Goal: Task Accomplishment & Management: Manage account settings

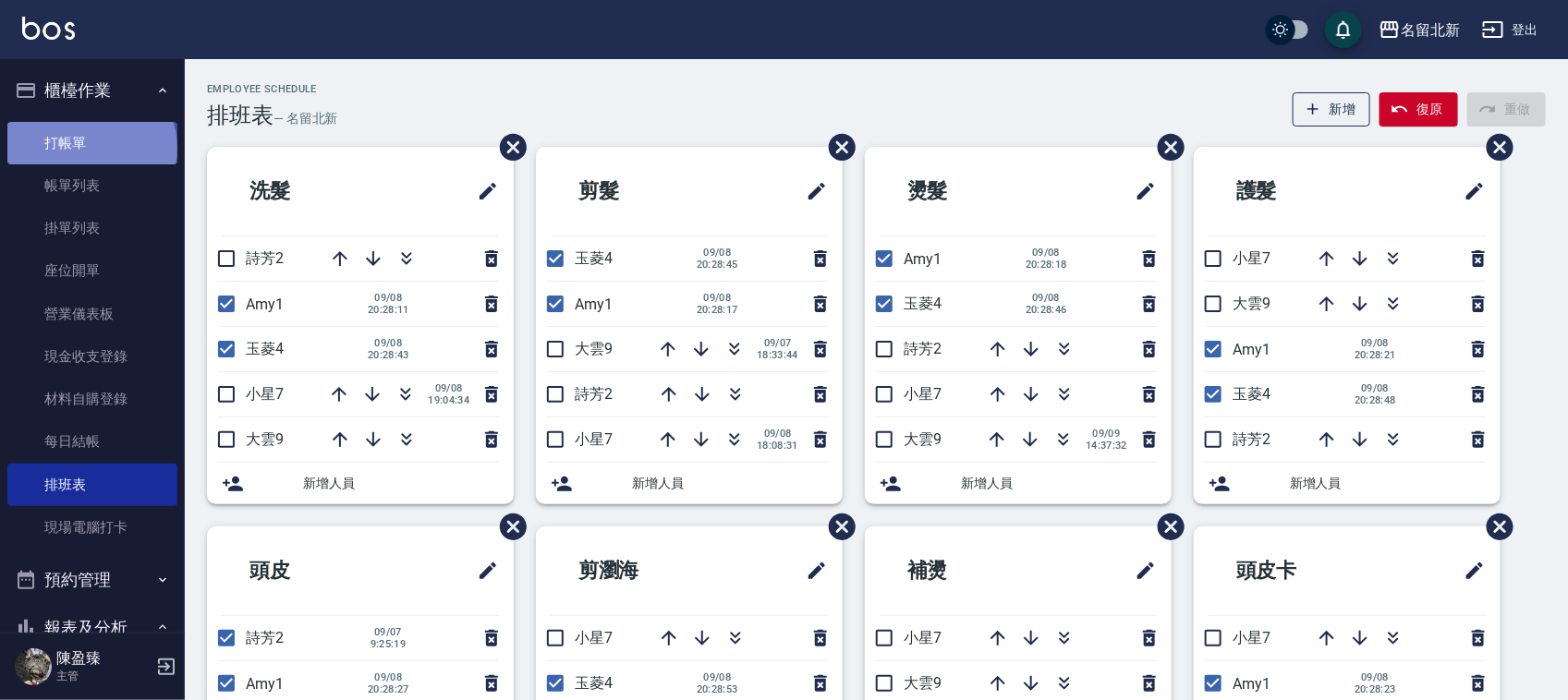
click at [90, 146] on link "打帳單" at bounding box center [93, 144] width 170 height 42
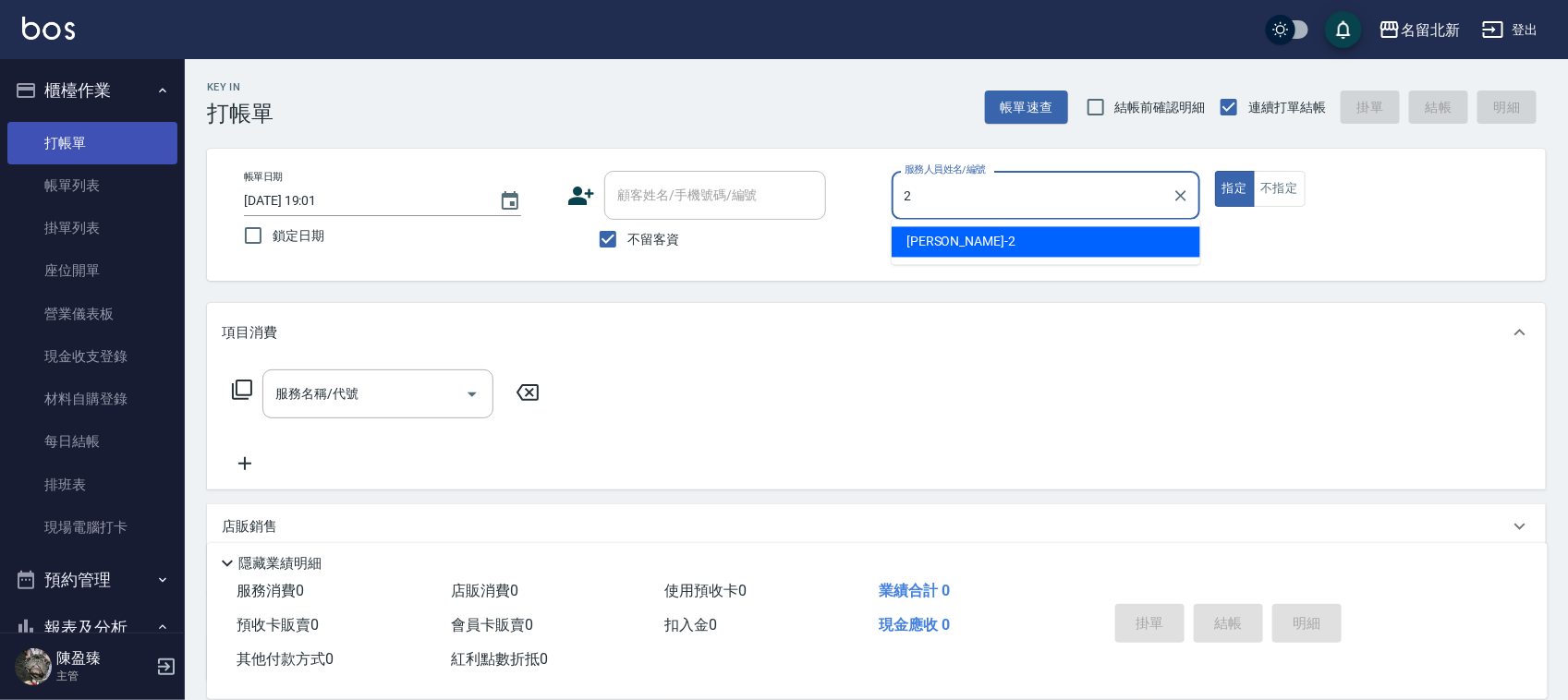
type input "[PERSON_NAME]-2"
type button "true"
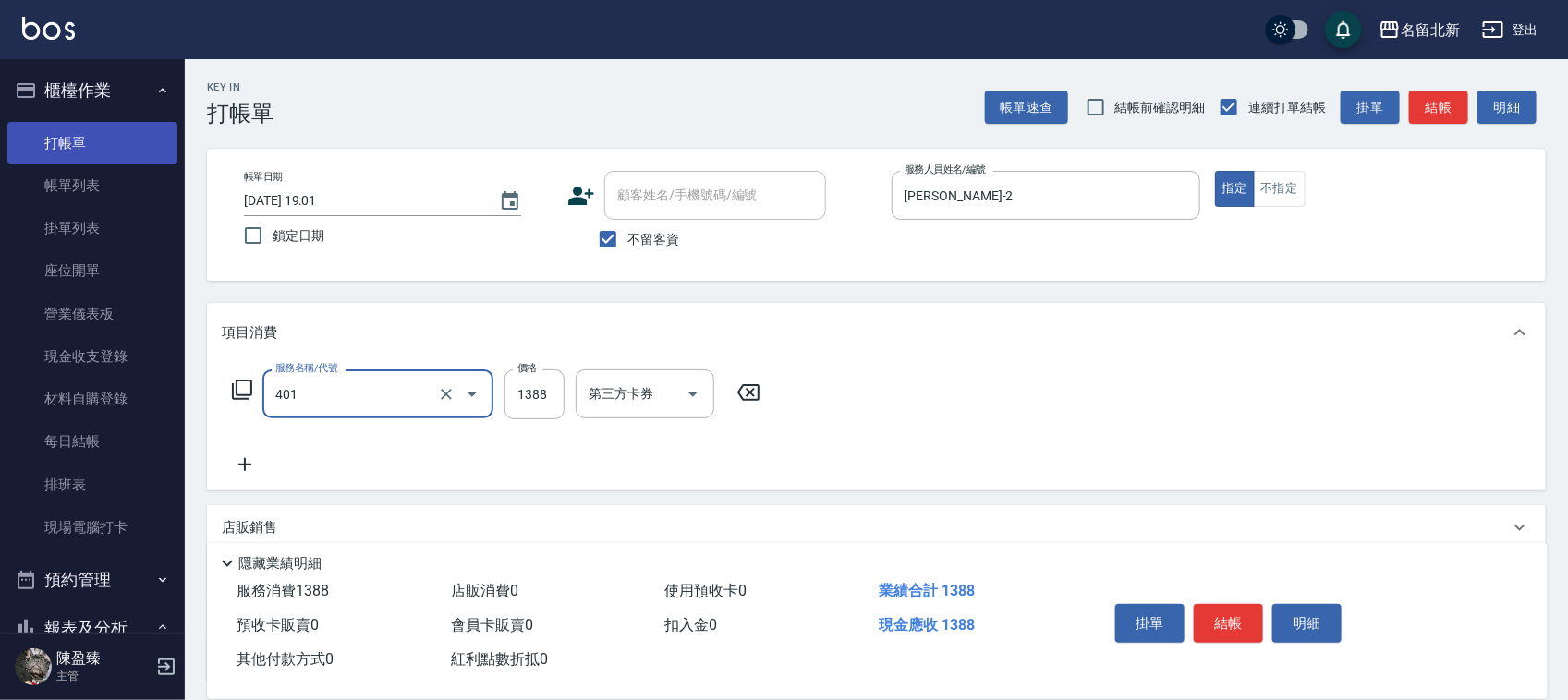
type input "燙髮(401)"
type input "2500"
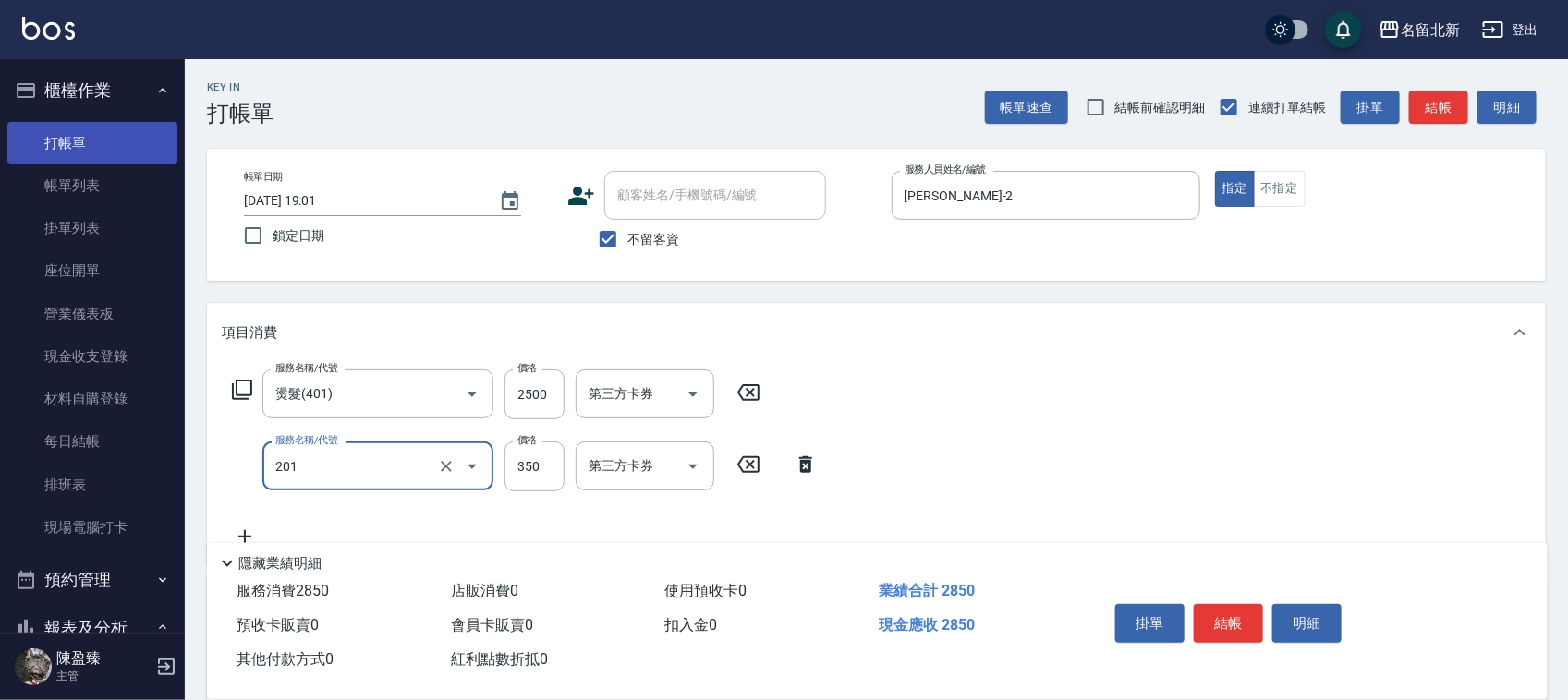
type input "一般洗髮(201)"
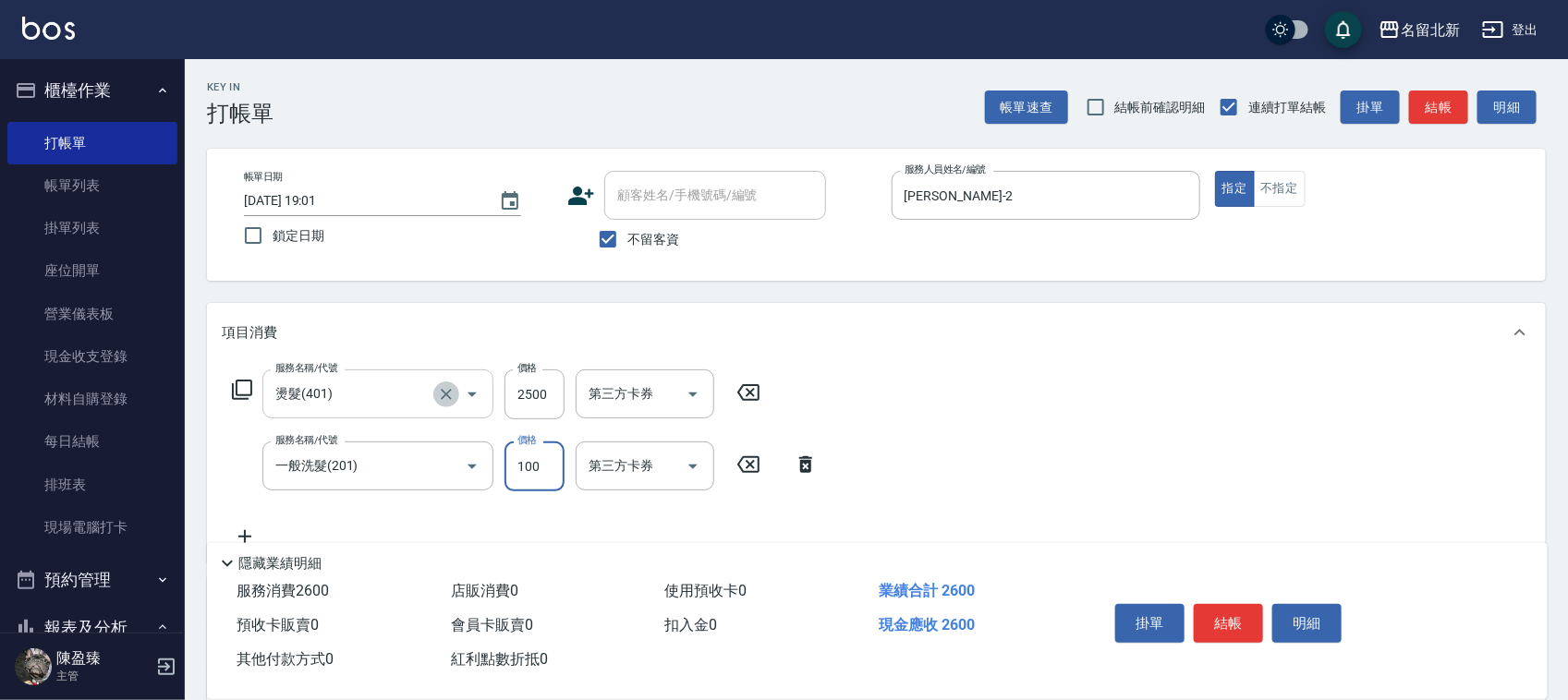
click at [453, 389] on icon "Clear" at bounding box center [446, 394] width 18 height 18
type input "100"
type input "燙髮(401)"
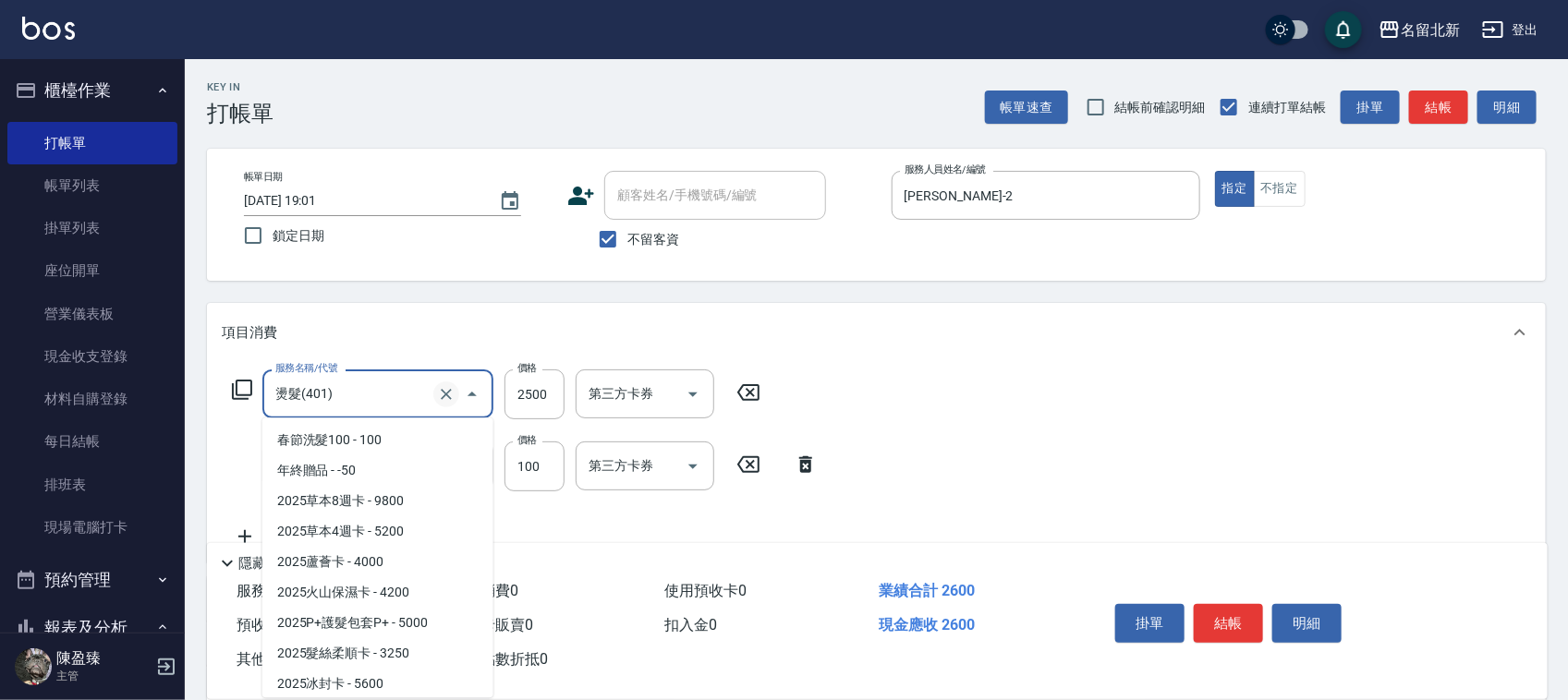
click at [433, 398] on div "燙髮(401) 服務名稱/代號" at bounding box center [378, 393] width 231 height 49
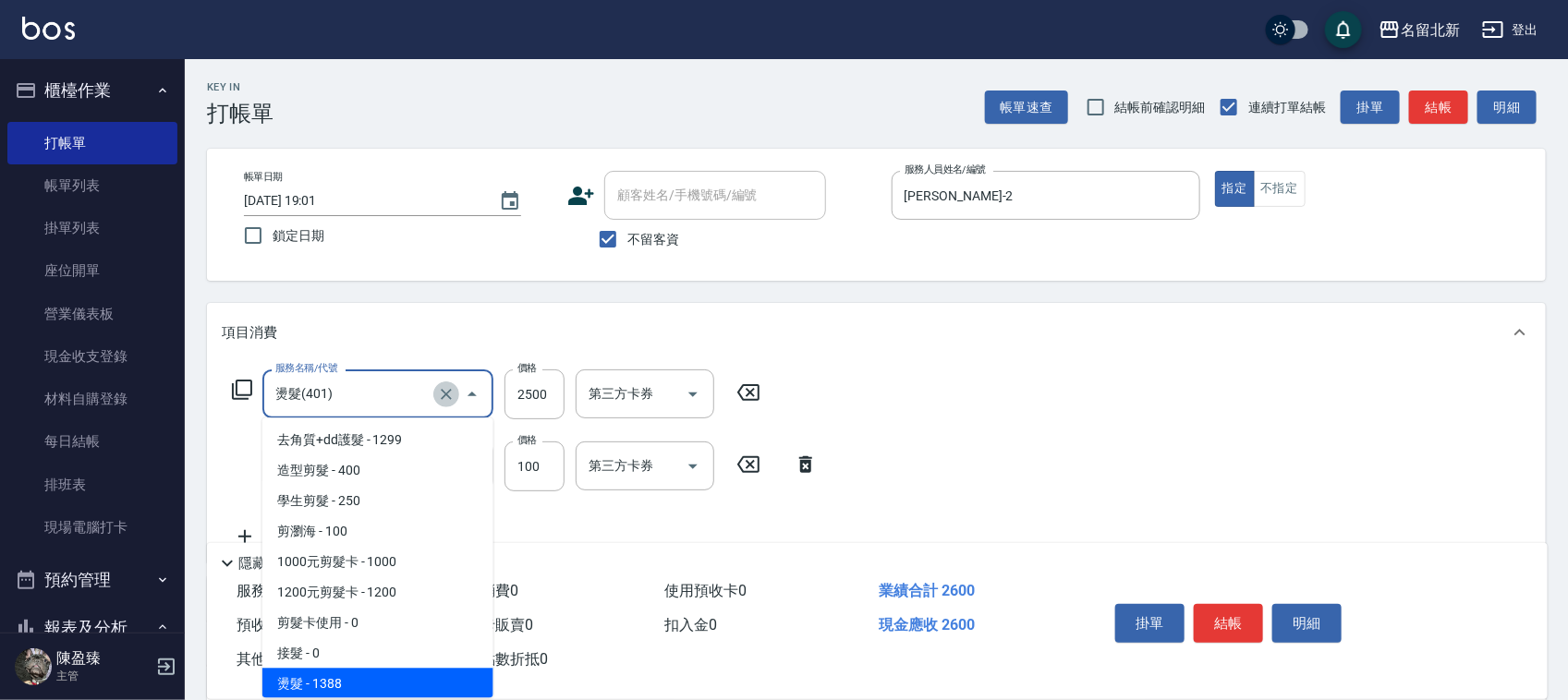
click at [437, 399] on icon "Clear" at bounding box center [446, 394] width 18 height 18
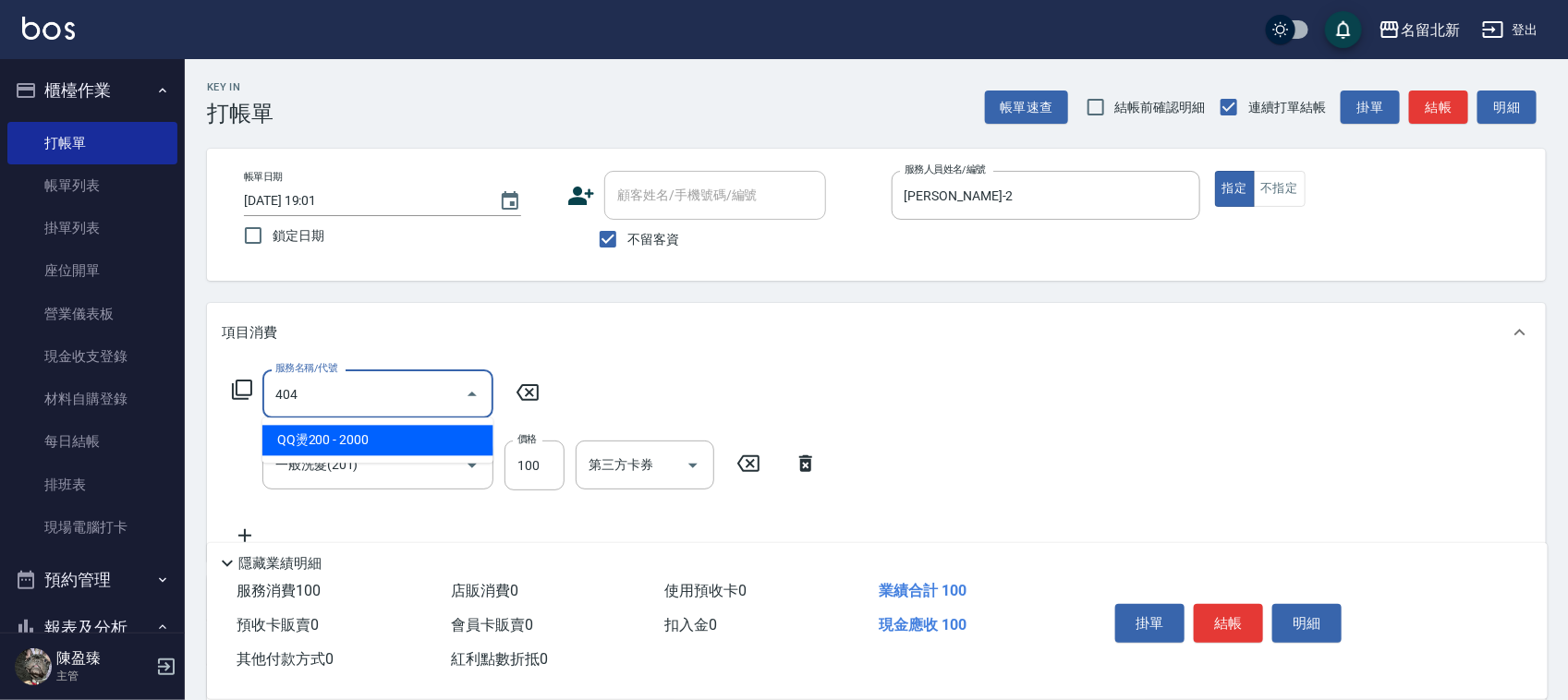
scroll to position [0, 0]
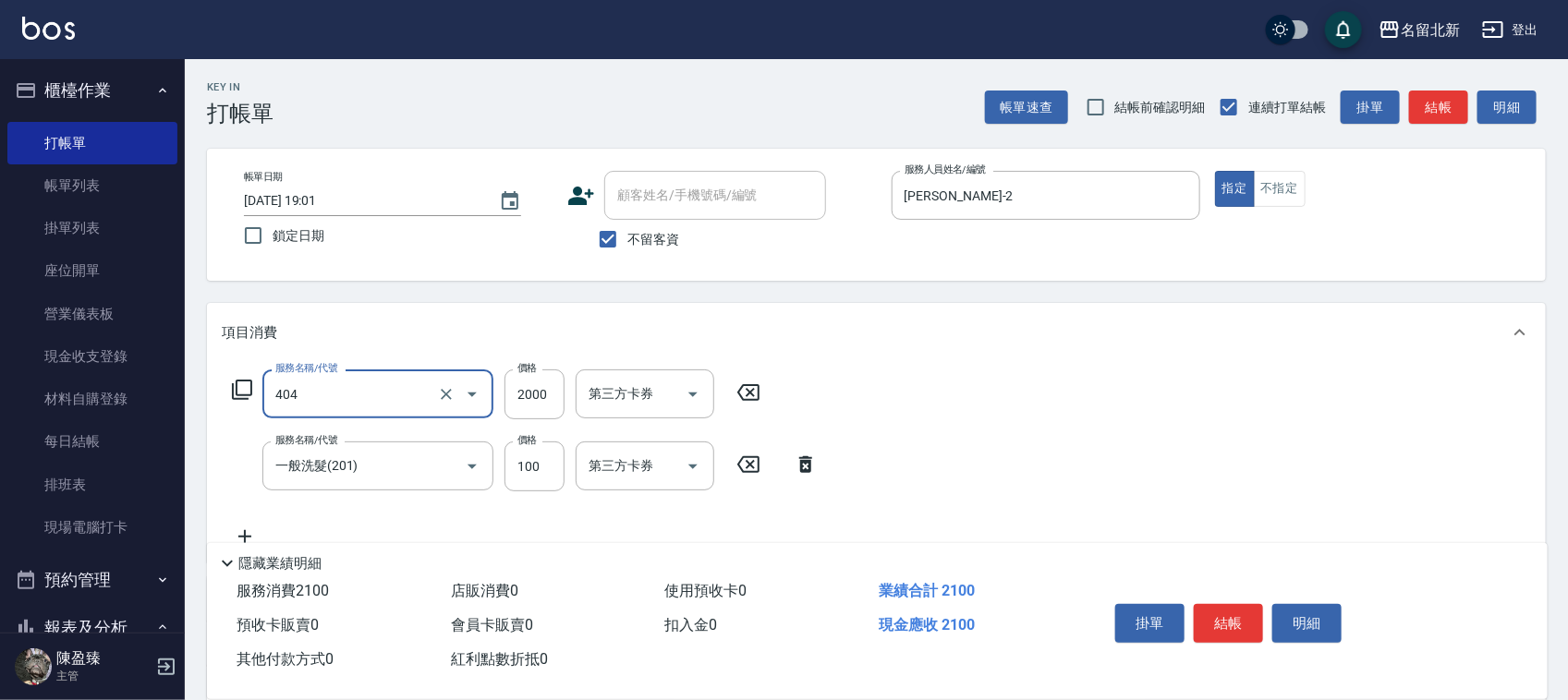
type input "QQ燙200(404)"
click at [529, 412] on input "2000" at bounding box center [534, 394] width 60 height 50
type input "2500"
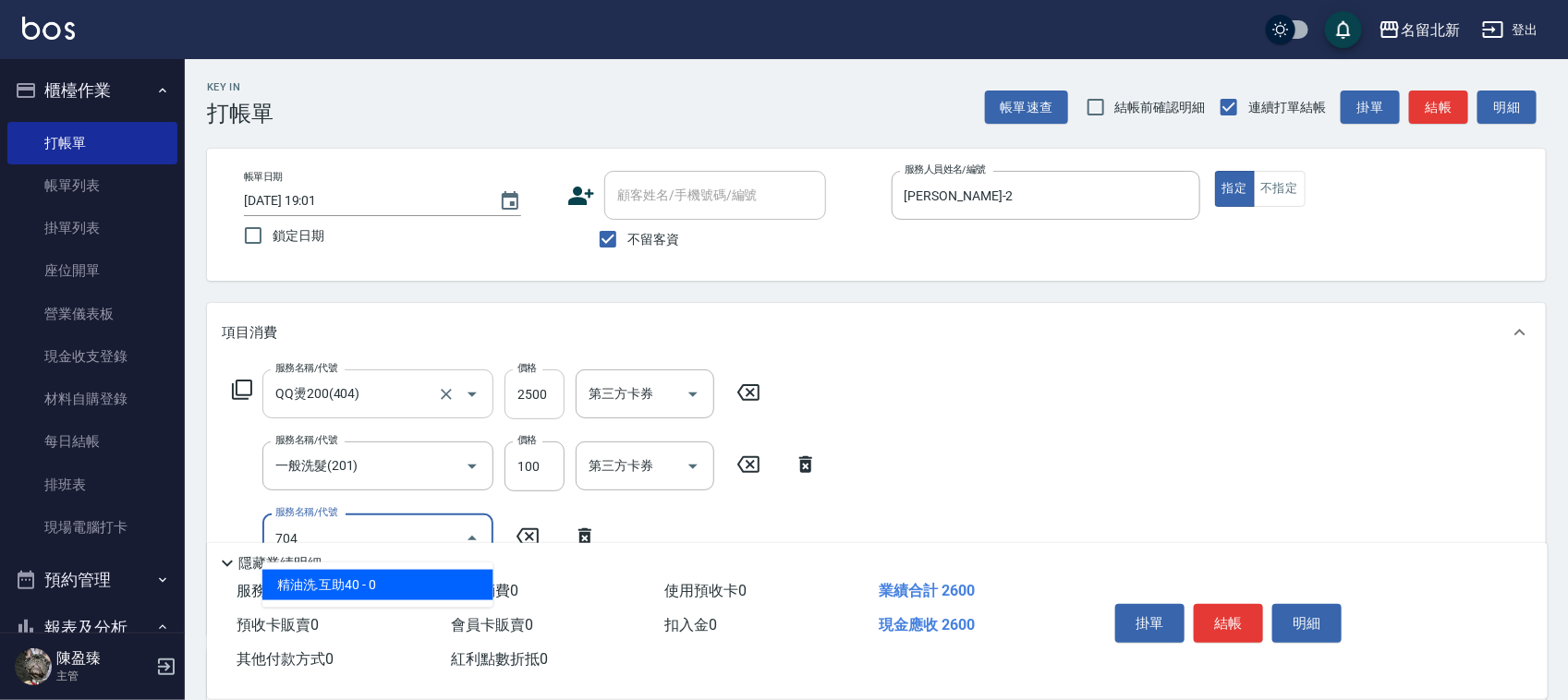
type input "精油洗.互助40(704)"
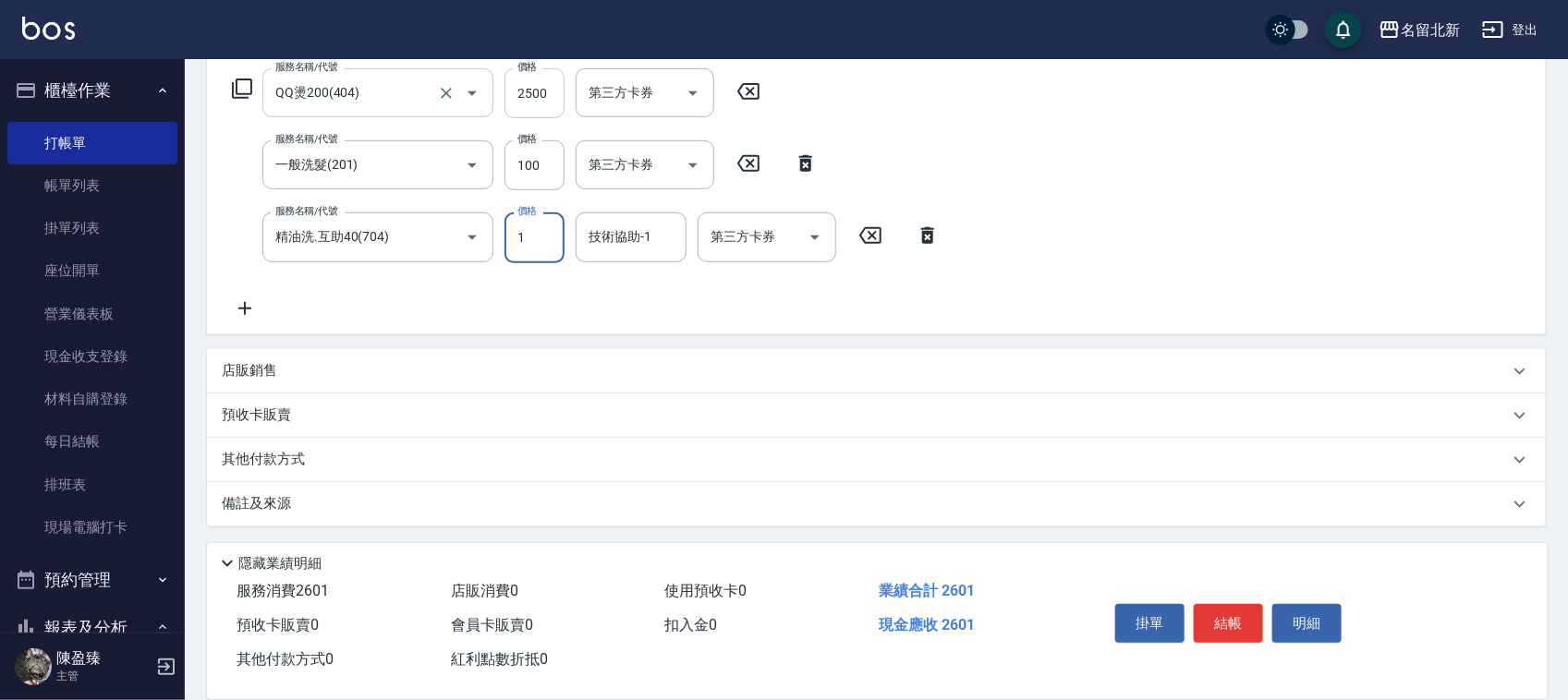
scroll to position [302, 0]
type input "0"
type input "19"
click at [604, 261] on div "服務名稱/代號 QQ燙200(404) 服務名稱/代號 價格 2500 價格 第三方卡券 第三方卡券 服務名稱/代號 一般洗髮(201) 服務名稱/代號 價格…" at bounding box center [586, 193] width 729 height 251
click at [606, 253] on div "技術協助-1" at bounding box center [631, 235] width 111 height 49
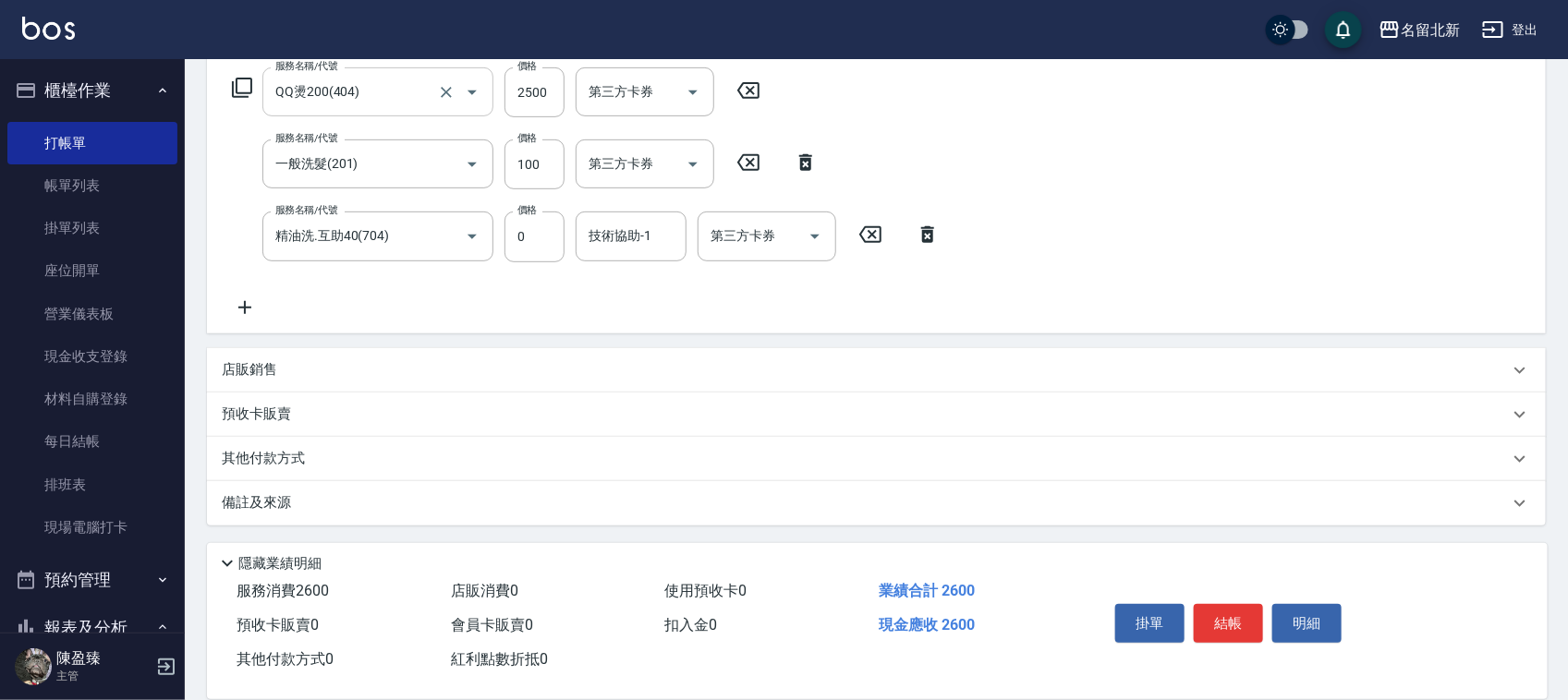
click at [922, 238] on icon at bounding box center [927, 234] width 13 height 16
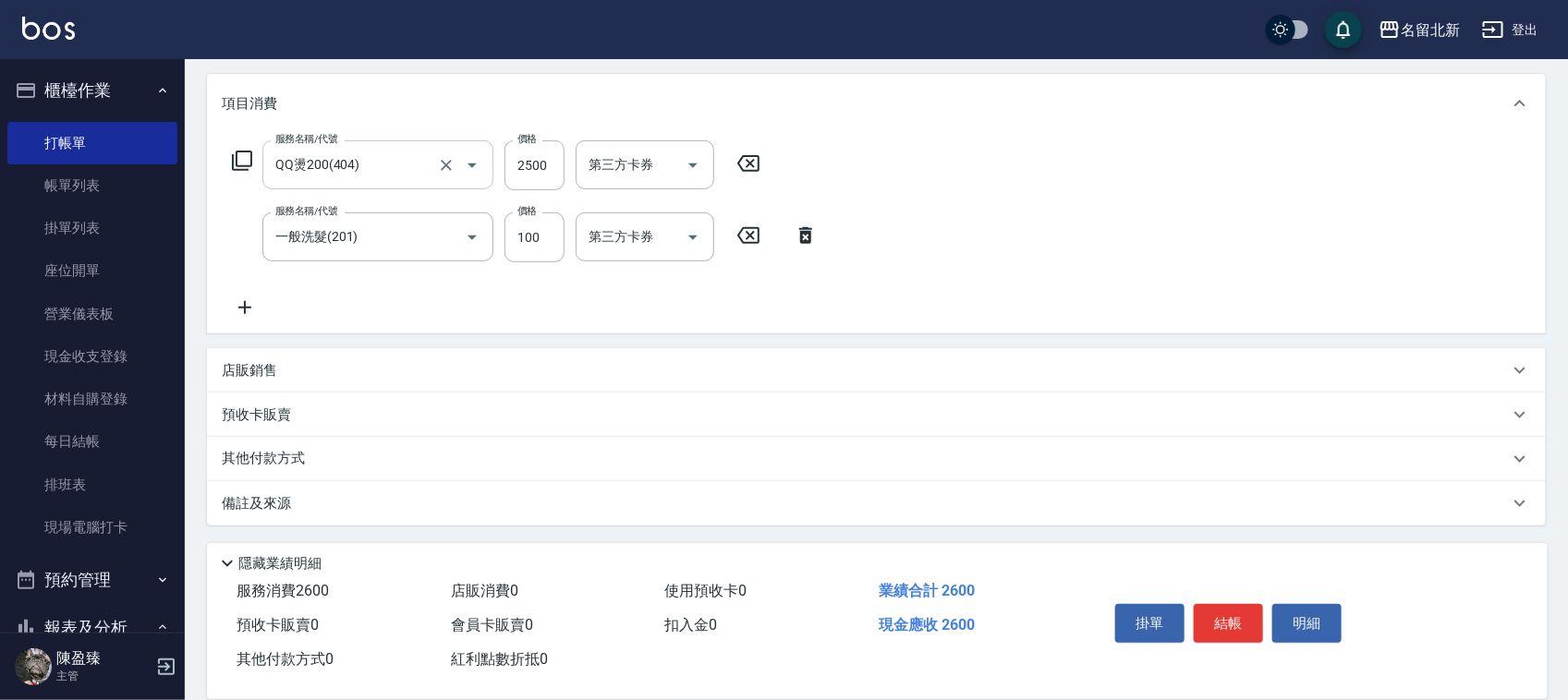
click at [251, 300] on icon at bounding box center [245, 308] width 46 height 22
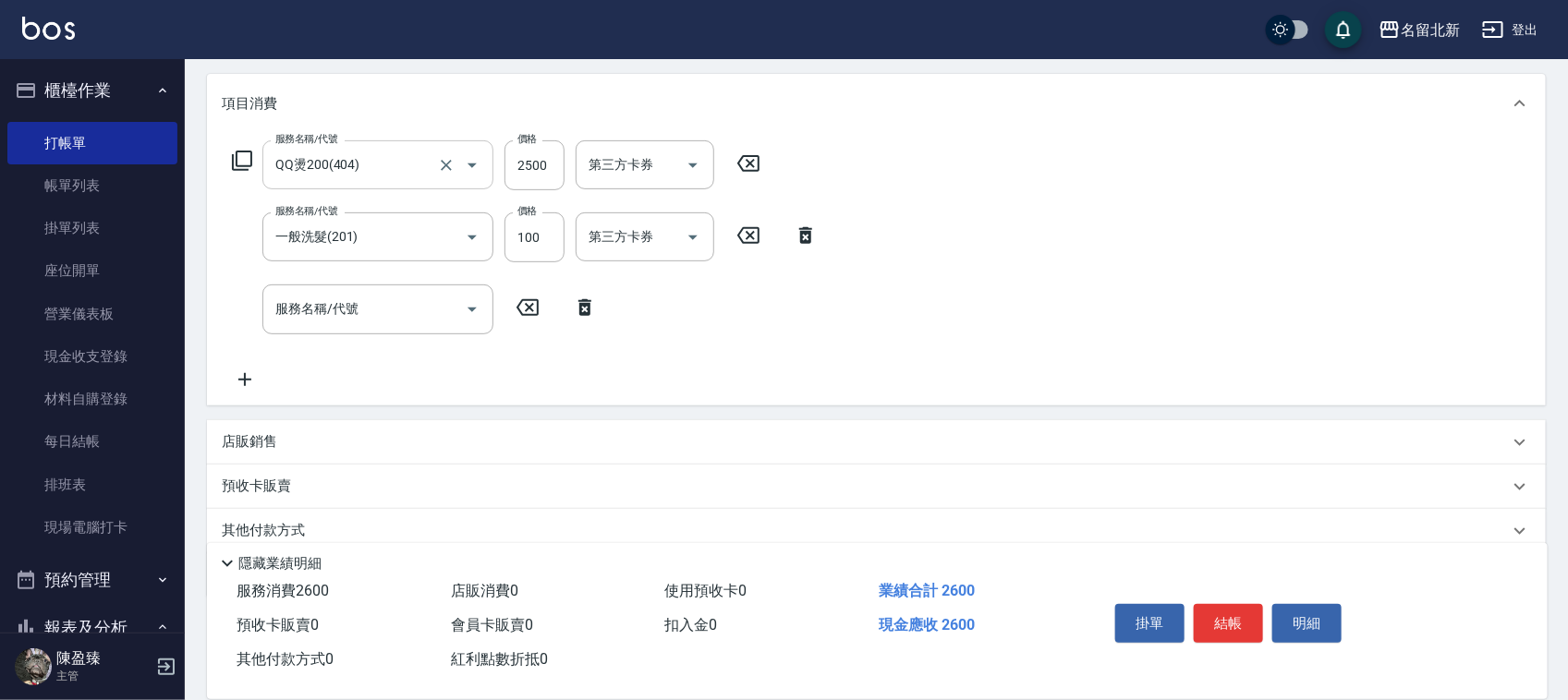
click at [315, 270] on div "服務名稱/代號 QQ燙200(404) 服務名稱/代號 價格 2500 價格 第三方卡券 第三方卡券 服務名稱/代號 一般洗髮(201) 服務名稱/代號 價格…" at bounding box center [526, 265] width 608 height 250
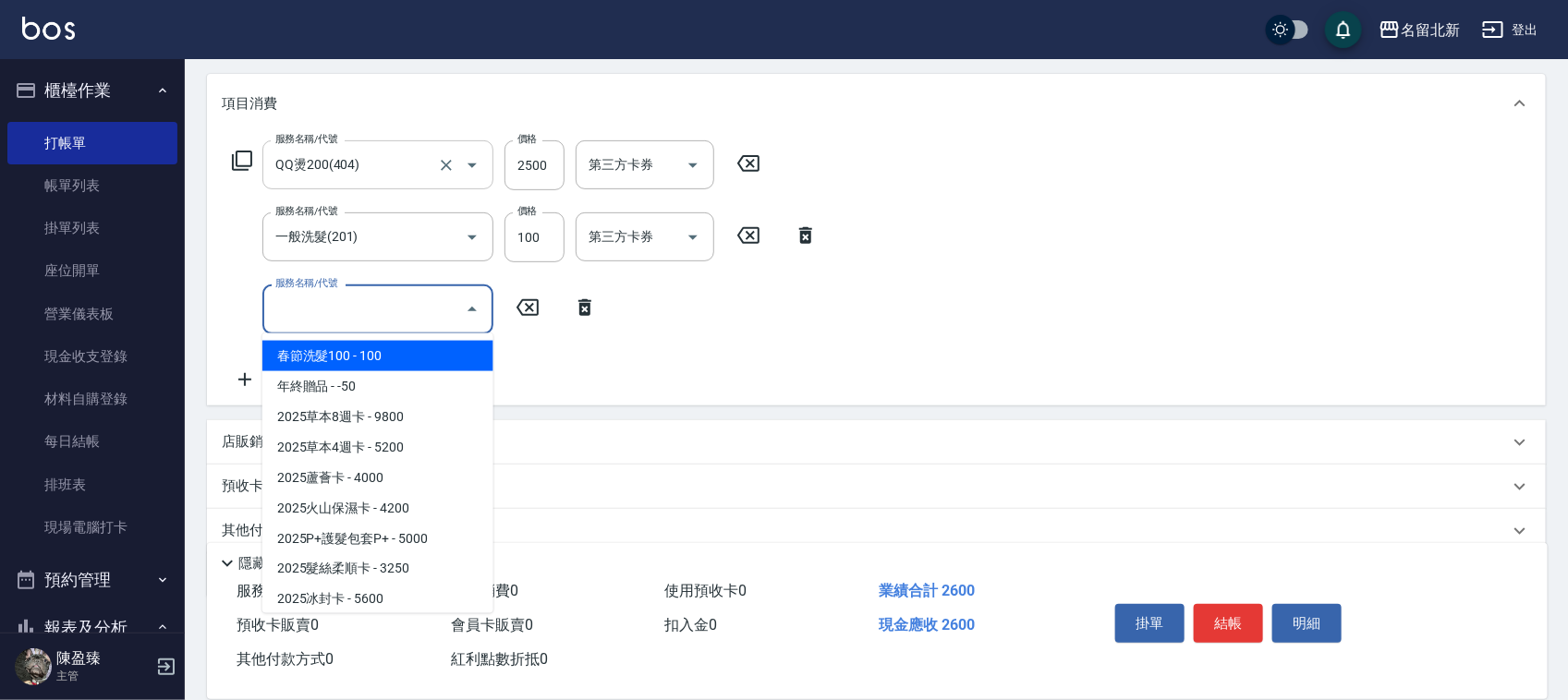
click at [334, 297] on input "服務名稱/代號" at bounding box center [365, 310] width 187 height 33
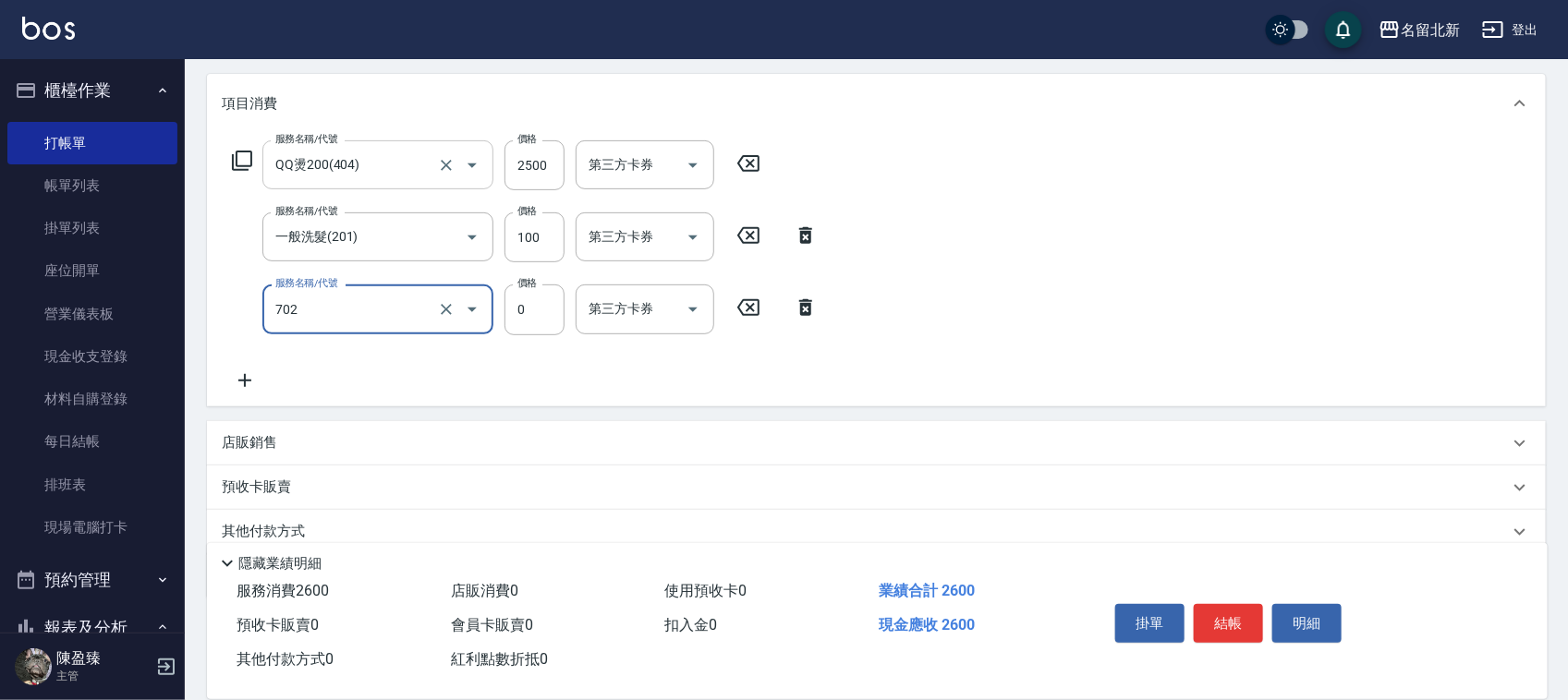
type input "互助20(702)"
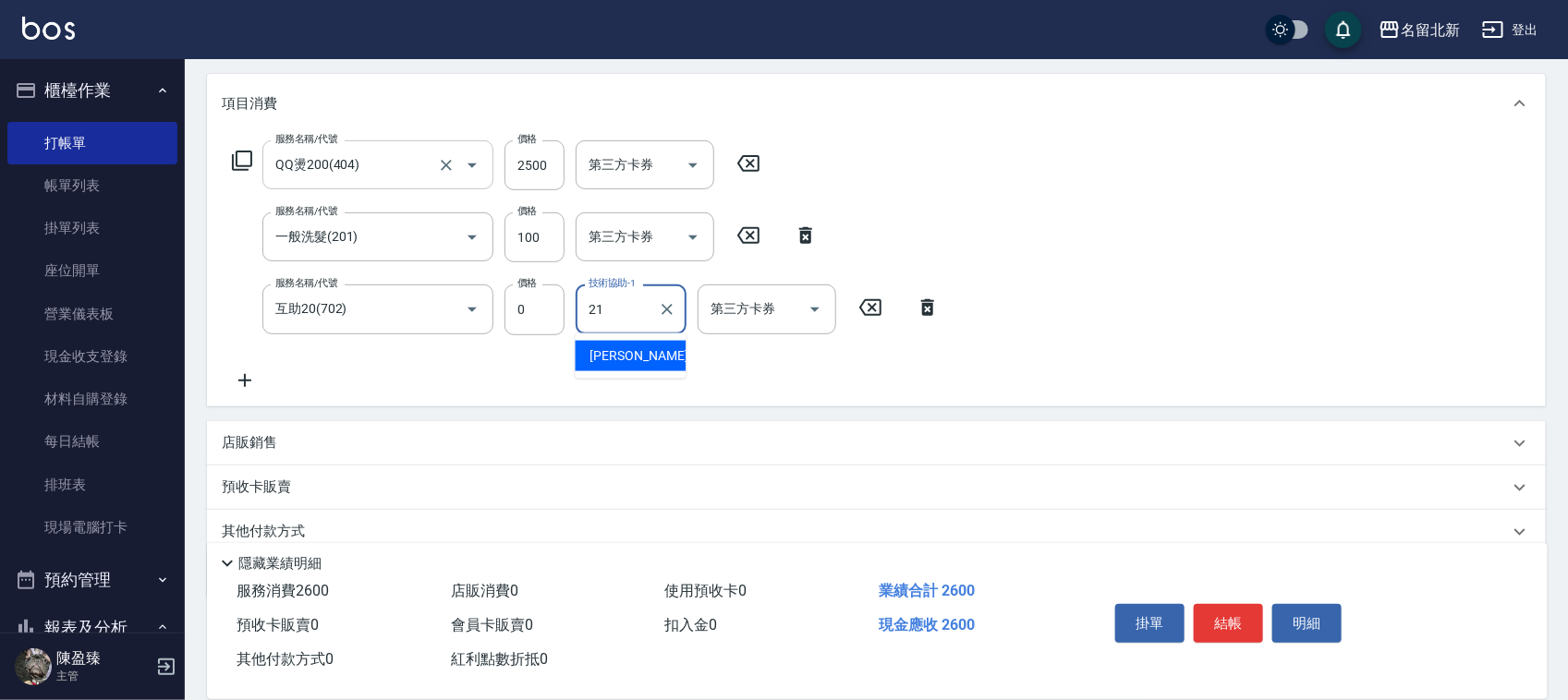
type input "[PERSON_NAME]-21"
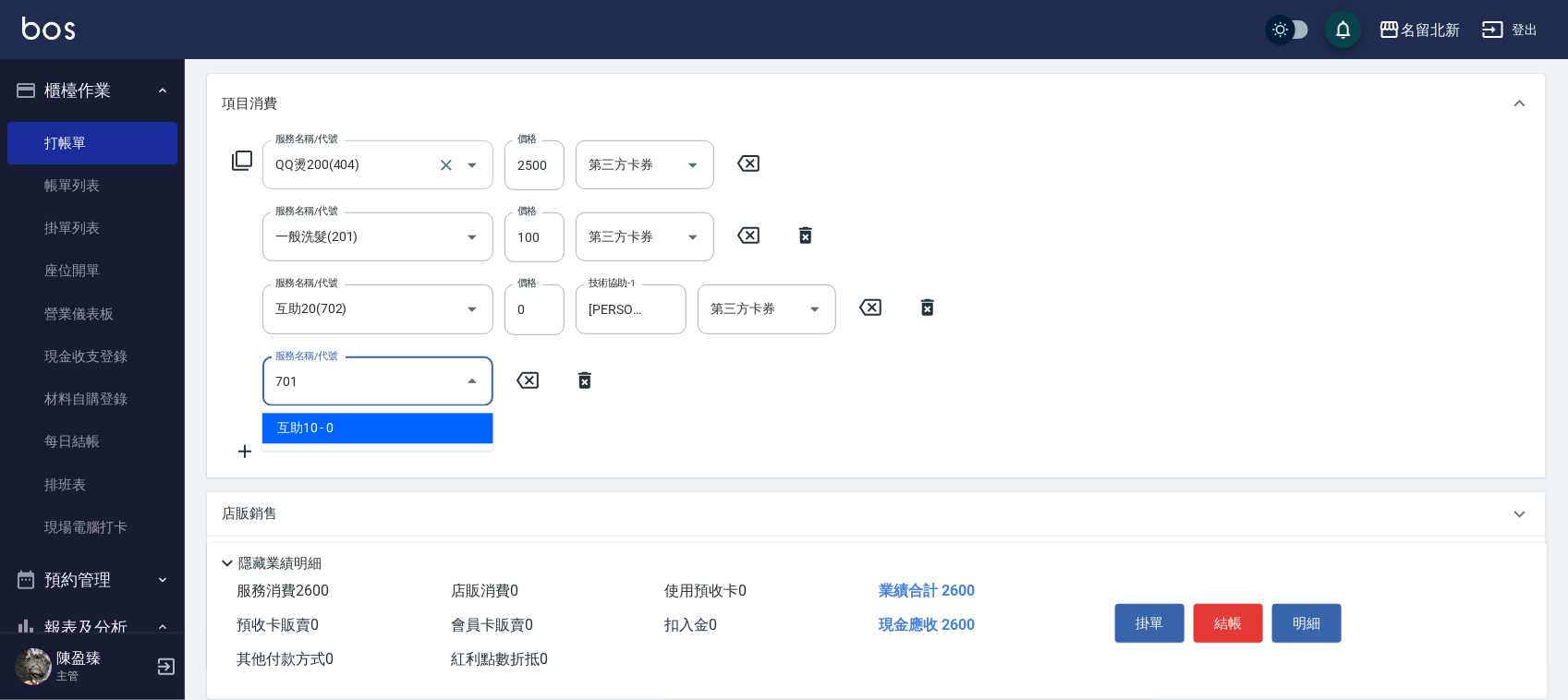
type input "互助10(701)"
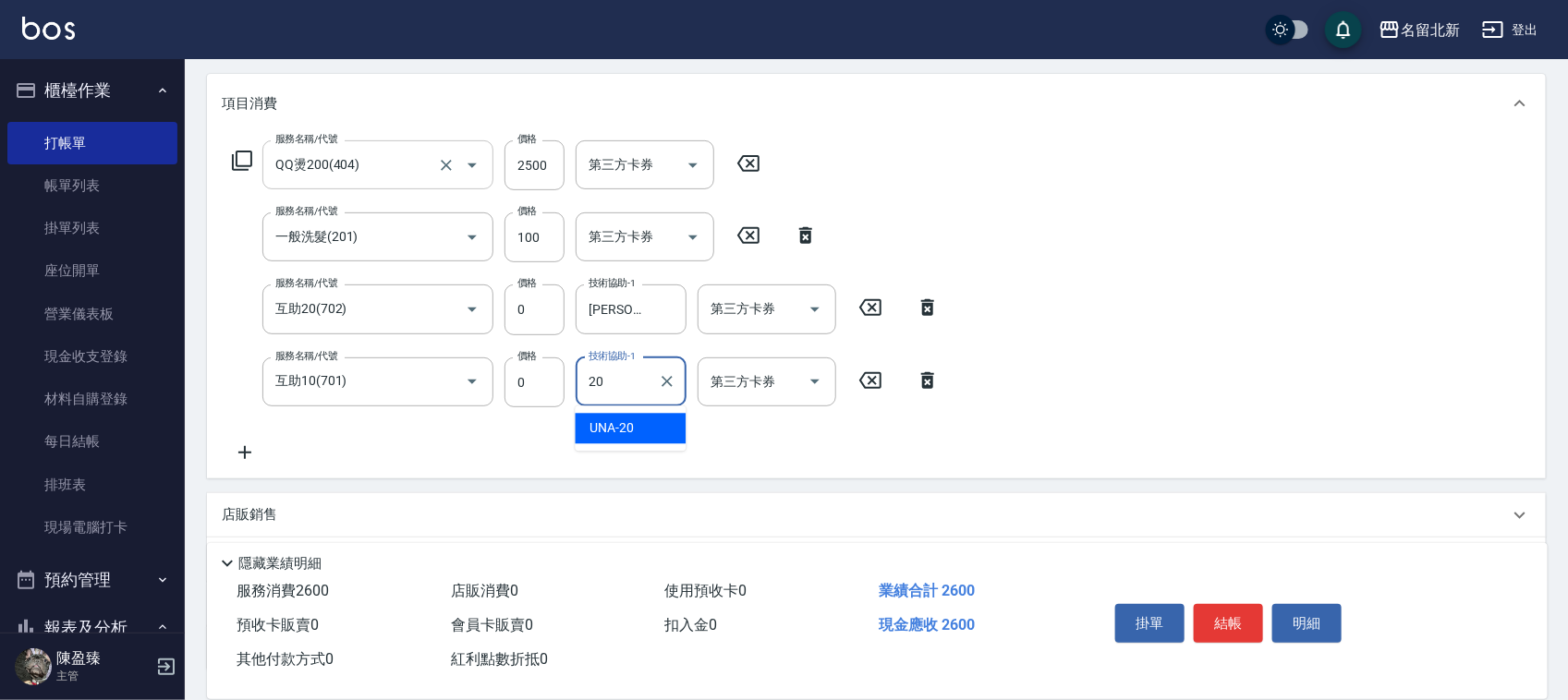
type input "UNA-20"
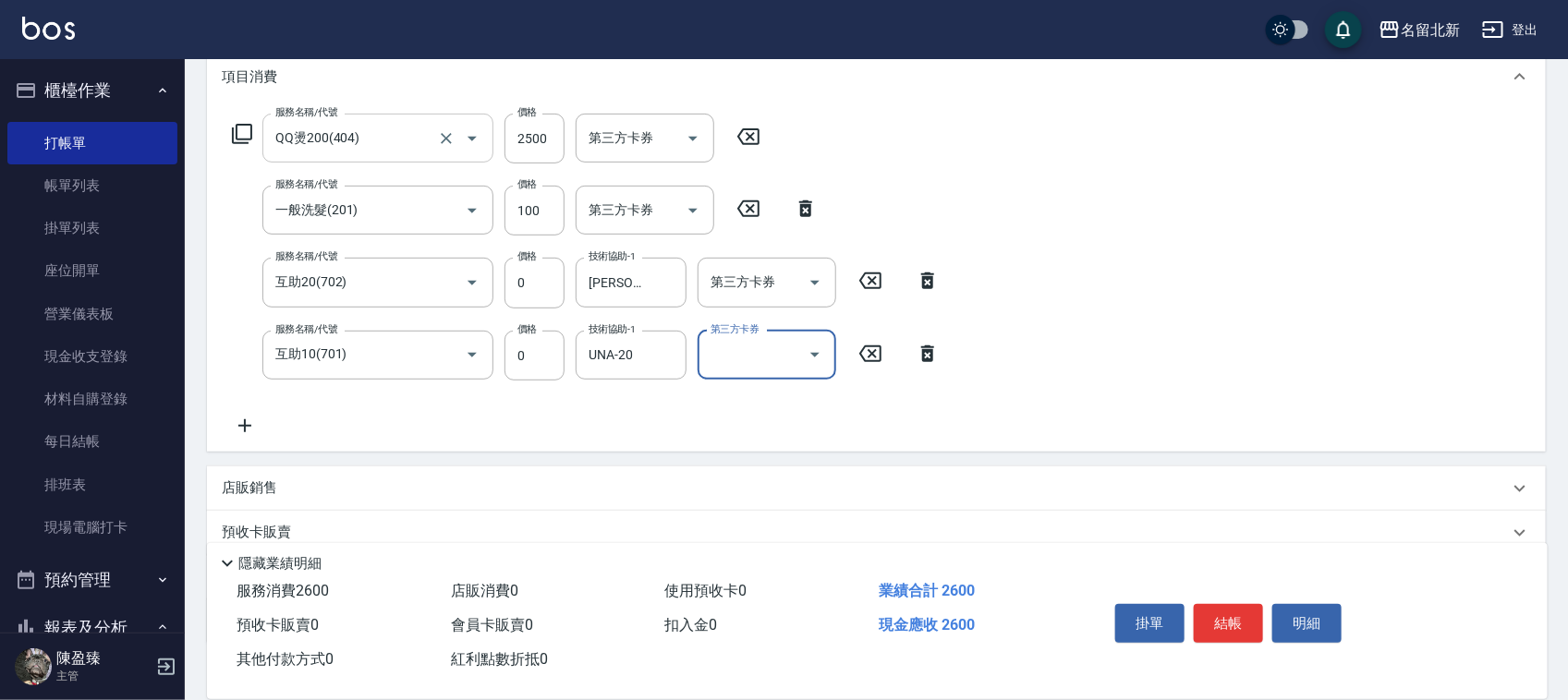
scroll to position [374, 0]
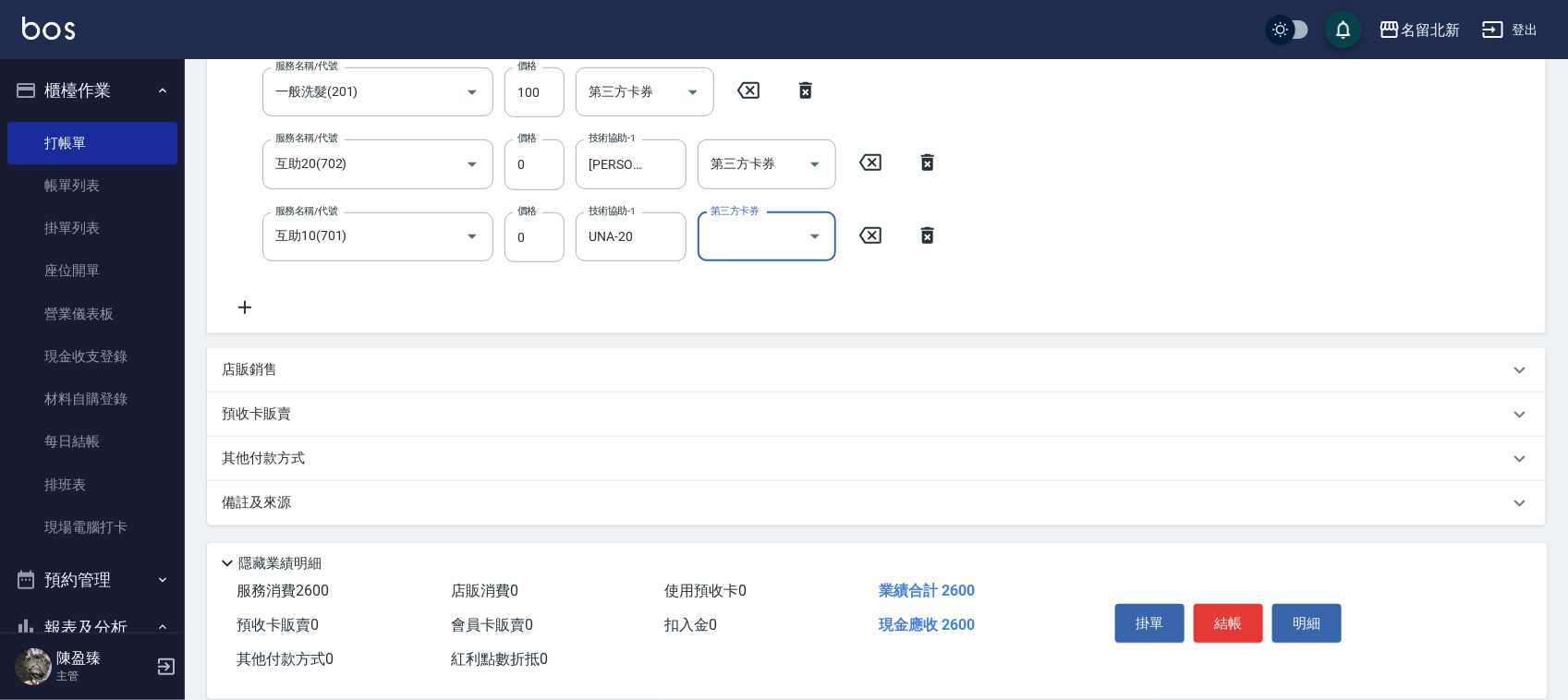
click at [298, 454] on p "其他付款方式" at bounding box center [268, 459] width 93 height 20
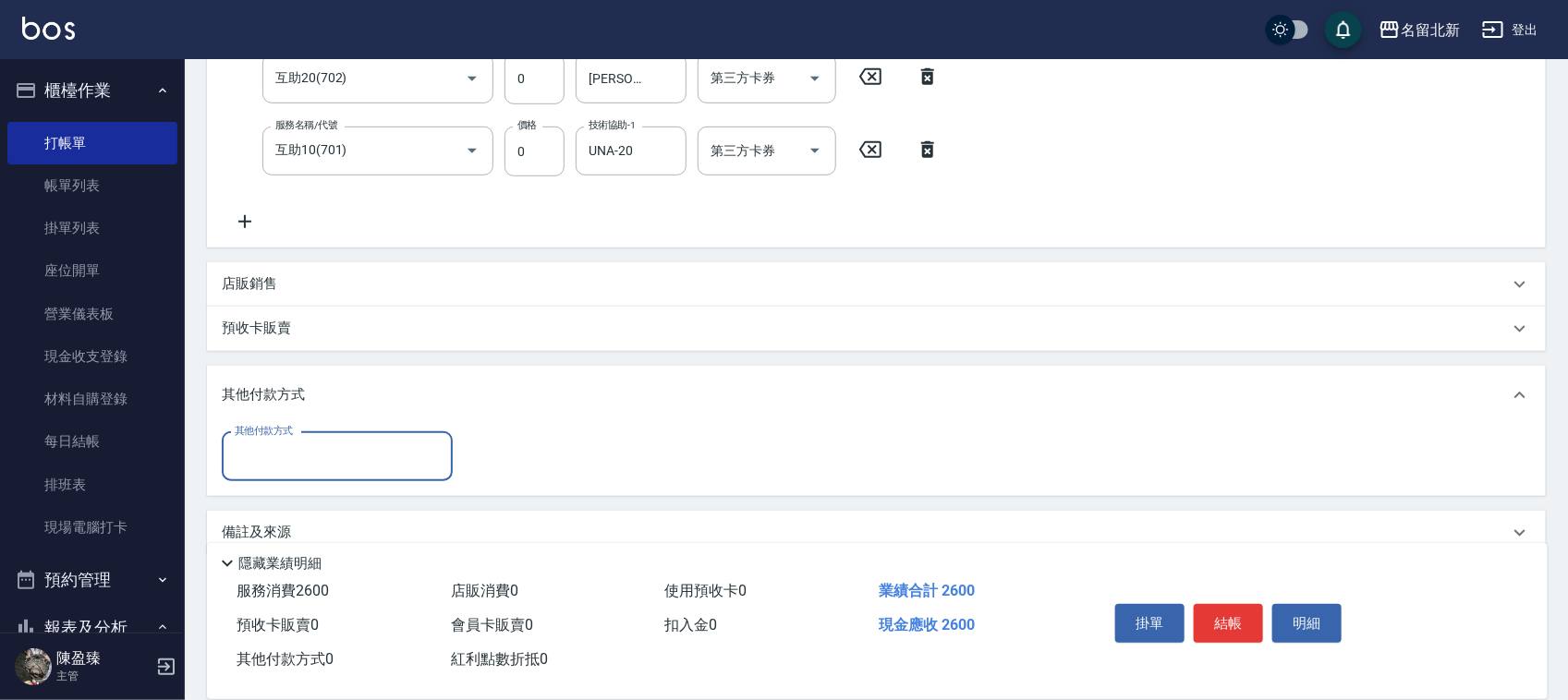
scroll to position [465, 0]
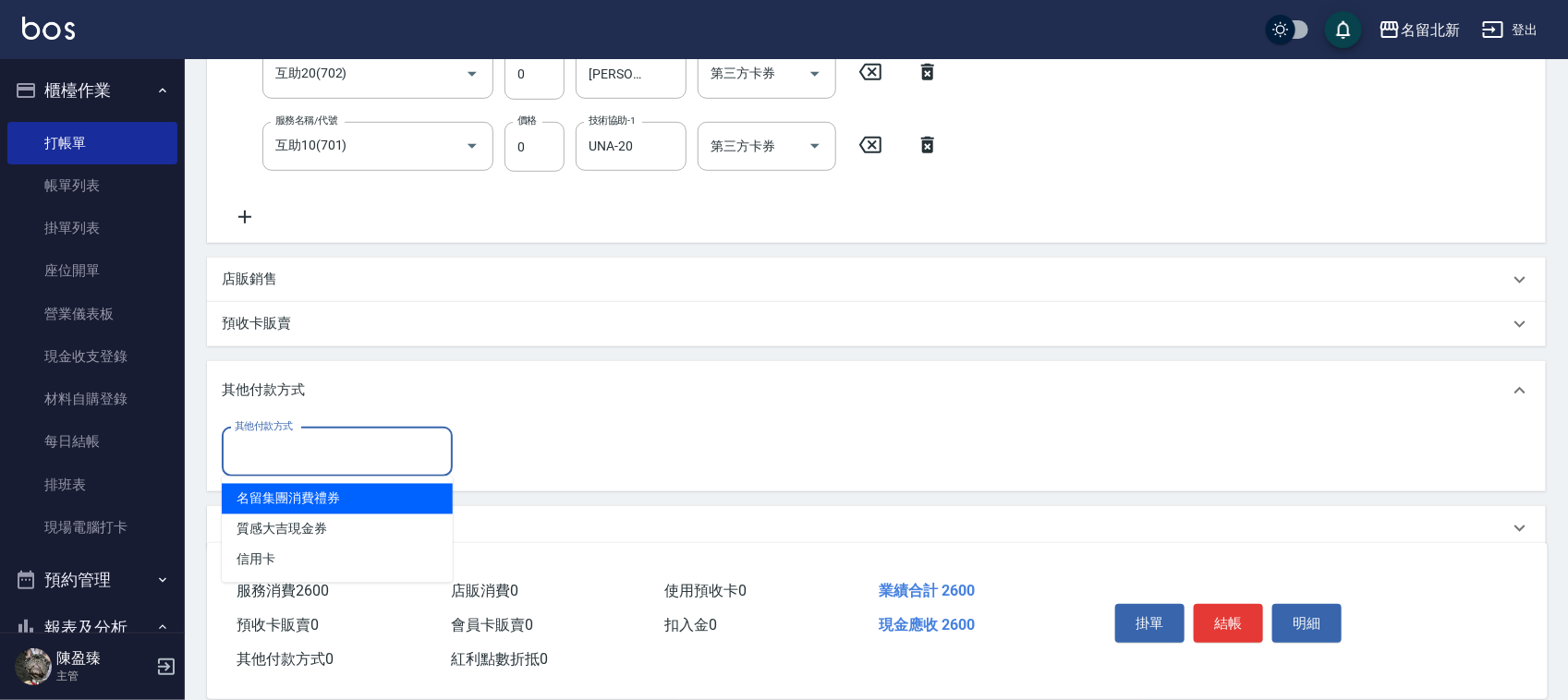
drag, startPoint x: 286, startPoint y: 450, endPoint x: 303, endPoint y: 519, distance: 71.1
click at [286, 454] on input "其他付款方式" at bounding box center [338, 452] width 214 height 33
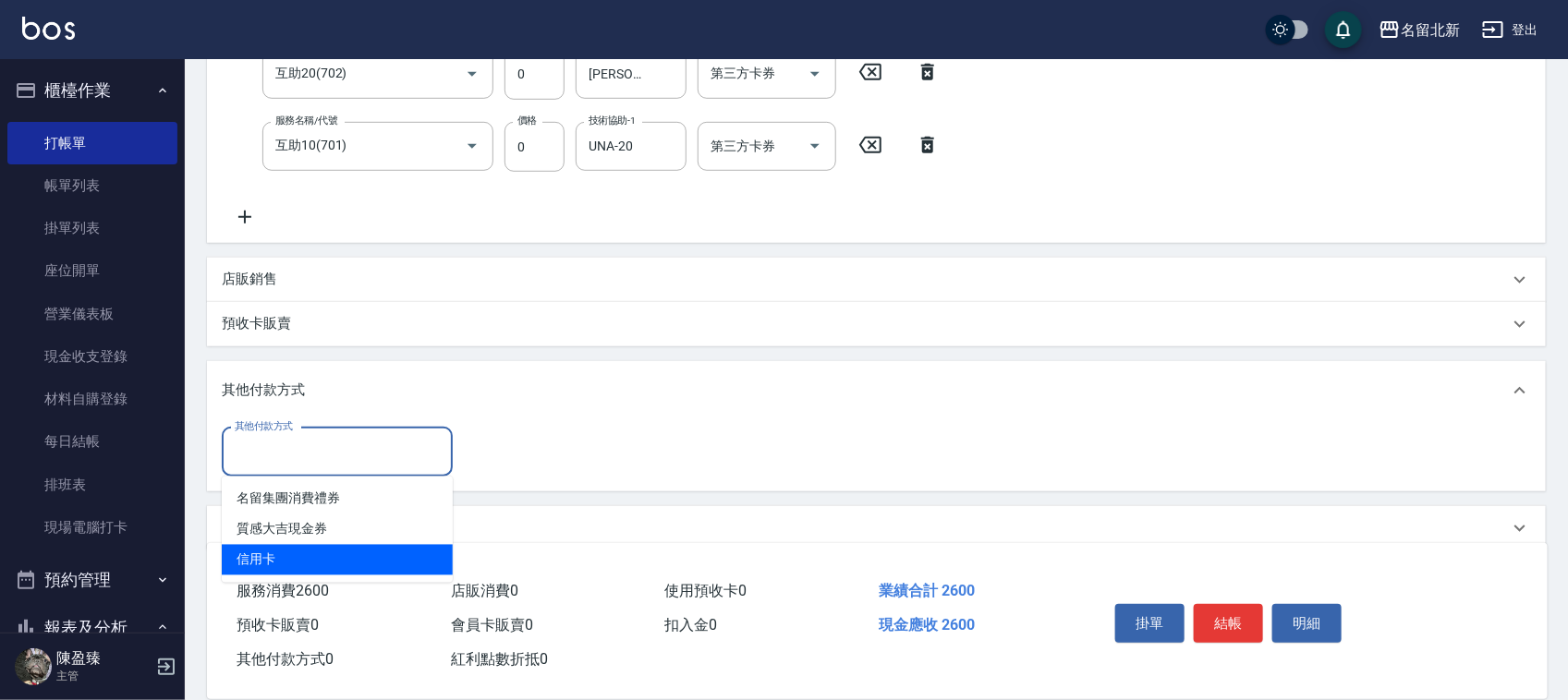
click at [311, 547] on span "信用卡" at bounding box center [338, 560] width 231 height 31
type input "信用卡"
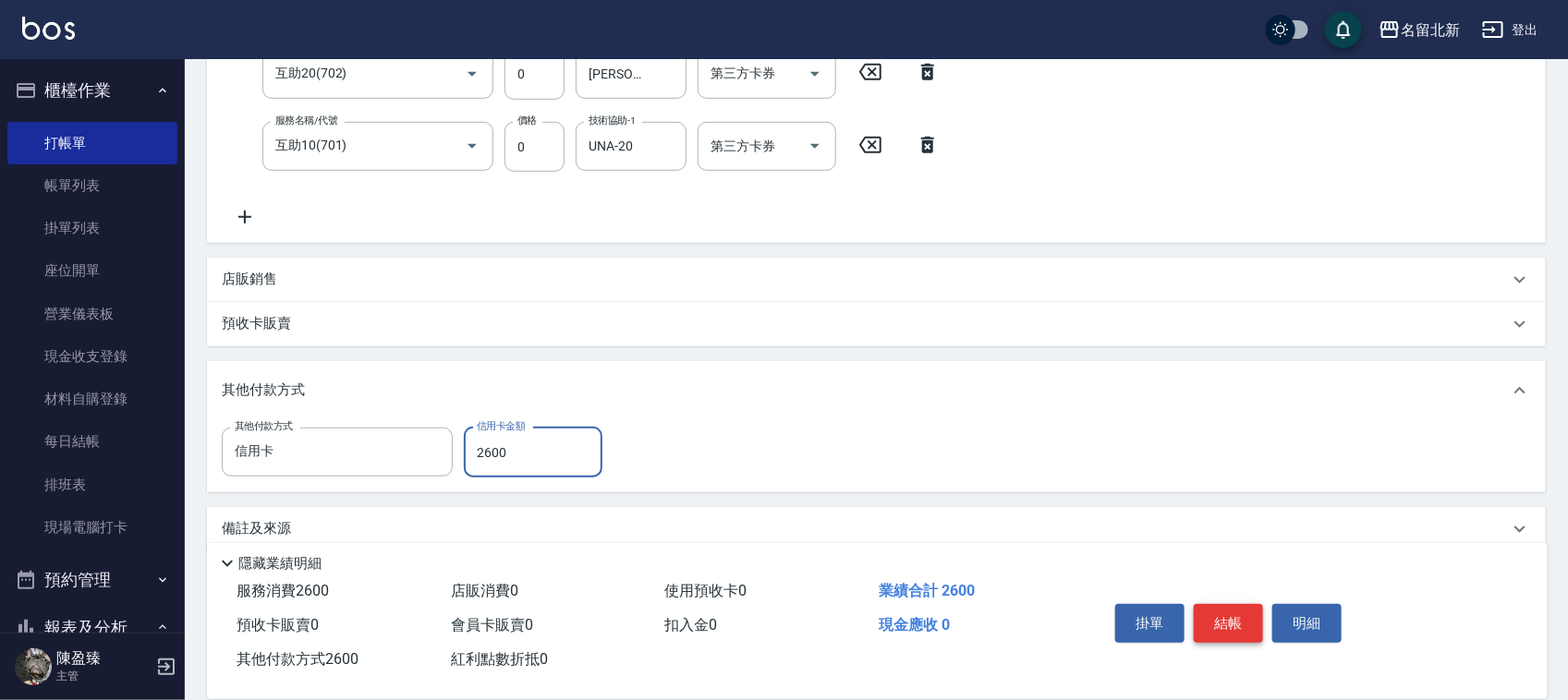
type input "2600"
click at [1230, 633] on button "結帳" at bounding box center [1229, 624] width 69 height 39
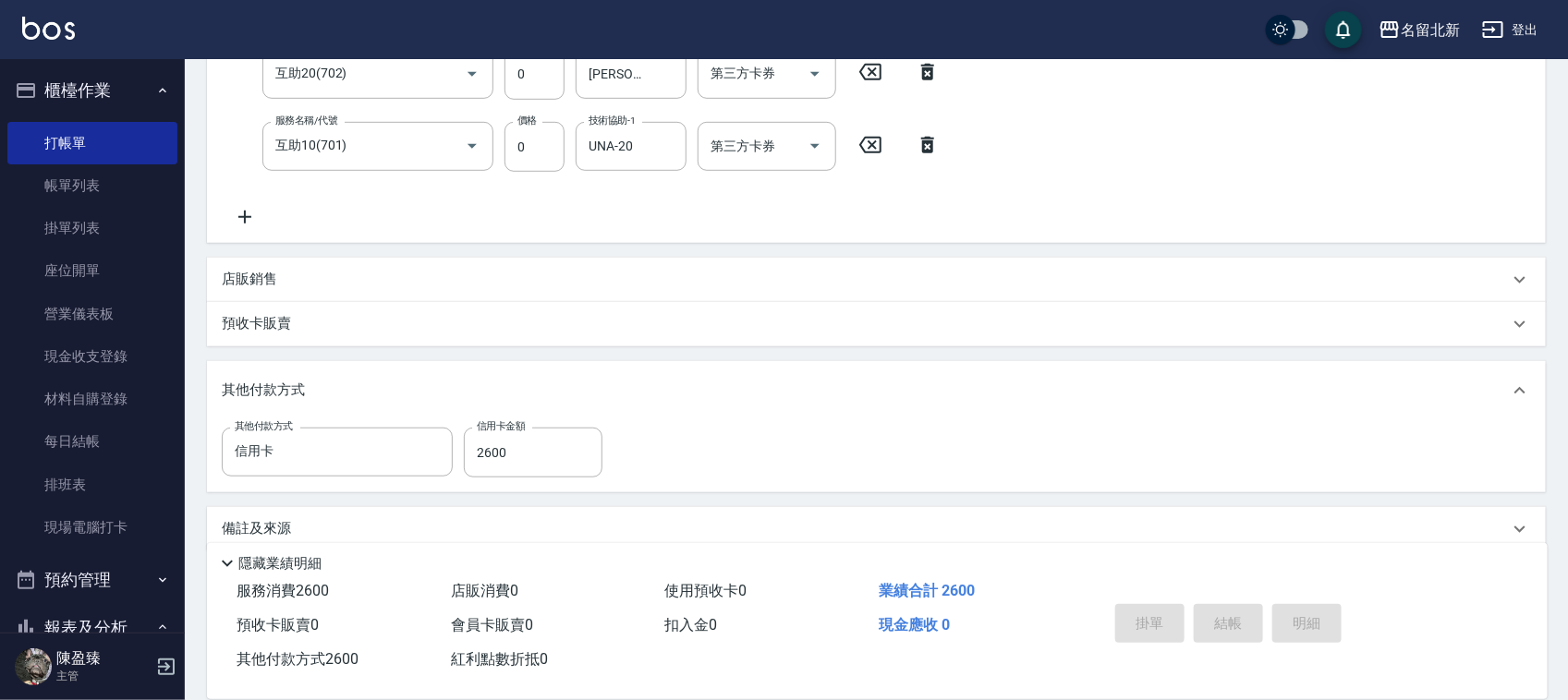
type input "[DATE] 19:02"
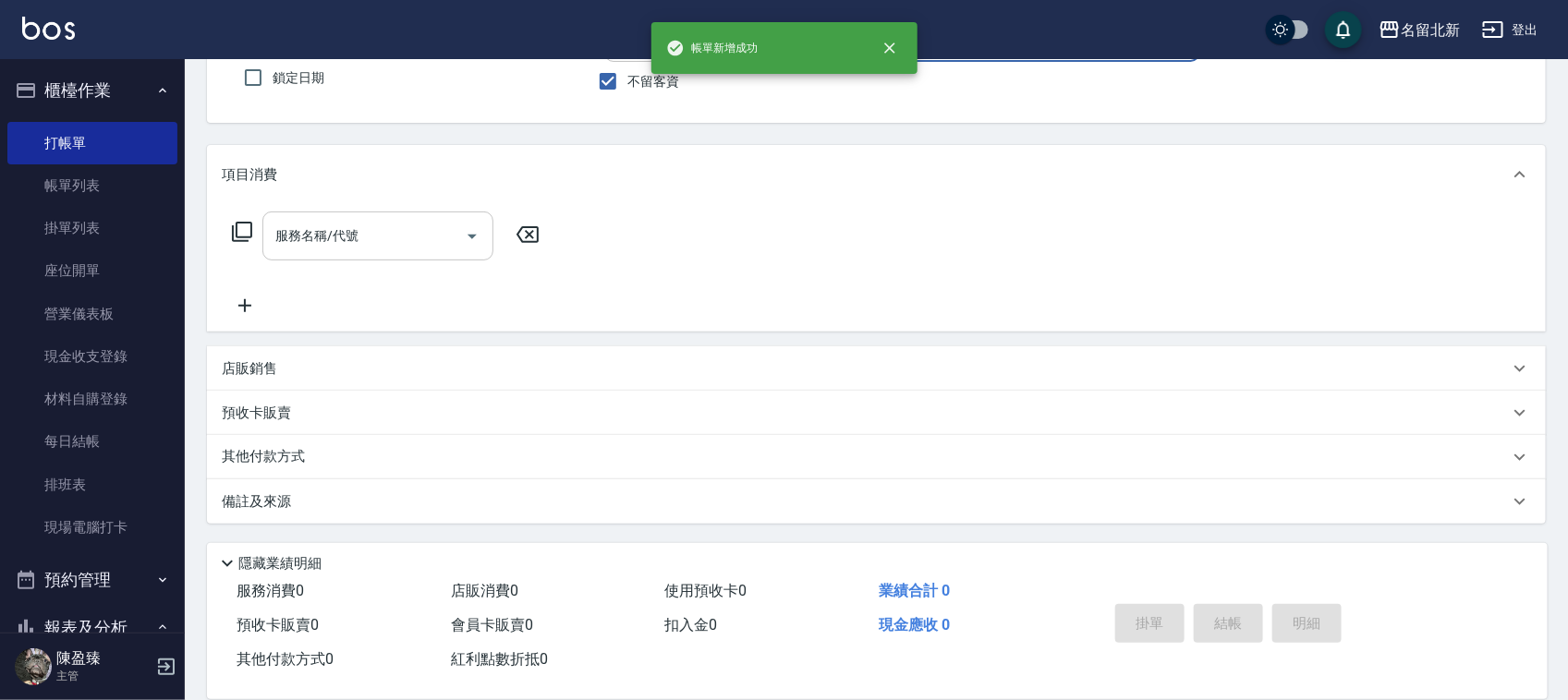
scroll to position [0, 0]
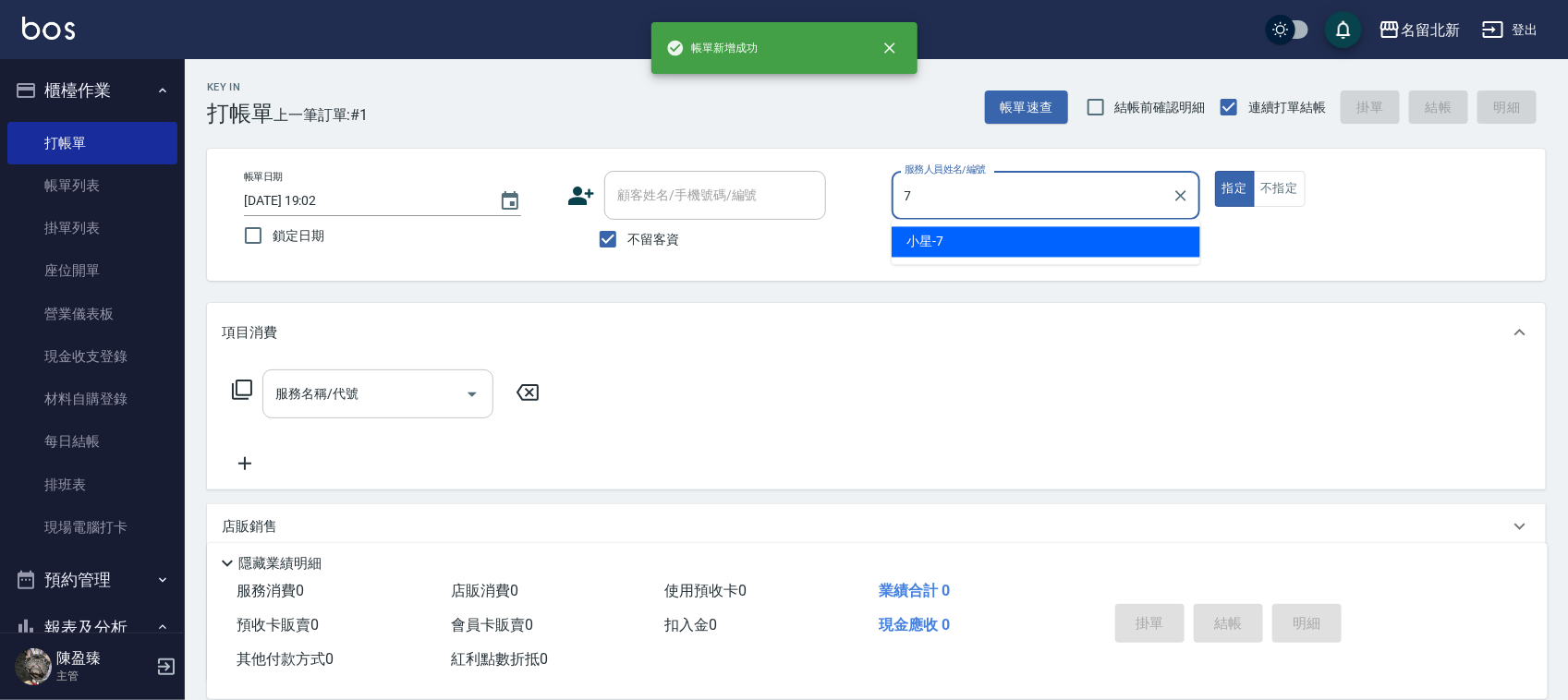
type input "小星-7"
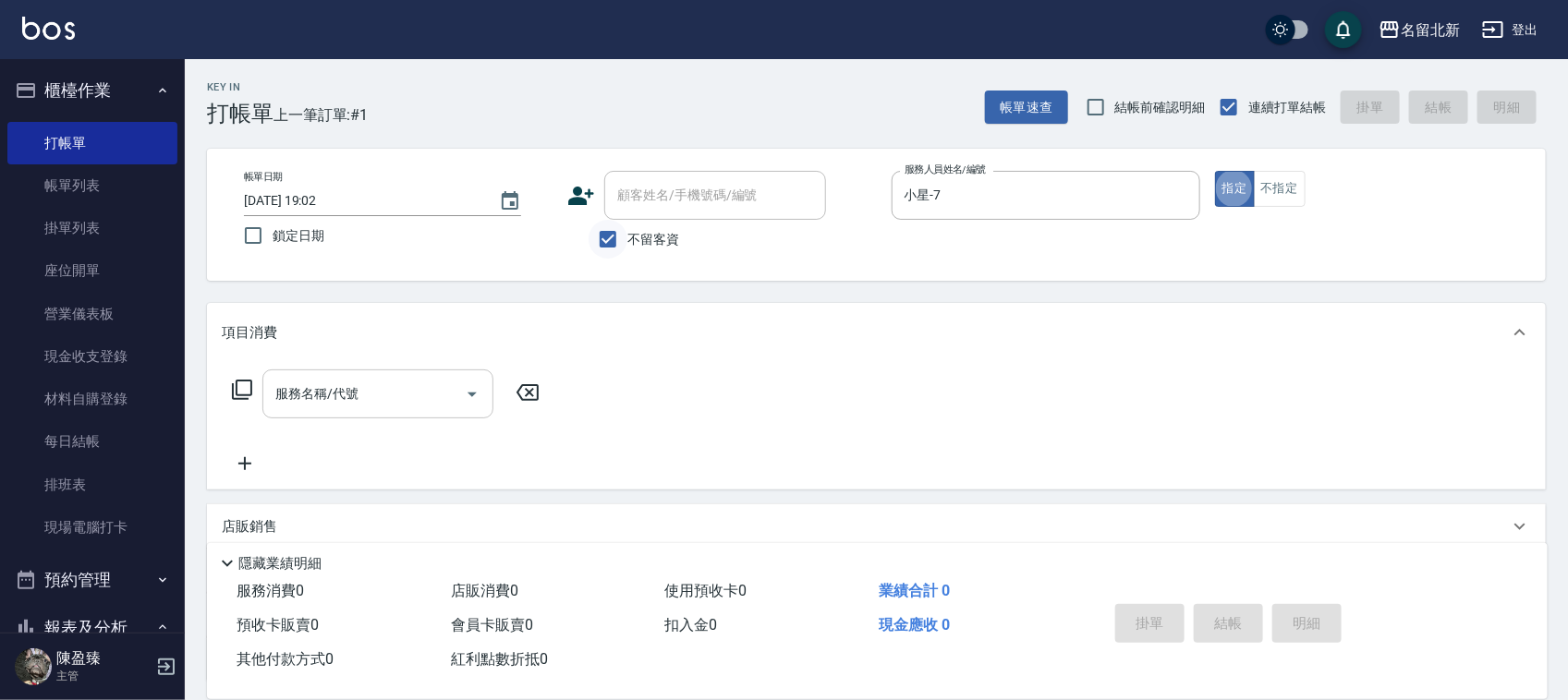
click at [604, 224] on input "不留客資" at bounding box center [608, 239] width 39 height 39
checkbox input "false"
click at [581, 189] on icon at bounding box center [581, 196] width 26 height 18
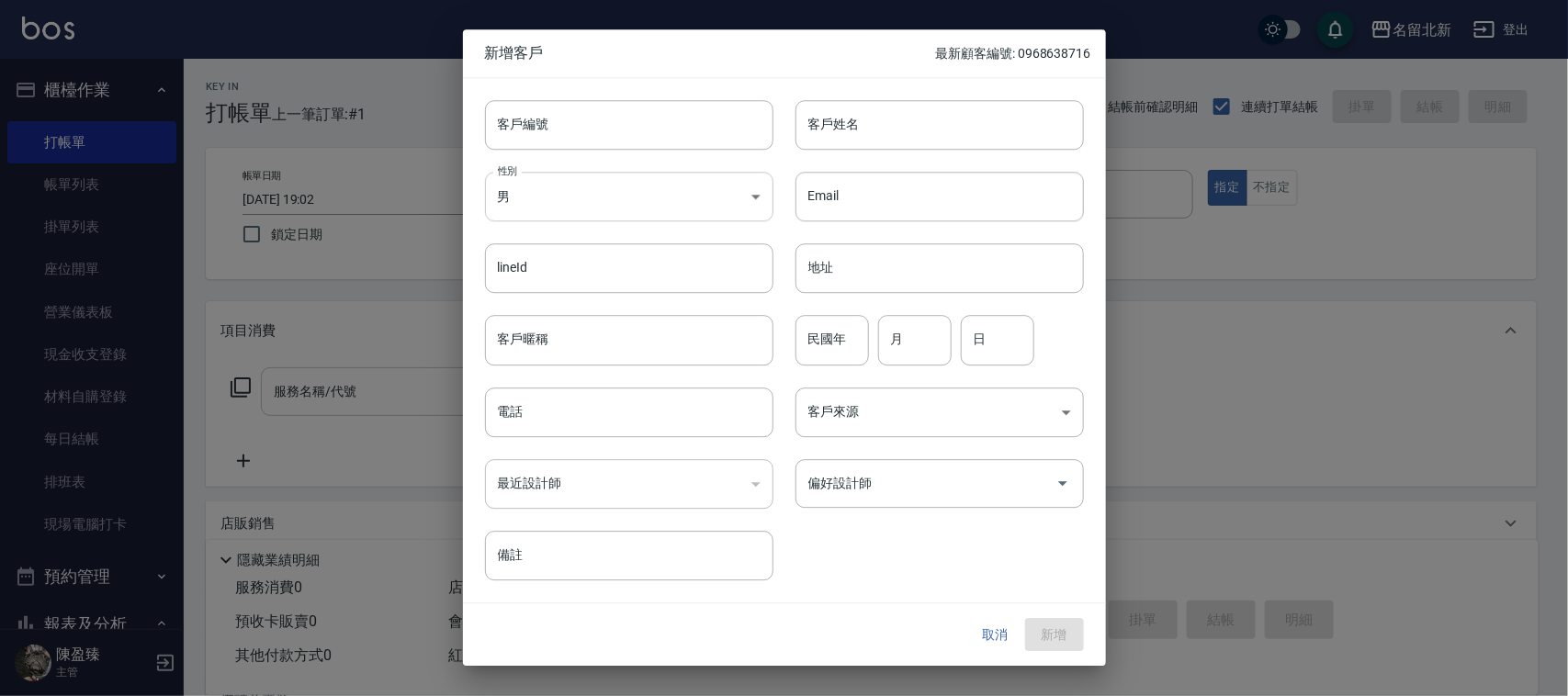
click at [616, 200] on body "名留北新 登出 櫃檯作業 打帳單 帳單列表 掛單列表 座位開單 營業儀表板 現金收支登錄 材料自購登錄 每日結帳 排班表 現場電腦打卡 預約管理 預約管理 單…" at bounding box center [784, 449] width 1568 height 897
click at [617, 301] on li "女" at bounding box center [629, 306] width 288 height 31
type input "[DEMOGRAPHIC_DATA]"
drag, startPoint x: 975, startPoint y: 628, endPoint x: 983, endPoint y: 627, distance: 8.1
click at [980, 627] on button "取消" at bounding box center [995, 635] width 58 height 34
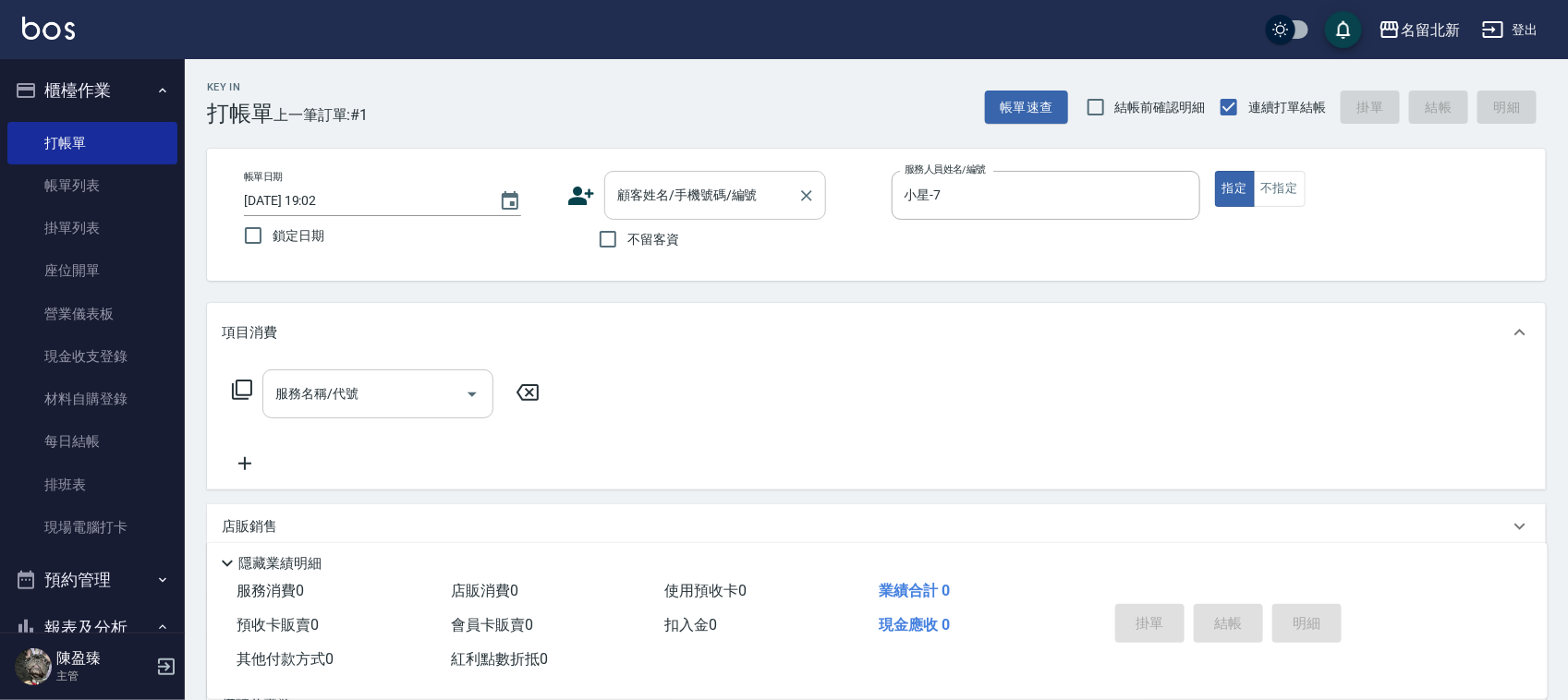
drag, startPoint x: 650, startPoint y: 163, endPoint x: 675, endPoint y: 187, distance: 34.7
click at [652, 164] on div "帳單日期 [DATE] 19:02 鎖定日期 顧客姓名/手機號碼/編號 顧客姓名/手機號碼/編號 不留客資 服務人員姓名/編號 小星-7 服務人員姓名/編號 …" at bounding box center [877, 214] width 1339 height 132
click at [682, 197] on input "顧客姓名/手機號碼/編號" at bounding box center [701, 196] width 177 height 33
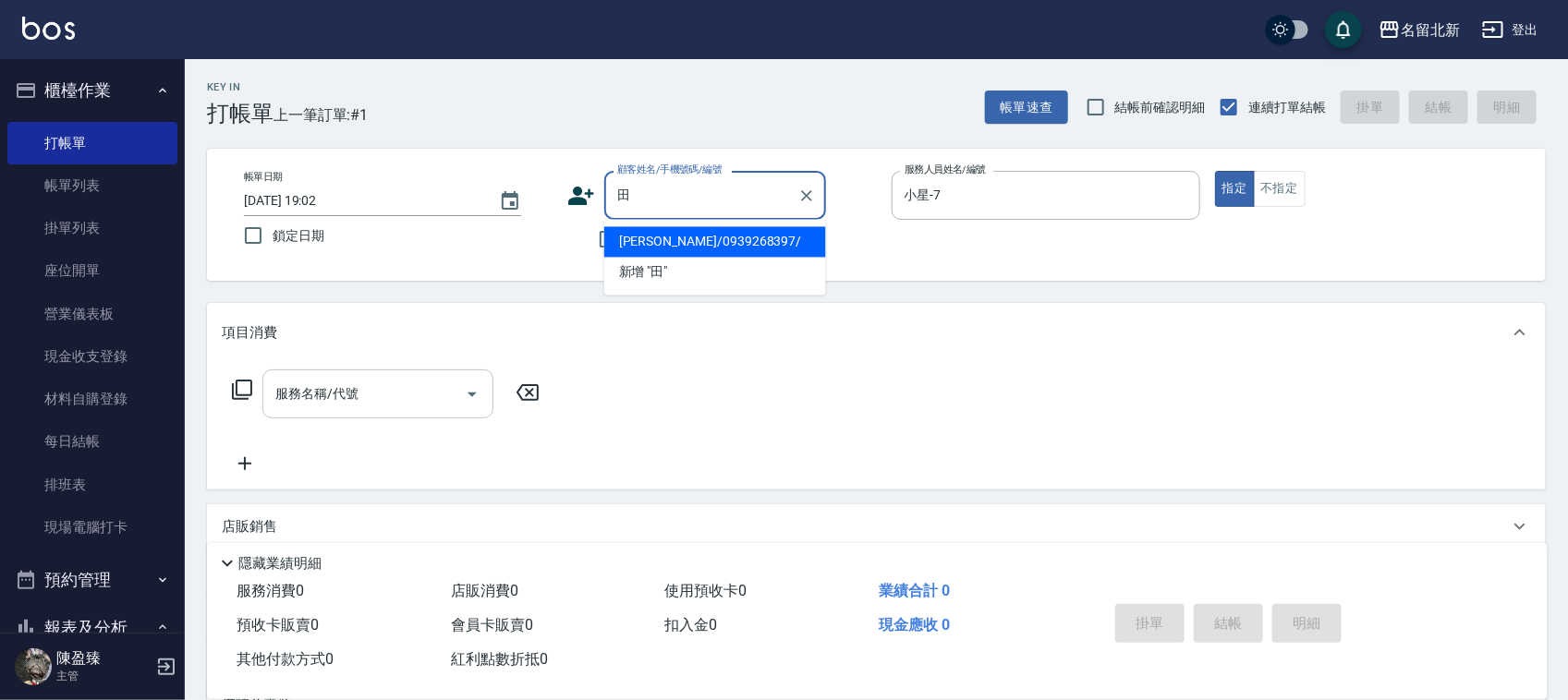
click at [721, 255] on li "[PERSON_NAME]/0939268397/" at bounding box center [716, 243] width 222 height 31
type input "[PERSON_NAME]/0939268397/"
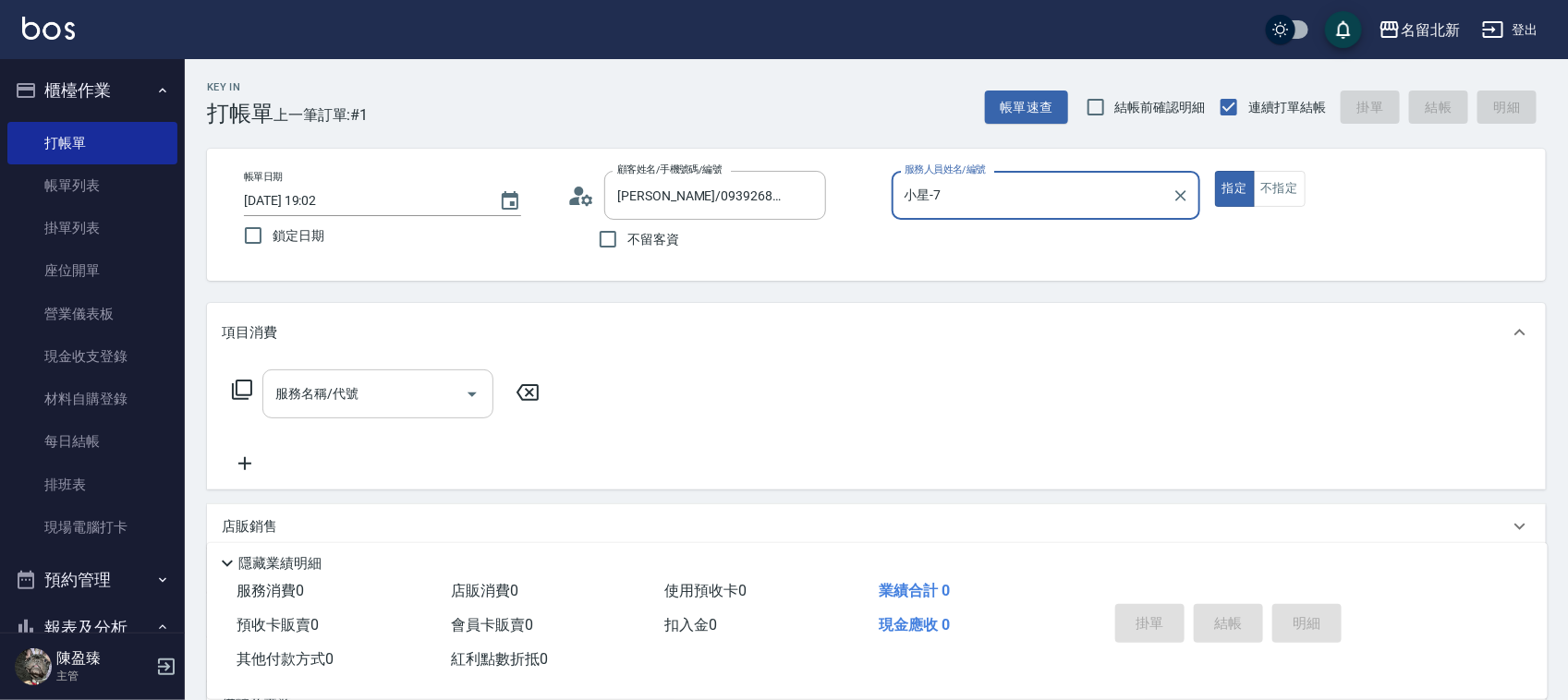
click at [1215, 171] on button "指定" at bounding box center [1234, 188] width 40 height 36
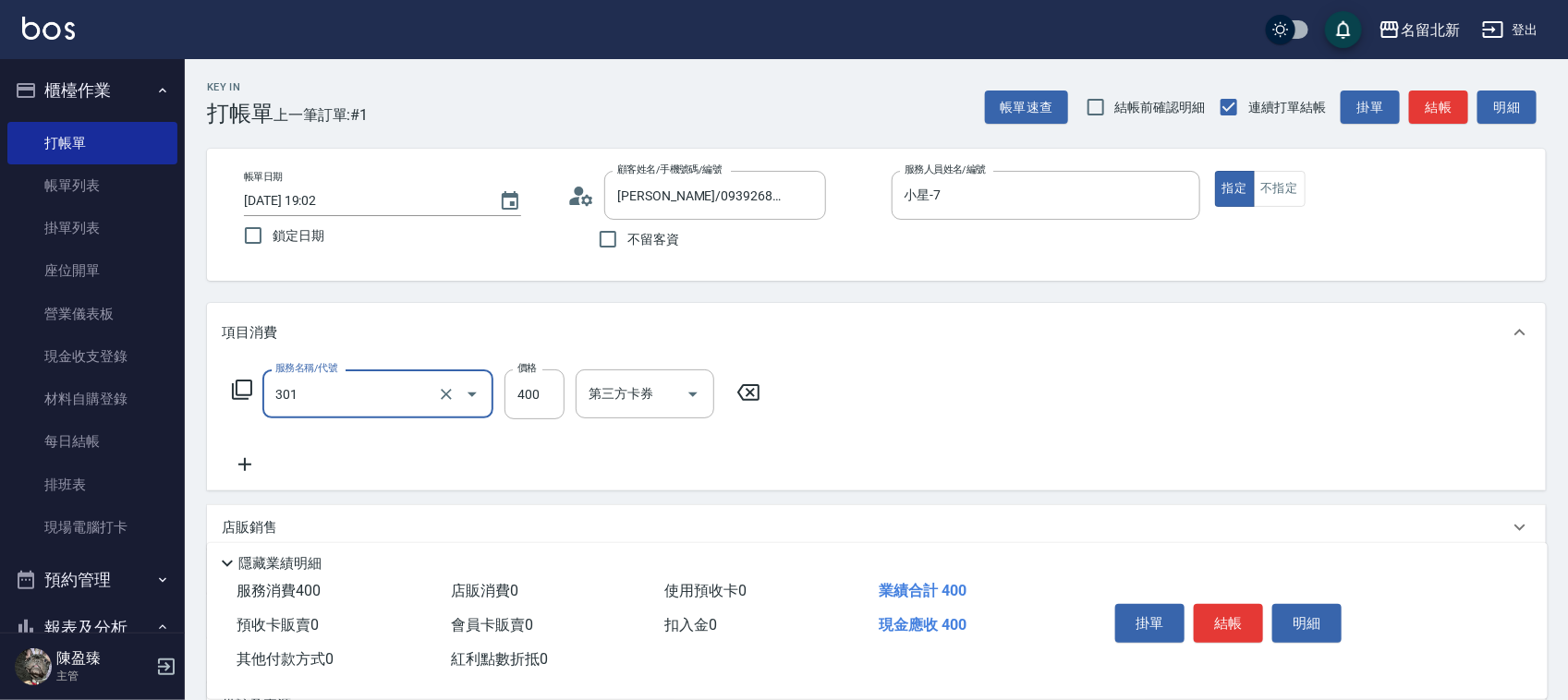
type input "造型剪髮(301)"
type input "380"
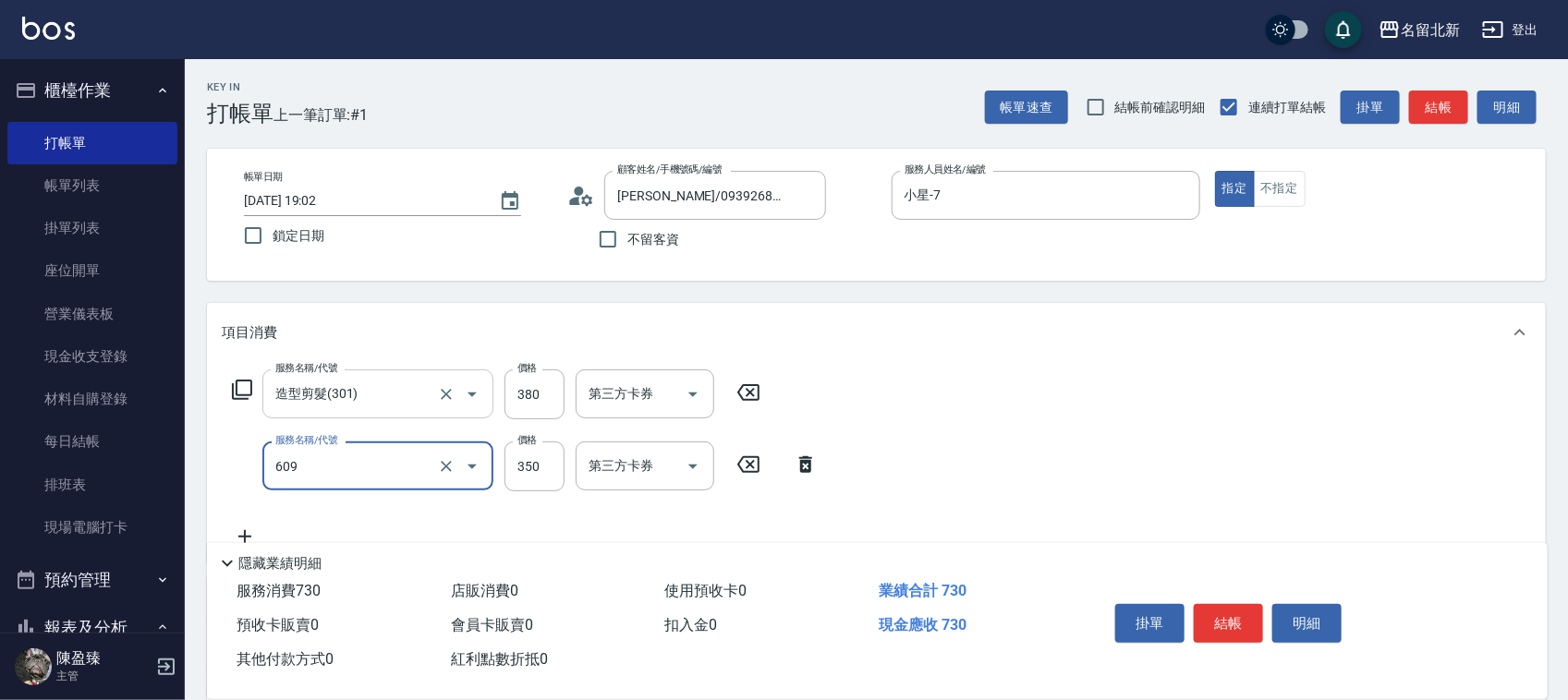
type input "頭皮隔離(609)"
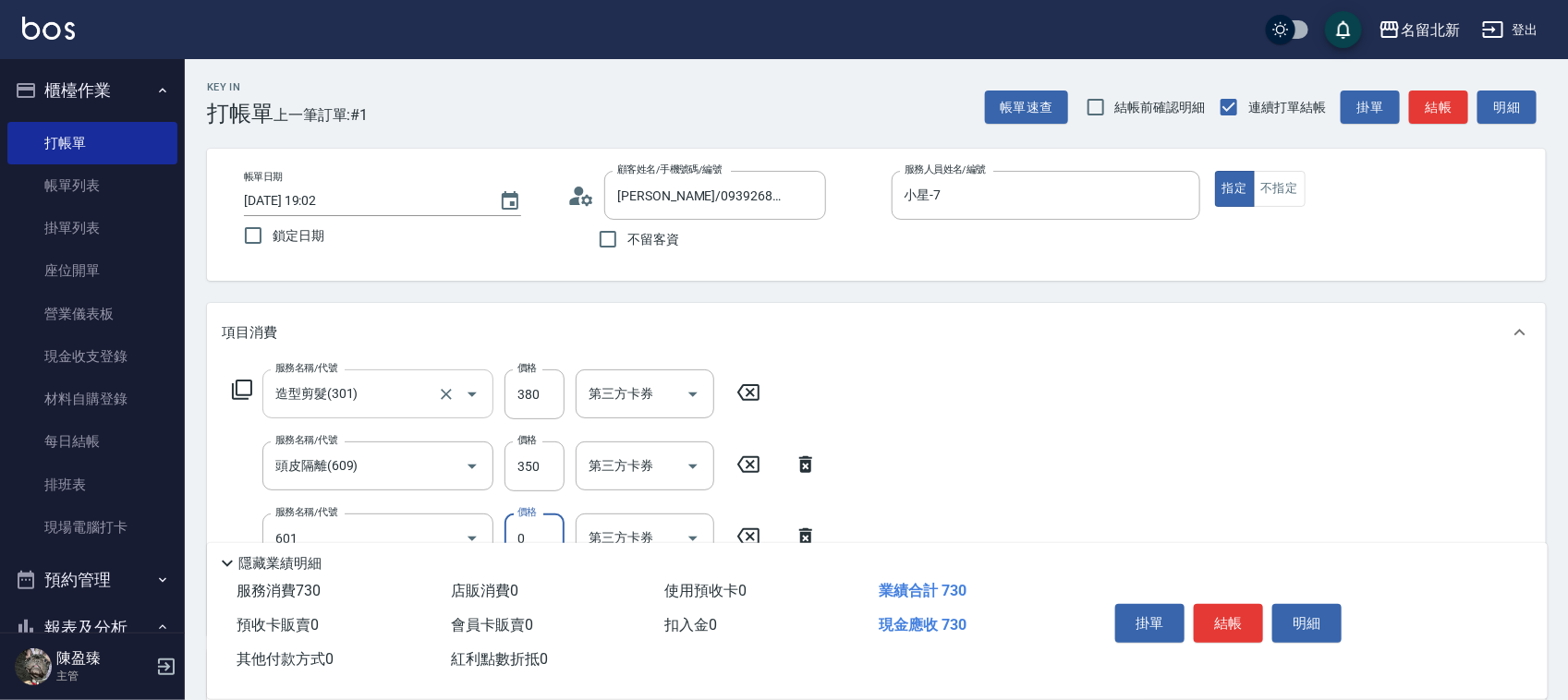
type input "使用護髮卡(601)"
type input "750"
type input "入公司(p01)"
type input "染髮(501)"
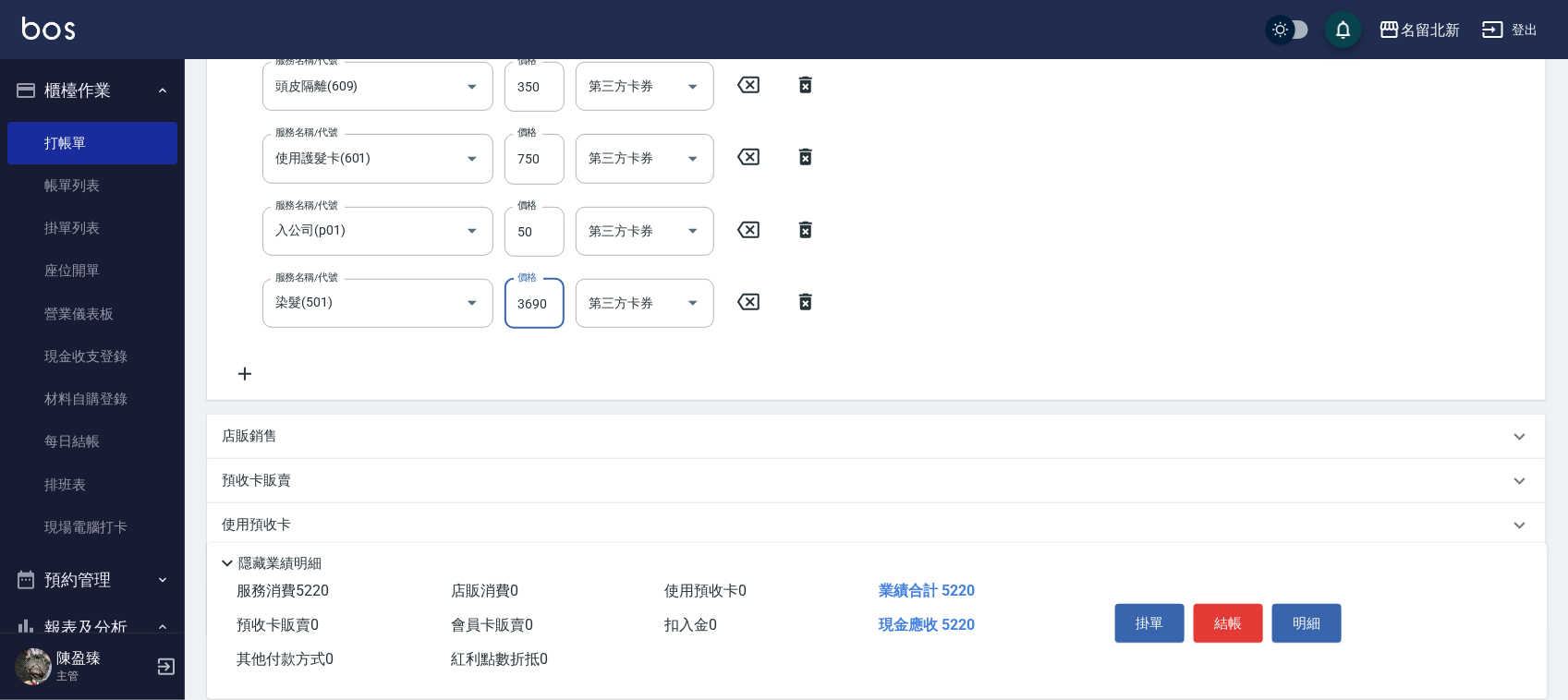
scroll to position [491, 0]
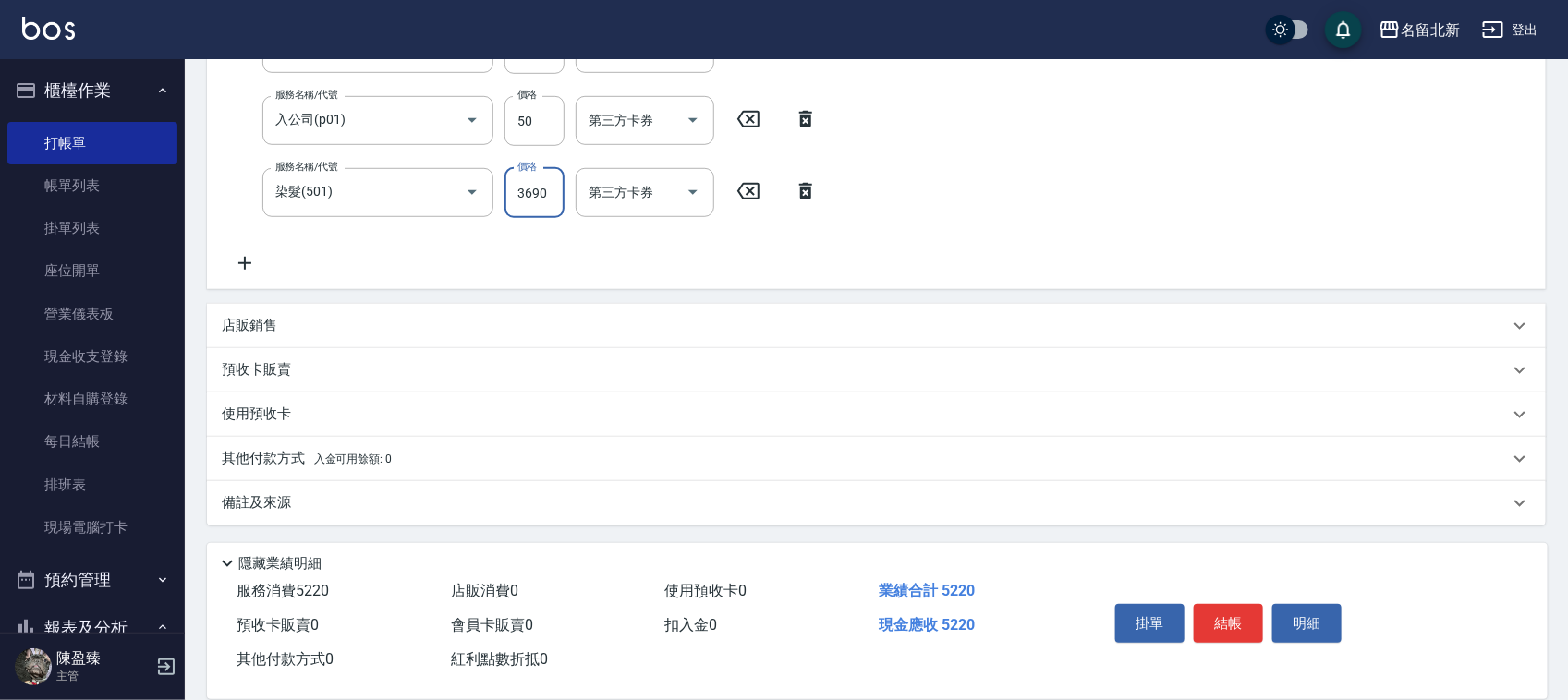
type input "3690"
drag, startPoint x: 334, startPoint y: 463, endPoint x: 343, endPoint y: 464, distance: 9.1
click at [338, 463] on span "入金可用餘額: 0" at bounding box center [353, 459] width 78 height 13
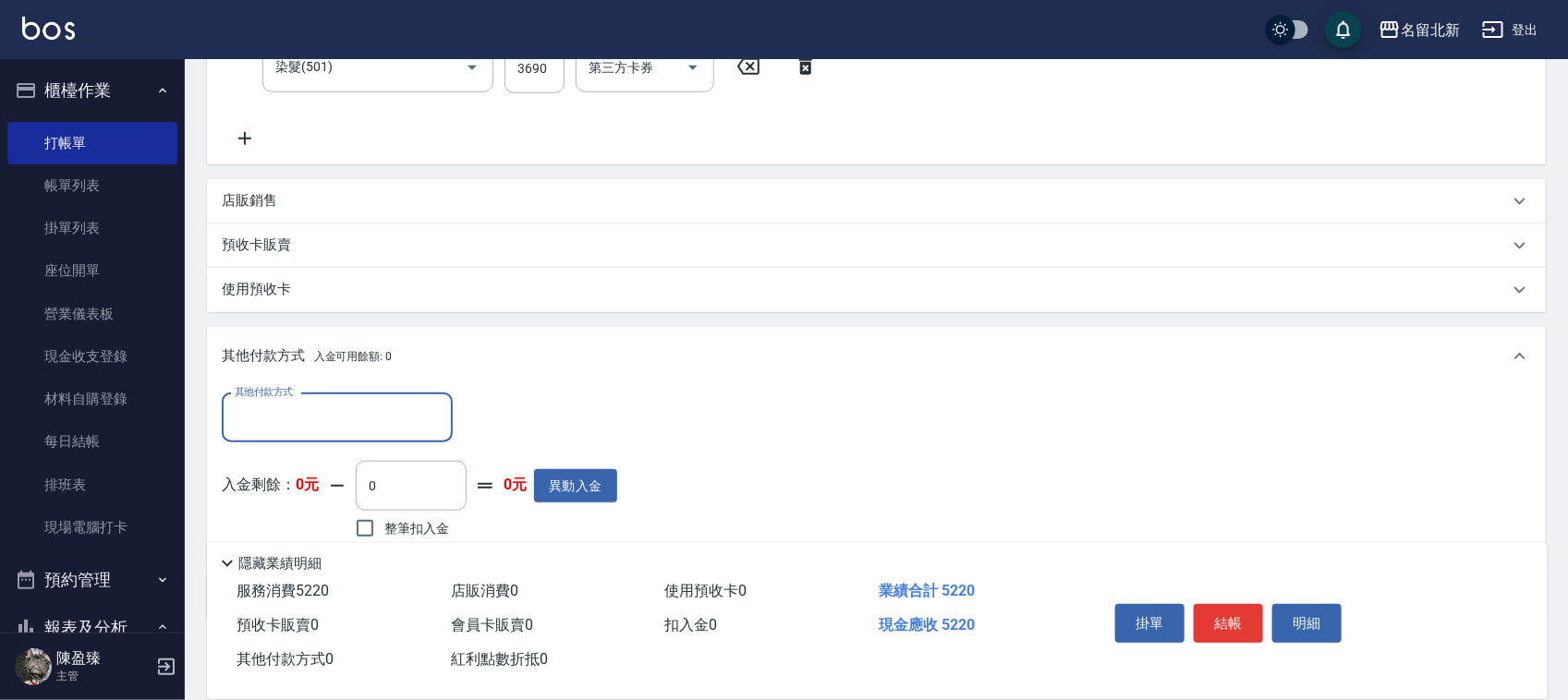
scroll to position [624, 0]
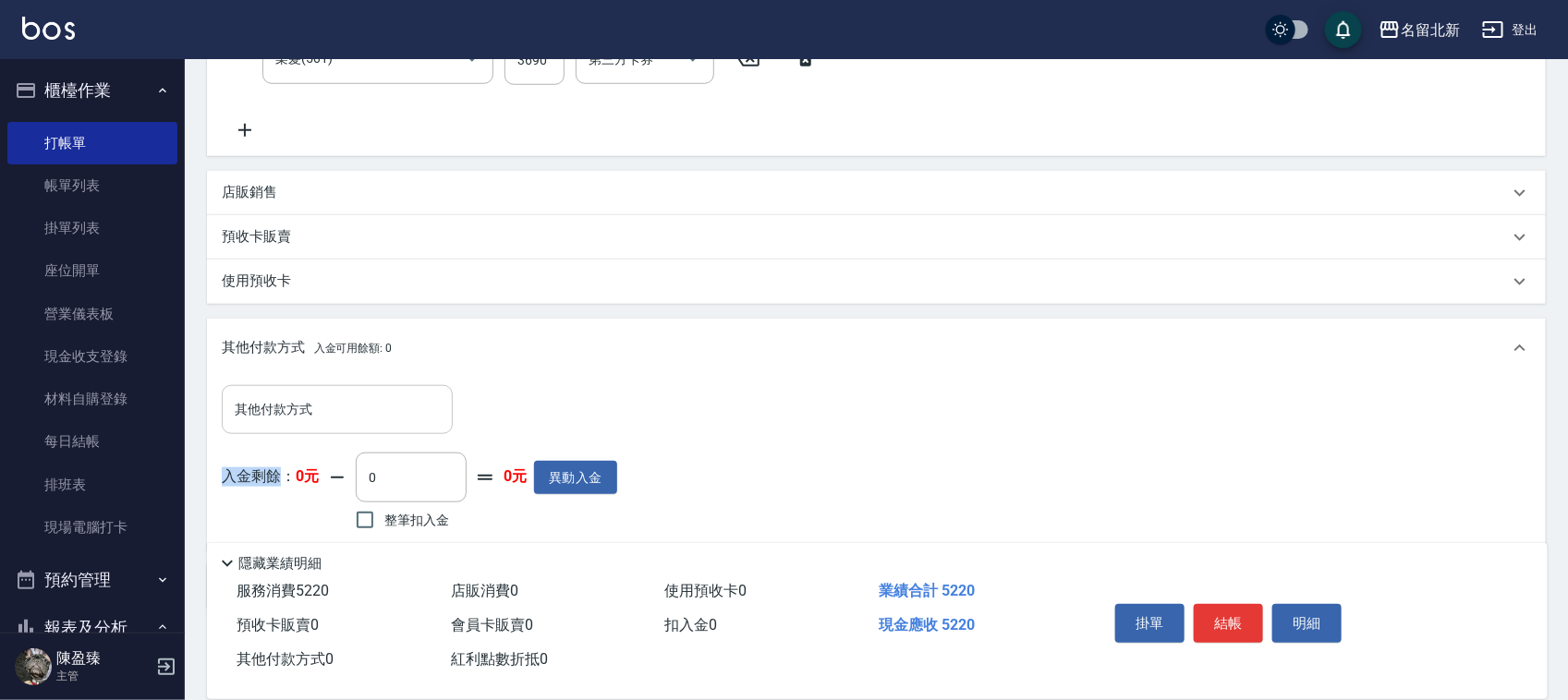
click at [283, 432] on div "其他付款方式 其他付款方式 入金剩餘： 0元 0 ​ 整筆扣入金 0元 異動入金" at bounding box center [419, 461] width 395 height 150
click at [283, 423] on input "其他付款方式" at bounding box center [338, 410] width 214 height 33
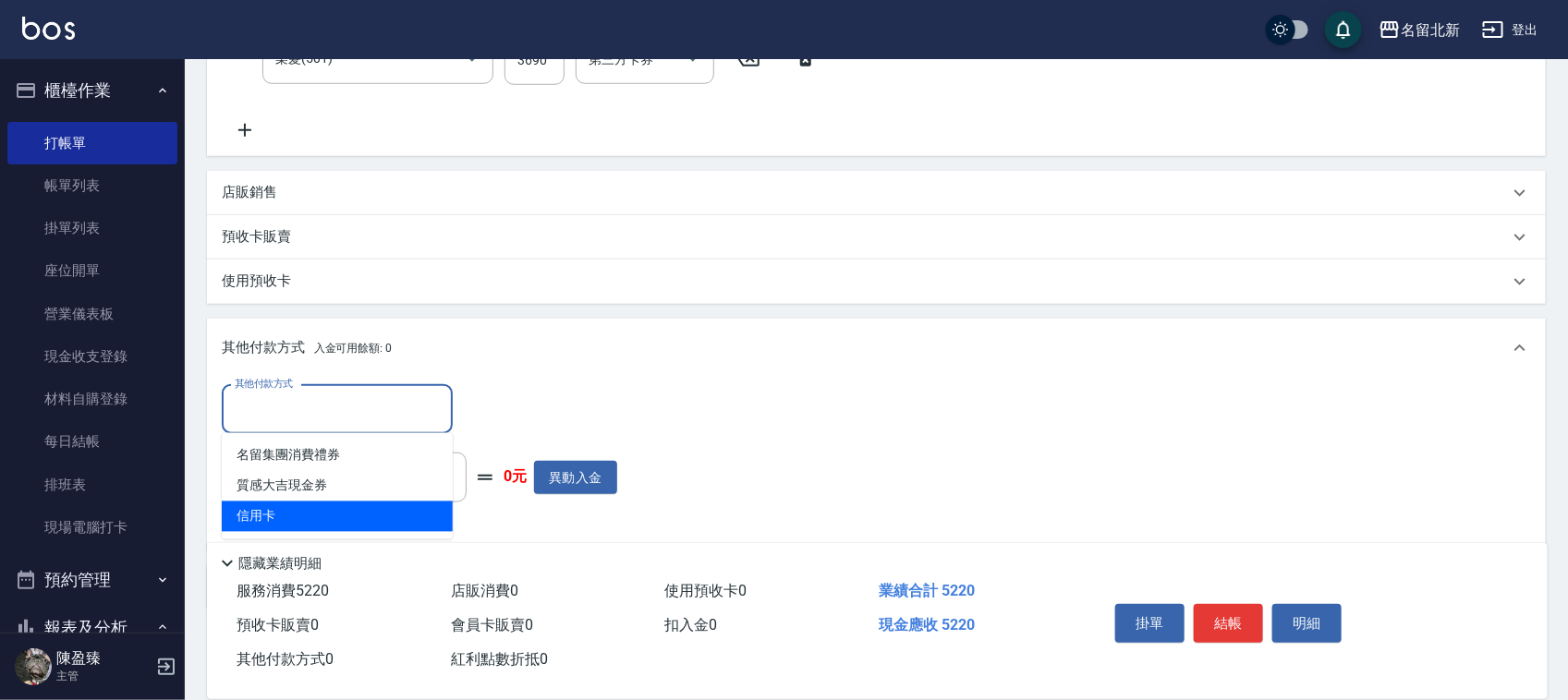
click at [321, 504] on span "信用卡" at bounding box center [338, 517] width 231 height 31
type input "信用卡"
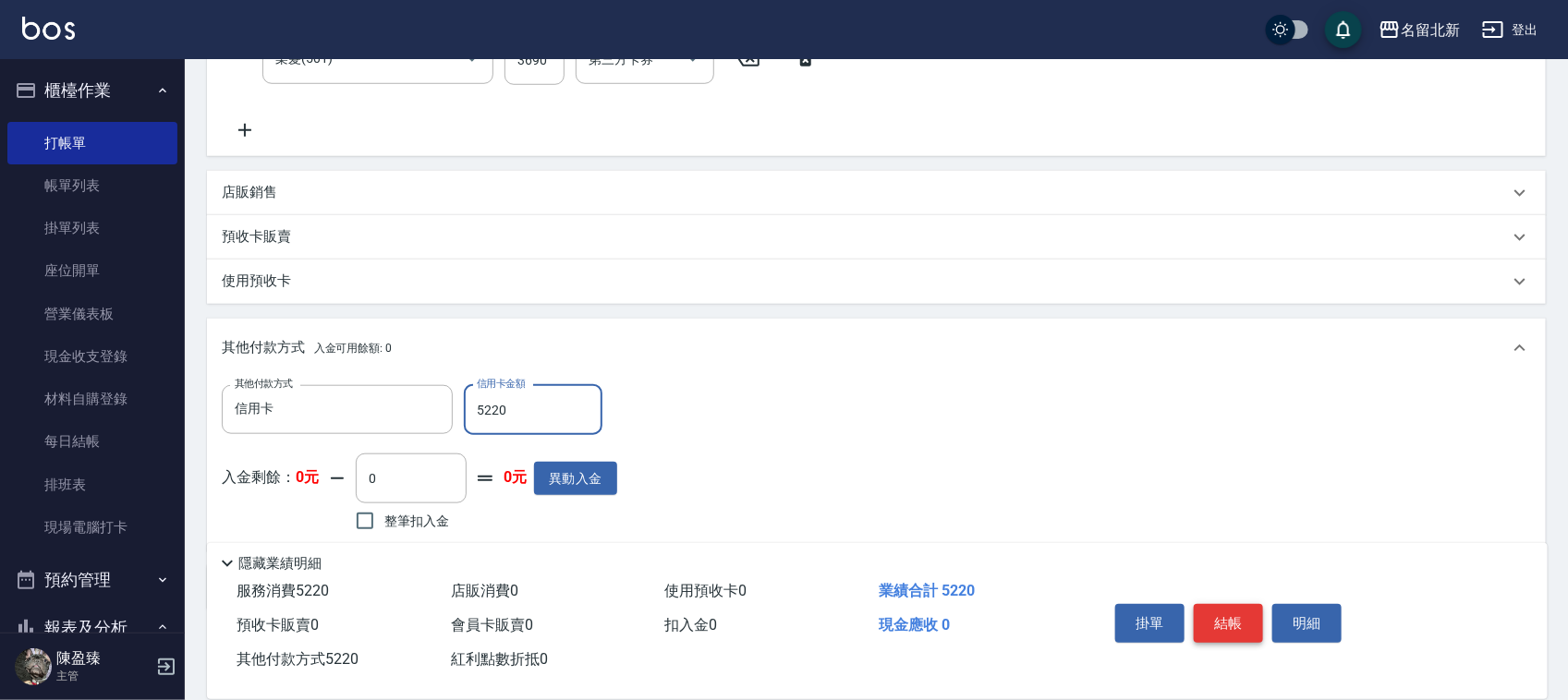
type input "5220"
click at [1233, 622] on button "結帳" at bounding box center [1229, 624] width 69 height 39
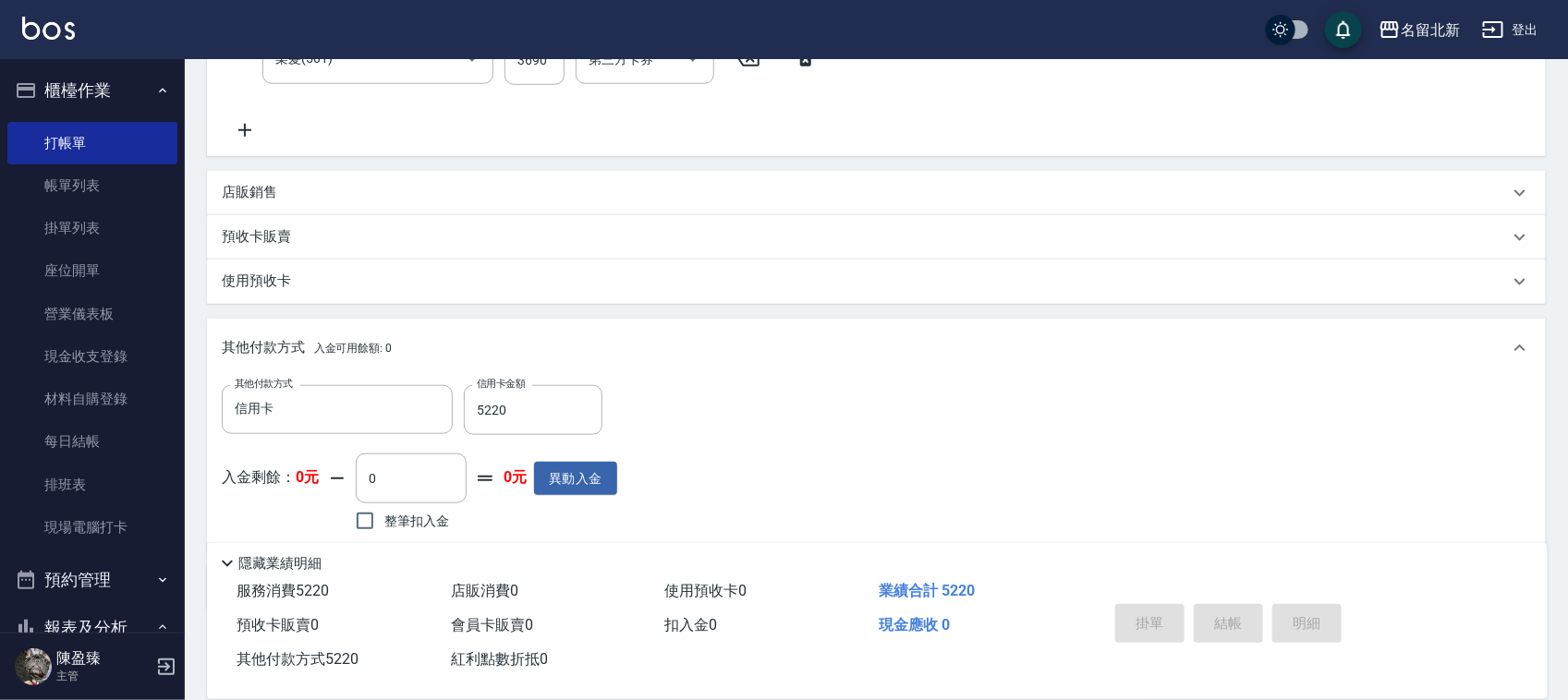
type input "[DATE] 19:03"
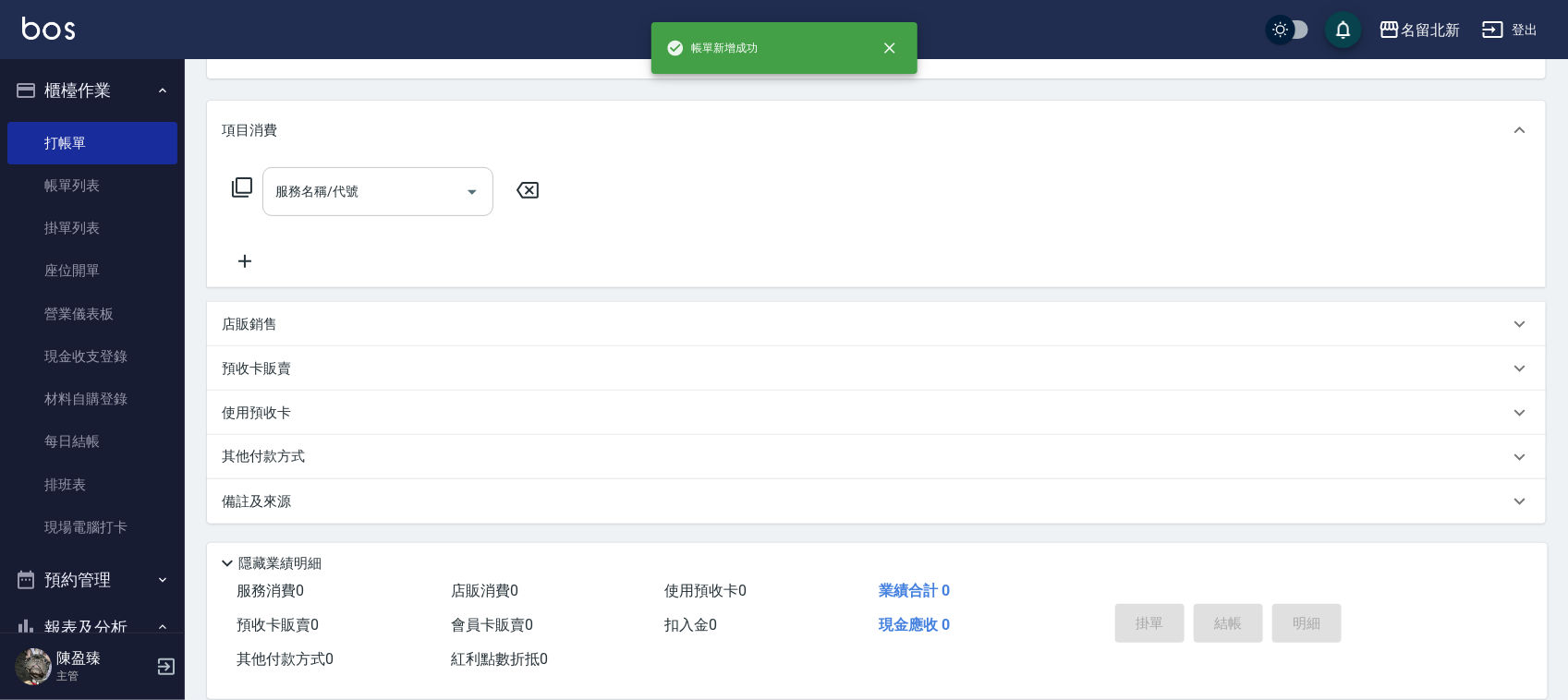
scroll to position [0, 0]
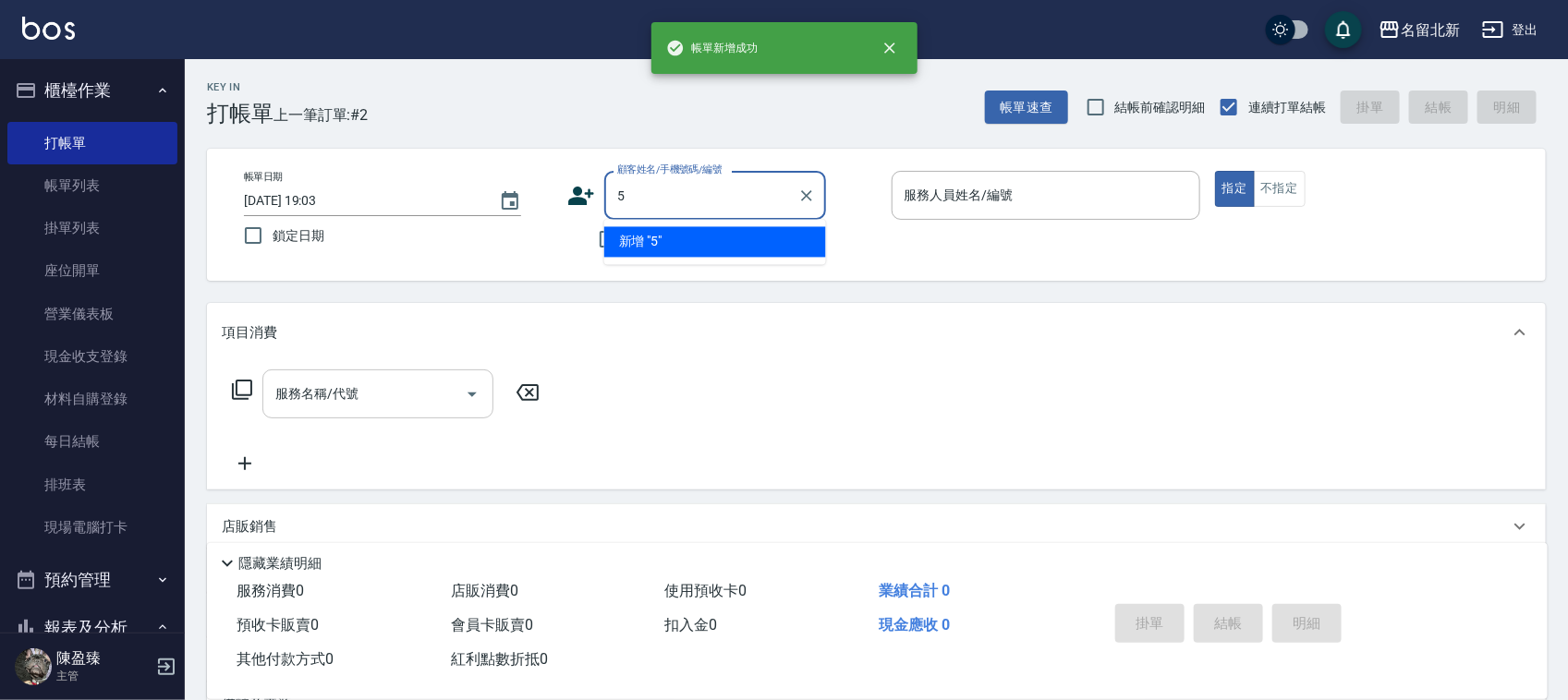
type input "5"
click at [1215, 171] on button "指定" at bounding box center [1234, 188] width 40 height 36
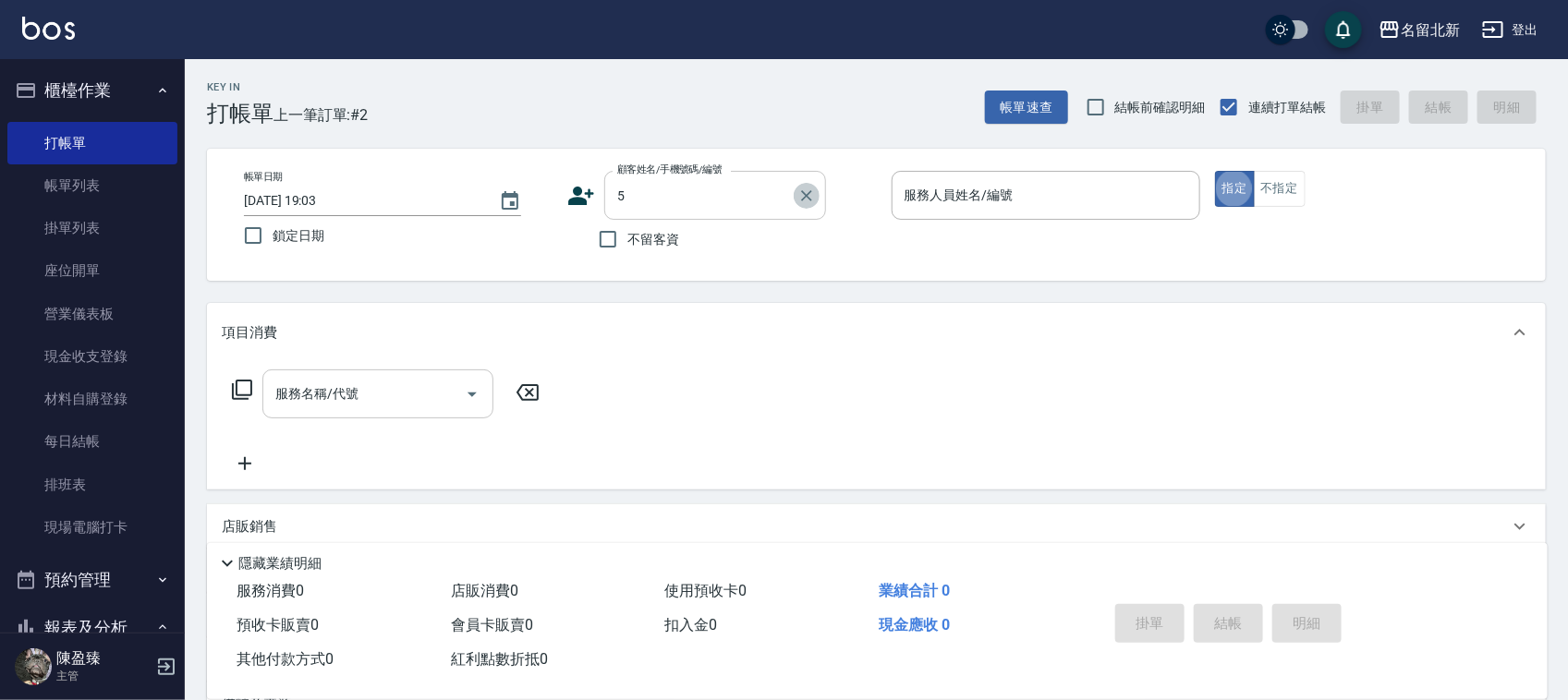
click at [798, 200] on icon "Clear" at bounding box center [806, 196] width 18 height 18
click at [632, 230] on span "不留客資" at bounding box center [654, 240] width 52 height 19
click at [628, 229] on input "不留客資" at bounding box center [608, 239] width 39 height 39
checkbox input "true"
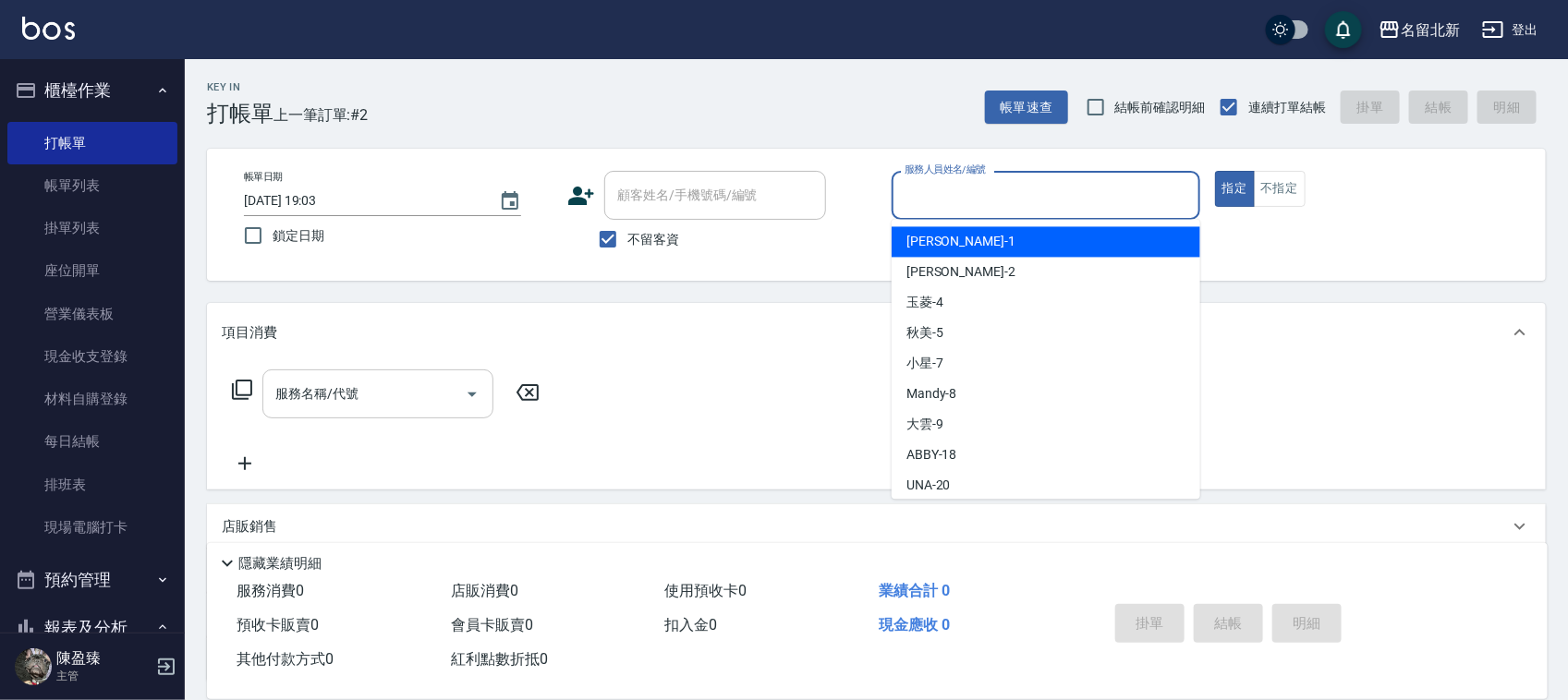
click at [929, 203] on input "服務人員姓名/編號" at bounding box center [1045, 196] width 292 height 33
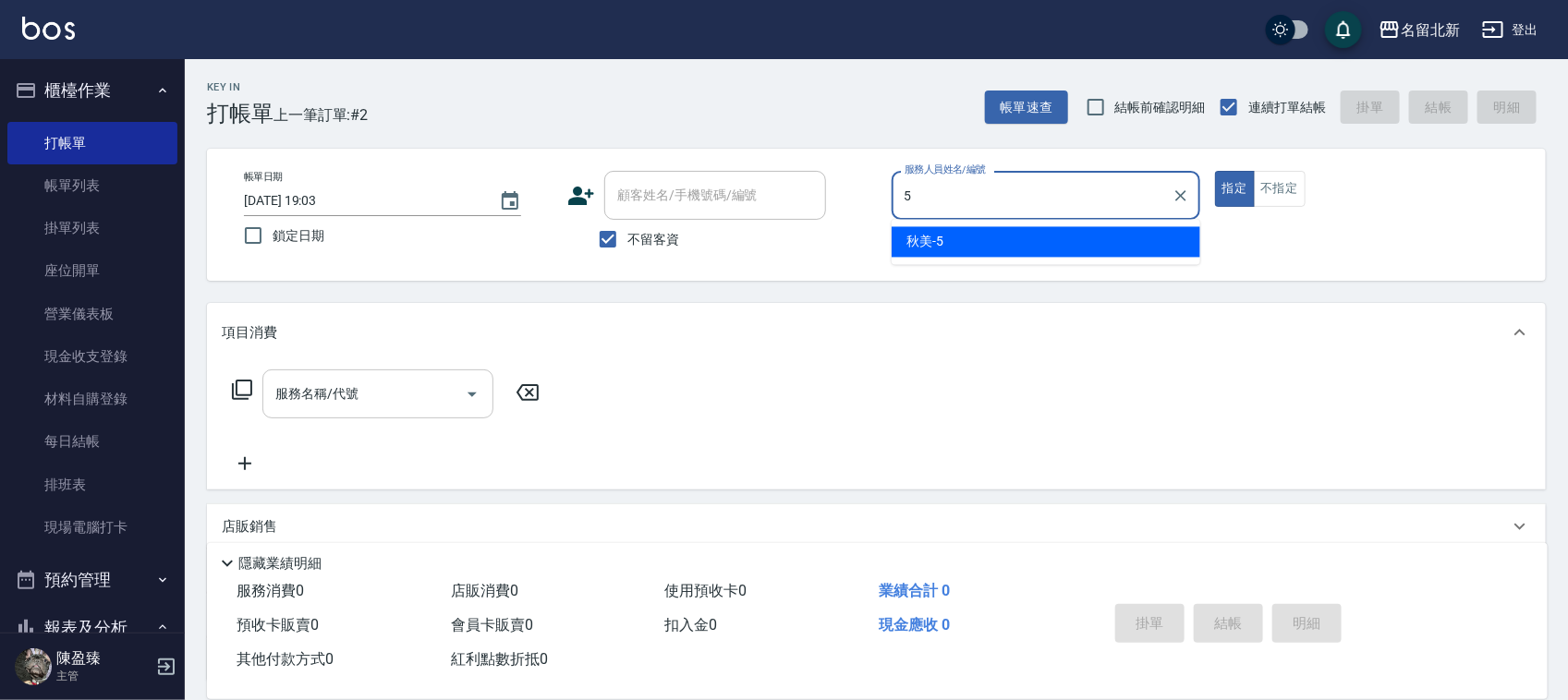
type input "秋美-5"
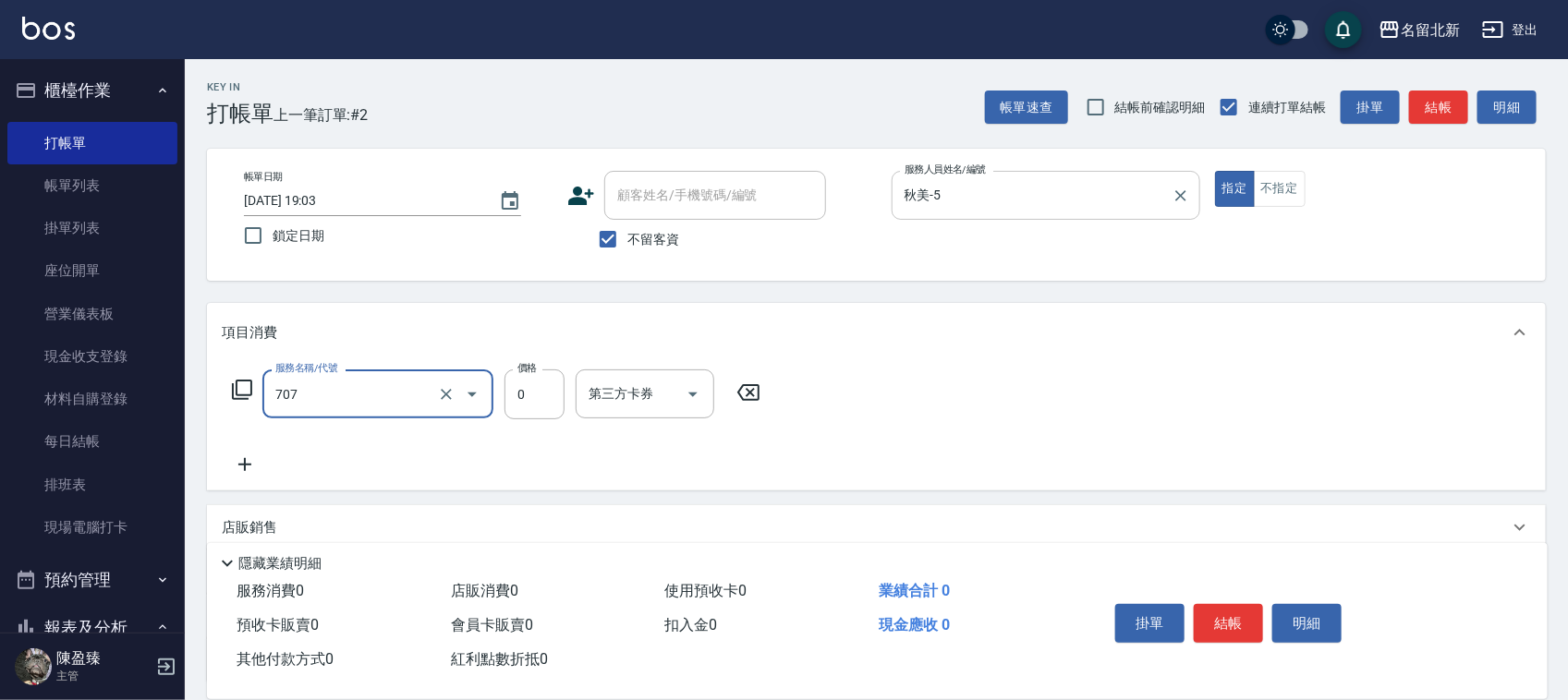
type input "互助70(707)"
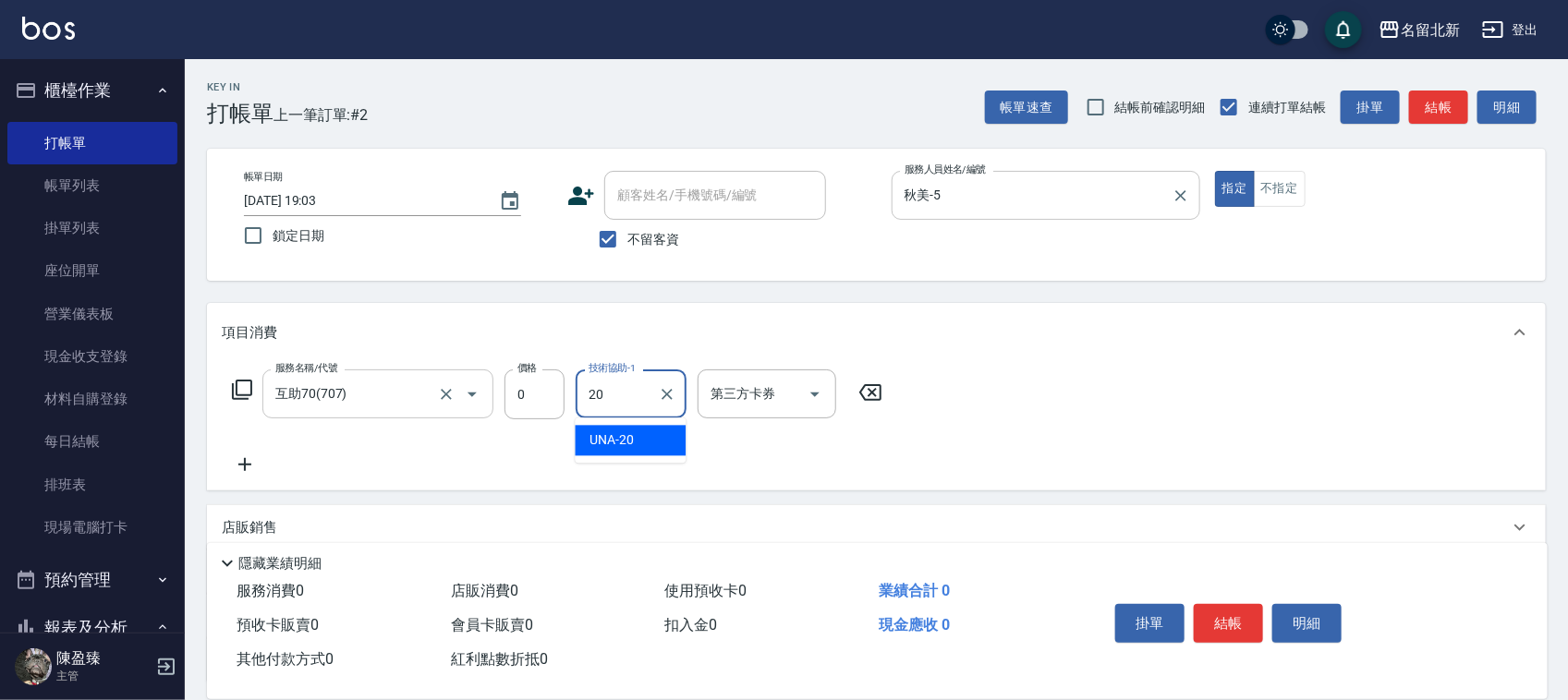
type input "UNA-20"
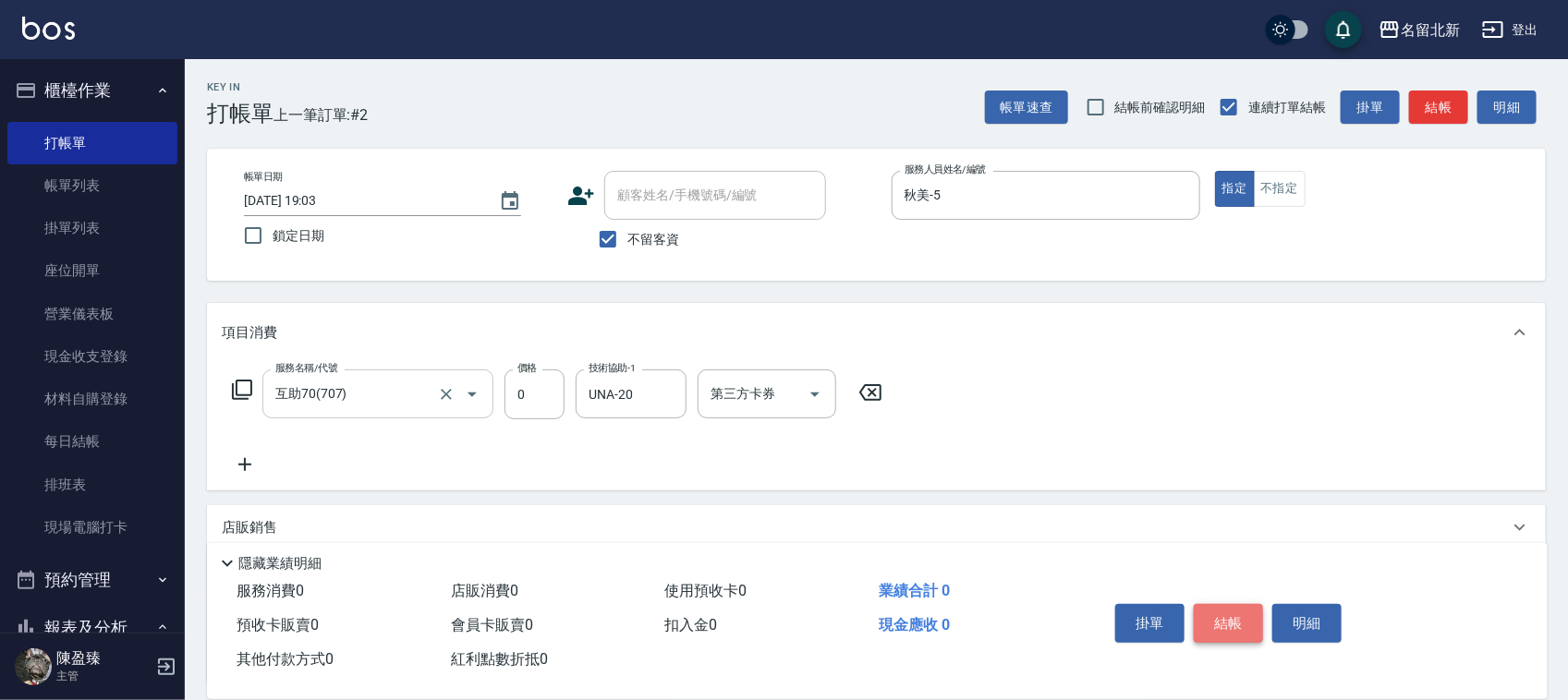
click at [1253, 621] on button "結帳" at bounding box center [1229, 624] width 69 height 39
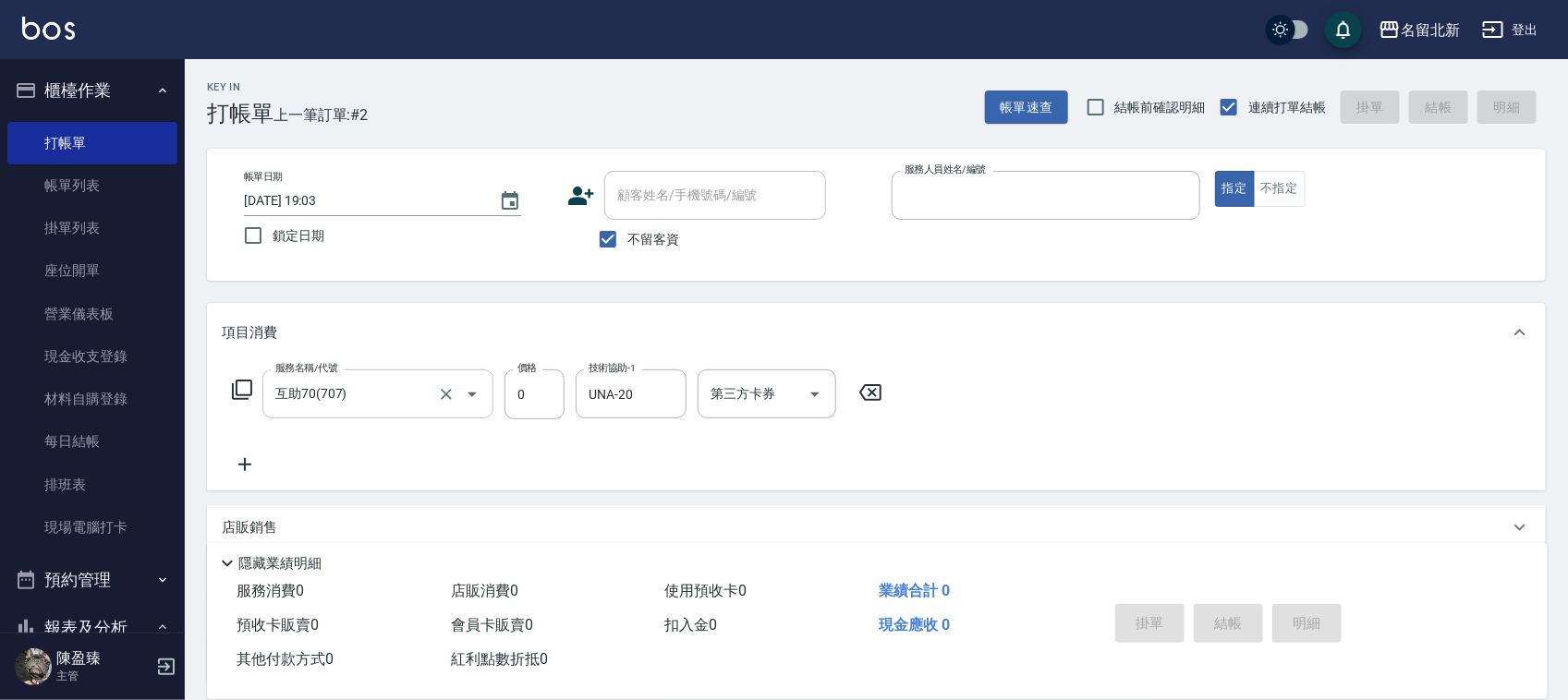
type input "2"
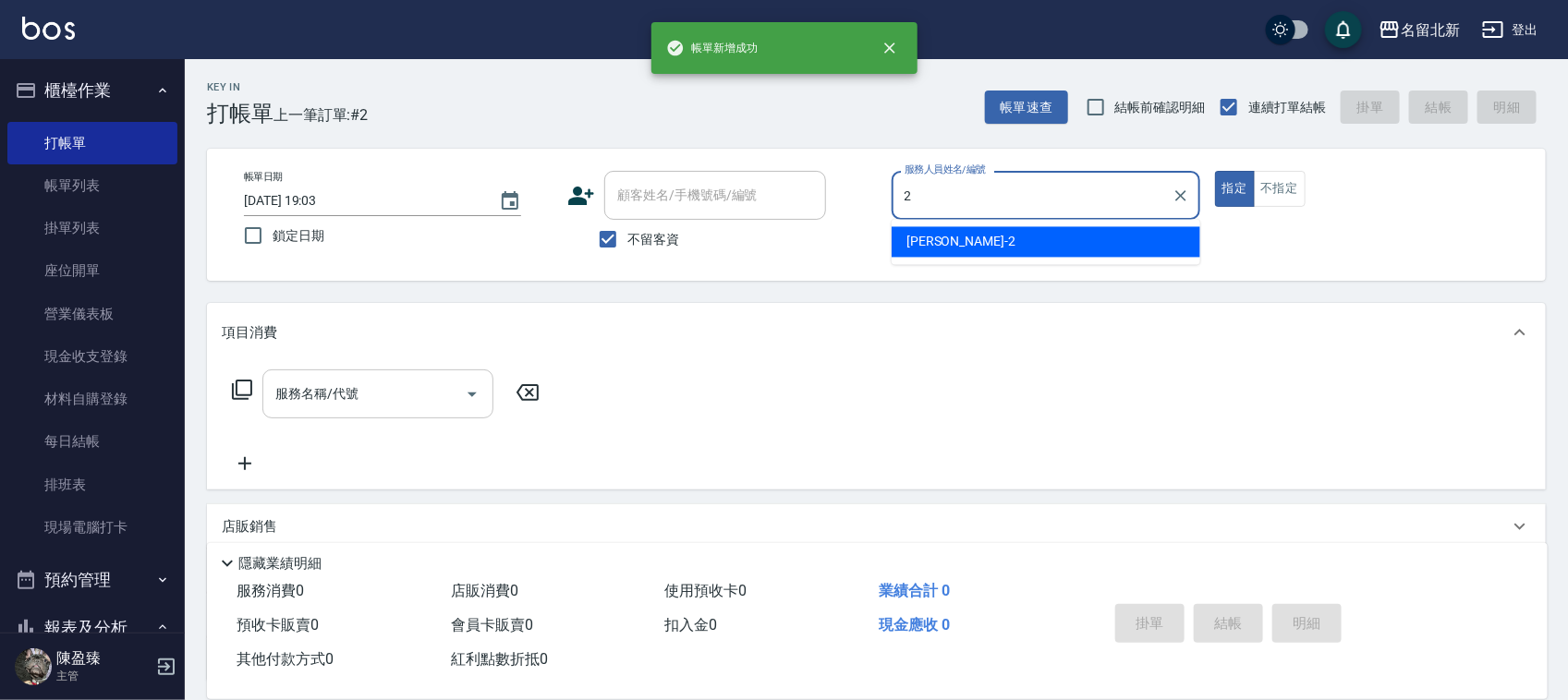
type input "[PERSON_NAME]-2"
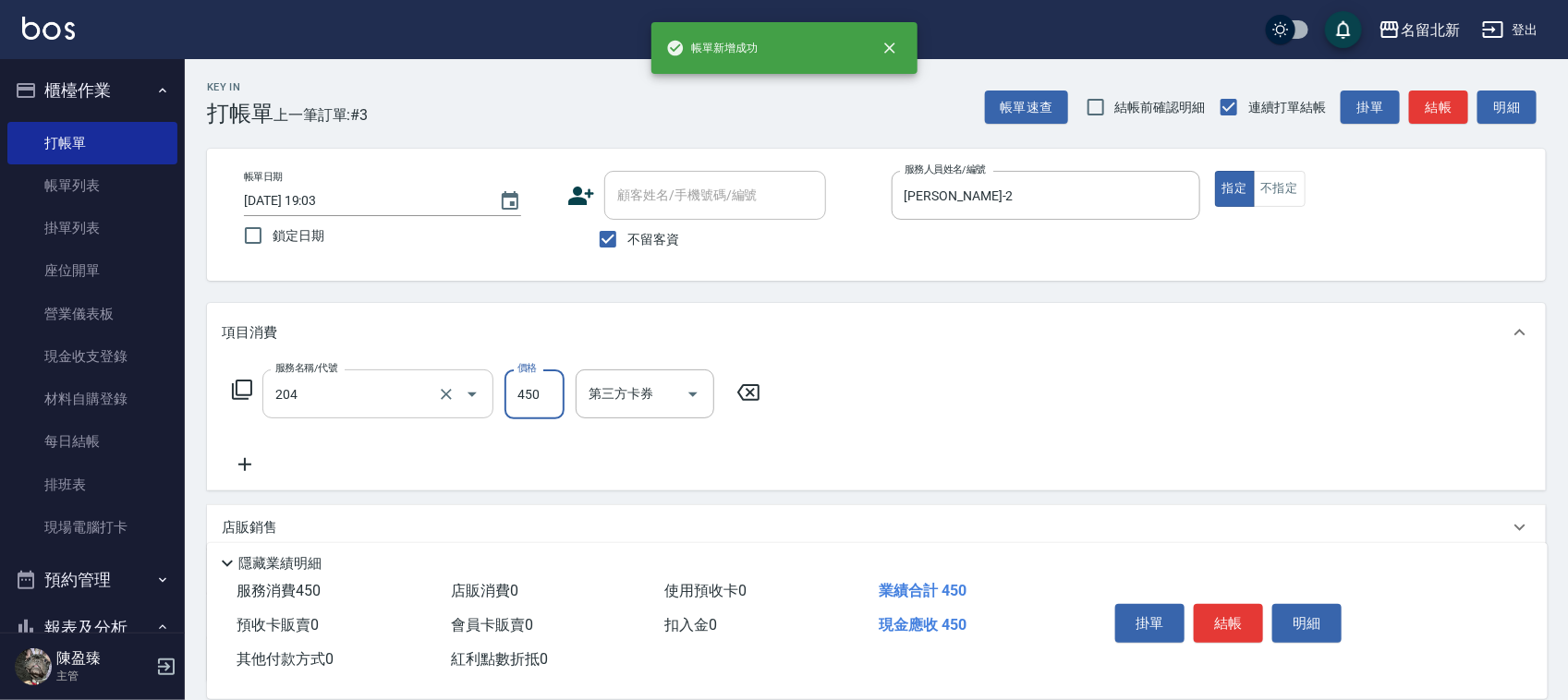
type input "髮質調理洗髮(204)"
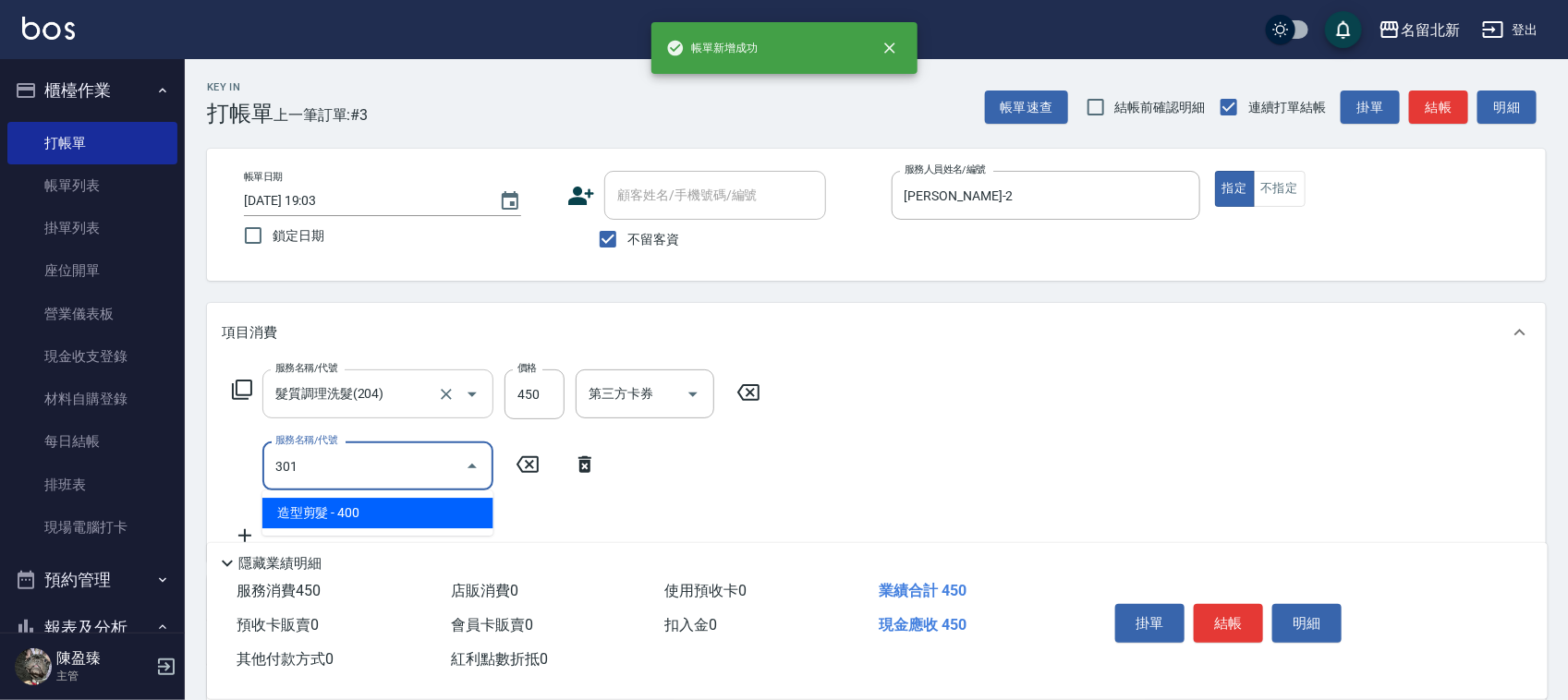
type input "造型剪髮(301)"
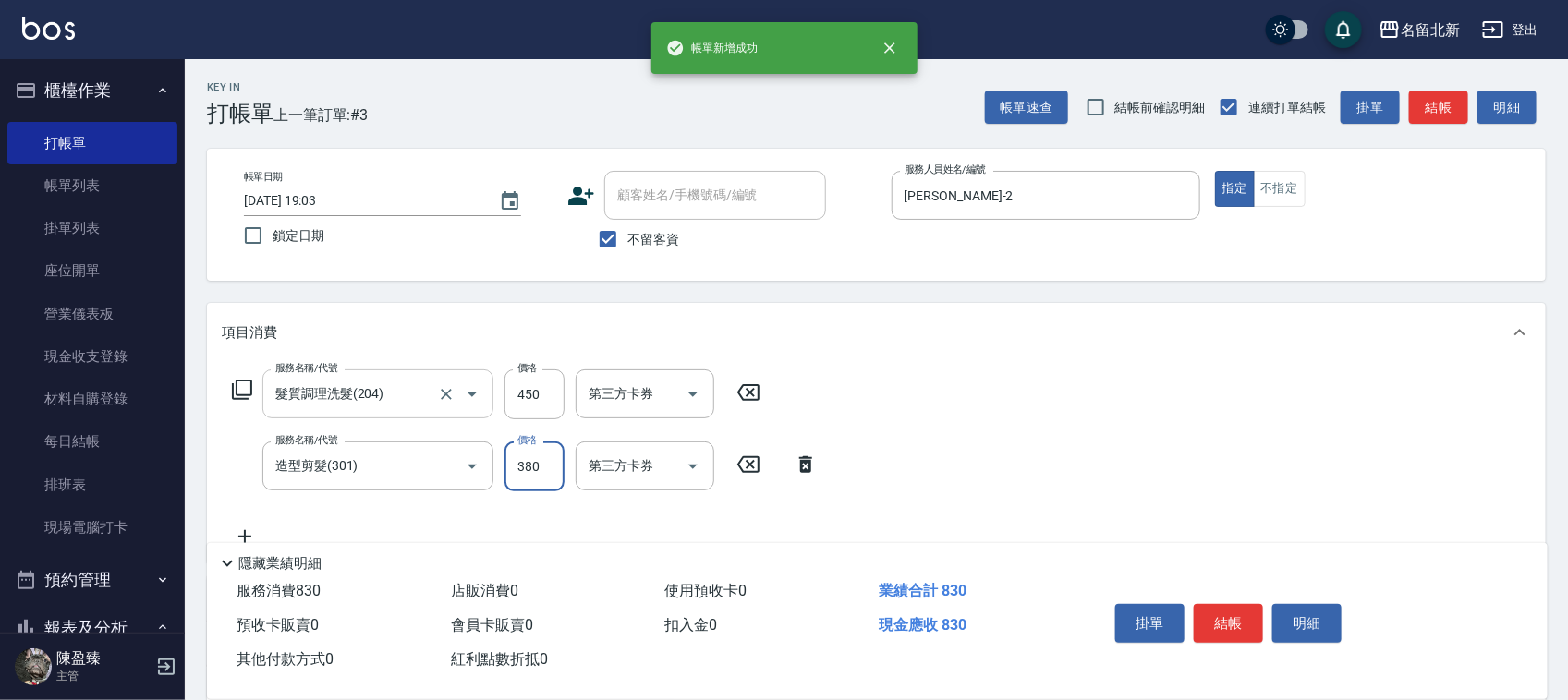
type input "380"
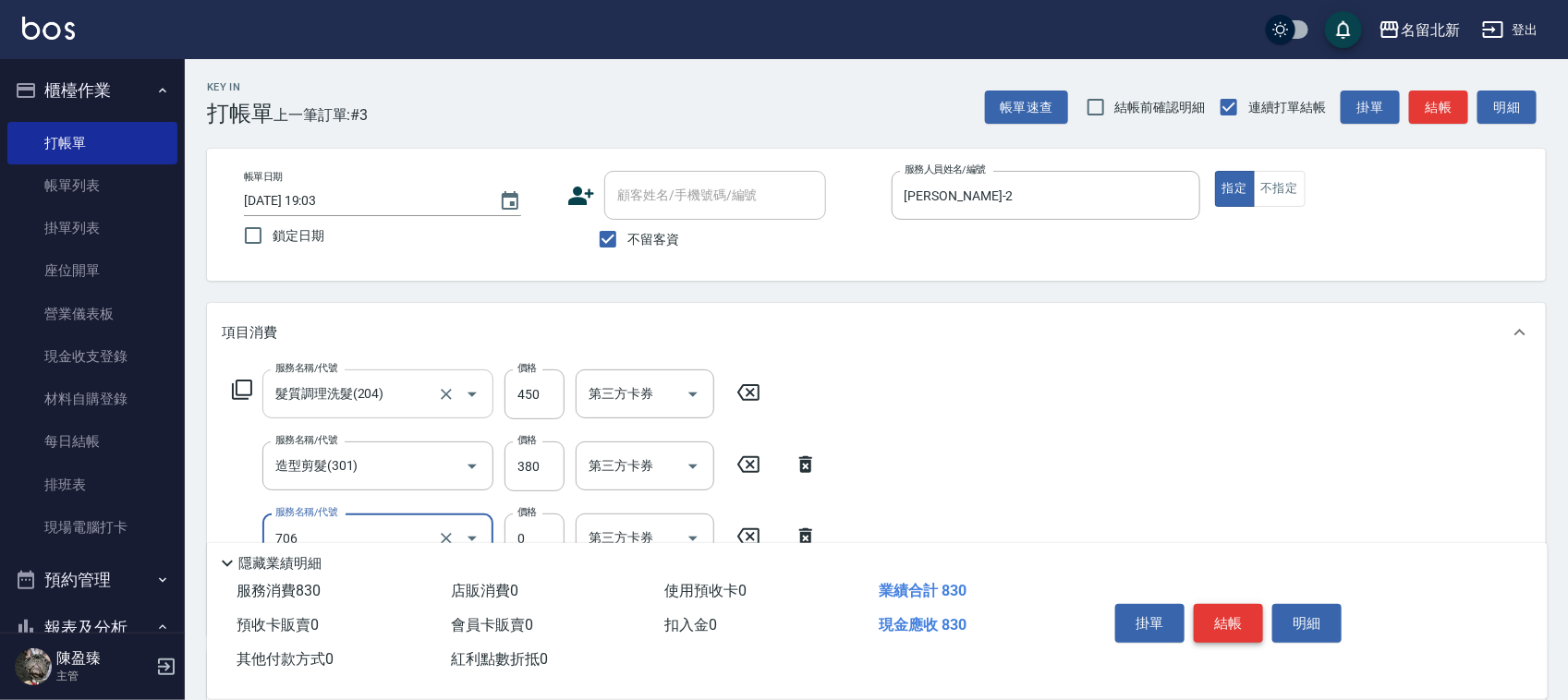
type input "互助60(706)"
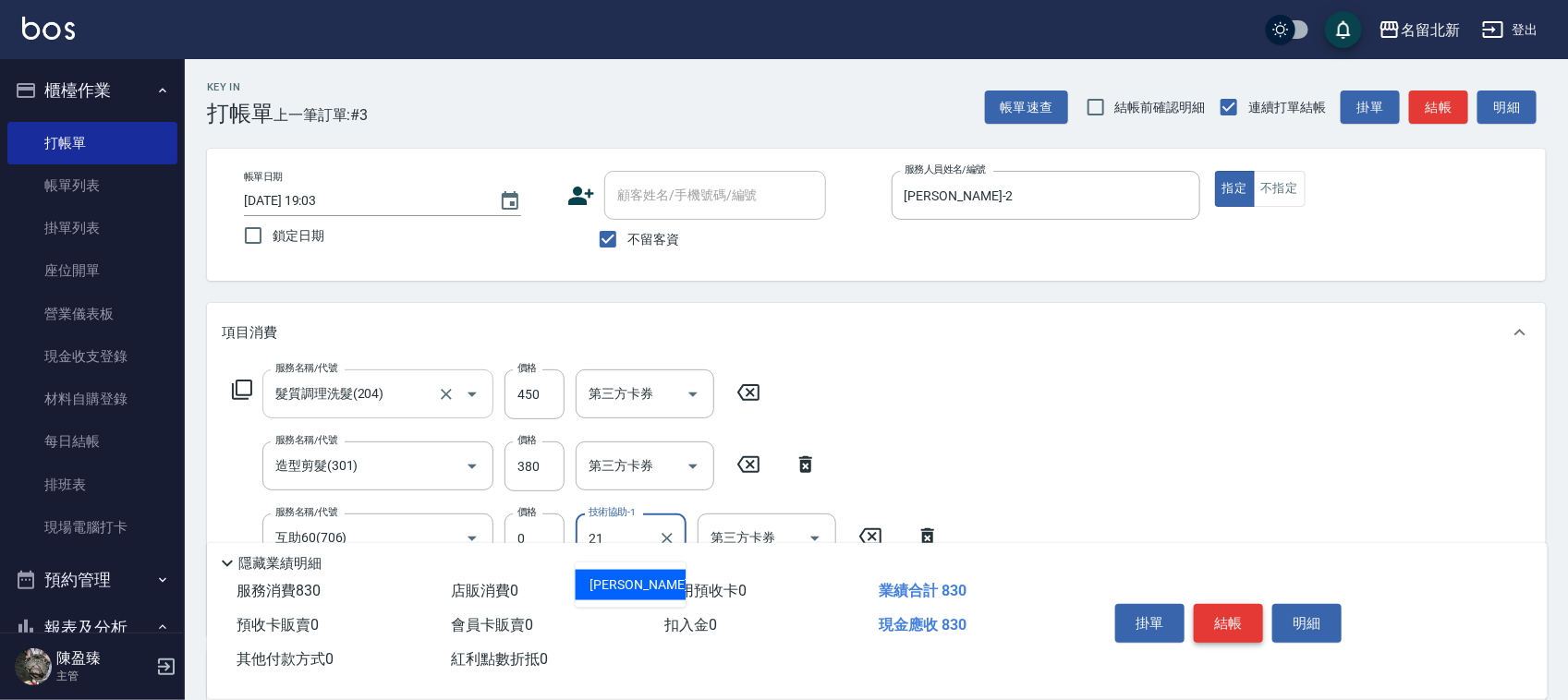
type input "[PERSON_NAME]-21"
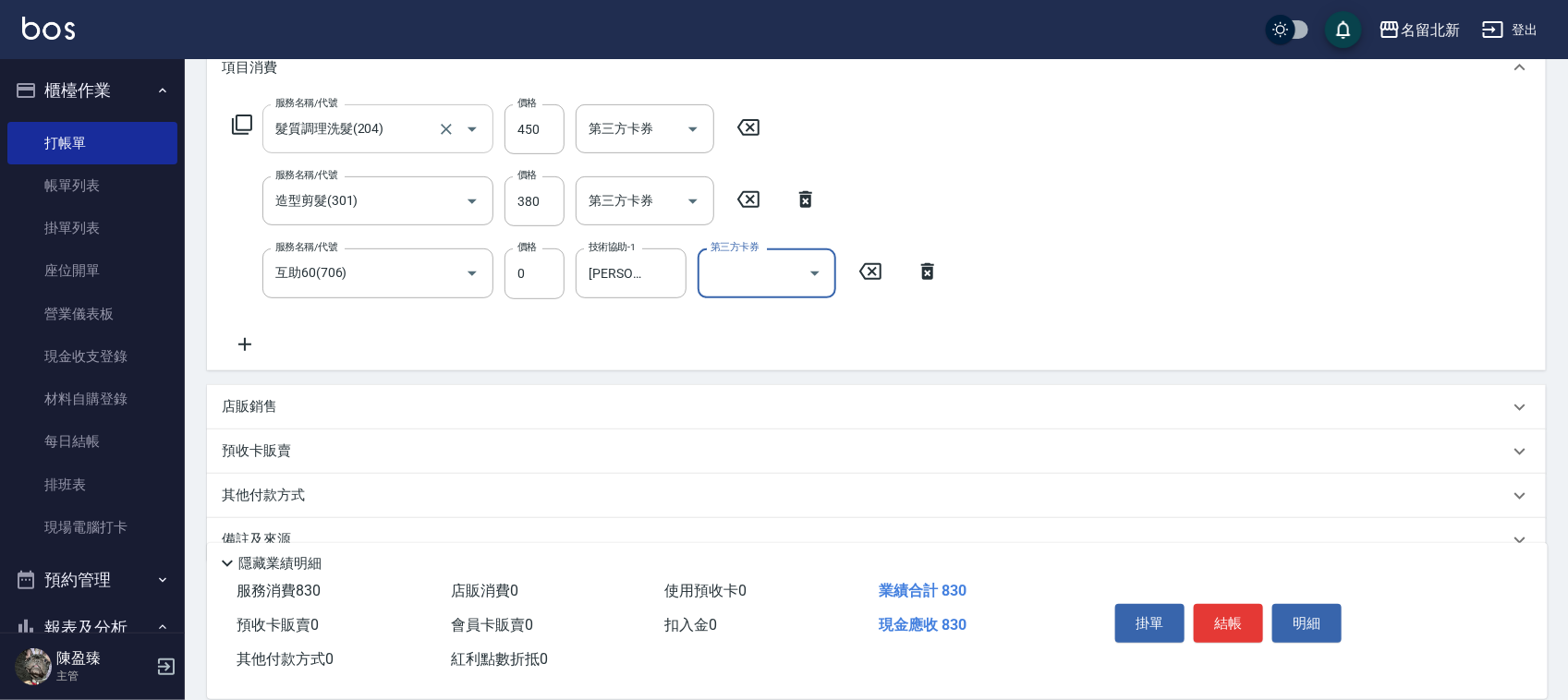
scroll to position [302, 0]
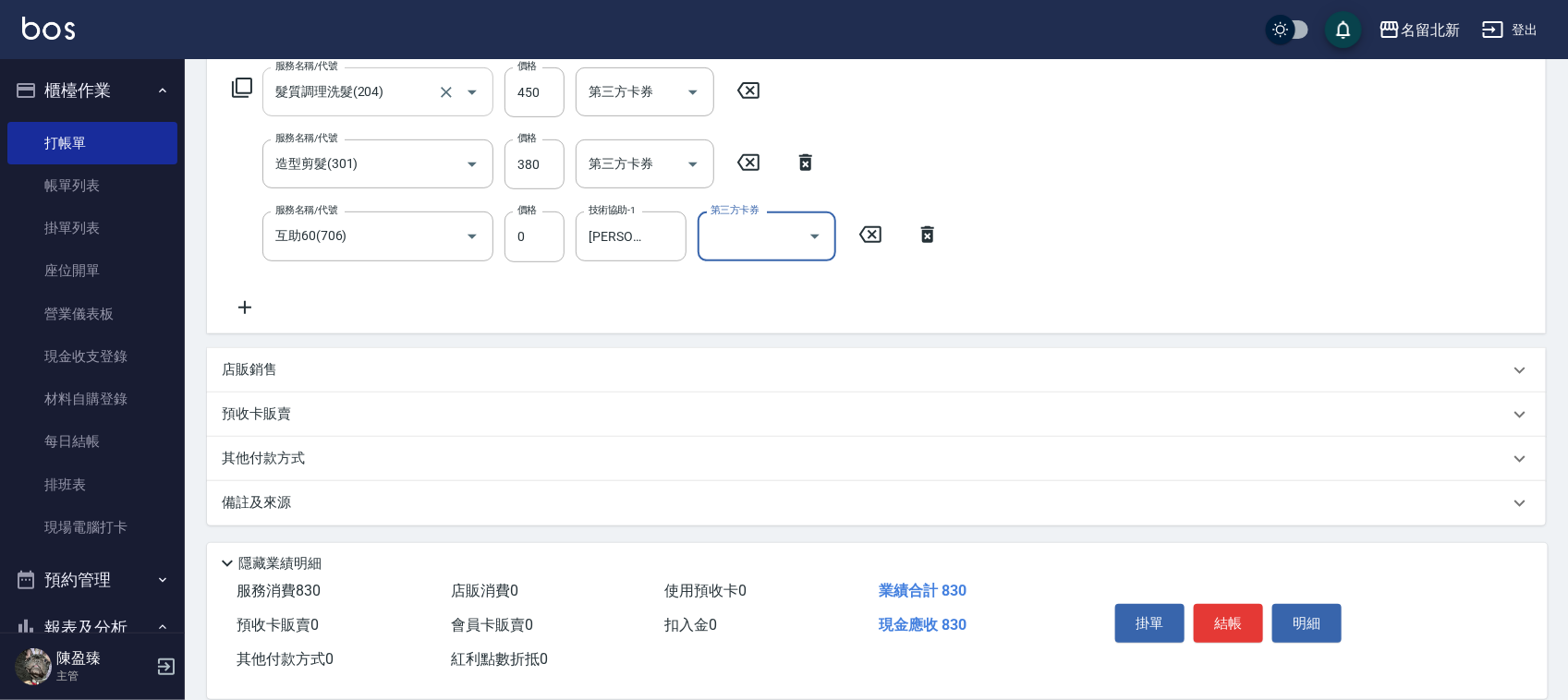
click at [264, 472] on div "其他付款方式" at bounding box center [877, 459] width 1339 height 44
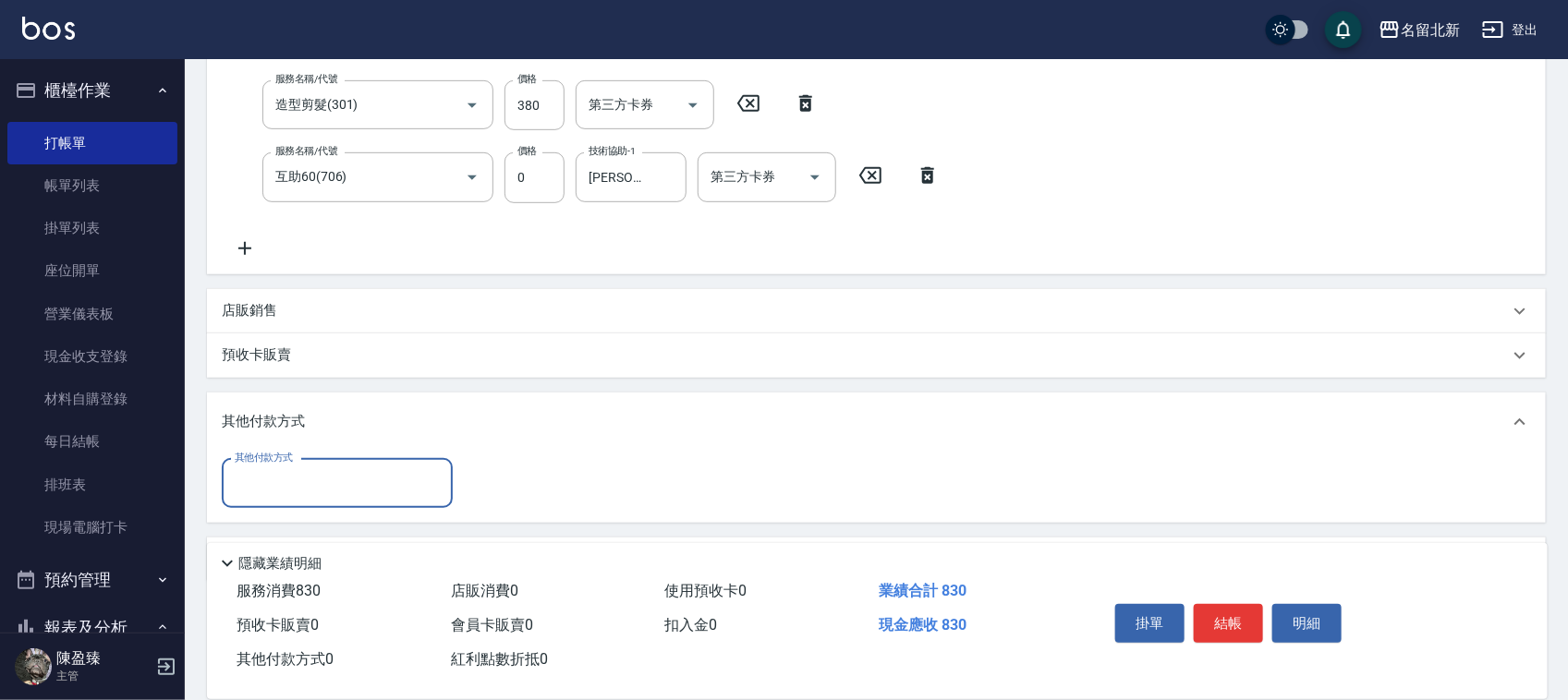
scroll to position [392, 0]
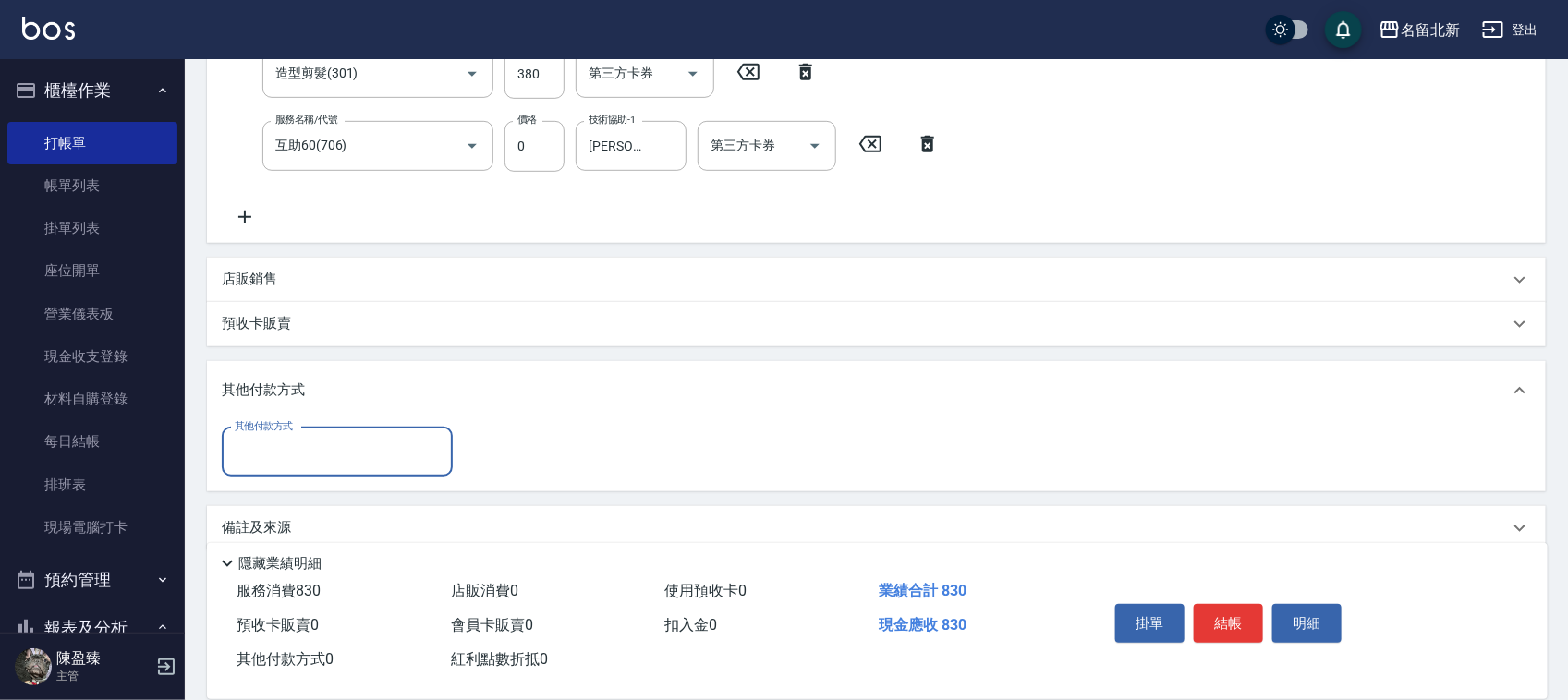
click at [268, 455] on input "其他付款方式" at bounding box center [338, 452] width 214 height 33
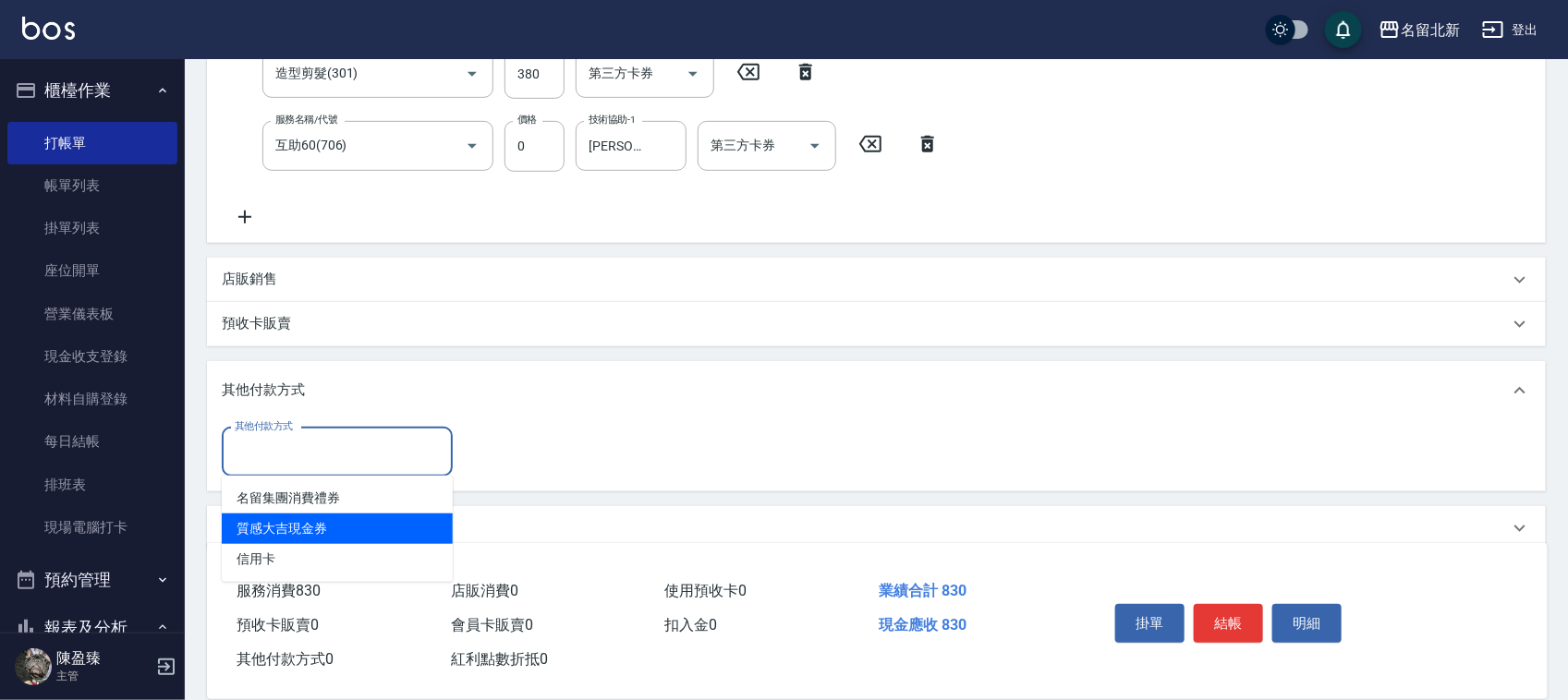
drag, startPoint x: 297, startPoint y: 543, endPoint x: 316, endPoint y: 566, distance: 29.8
click at [305, 552] on ul "名留集團消費禮券 質感大吉現金券 信用卡" at bounding box center [338, 529] width 231 height 106
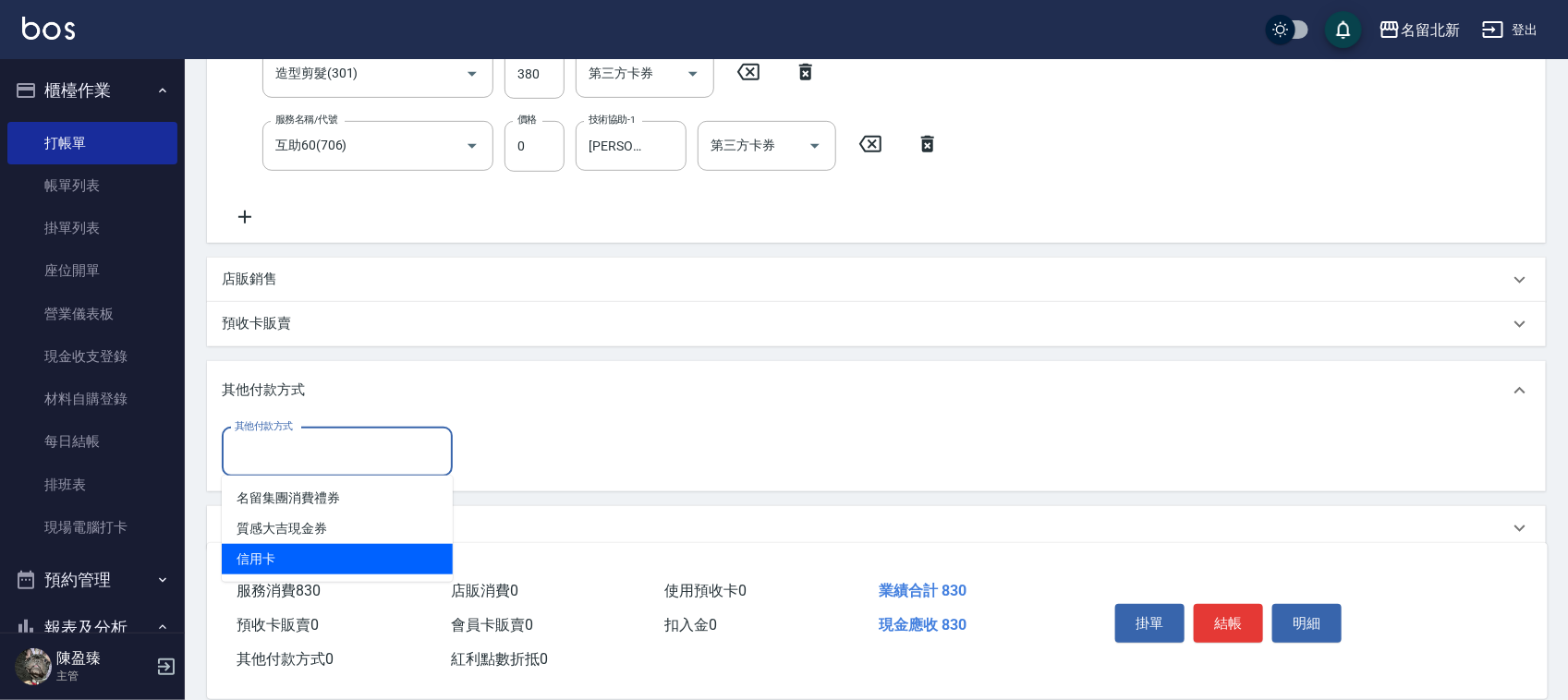
click at [316, 566] on span "信用卡" at bounding box center [338, 559] width 231 height 31
type input "信用卡"
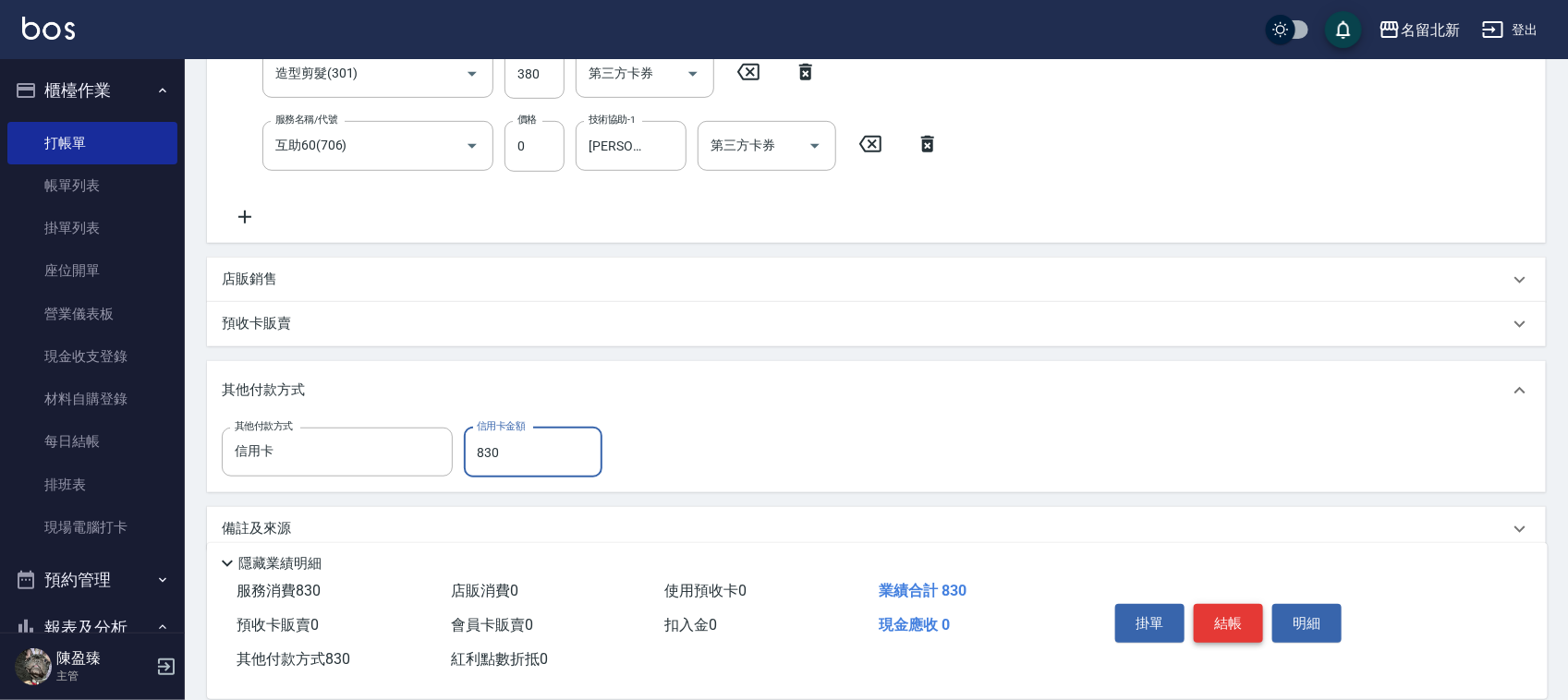
type input "830"
click at [1231, 616] on button "結帳" at bounding box center [1229, 624] width 69 height 39
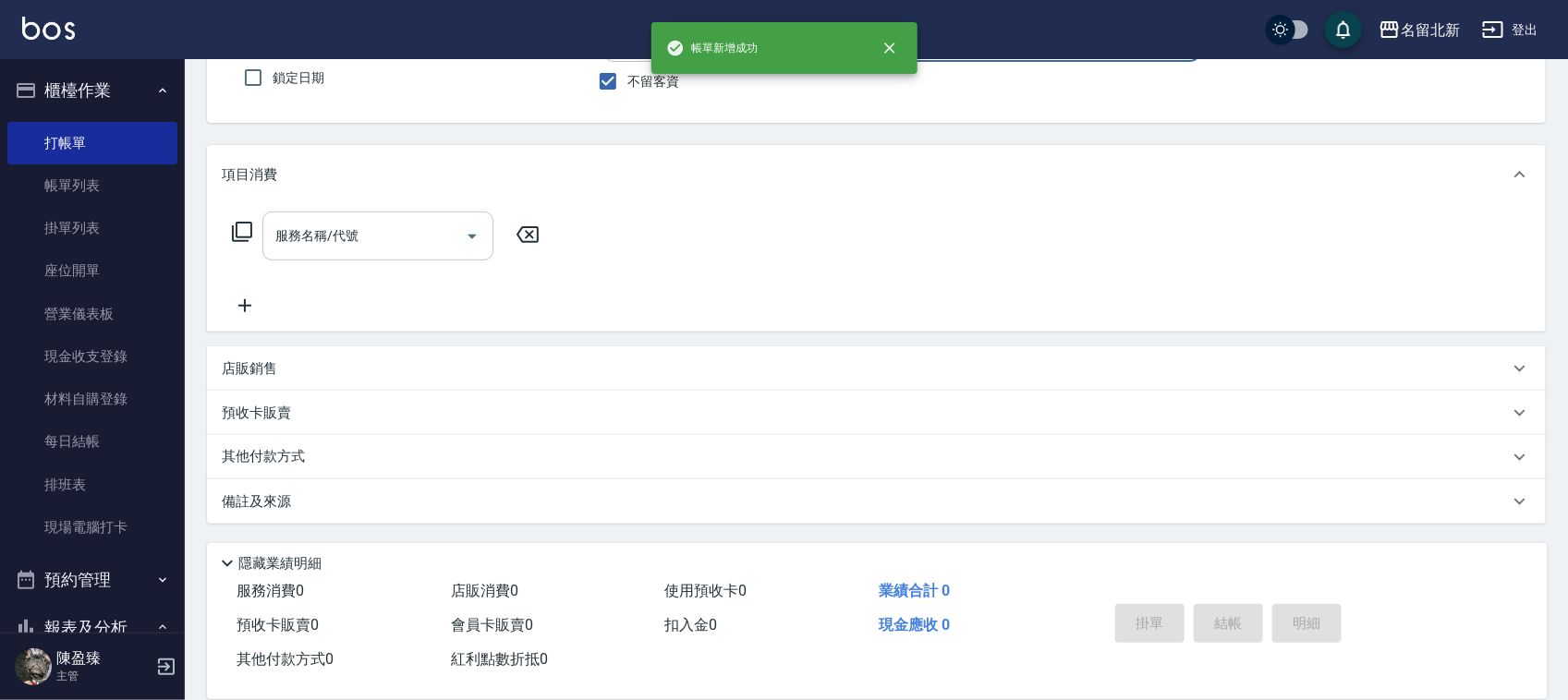
scroll to position [0, 0]
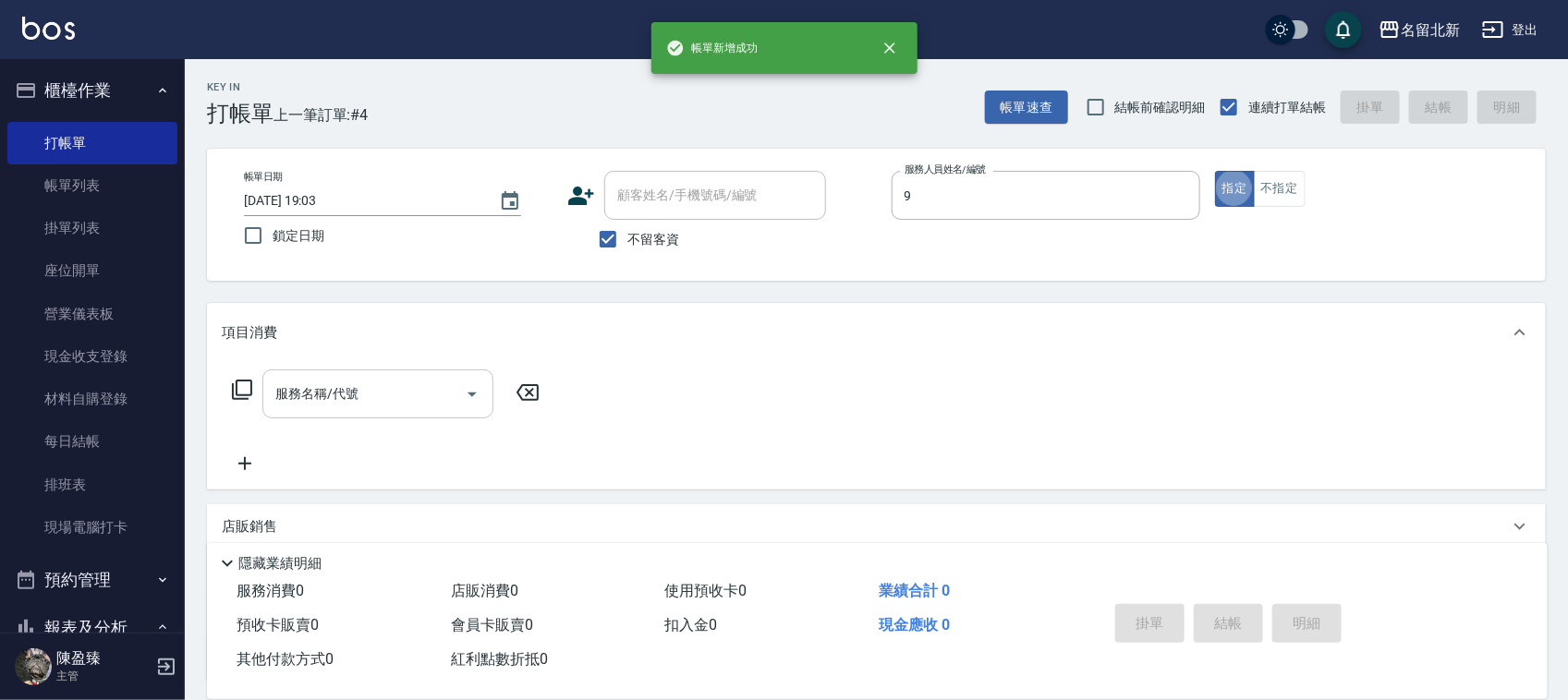
type input "大雲-9"
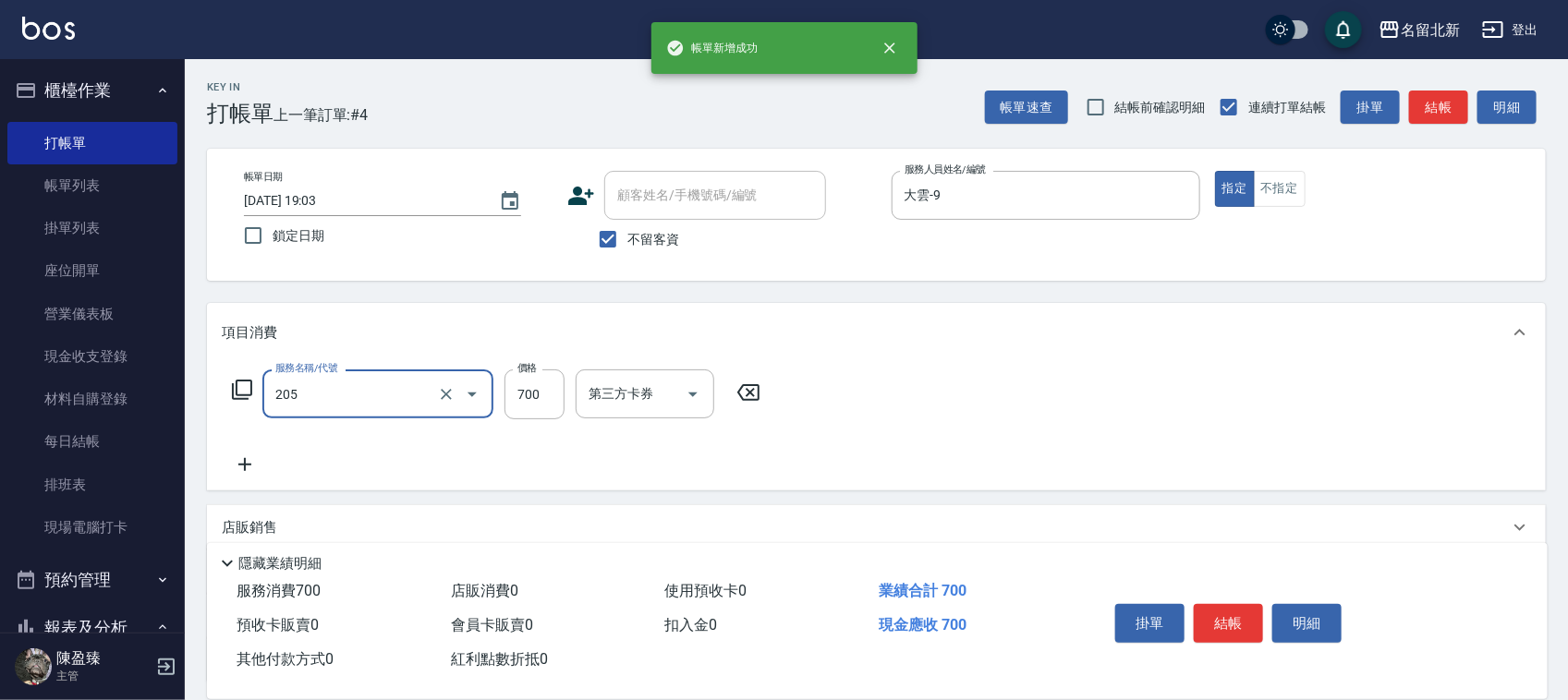
type input "精油+去角質洗(205)"
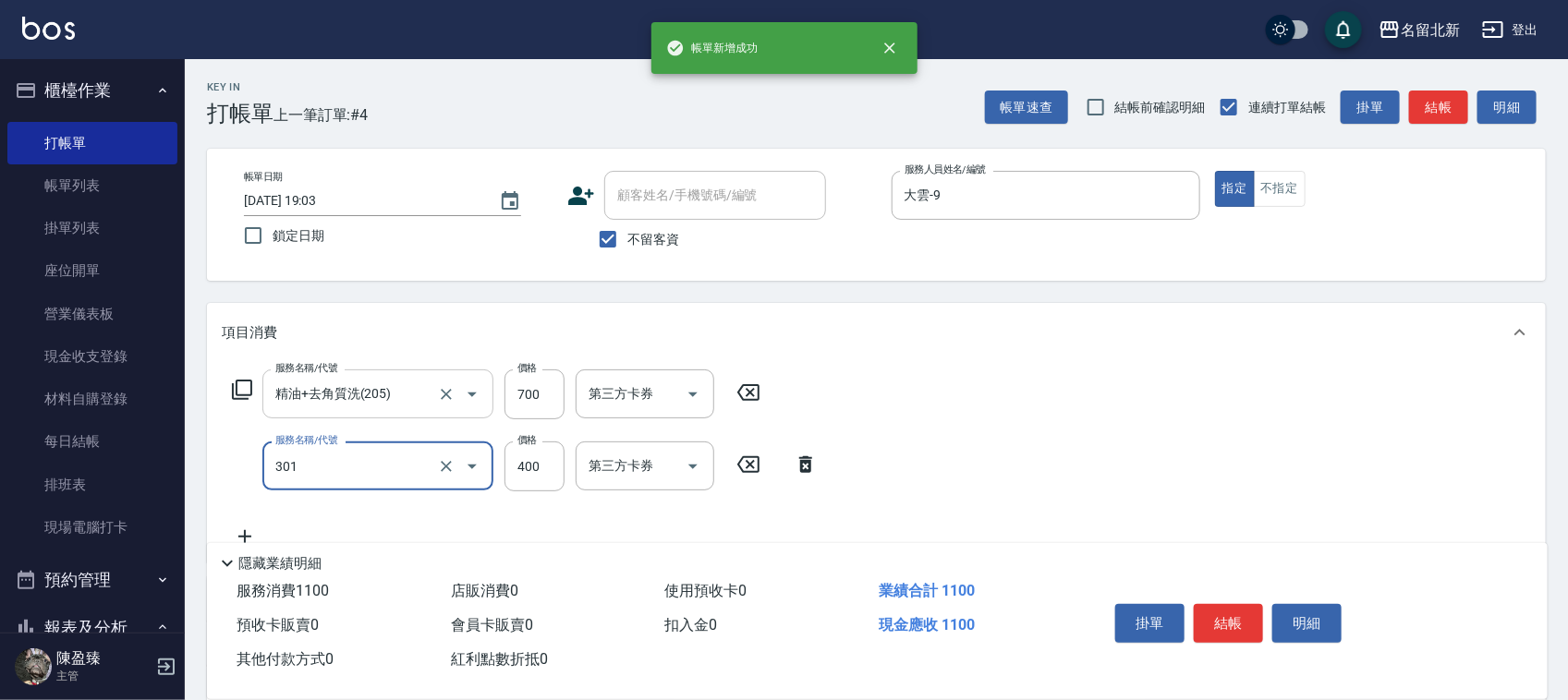
type input "造型剪髮(301)"
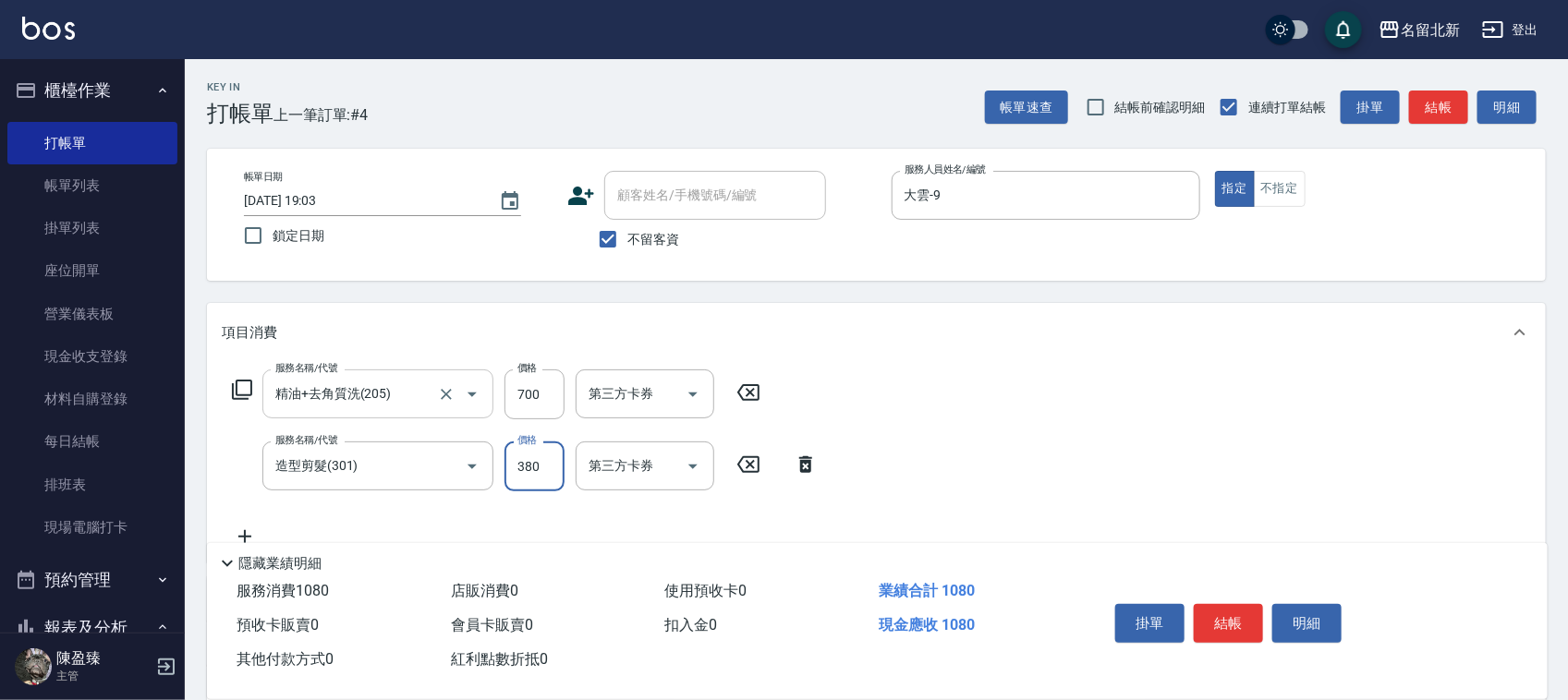
type input "380"
type input "互助50(705)"
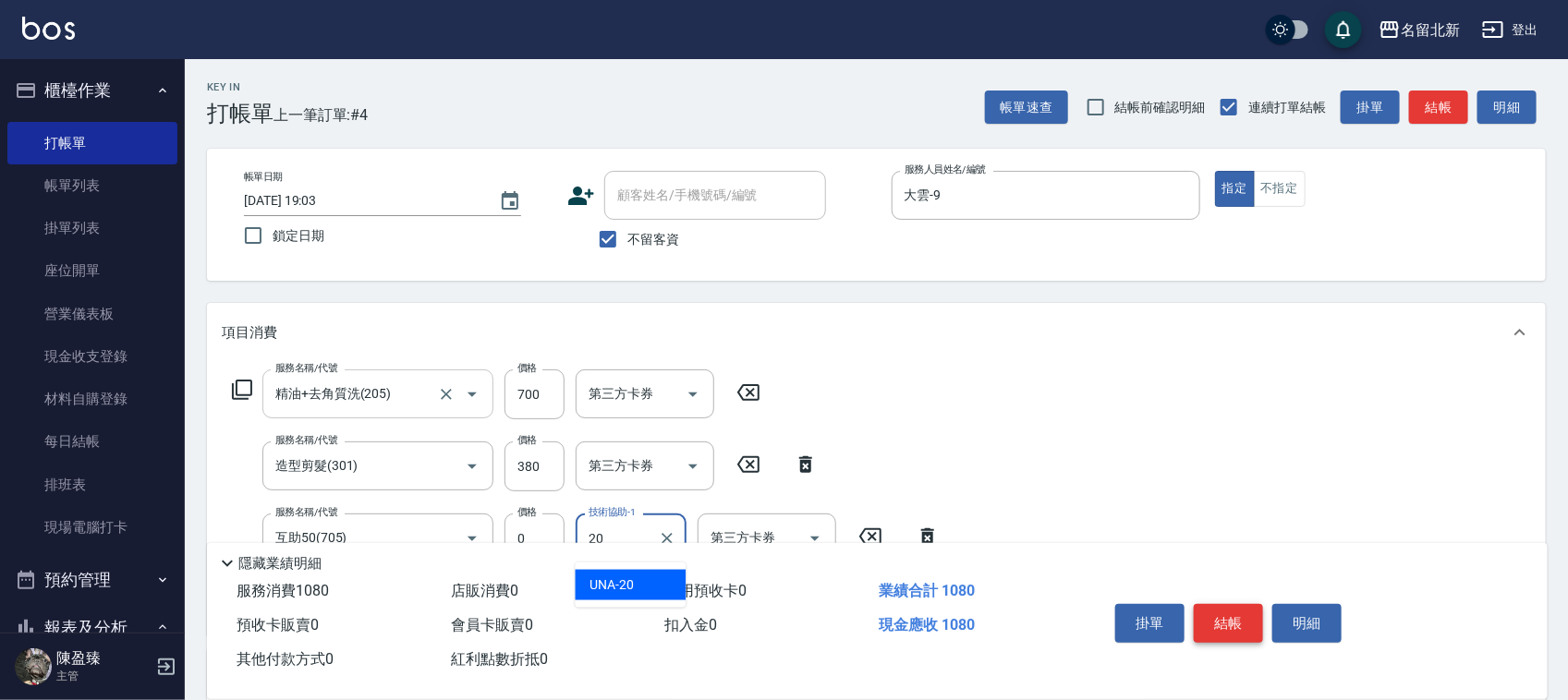
type input "UNA-20"
click at [1249, 614] on button "結帳" at bounding box center [1229, 624] width 69 height 39
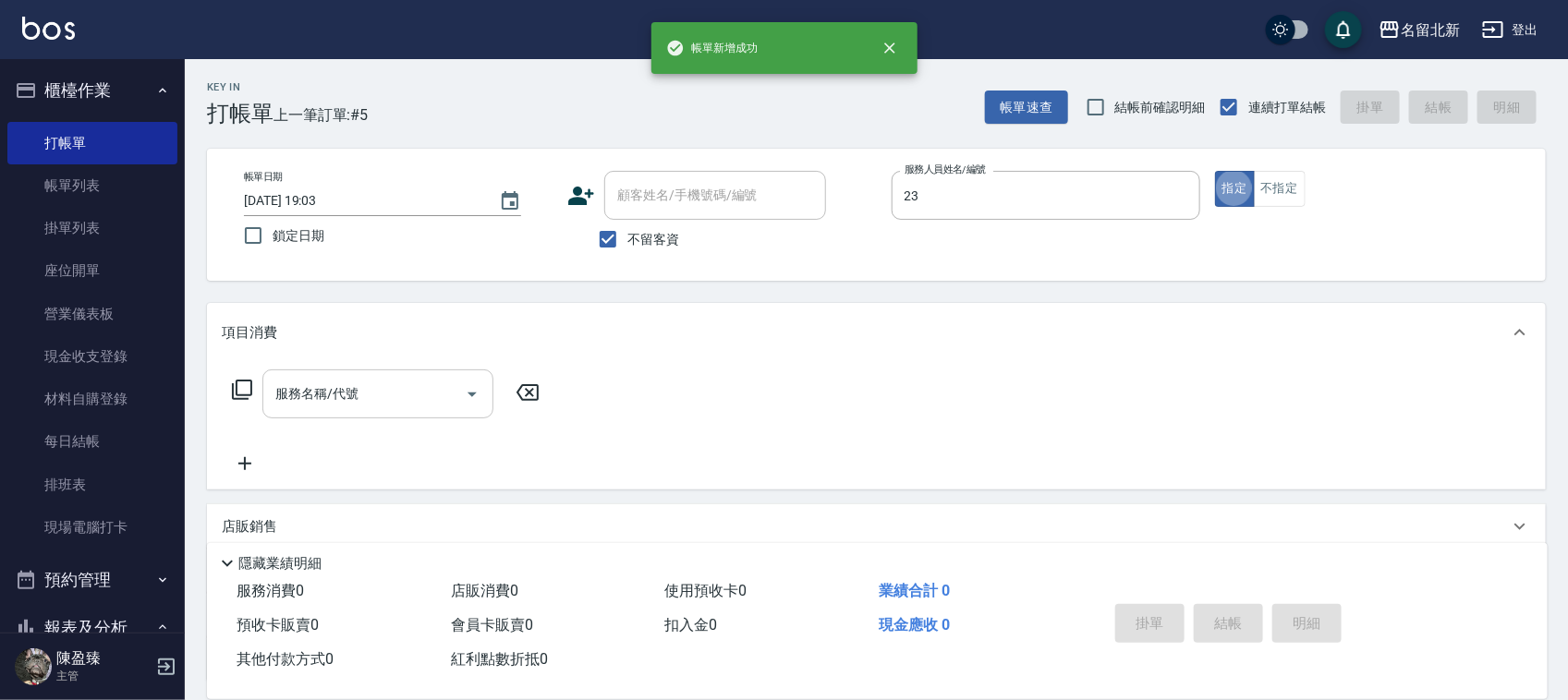
type input "Jordan-23"
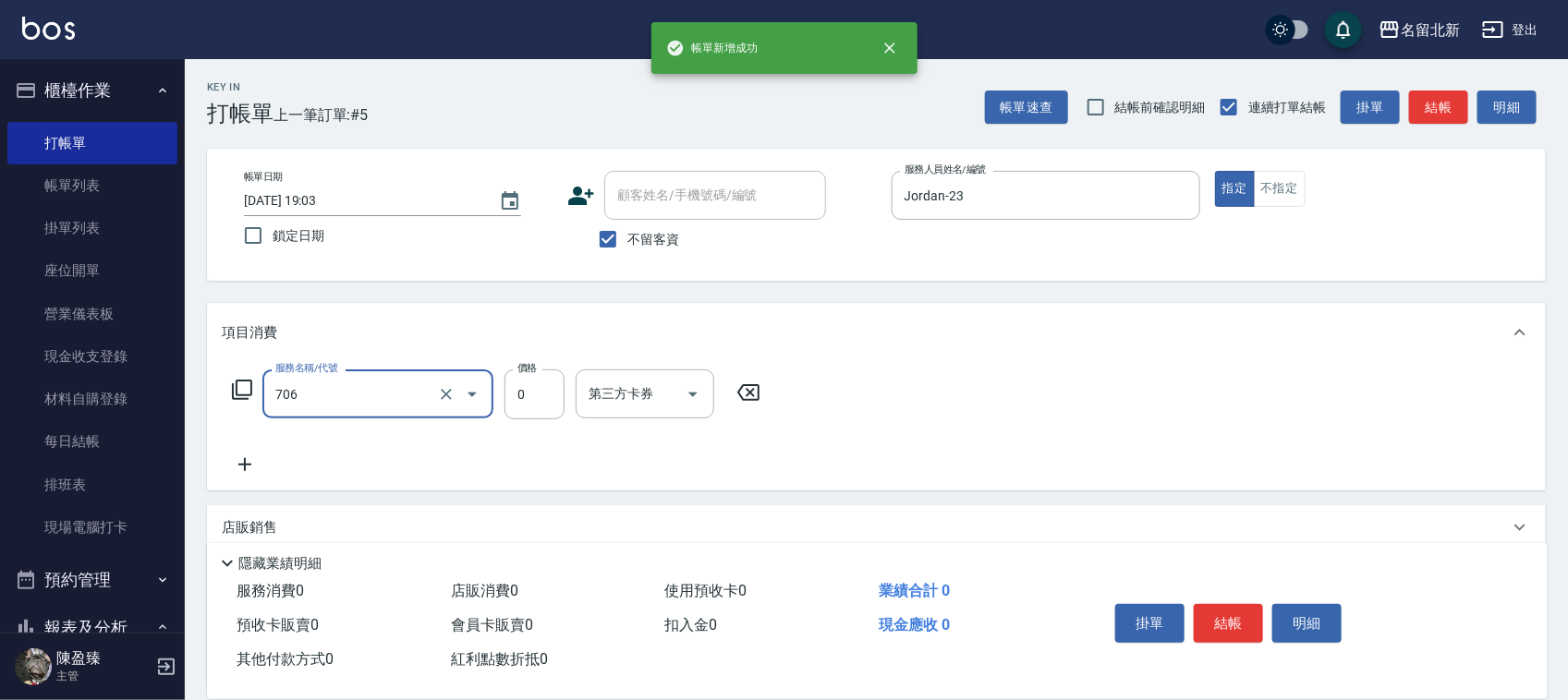
type input "互助60(706)"
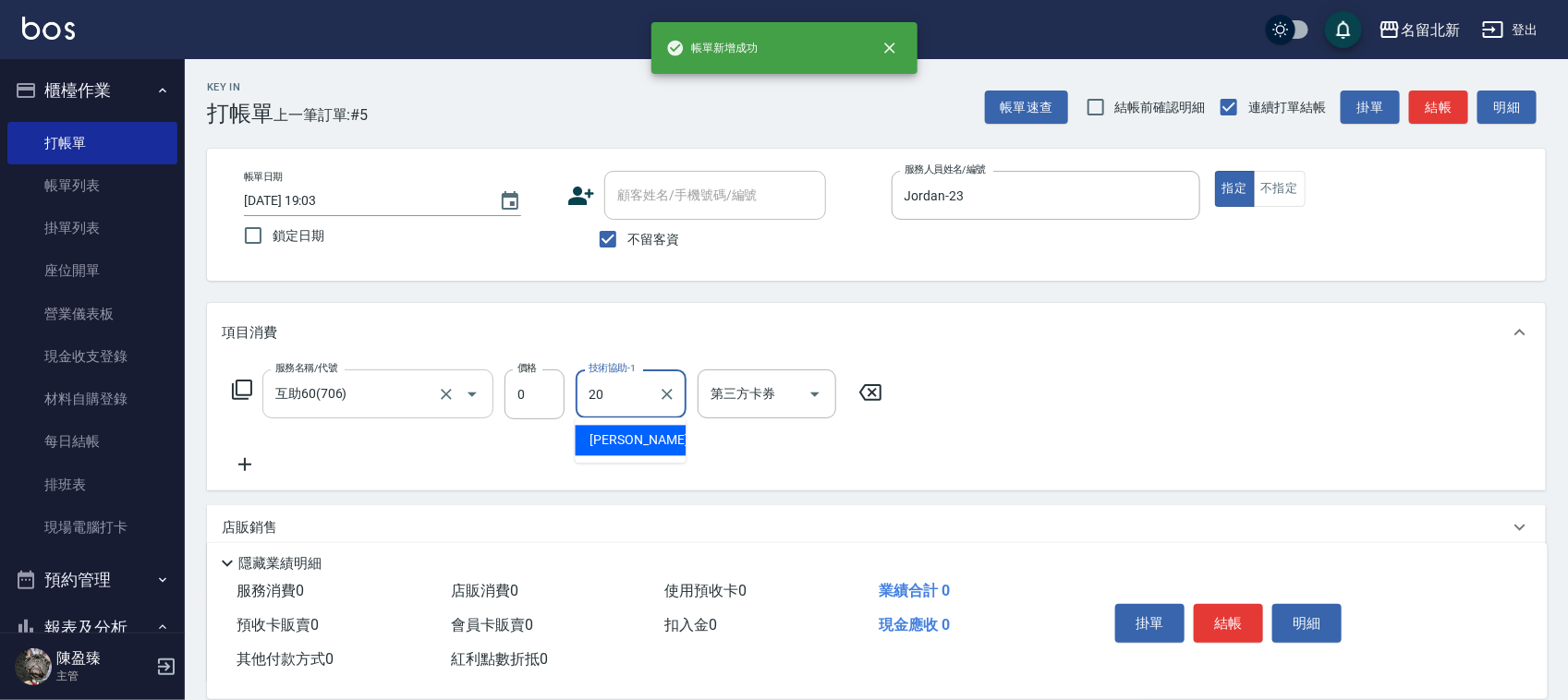
type input "UNA-20"
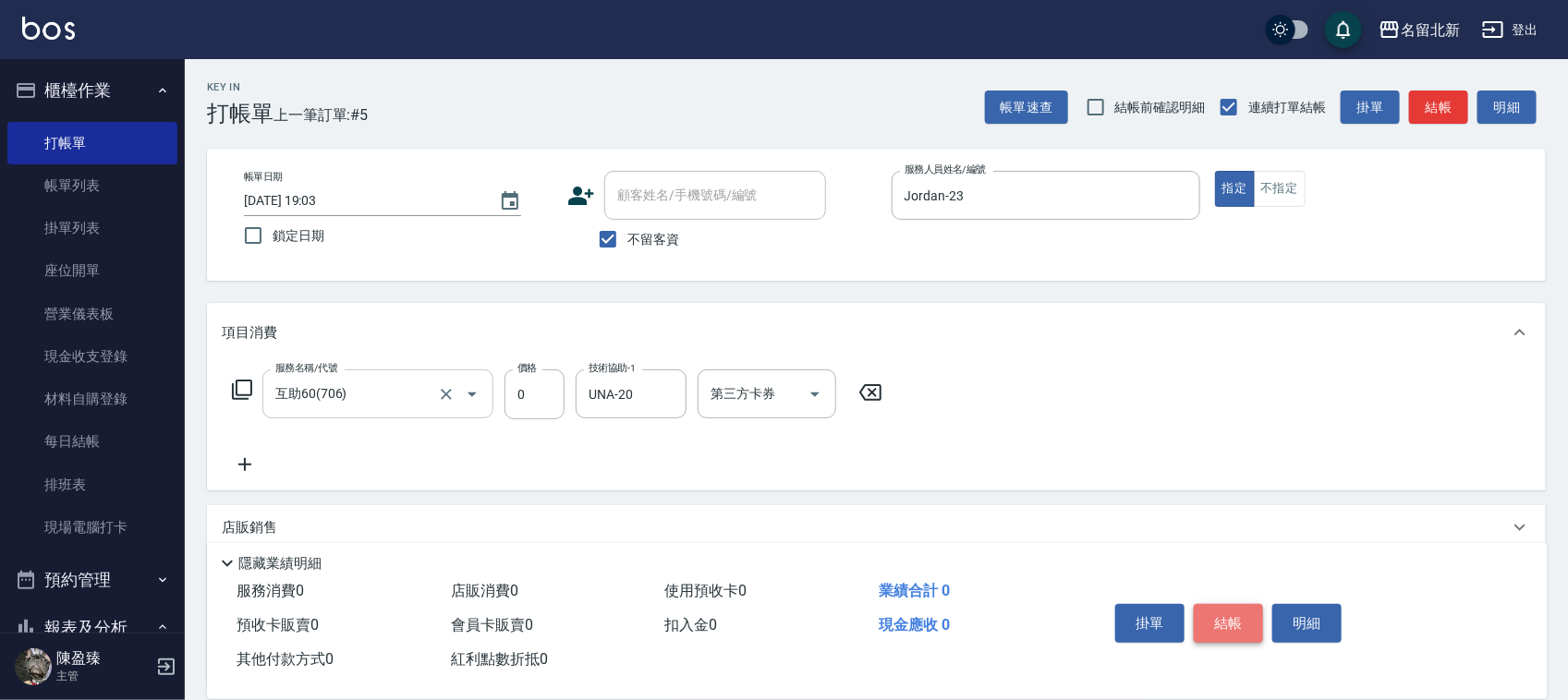
click at [1249, 616] on button "結帳" at bounding box center [1229, 624] width 69 height 39
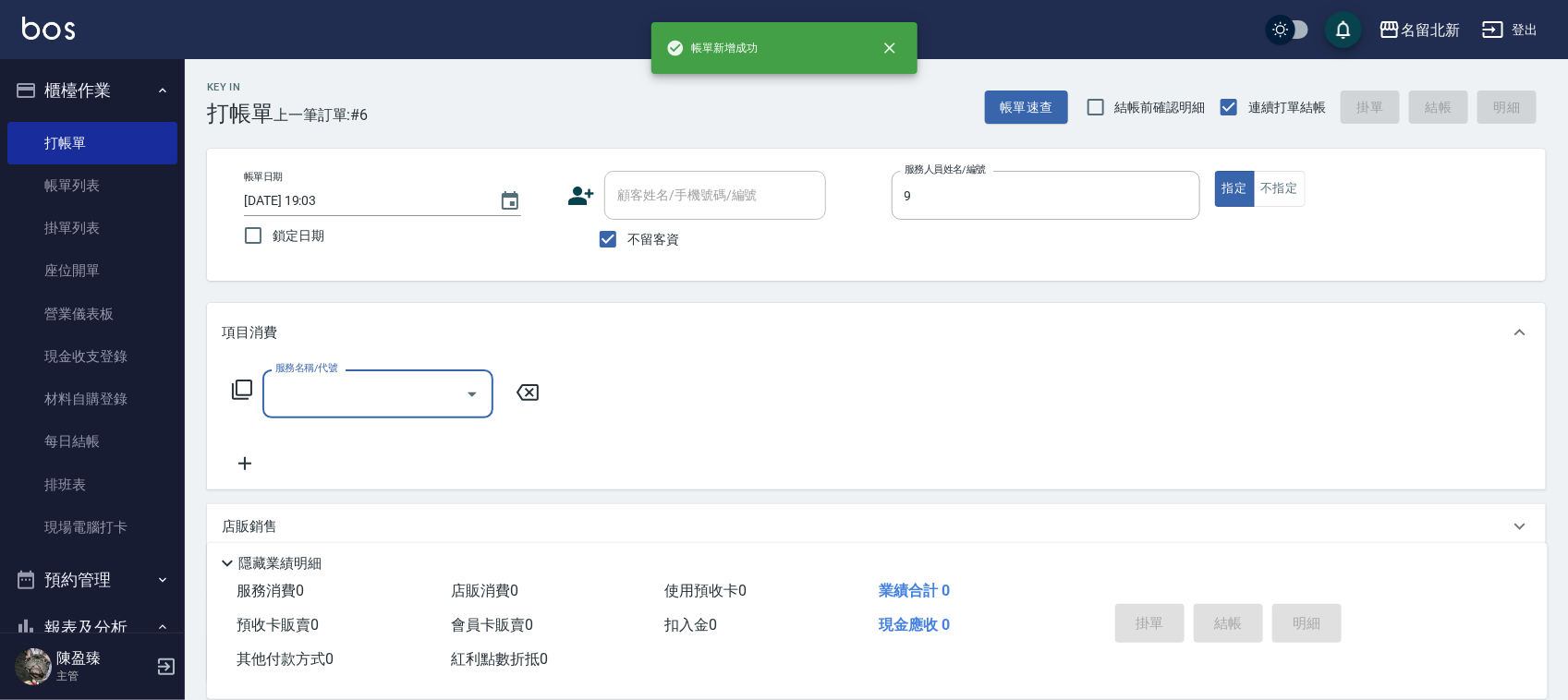
type input "大雲-9"
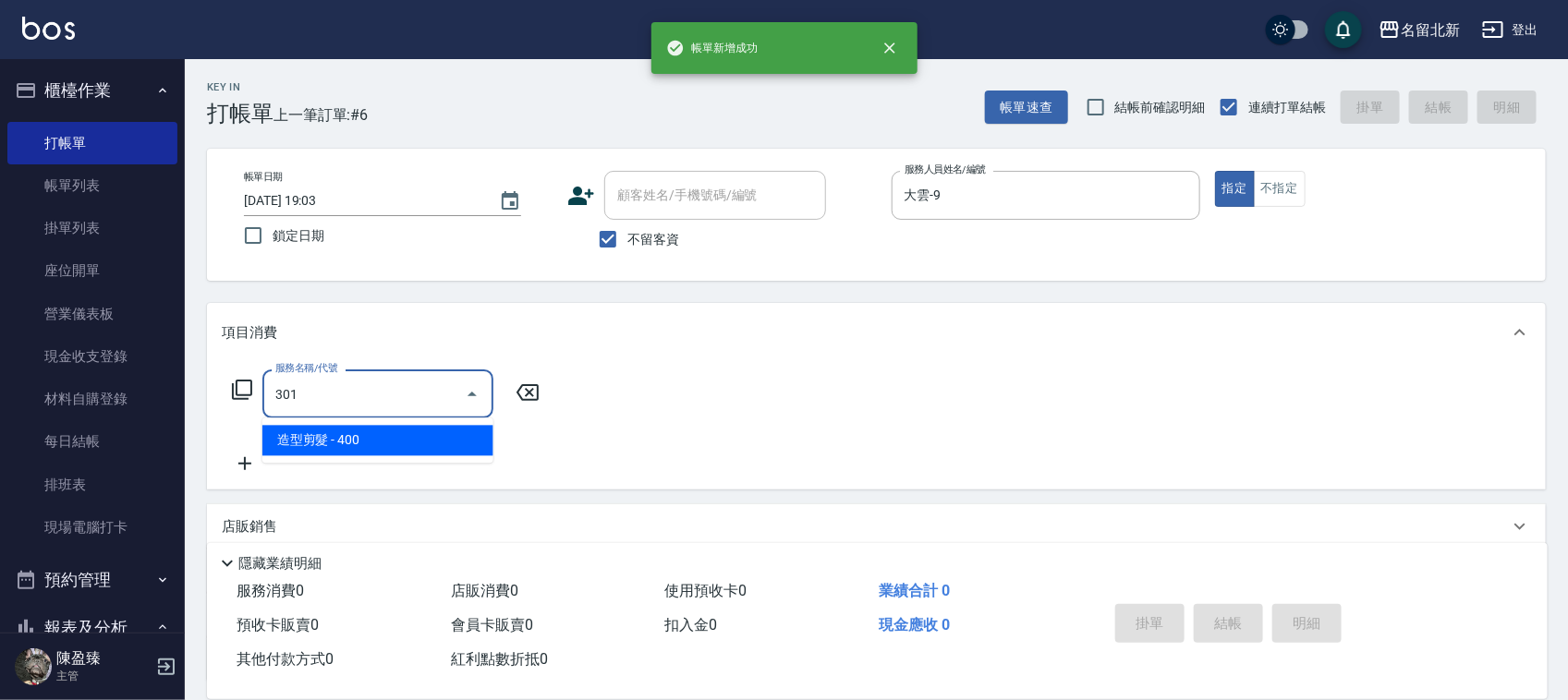
type input "造型剪髮(301)"
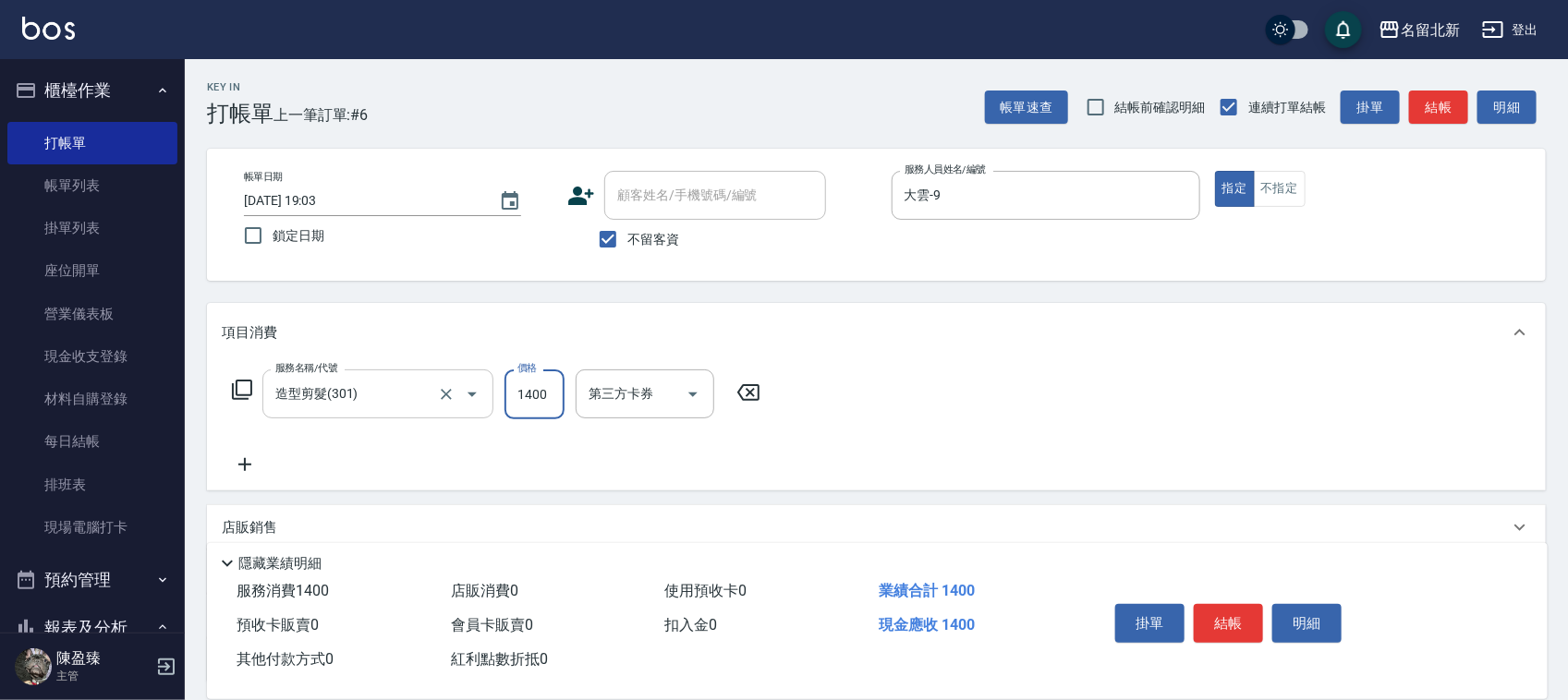
type input "1400"
click at [1249, 616] on button "結帳" at bounding box center [1229, 624] width 69 height 39
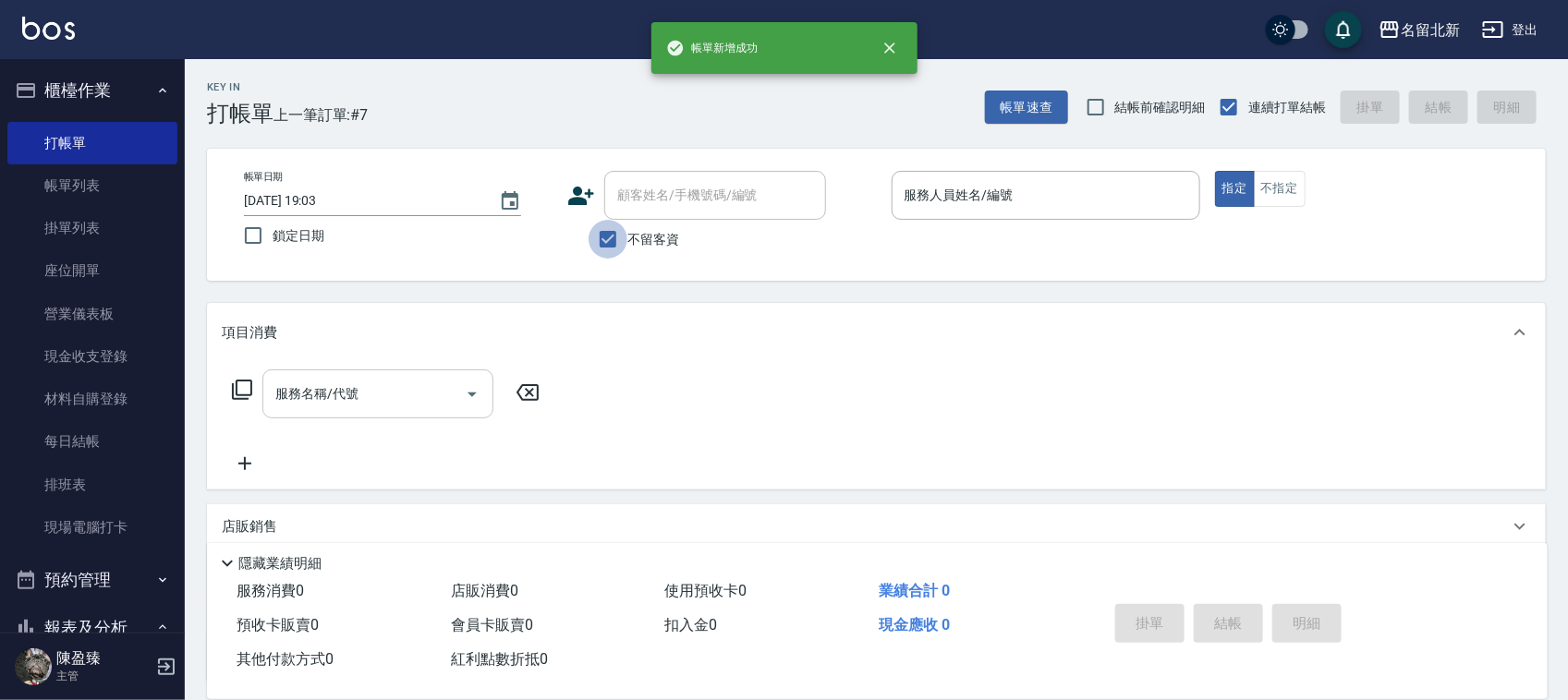
click at [622, 236] on input "不留客資" at bounding box center [608, 239] width 39 height 39
checkbox input "false"
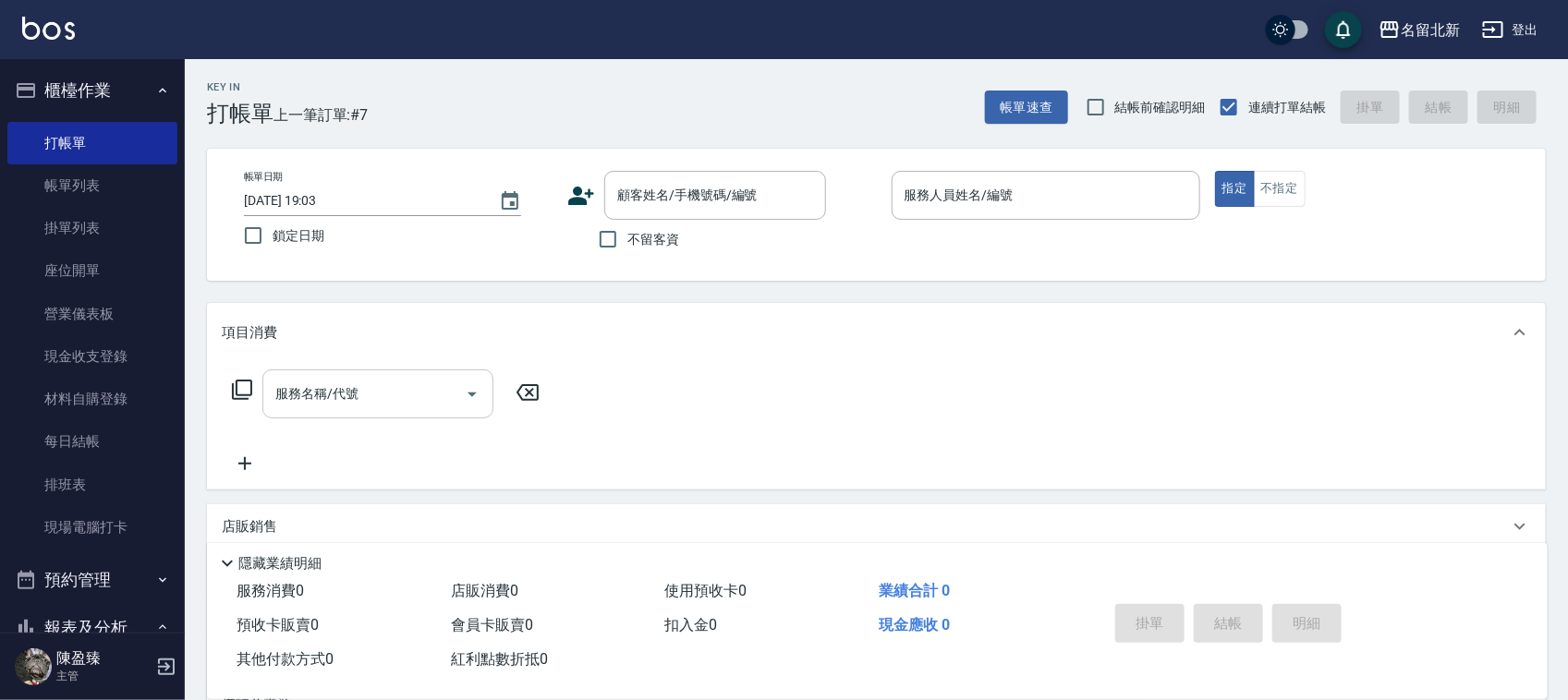
click at [584, 203] on icon at bounding box center [581, 196] width 26 height 18
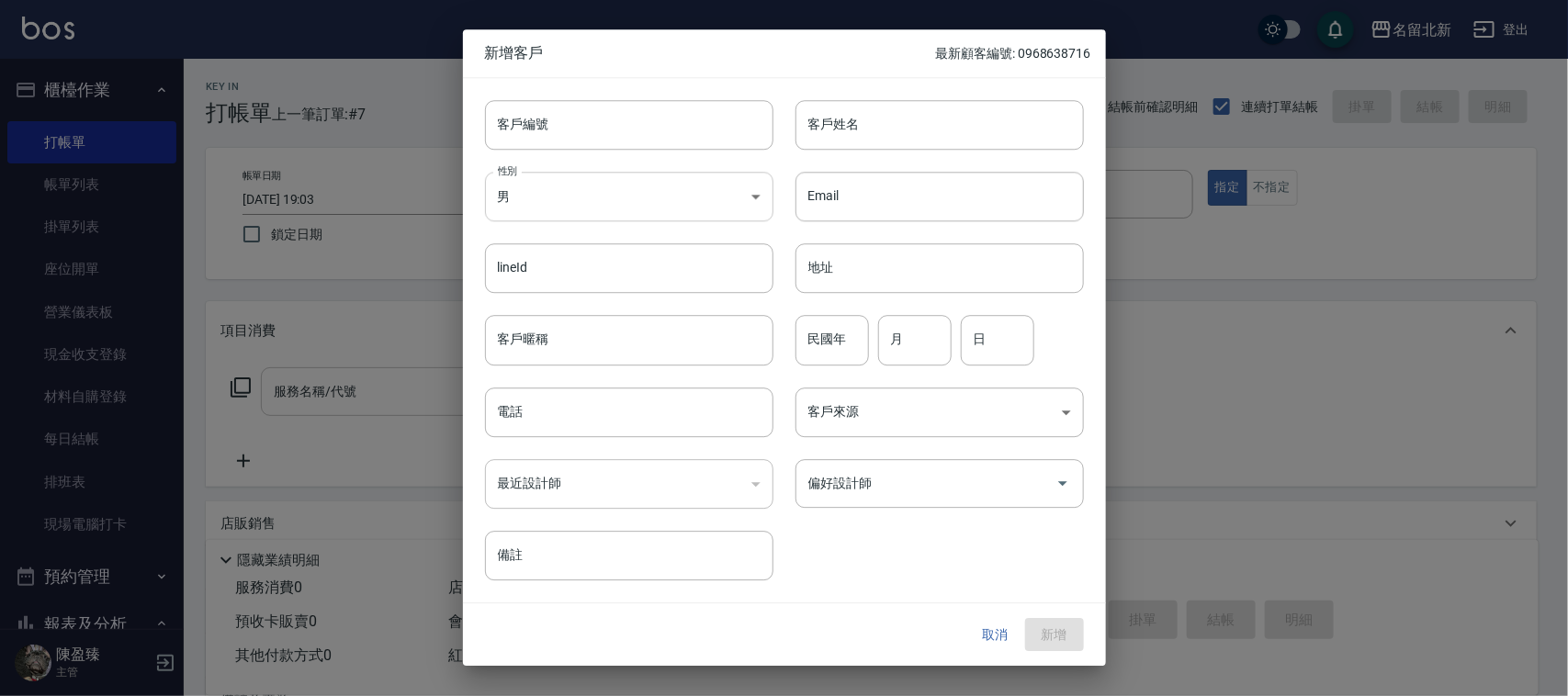
click at [652, 208] on body "名留北新 登出 櫃檯作業 打帳單 帳單列表 掛單列表 座位開單 營業儀表板 現金收支登錄 材料自購登錄 每日結帳 排班表 現場電腦打卡 預約管理 預約管理 單…" at bounding box center [784, 449] width 1568 height 897
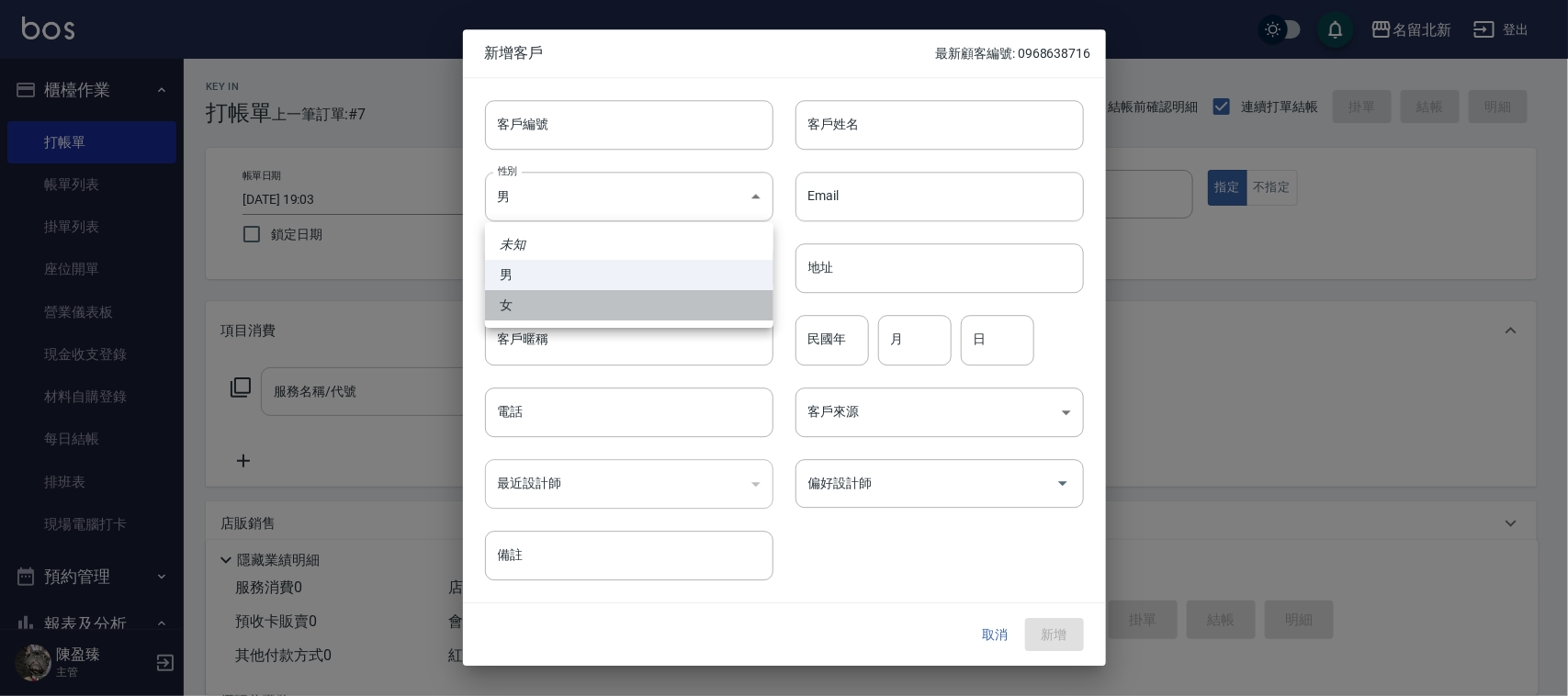
click at [625, 300] on li "女" at bounding box center [629, 306] width 288 height 31
type input "[DEMOGRAPHIC_DATA]"
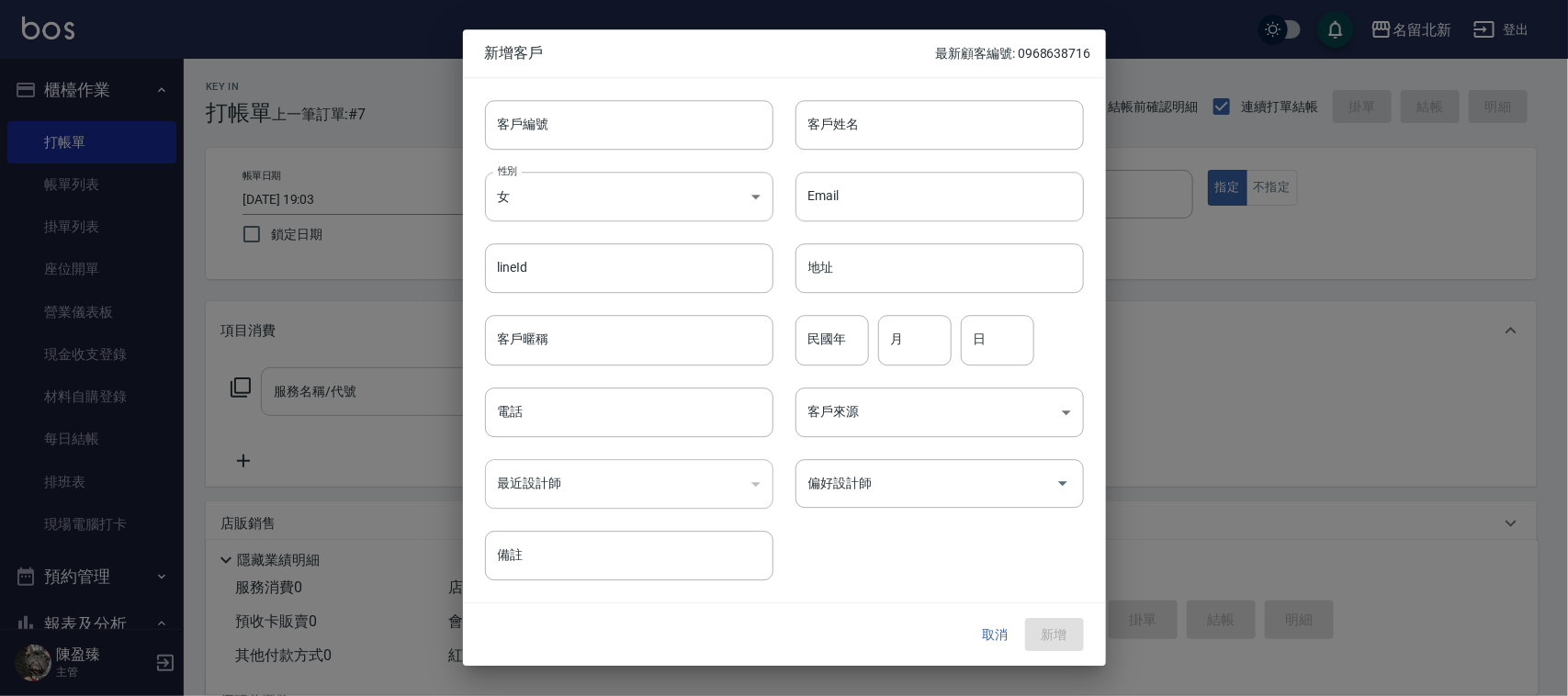
click at [907, 158] on div "Email Email" at bounding box center [929, 185] width 311 height 72
click at [911, 135] on input "客戶姓名" at bounding box center [939, 125] width 288 height 50
type input "[PERSON_NAME]"
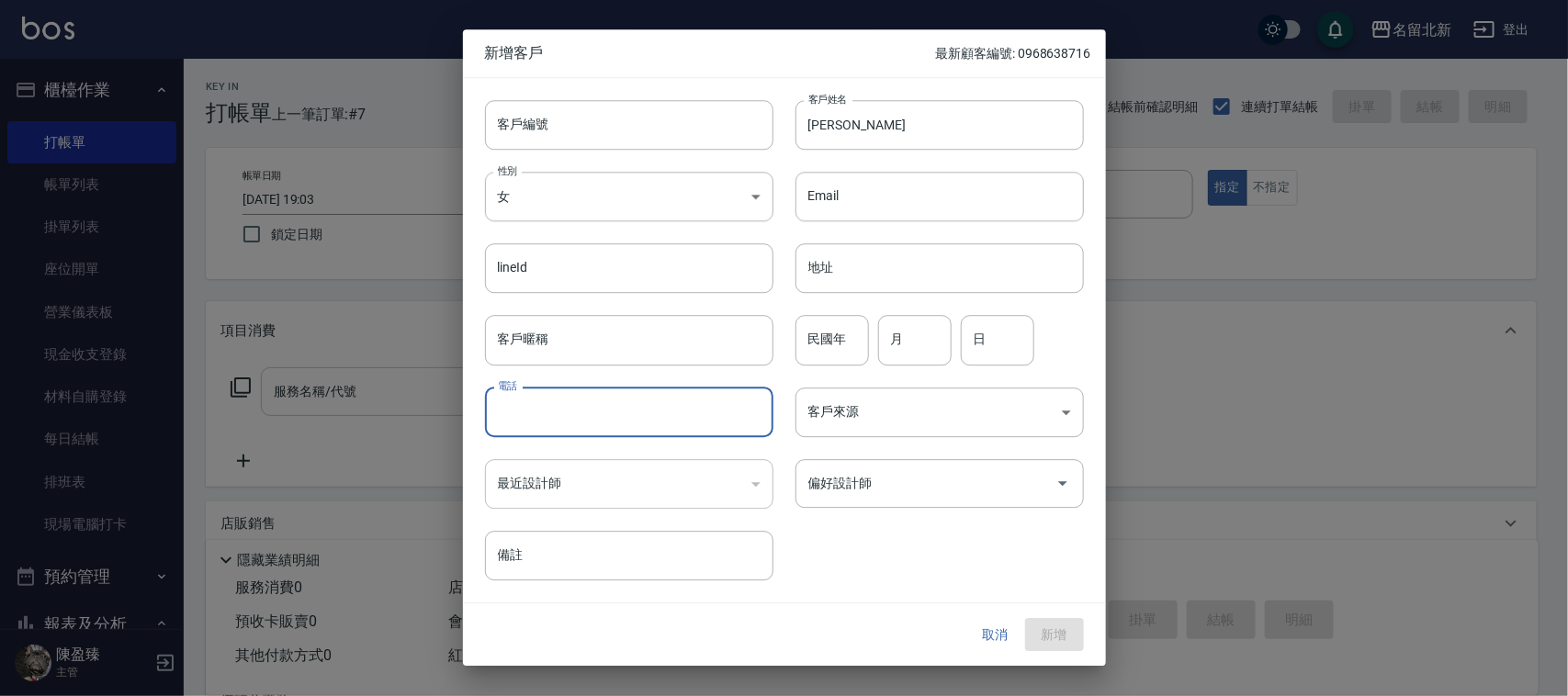
click at [542, 405] on input "電話" at bounding box center [629, 412] width 288 height 50
type input "0922952262"
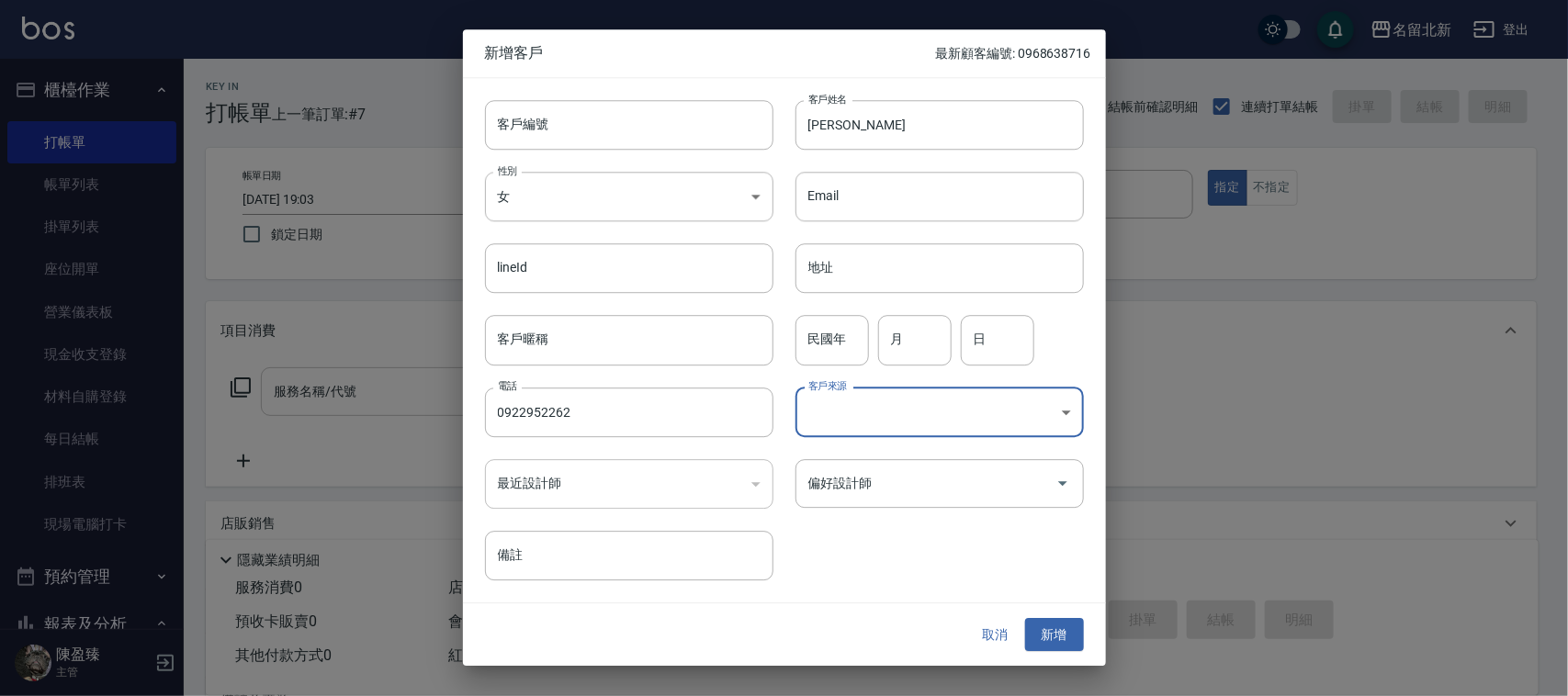
drag, startPoint x: 1064, startPoint y: 646, endPoint x: 1067, endPoint y: 632, distance: 14.3
click at [1066, 645] on button "新增" at bounding box center [1054, 635] width 58 height 34
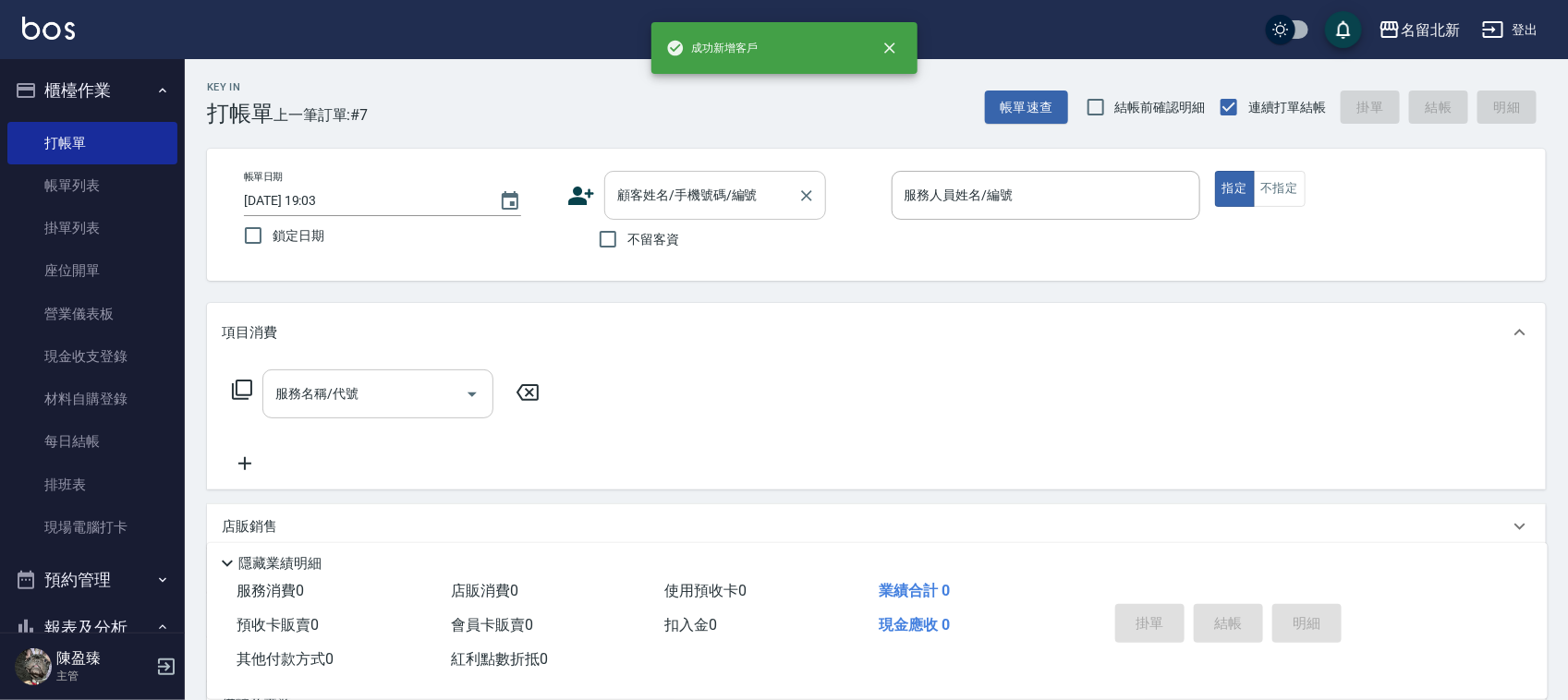
click at [755, 200] on input "顧客姓名/手機號碼/編號" at bounding box center [701, 196] width 177 height 33
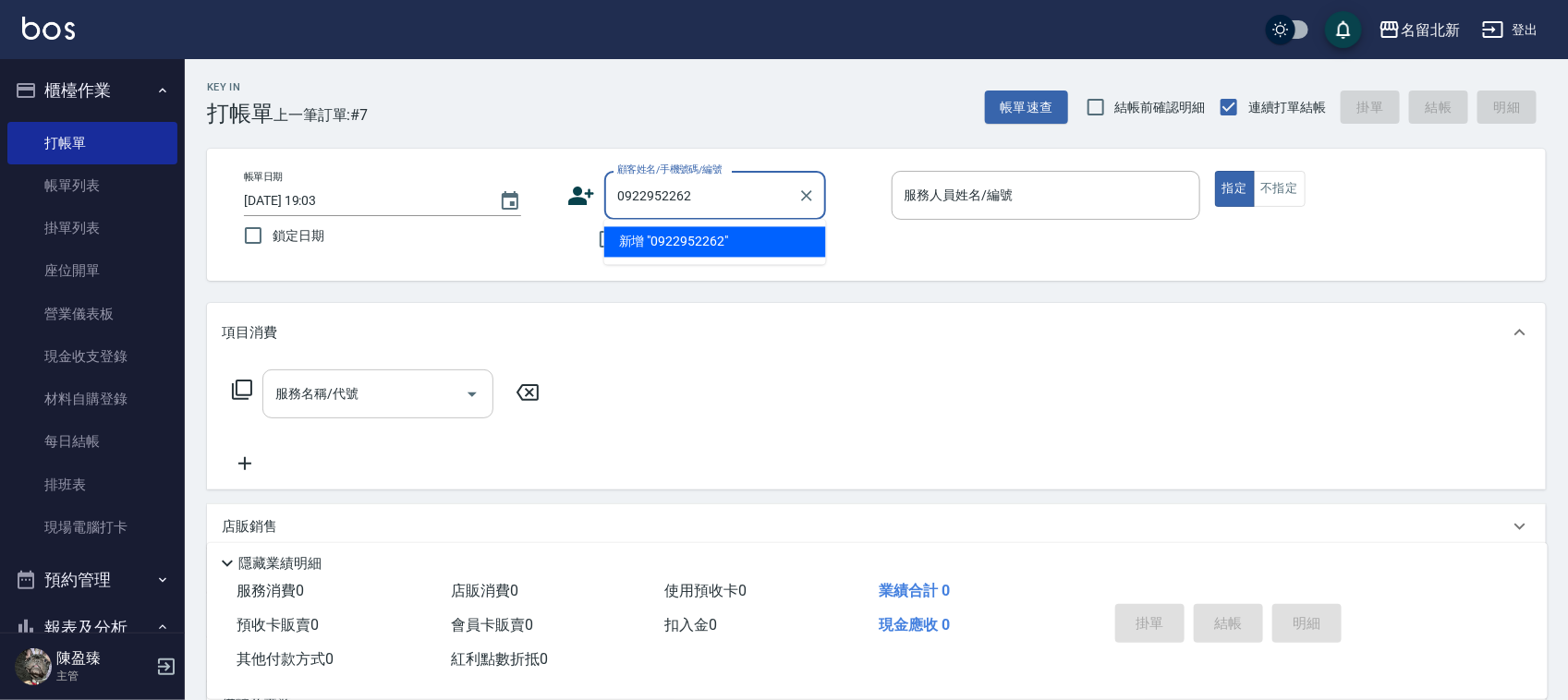
type input "0922952262"
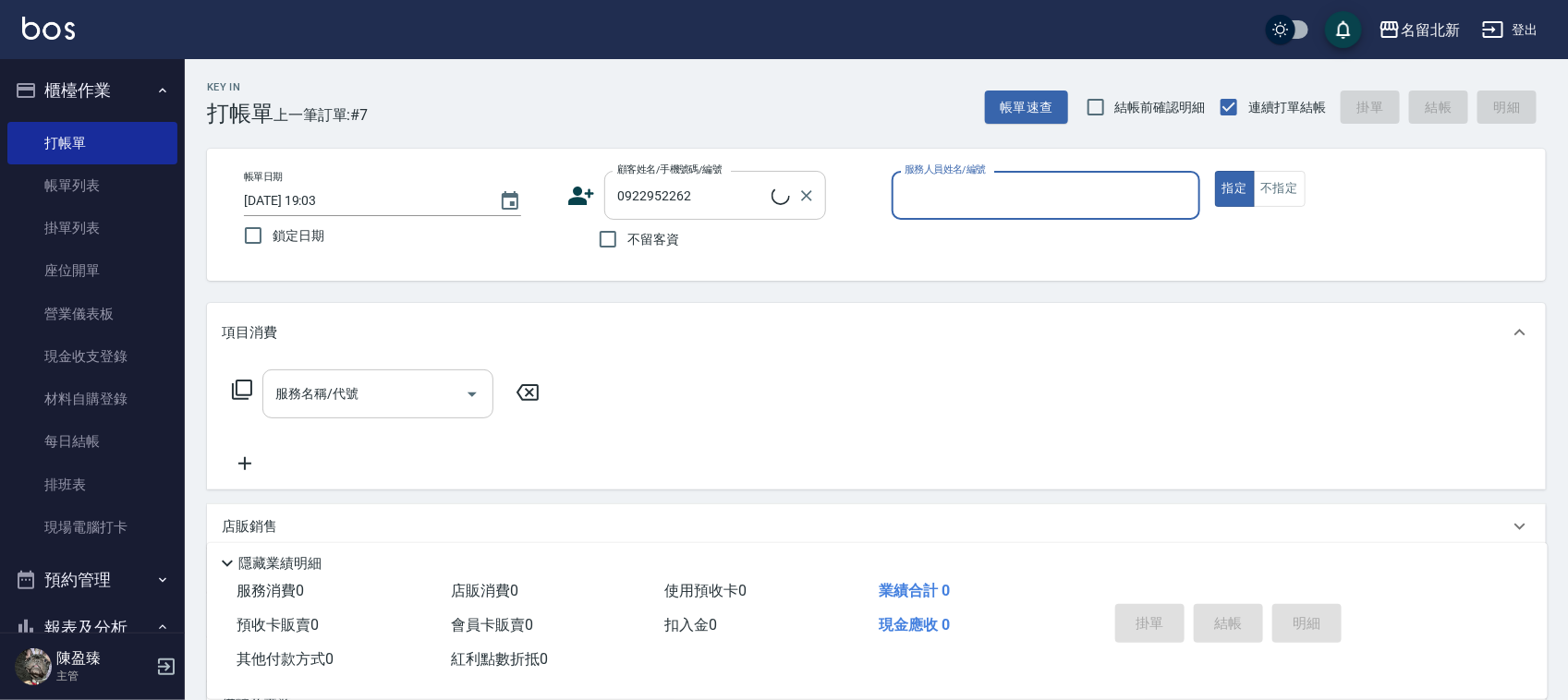
type input "9"
type input "[PERSON_NAME]/0922952262/"
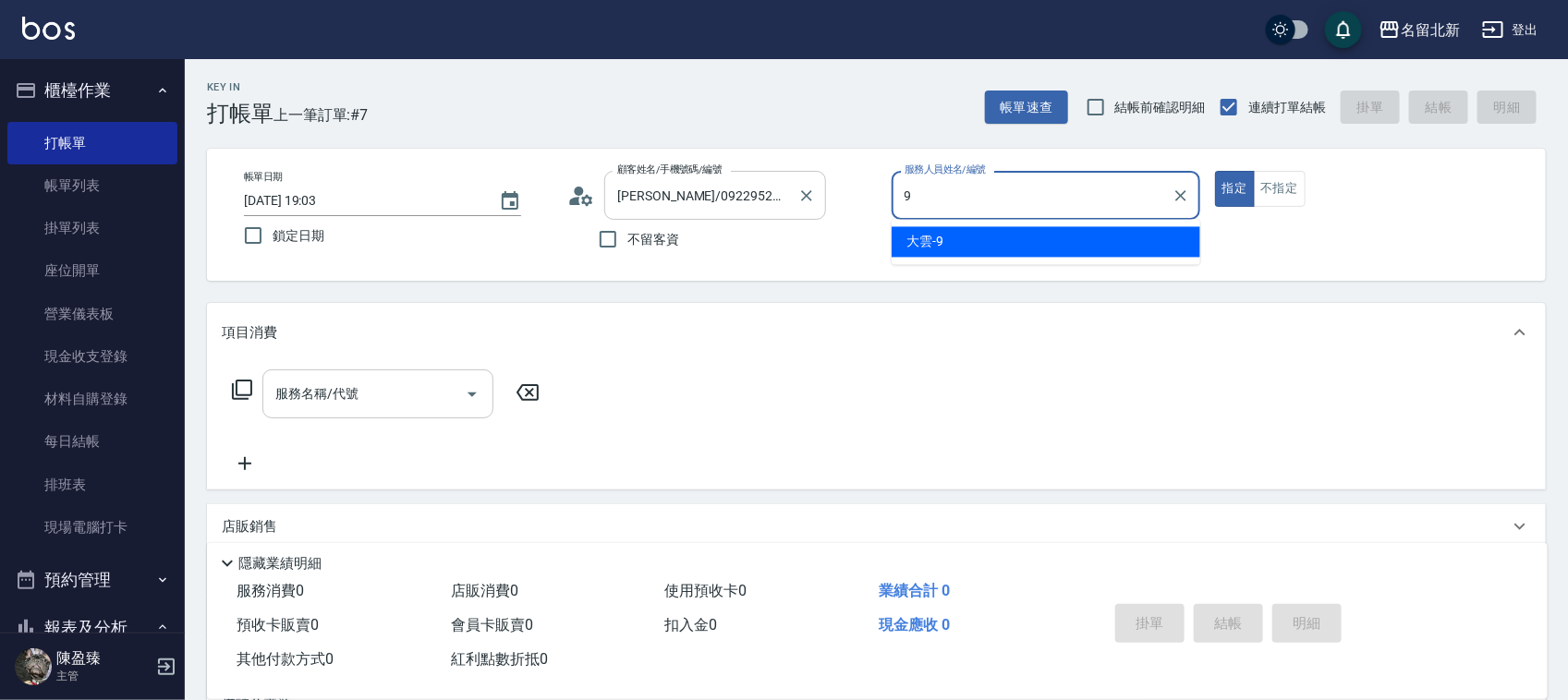
type input "大雲-9"
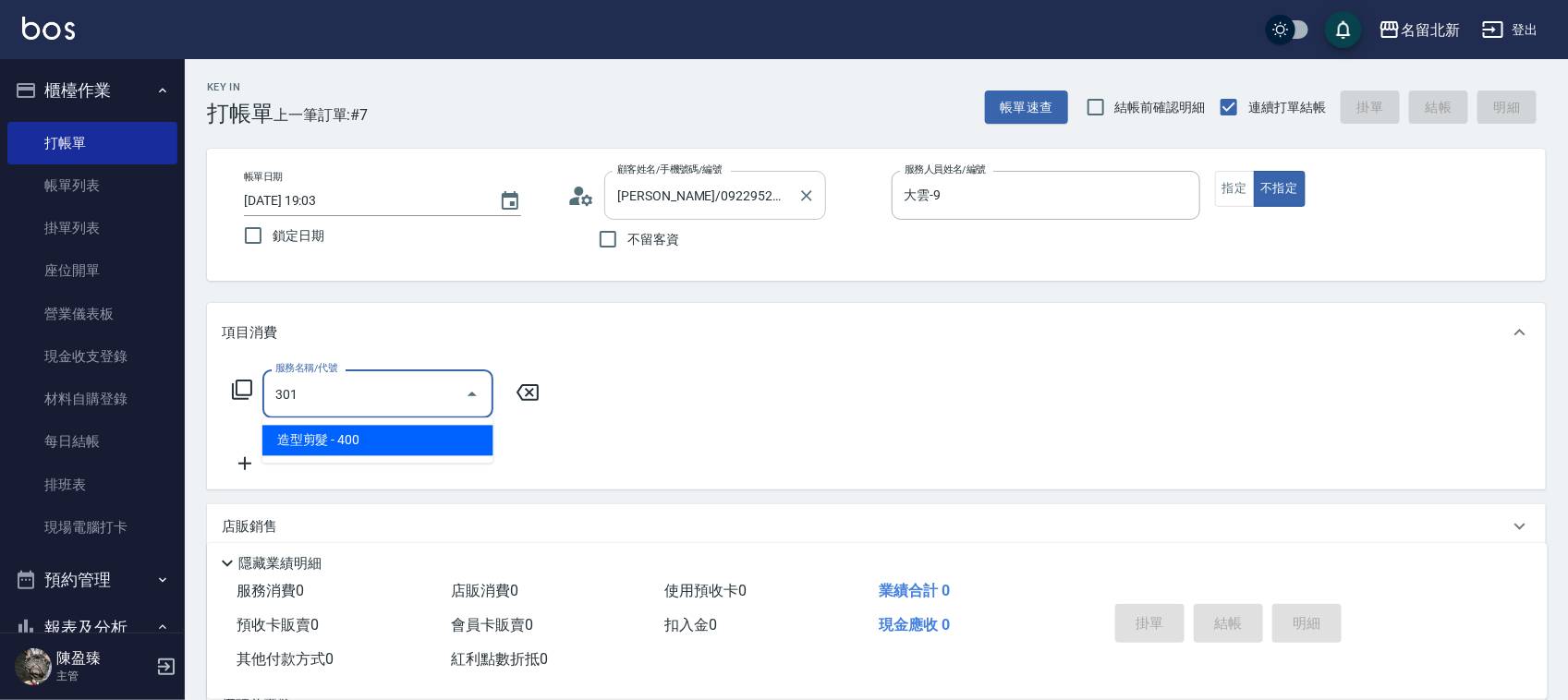
type input "造型剪髮(301)"
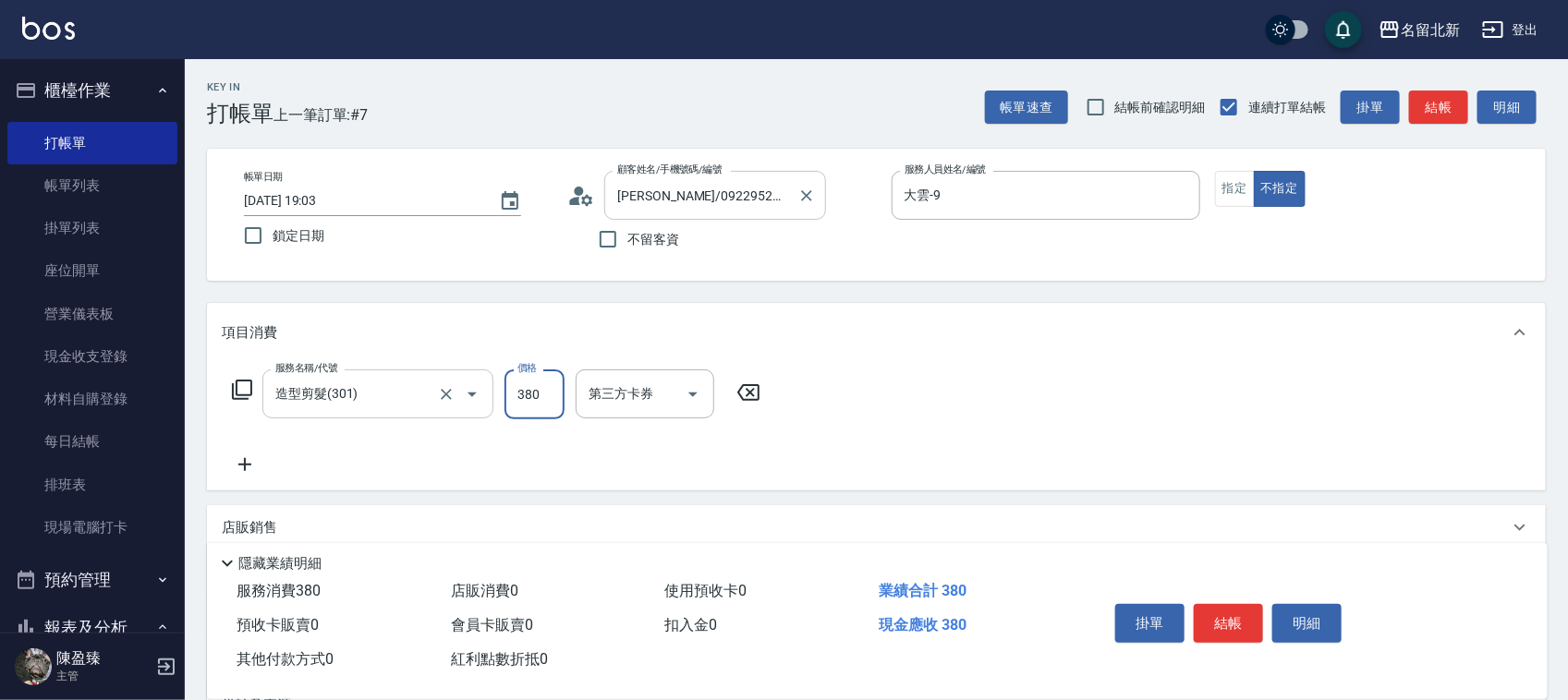
type input "380"
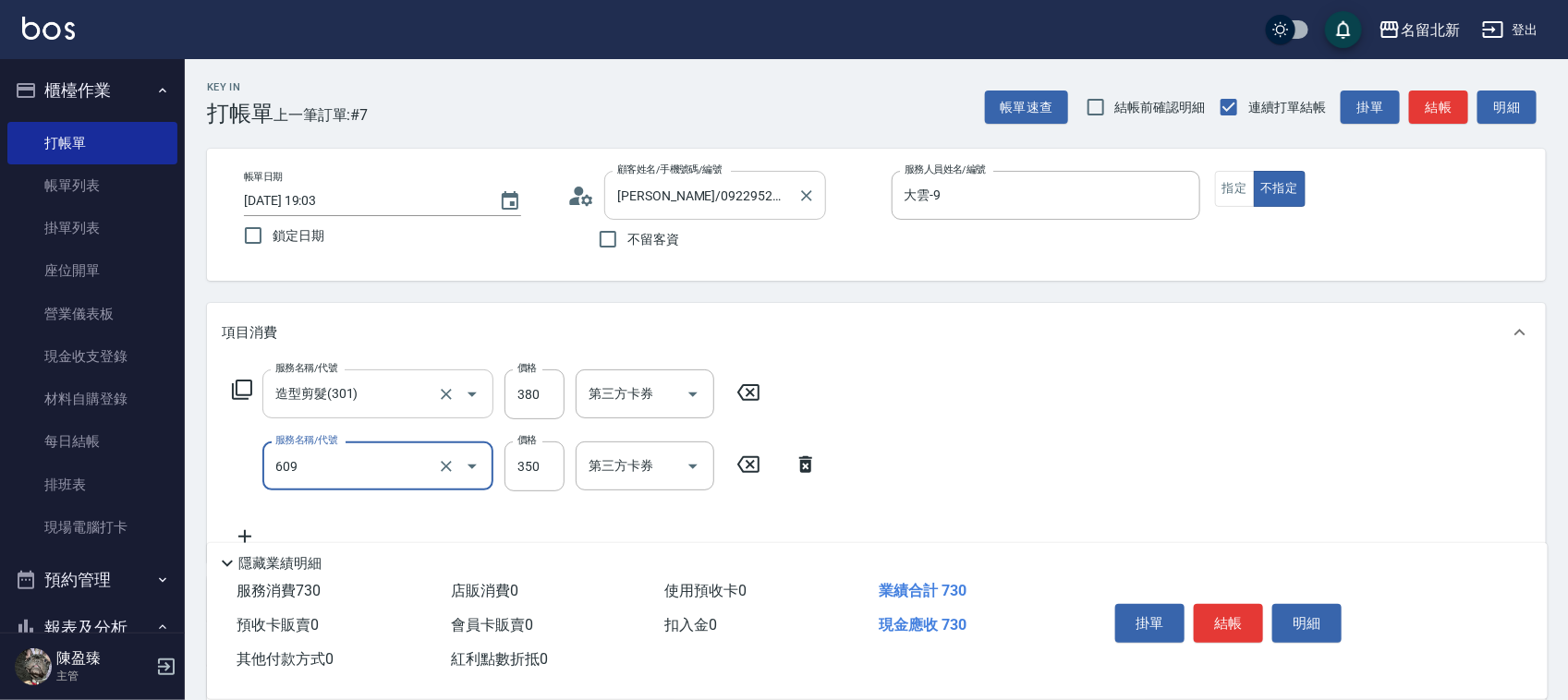
type input "頭皮隔離(609)"
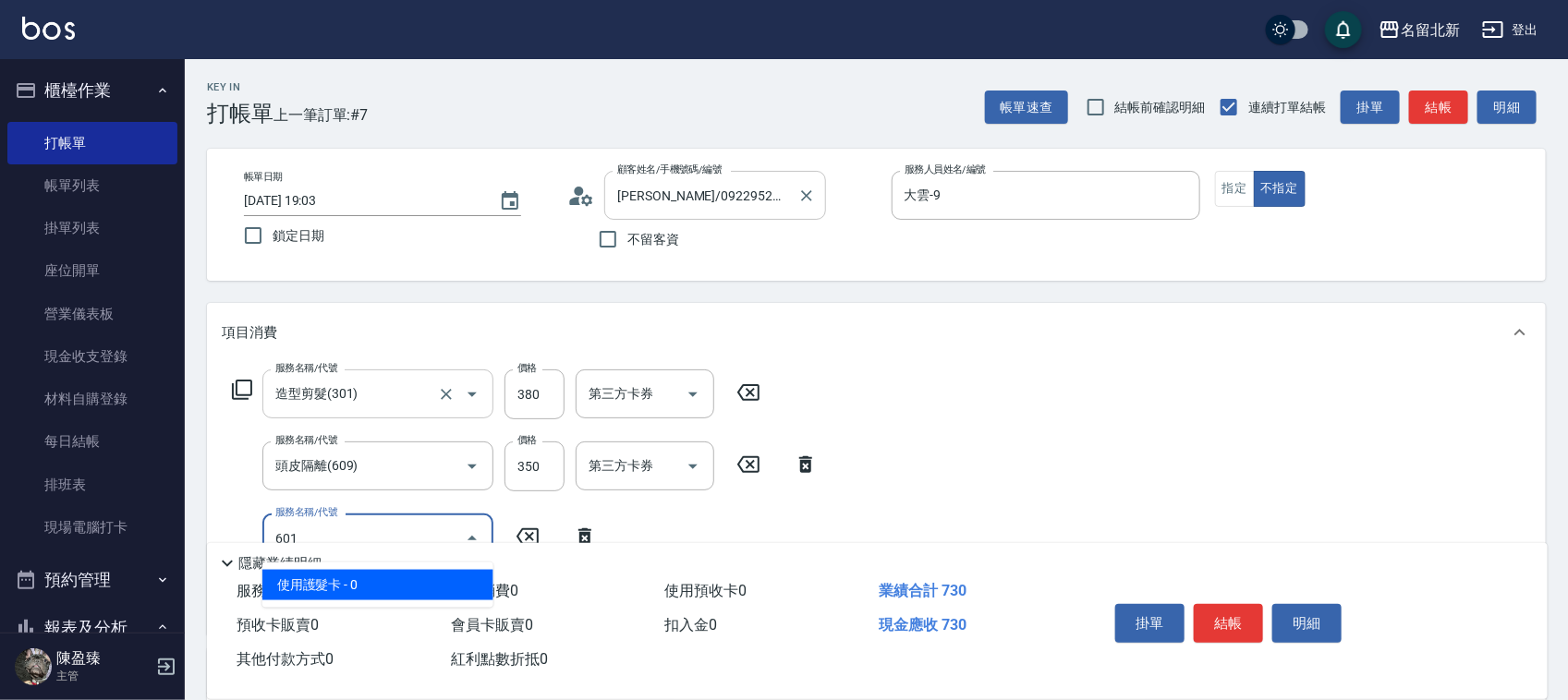
type input "使用護髮卡(601)"
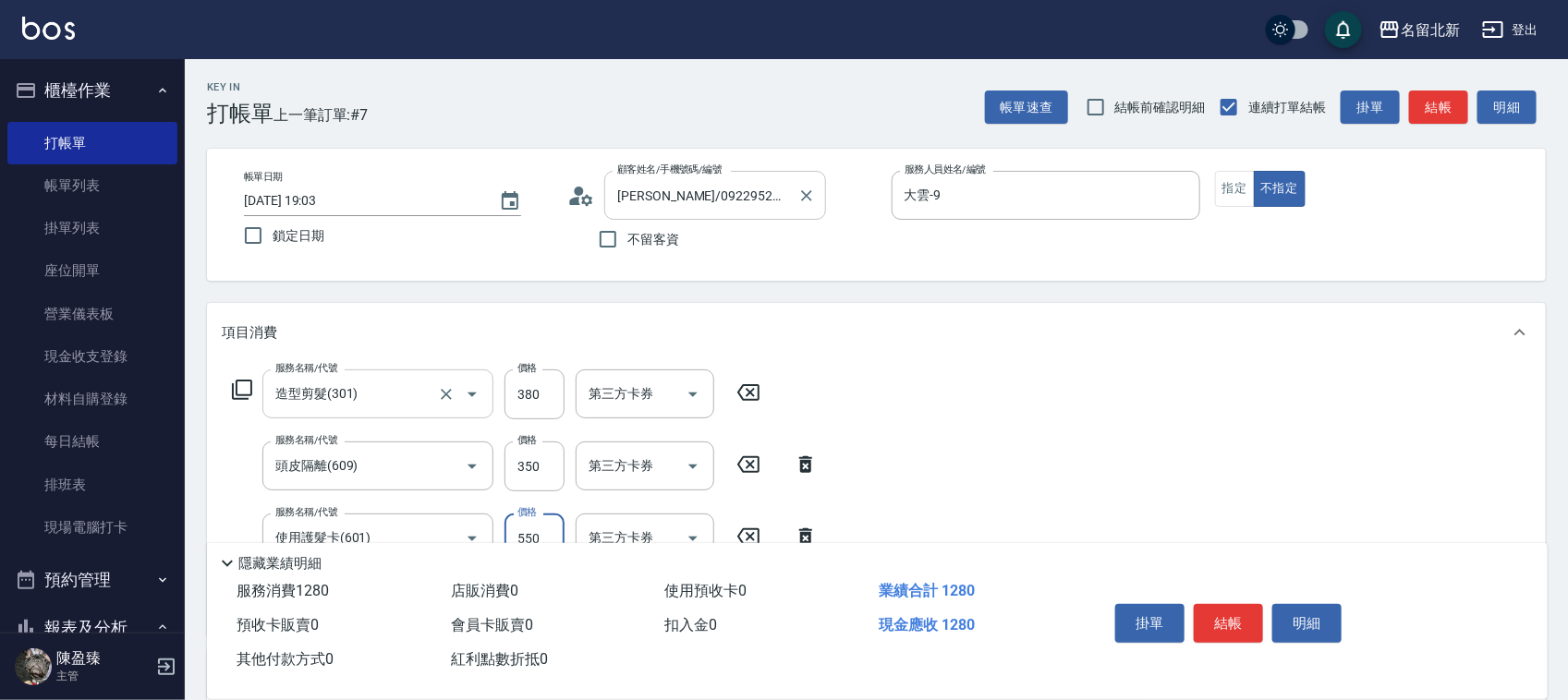
type input "550"
type input "入公司(p01)"
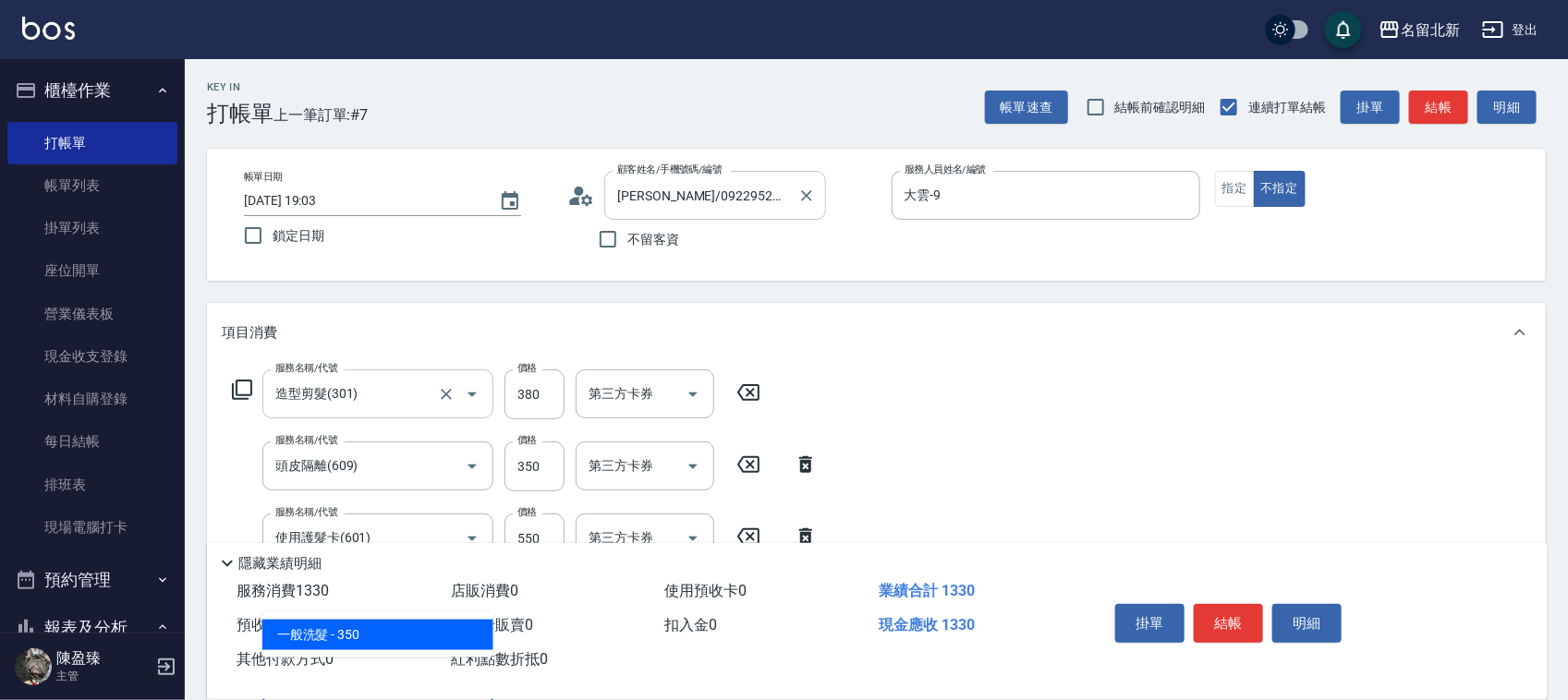
type input "一般洗髮(201)"
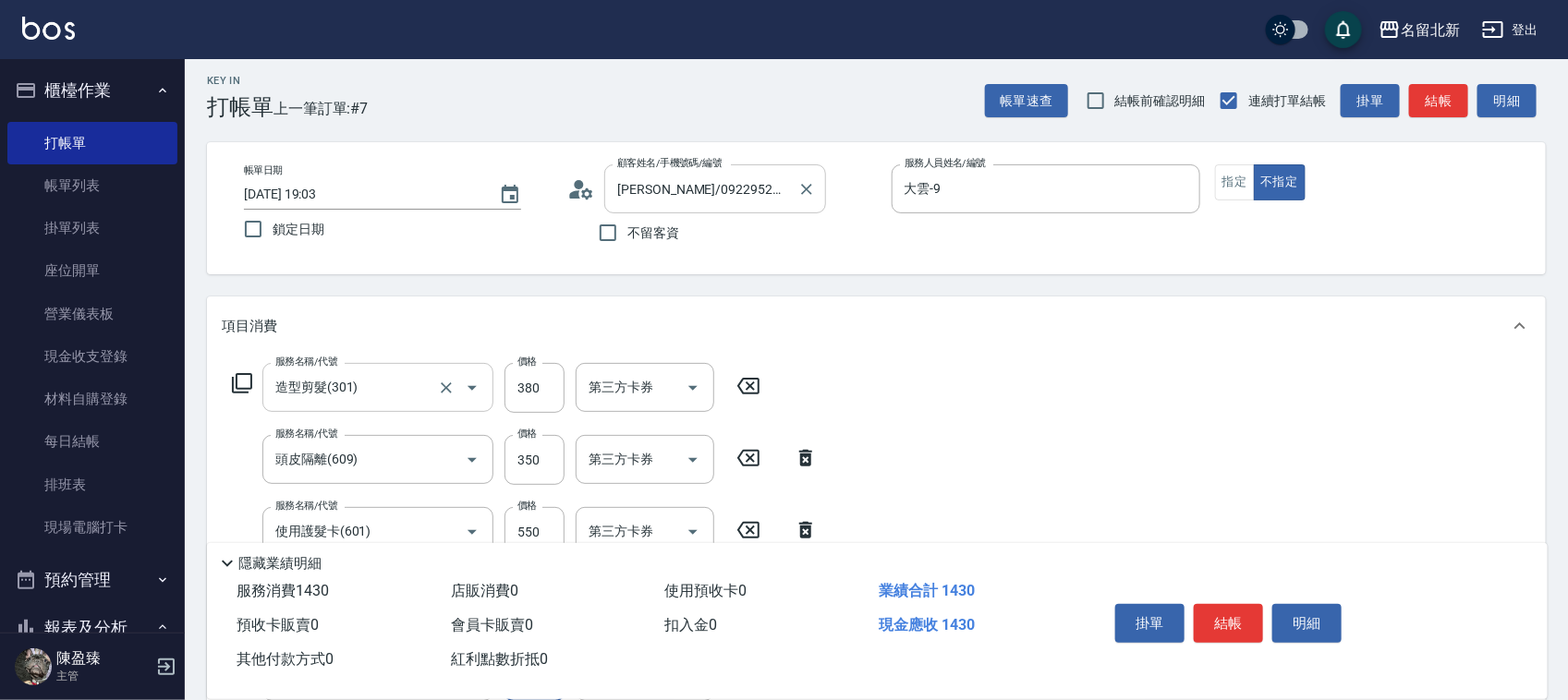
type input "100"
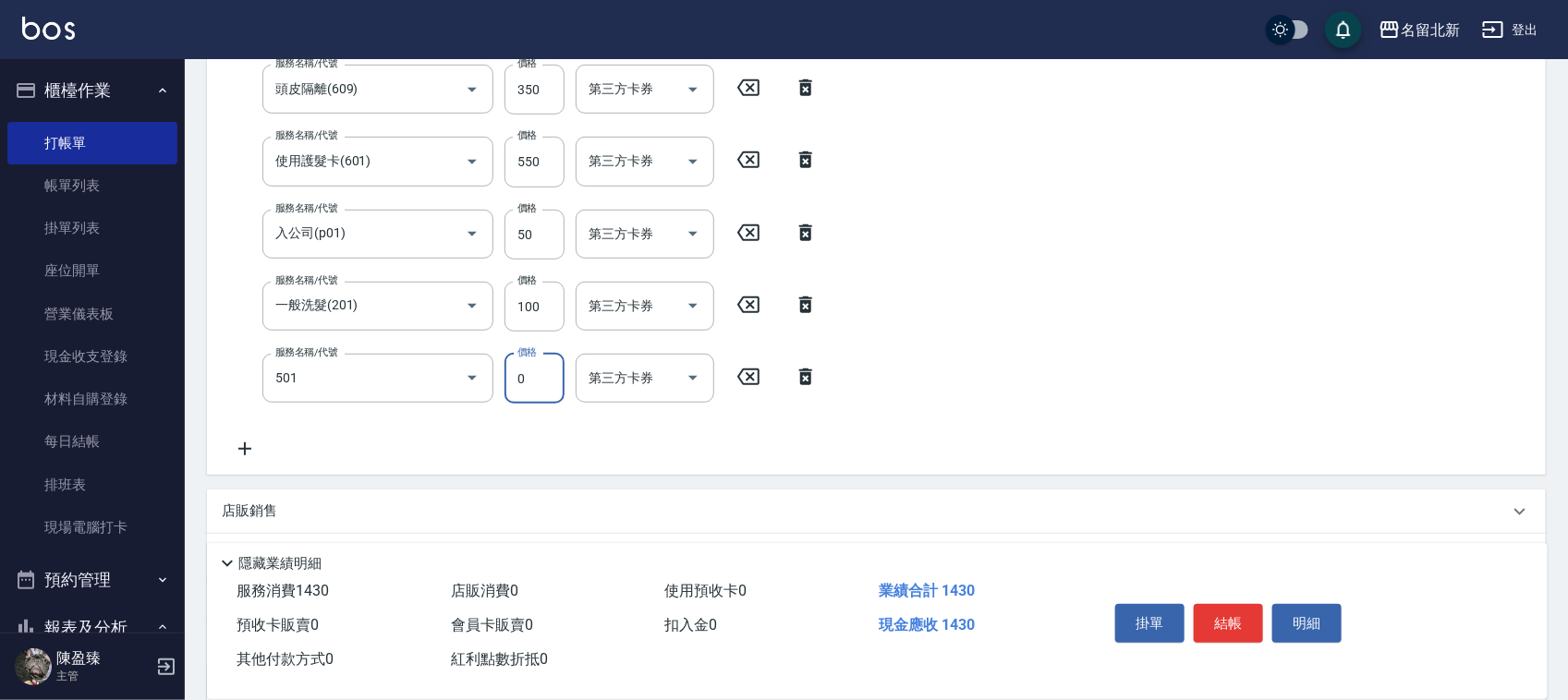
type input "染髮(501)"
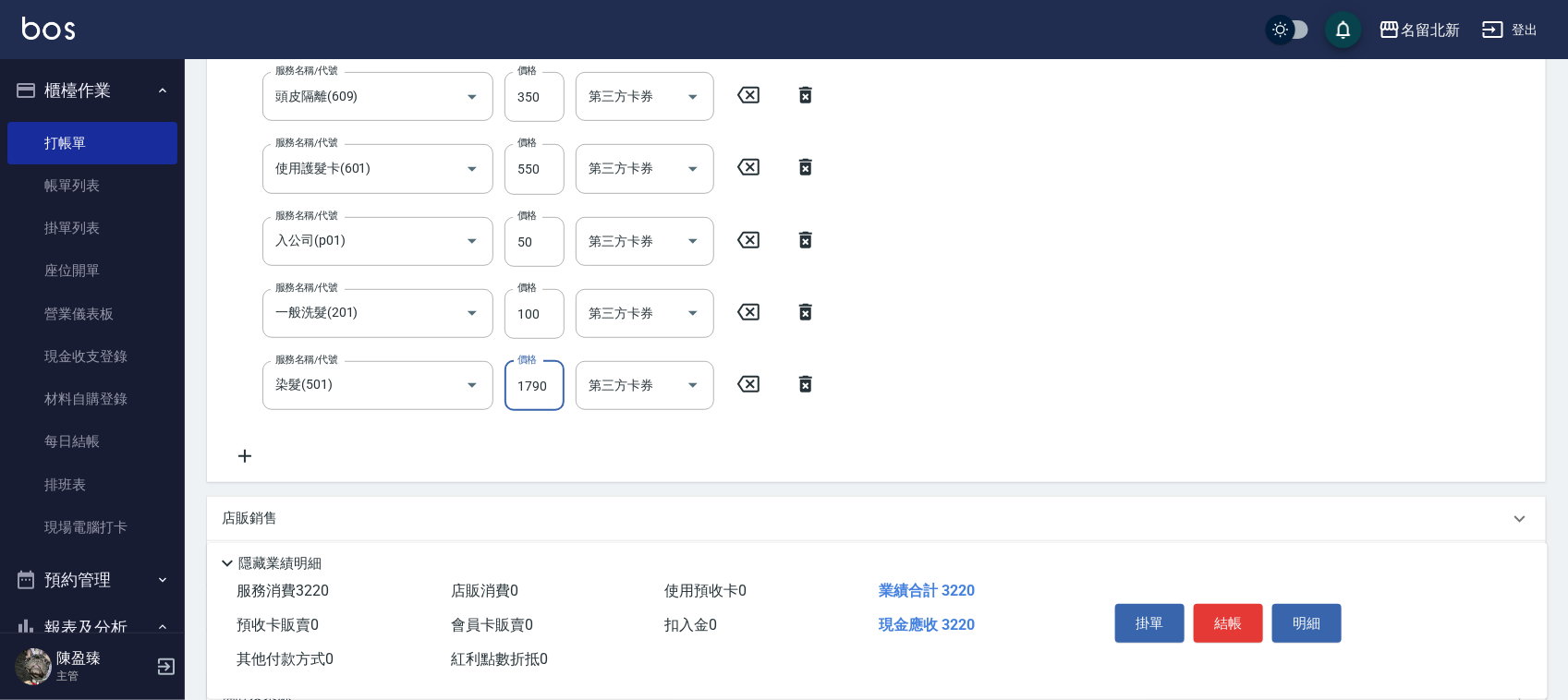
type input "1790"
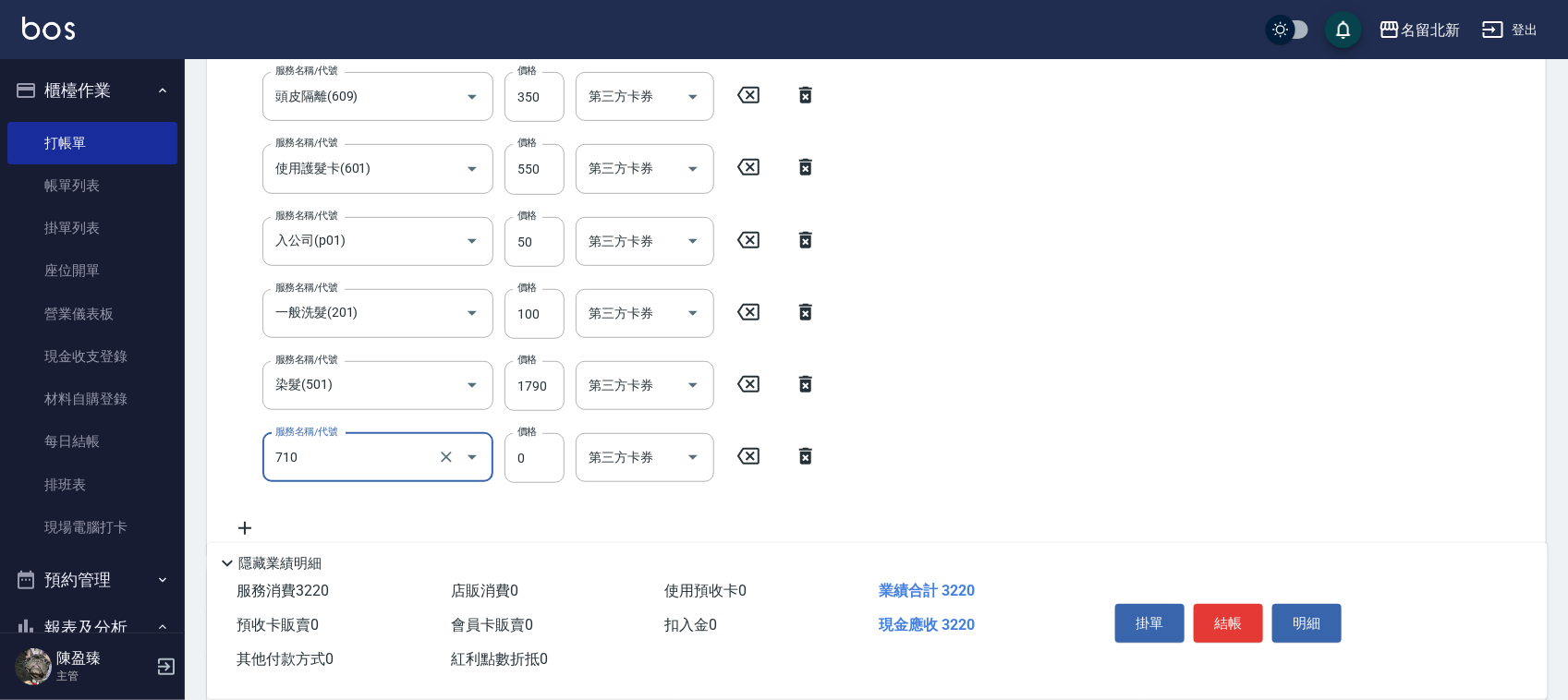
type input "互助100(710)"
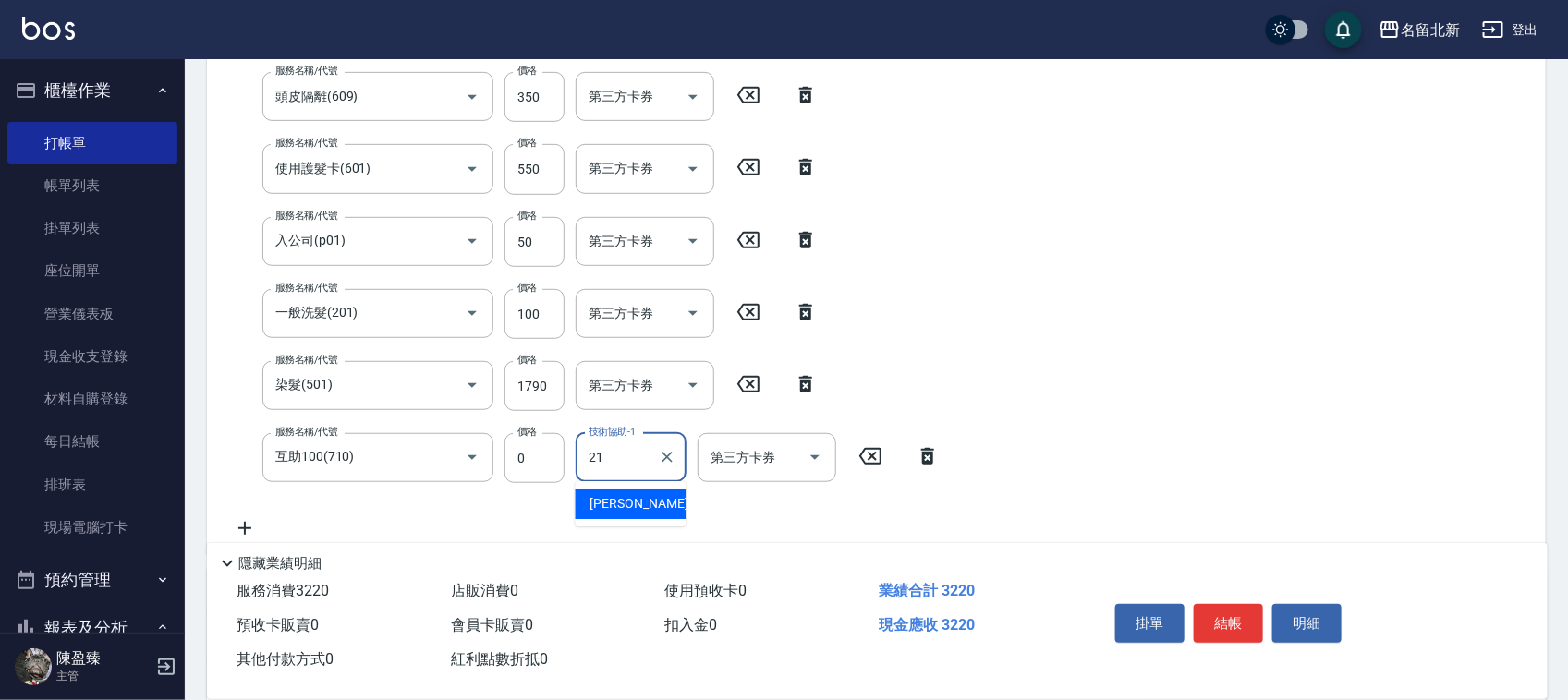
type input "[PERSON_NAME]-21"
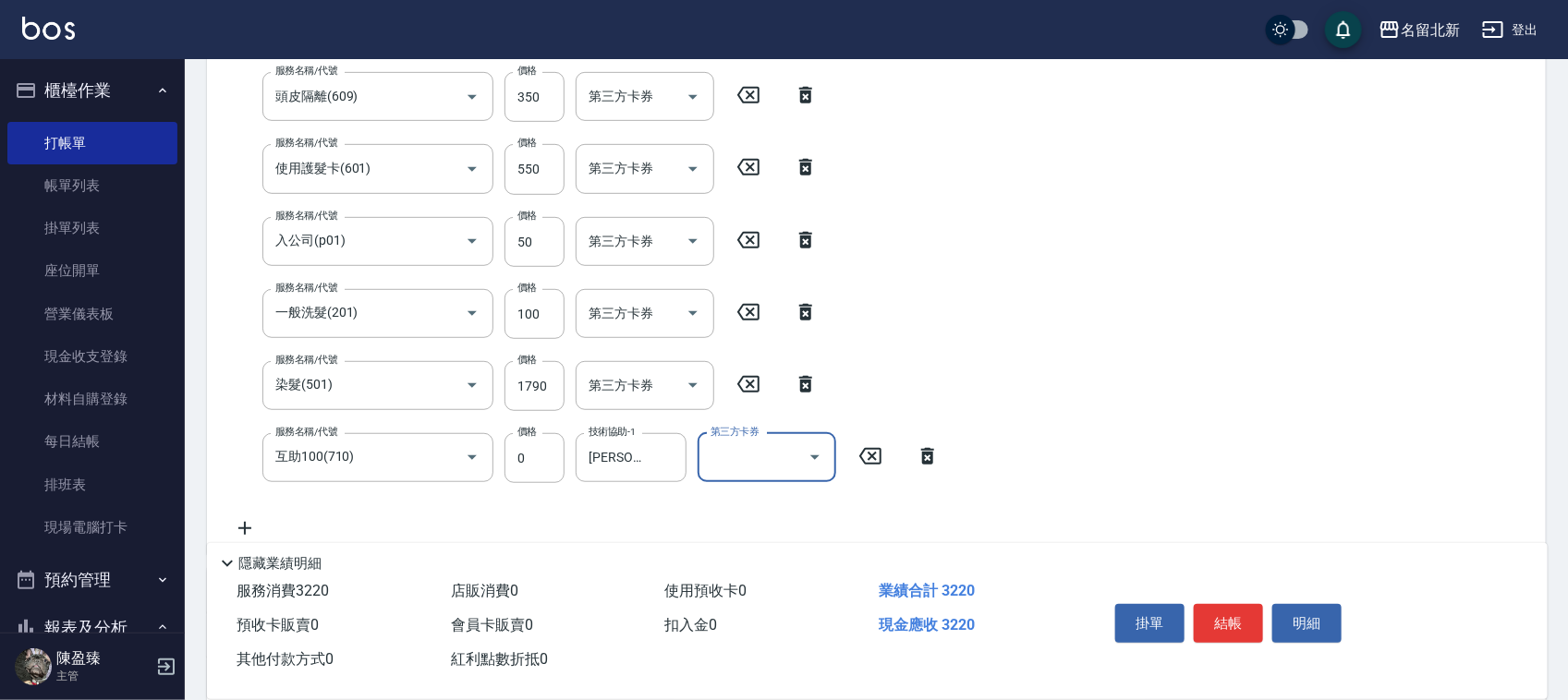
click at [1244, 620] on button "結帳" at bounding box center [1229, 624] width 69 height 39
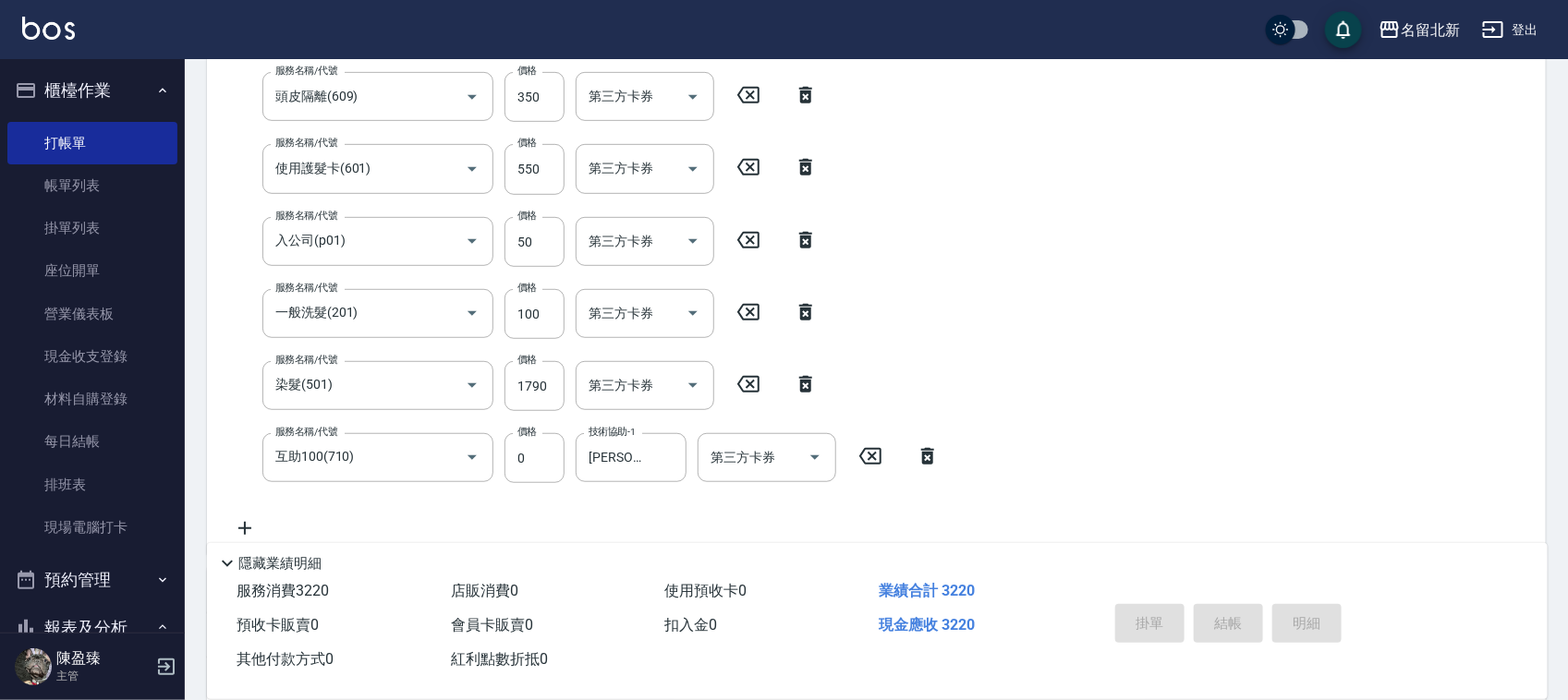
type input "[DATE] 19:04"
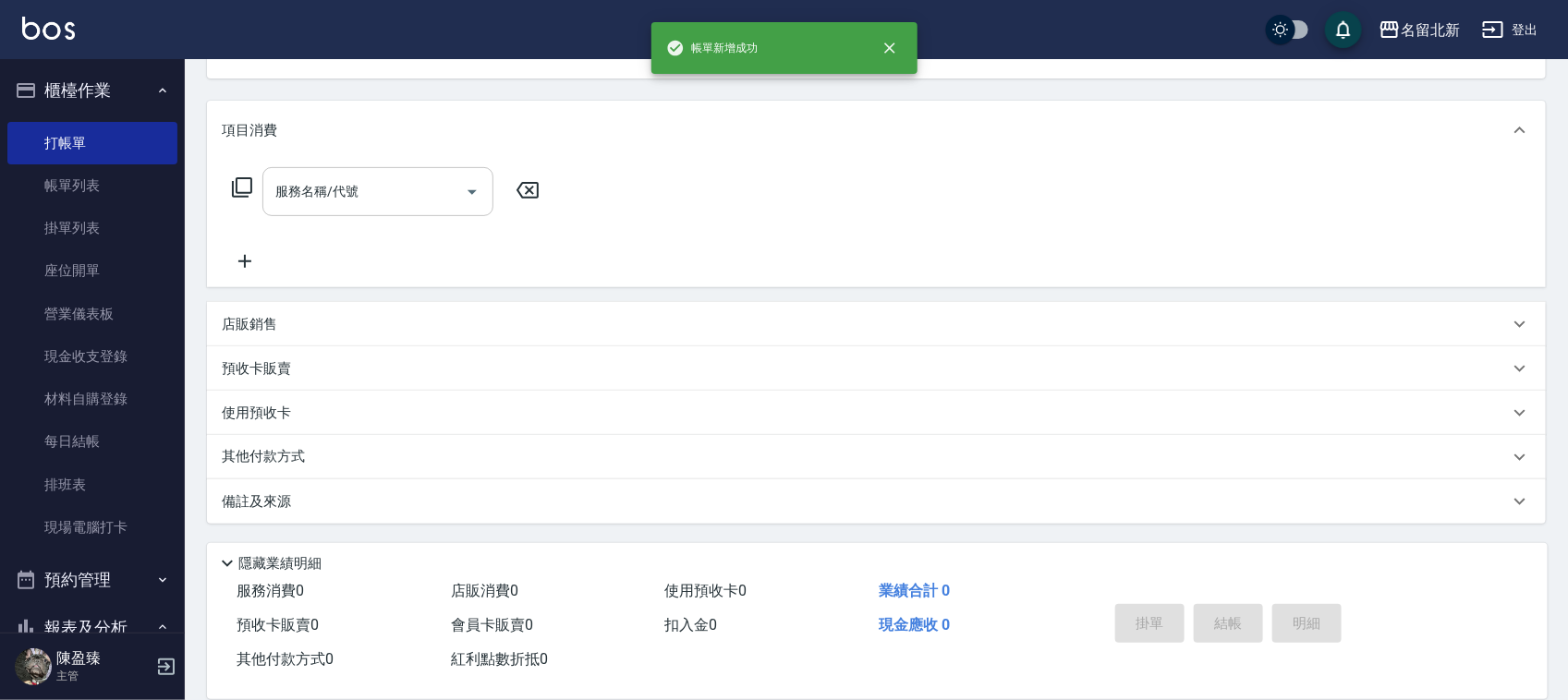
scroll to position [0, 0]
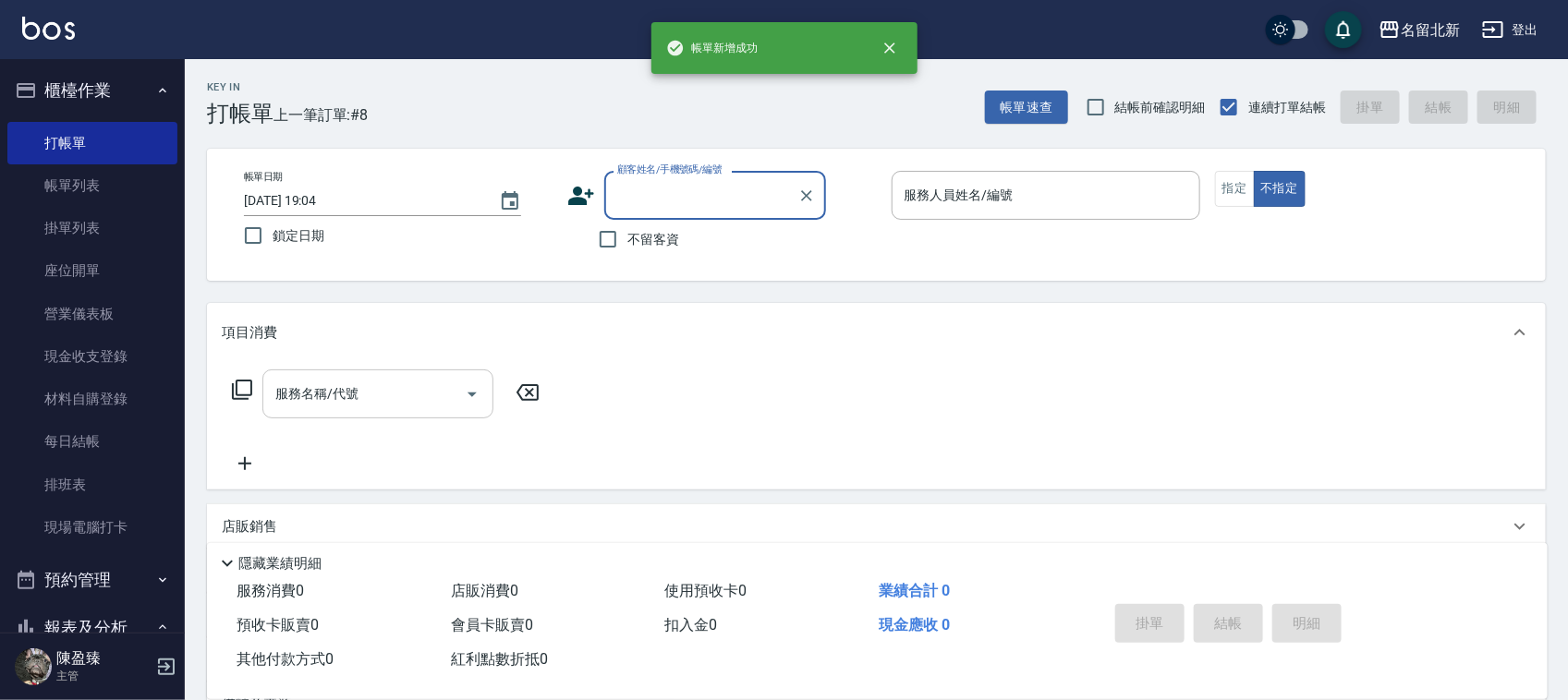
type input "9"
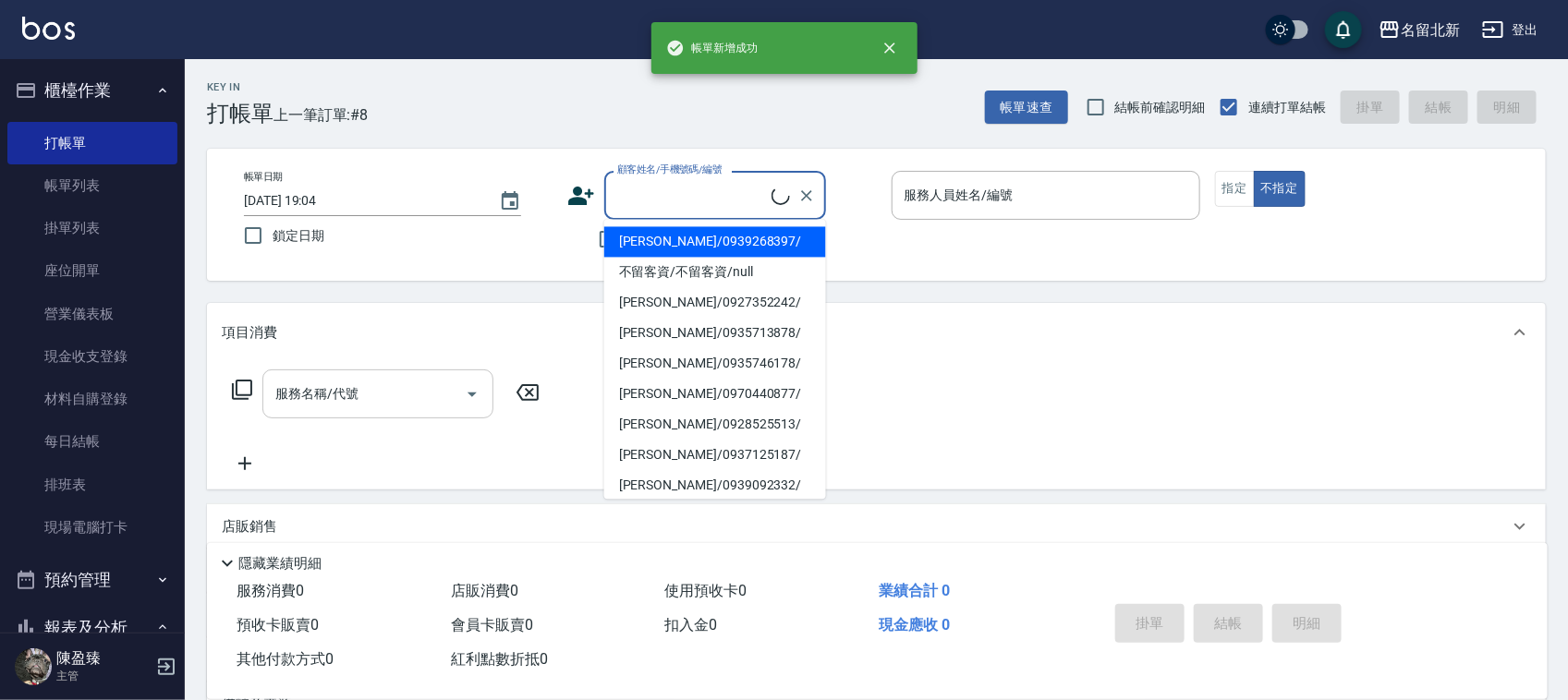
click at [582, 54] on div "名留北新 登出" at bounding box center [784, 29] width 1568 height 59
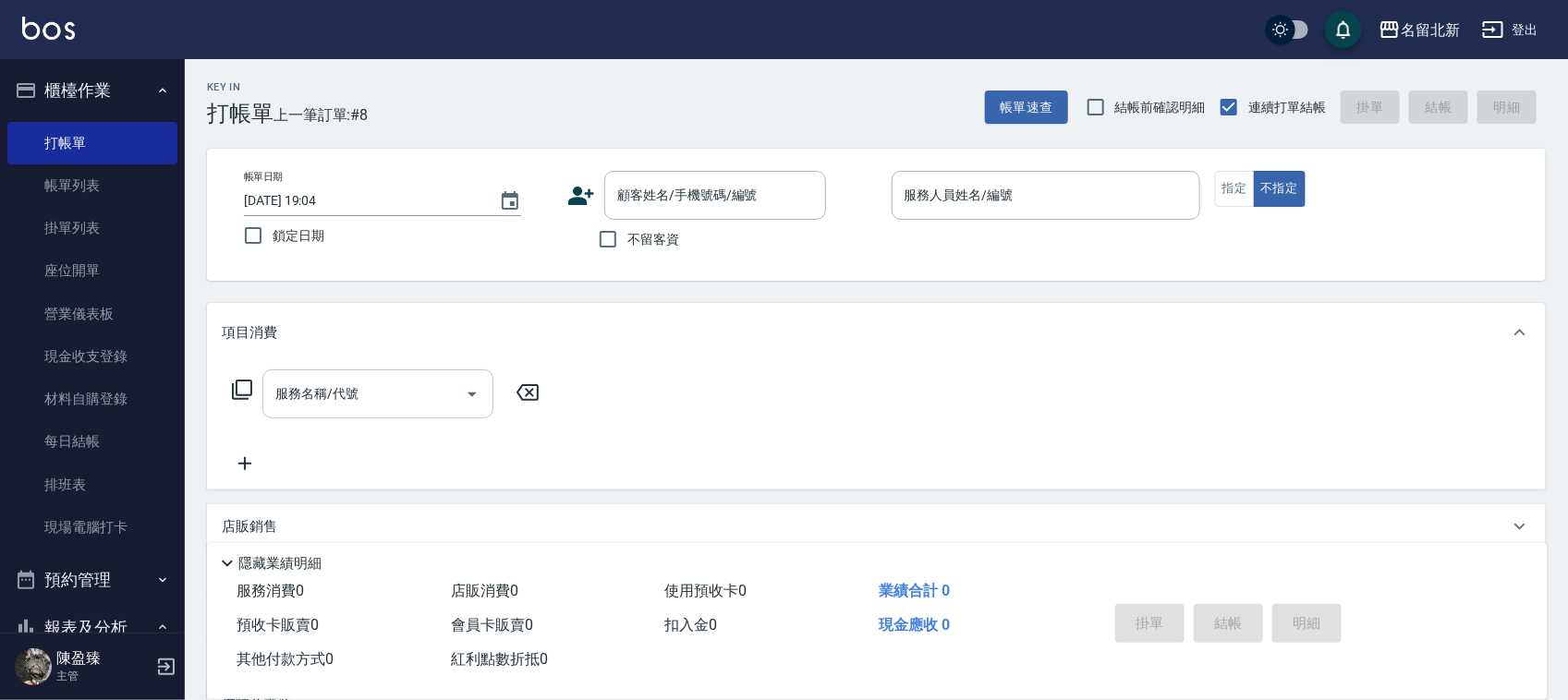
drag, startPoint x: 626, startPoint y: 258, endPoint x: 635, endPoint y: 250, distance: 12.0
click at [631, 252] on div "帳單日期 [DATE] 19:04 鎖定日期 顧客姓名/手機號碼/編號 顧客姓名/手機號碼/編號 不留客資 服務人員姓名/編號 服務人員姓名/編號 指定 不指定" at bounding box center [877, 214] width 1339 height 132
click at [611, 245] on input "不留客資" at bounding box center [608, 239] width 39 height 39
checkbox input "true"
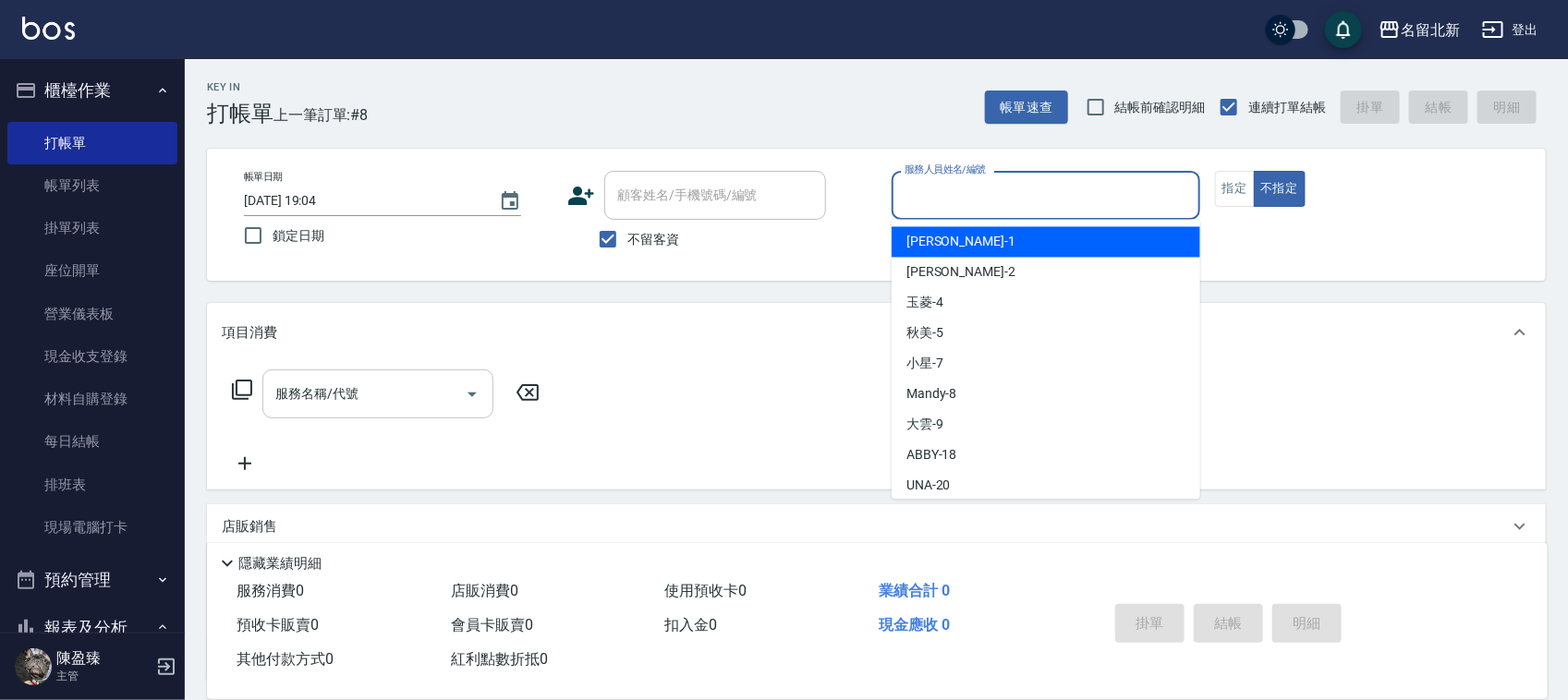
click at [981, 180] on input "服務人員姓名/編號" at bounding box center [1045, 196] width 292 height 33
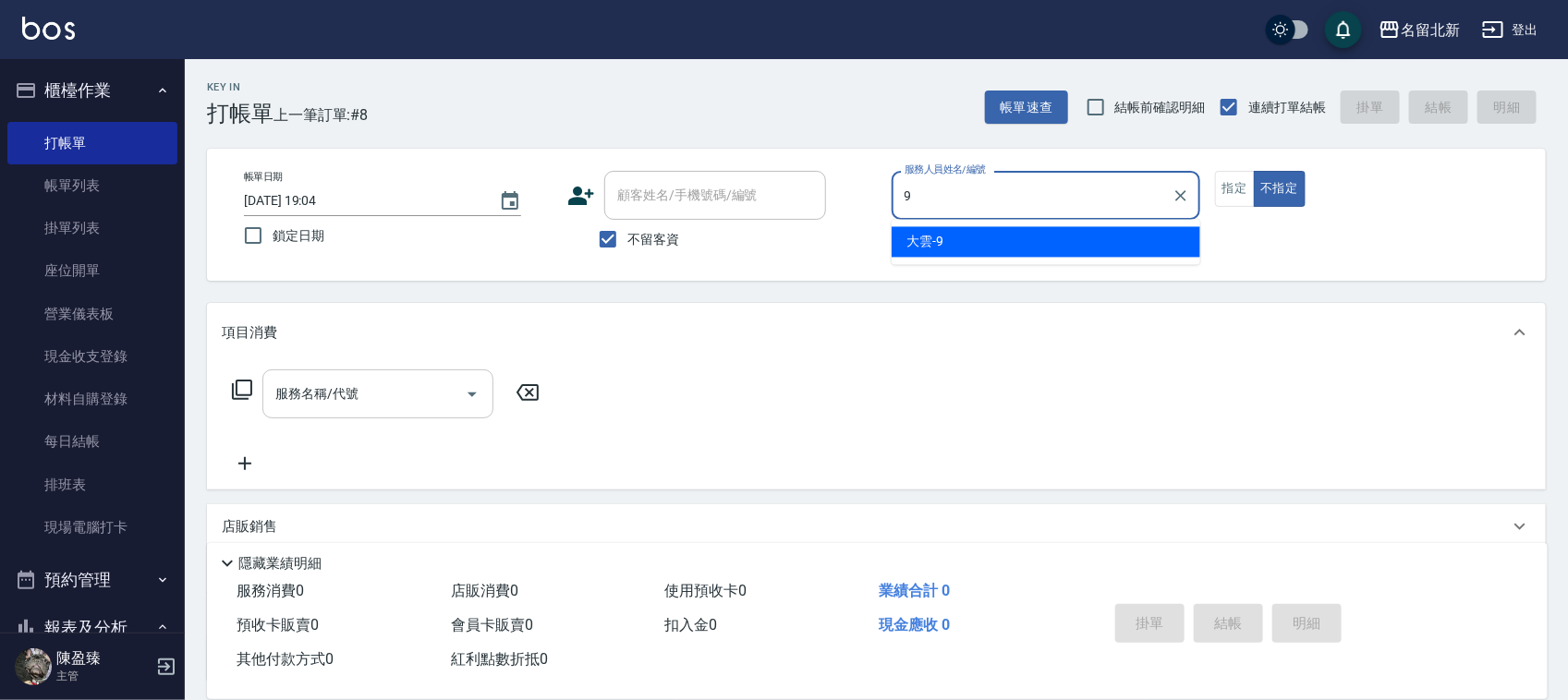
type input "大雲-9"
type button "false"
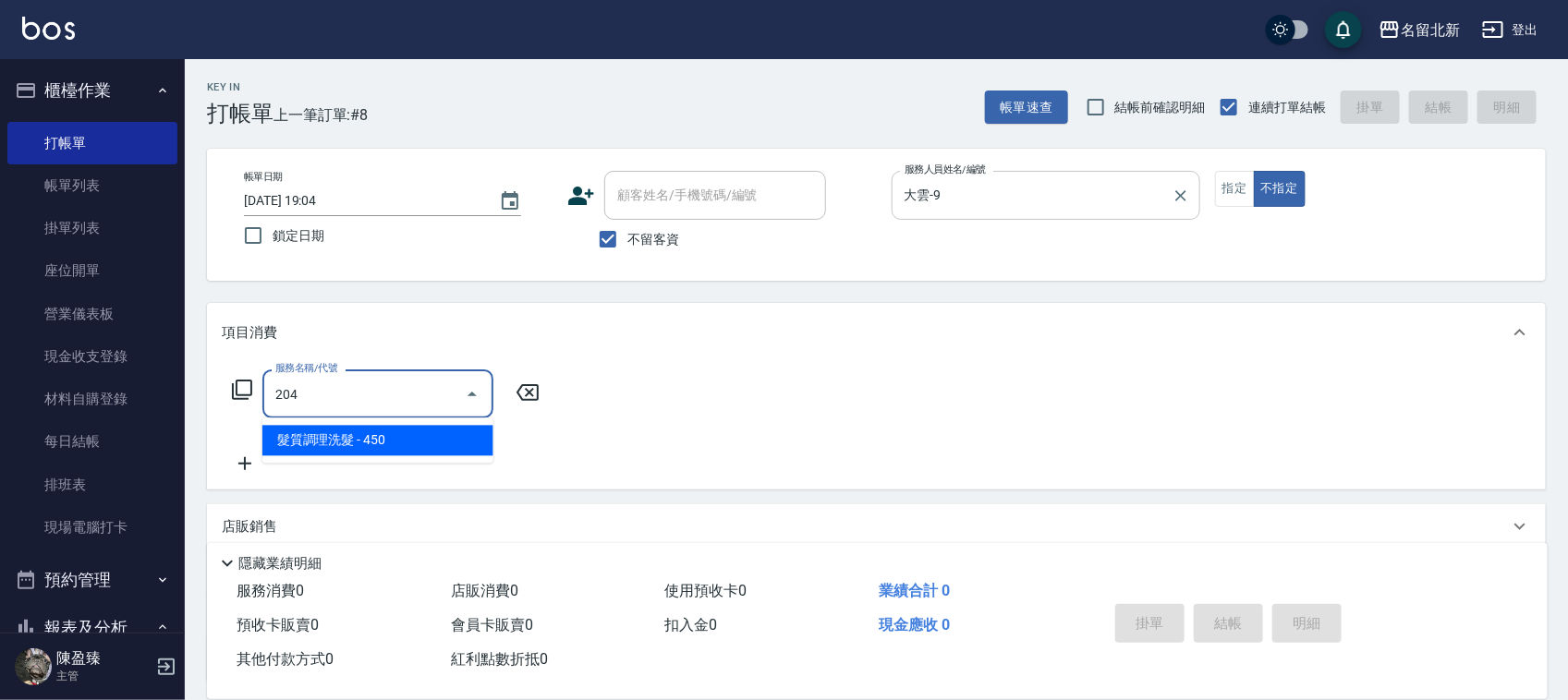
type input "髮質調理洗髮(204)"
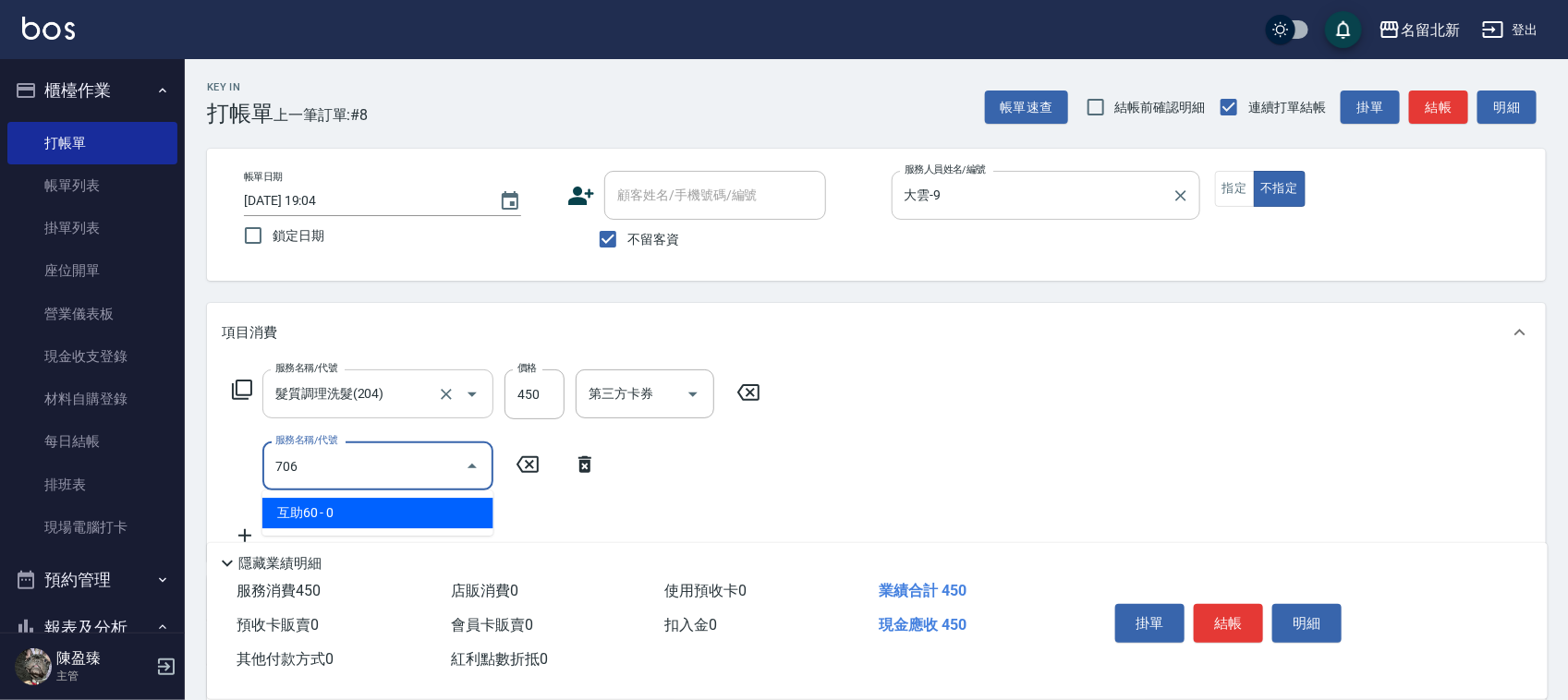
type input "互助60(706)"
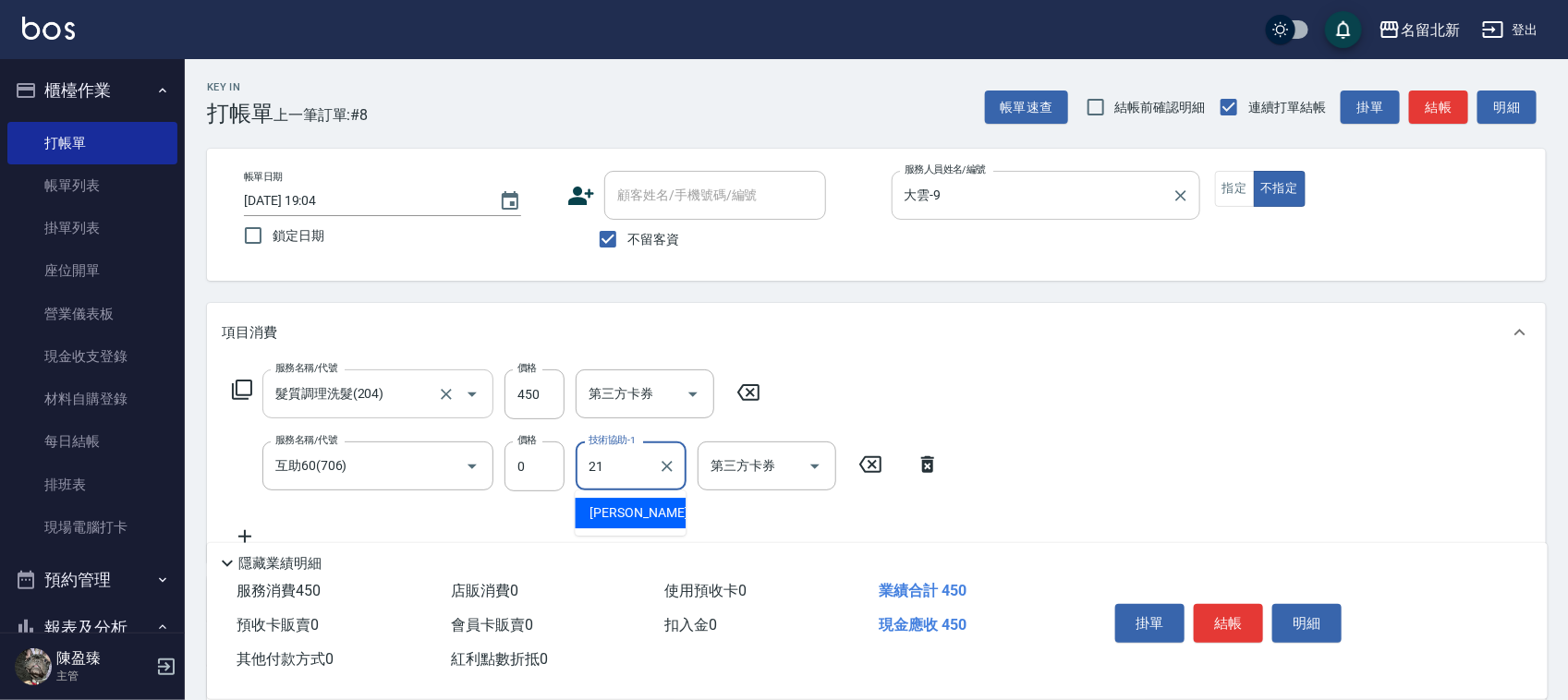
type input "[PERSON_NAME]-21"
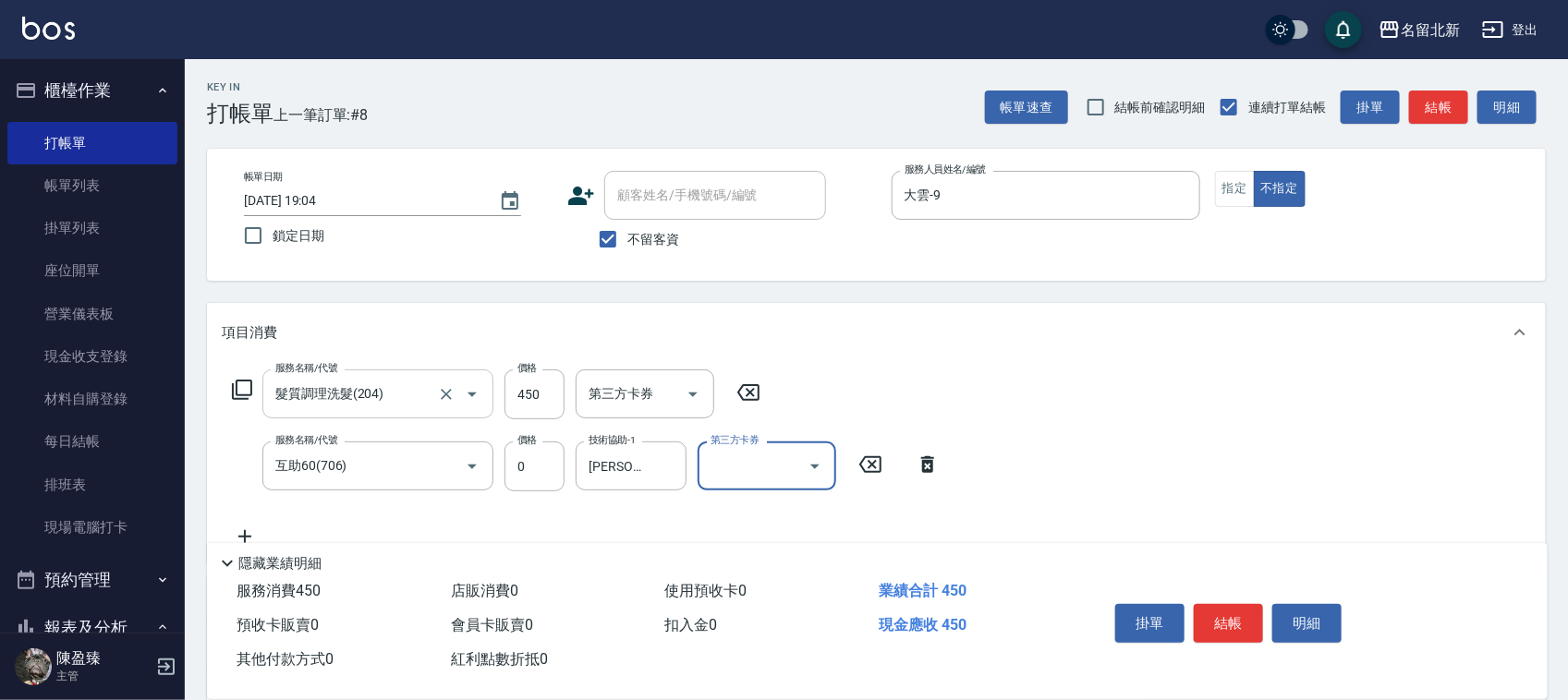
click at [1230, 612] on button "結帳" at bounding box center [1229, 624] width 69 height 39
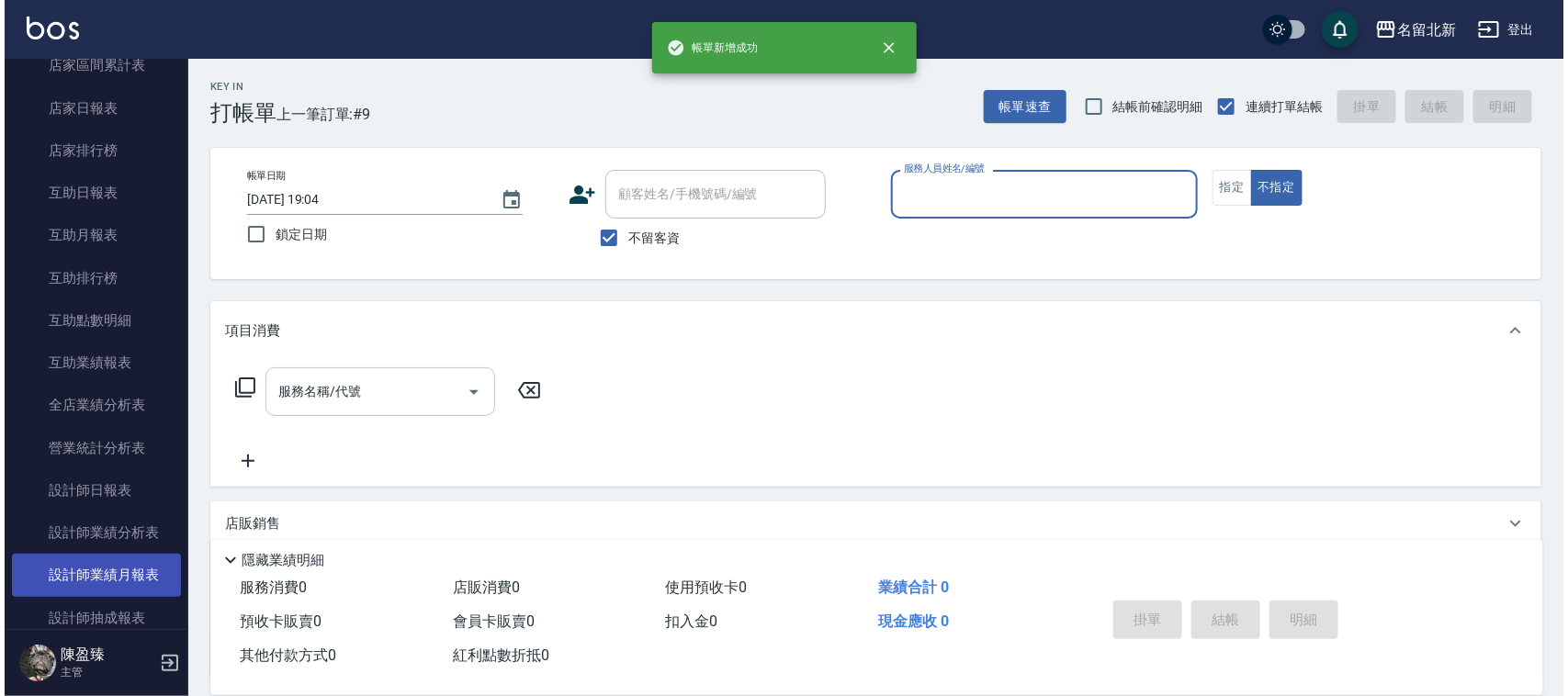
scroll to position [689, 0]
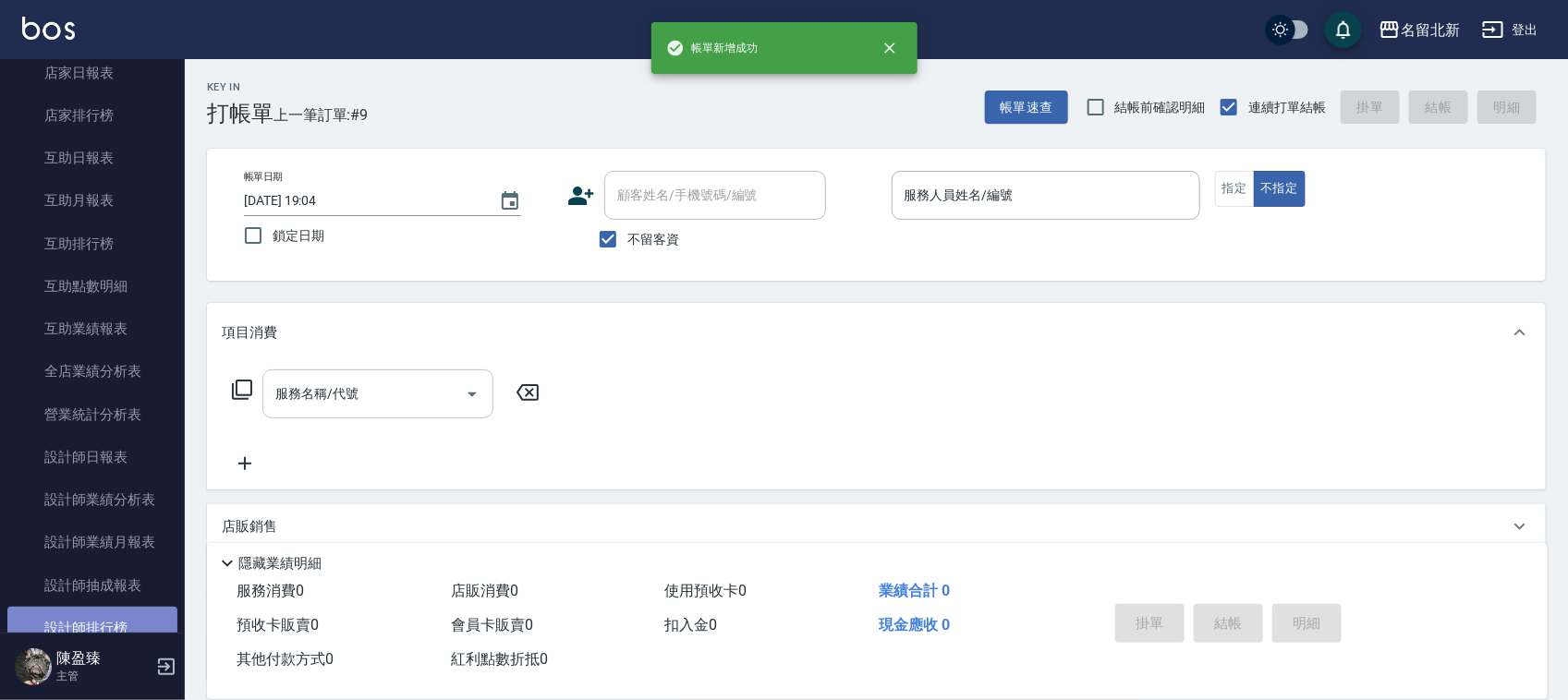
click at [112, 625] on link "設計師排行榜" at bounding box center [93, 629] width 170 height 42
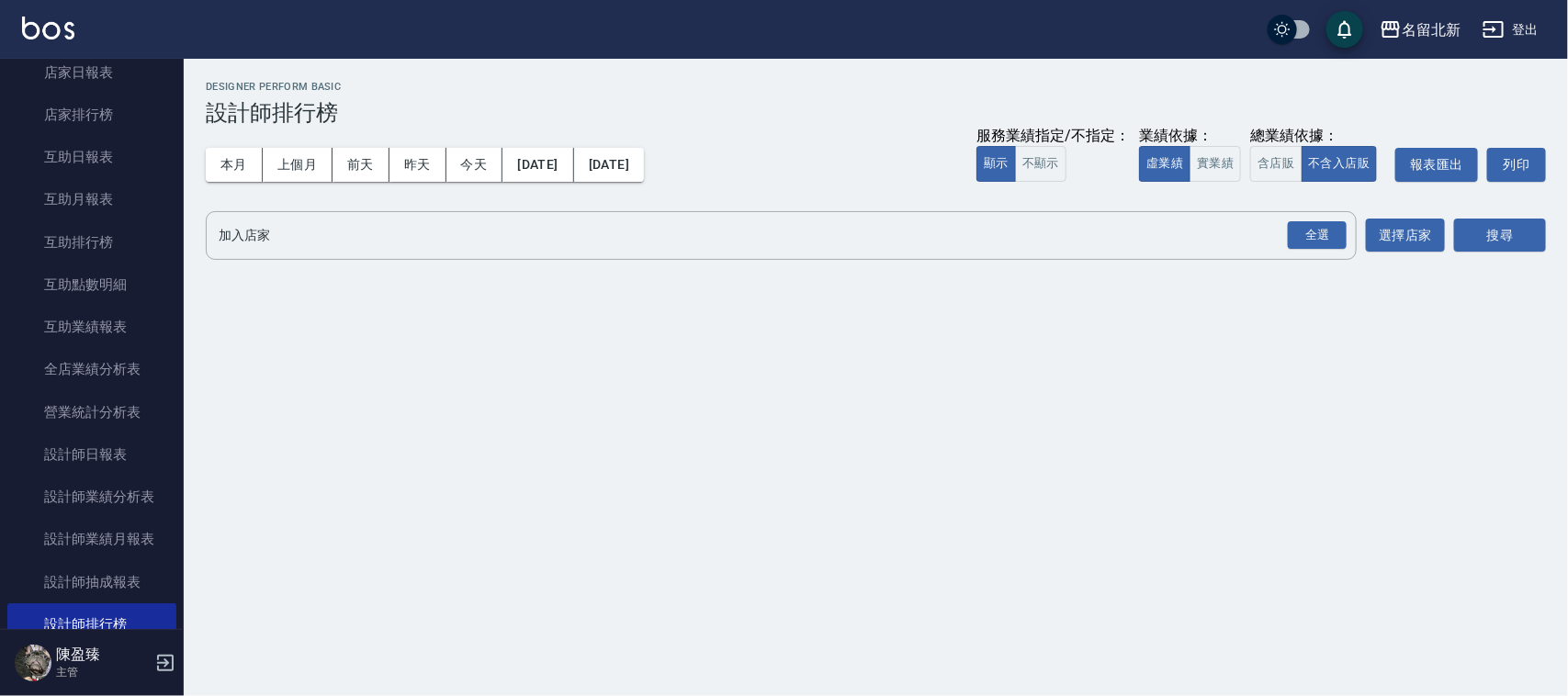
click at [485, 181] on div "本月 上個月 [DATE] [DATE] [DATE] [DATE] [DATE] 服務業績指定/不指定： 顯示 不顯示 業績依據： 虛業績 實業績 總業績依…" at bounding box center [876, 164] width 1340 height 78
click at [483, 171] on button "今天" at bounding box center [474, 164] width 57 height 34
click at [1346, 254] on div "全選" at bounding box center [1316, 235] width 64 height 49
drag, startPoint x: 1338, startPoint y: 240, endPoint x: 1388, endPoint y: 232, distance: 50.6
click at [1350, 234] on button "全選" at bounding box center [1317, 235] width 66 height 35
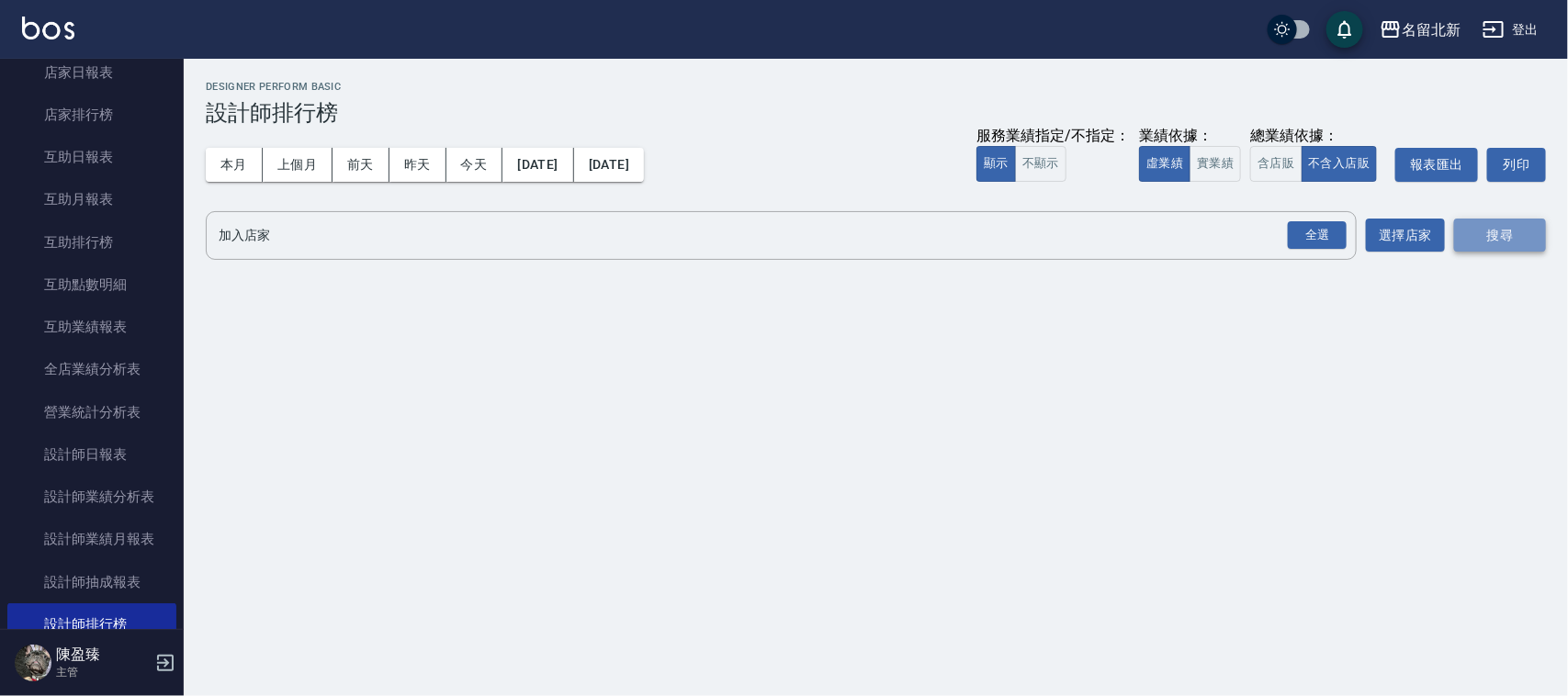
click at [1541, 237] on button "搜尋" at bounding box center [1500, 235] width 92 height 34
drag, startPoint x: 1353, startPoint y: 210, endPoint x: 1337, endPoint y: 223, distance: 20.6
click at [1347, 211] on div "加入店家 全選 加入店家" at bounding box center [781, 235] width 1151 height 49
drag, startPoint x: 1332, startPoint y: 225, endPoint x: 1379, endPoint y: 225, distance: 47.0
click at [1333, 225] on div "全選" at bounding box center [1317, 236] width 58 height 29
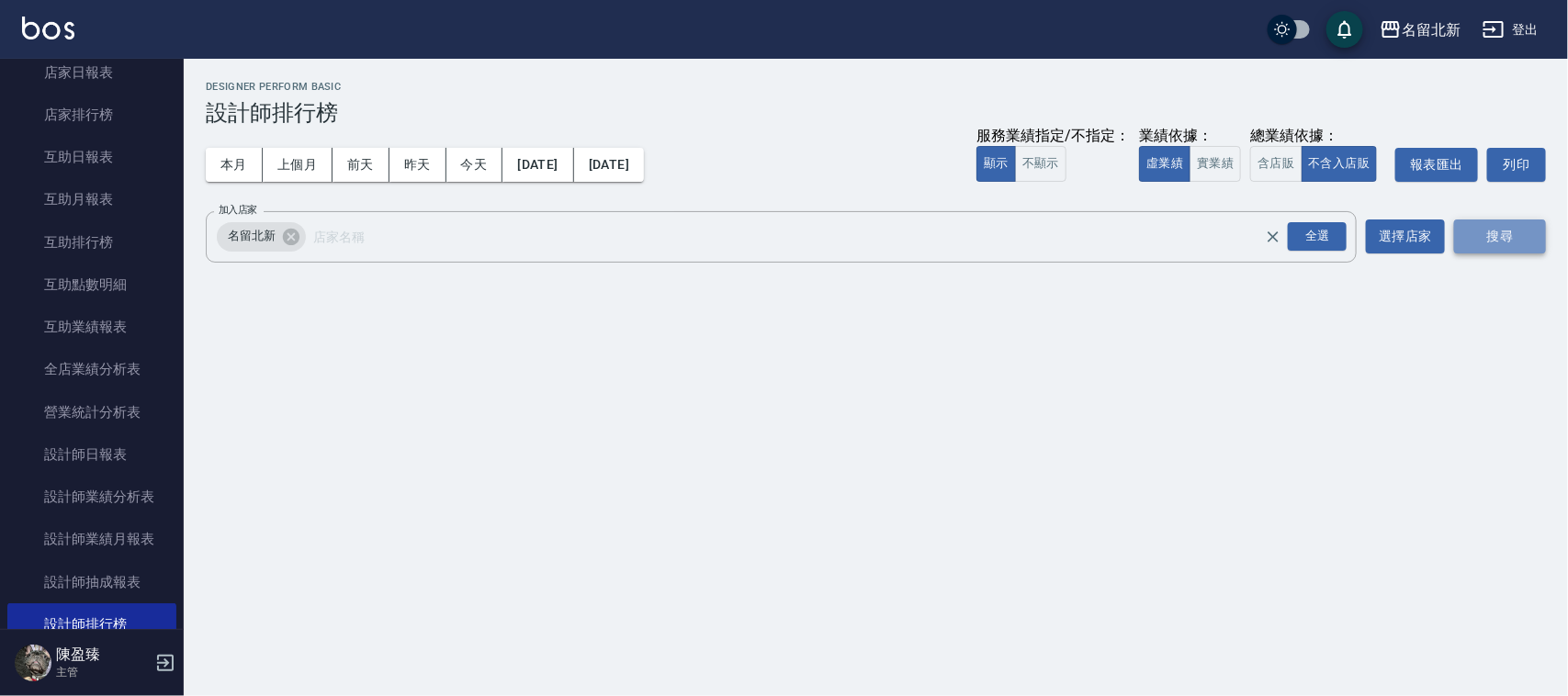
click at [1479, 241] on button "搜尋" at bounding box center [1500, 236] width 92 height 34
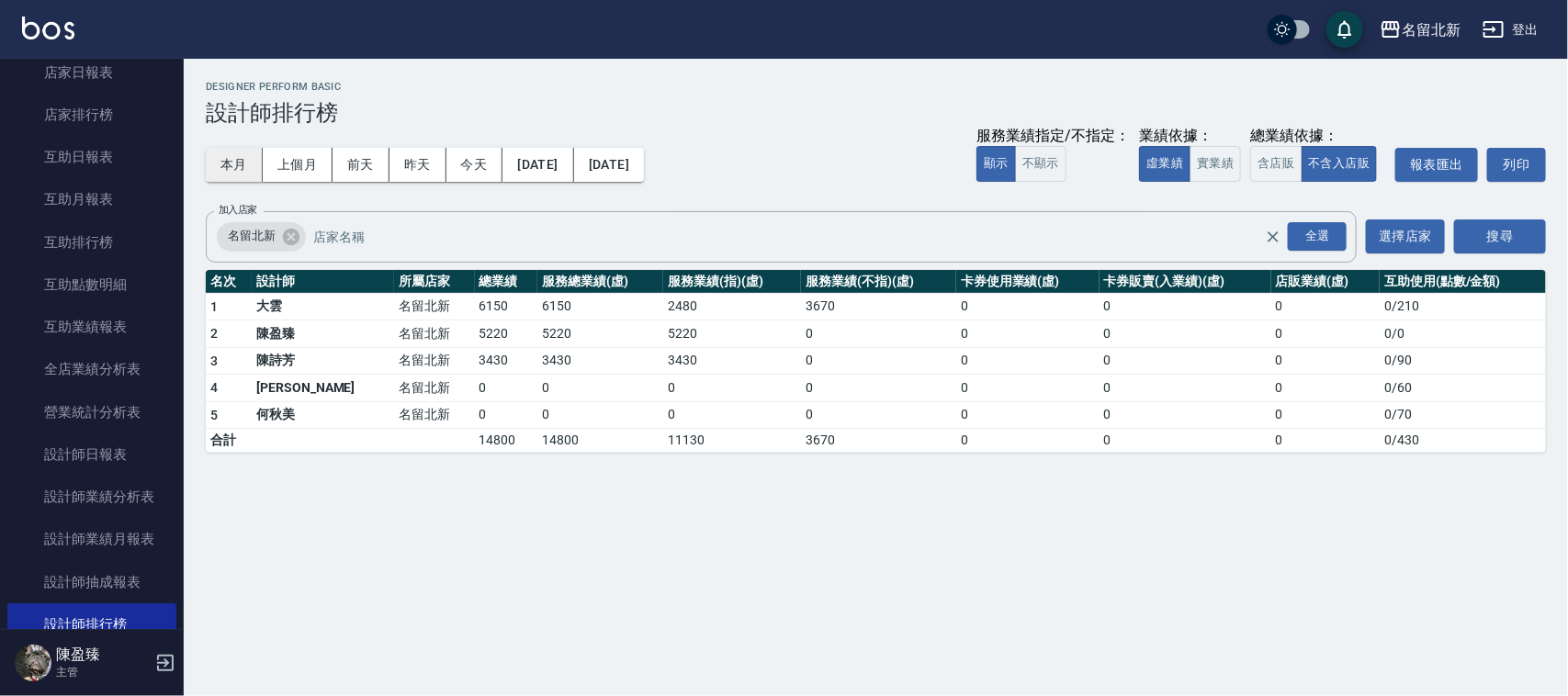
click at [239, 164] on button "本月" at bounding box center [234, 164] width 57 height 34
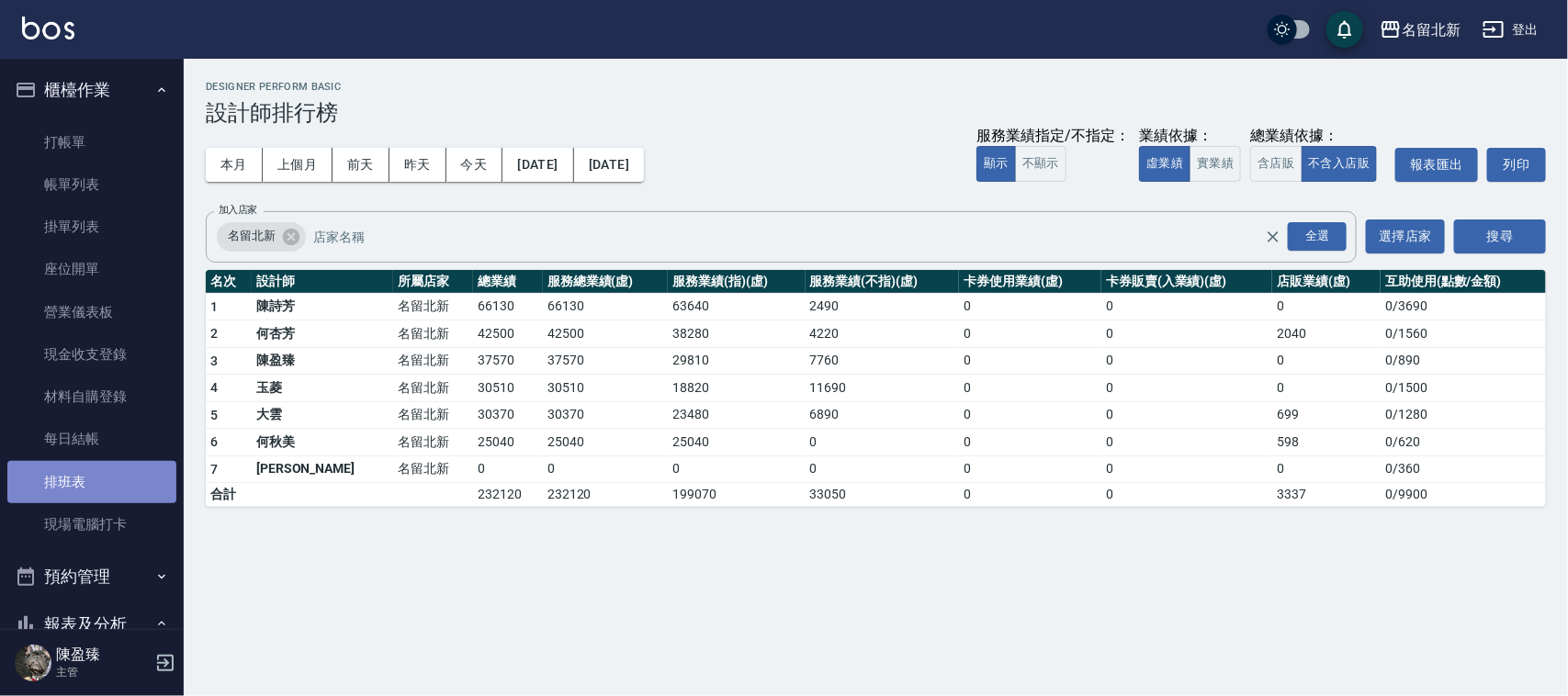
click at [95, 467] on link "排班表" at bounding box center [92, 482] width 169 height 42
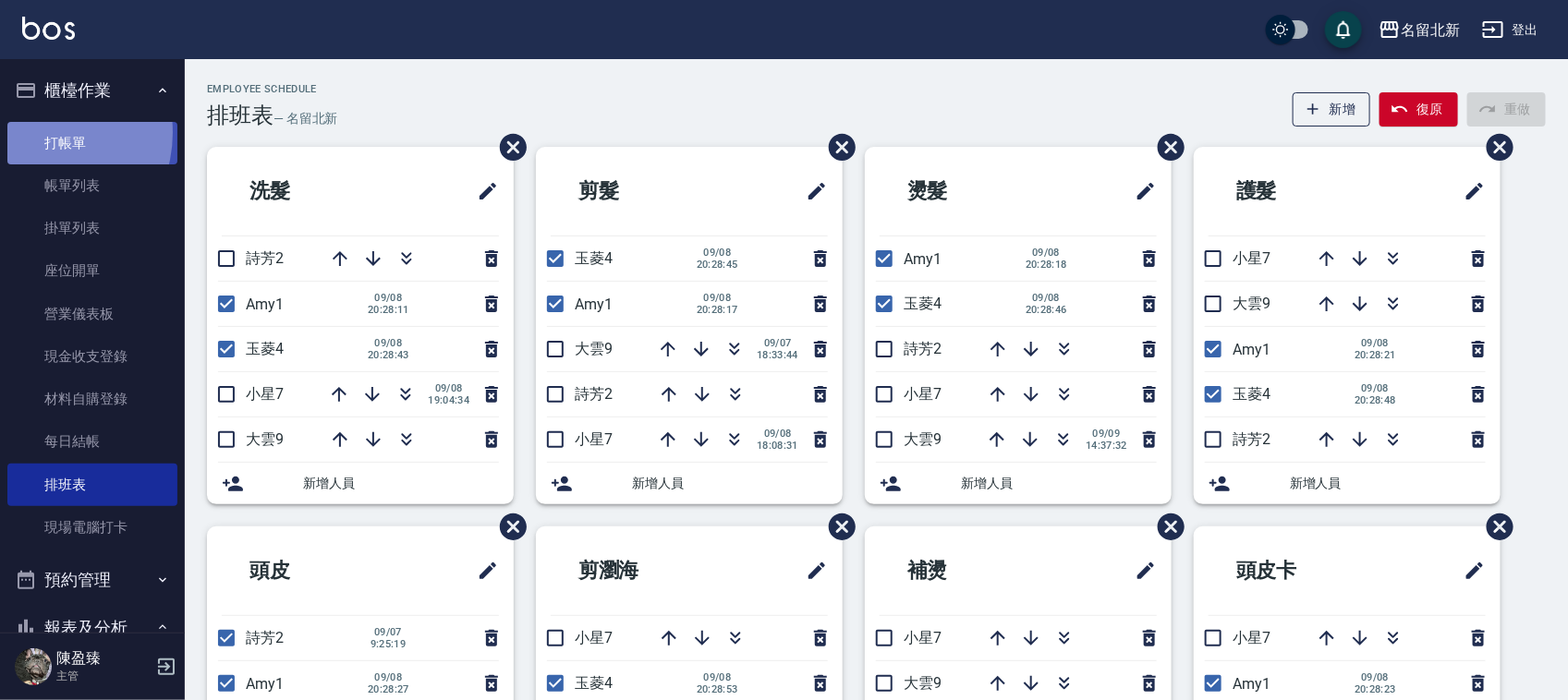
click at [39, 132] on link "打帳單" at bounding box center [93, 144] width 170 height 42
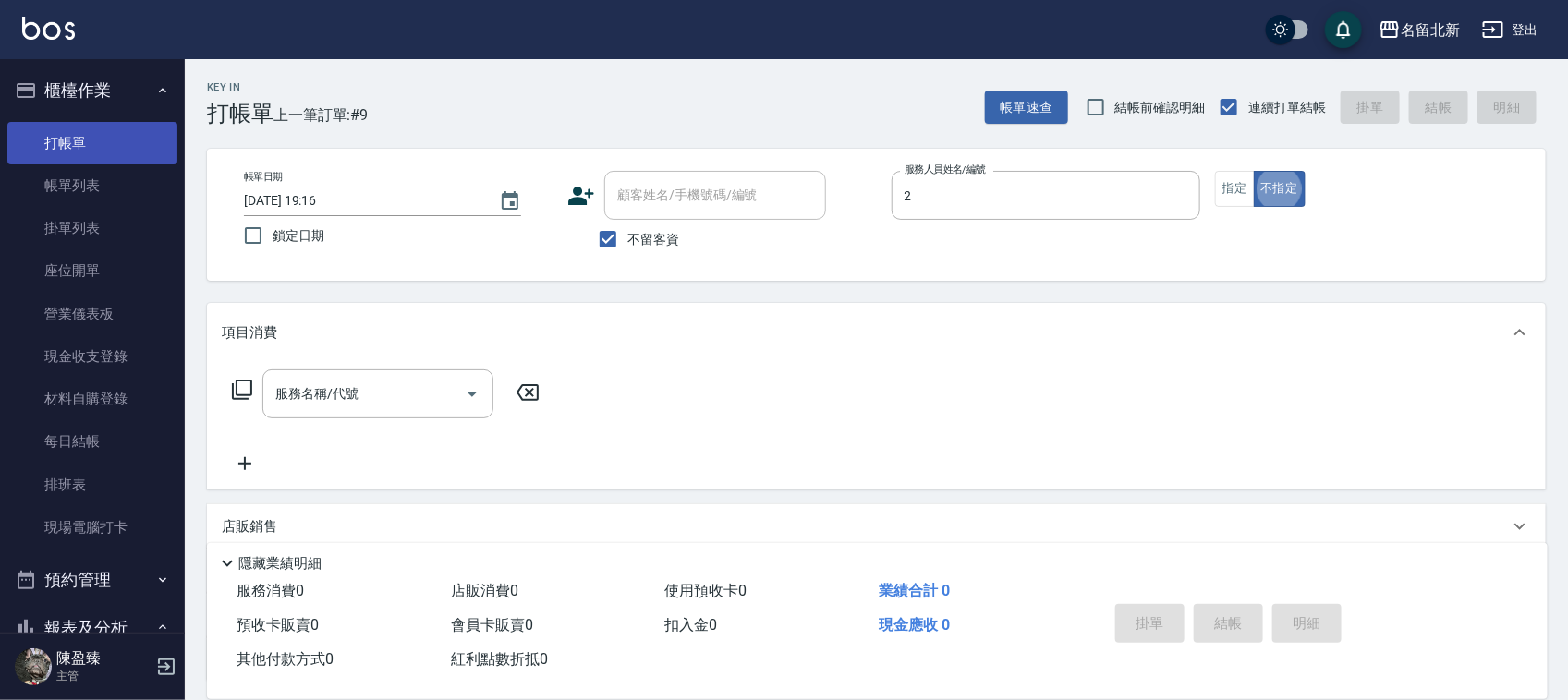
type input "[PERSON_NAME]-2"
type button "false"
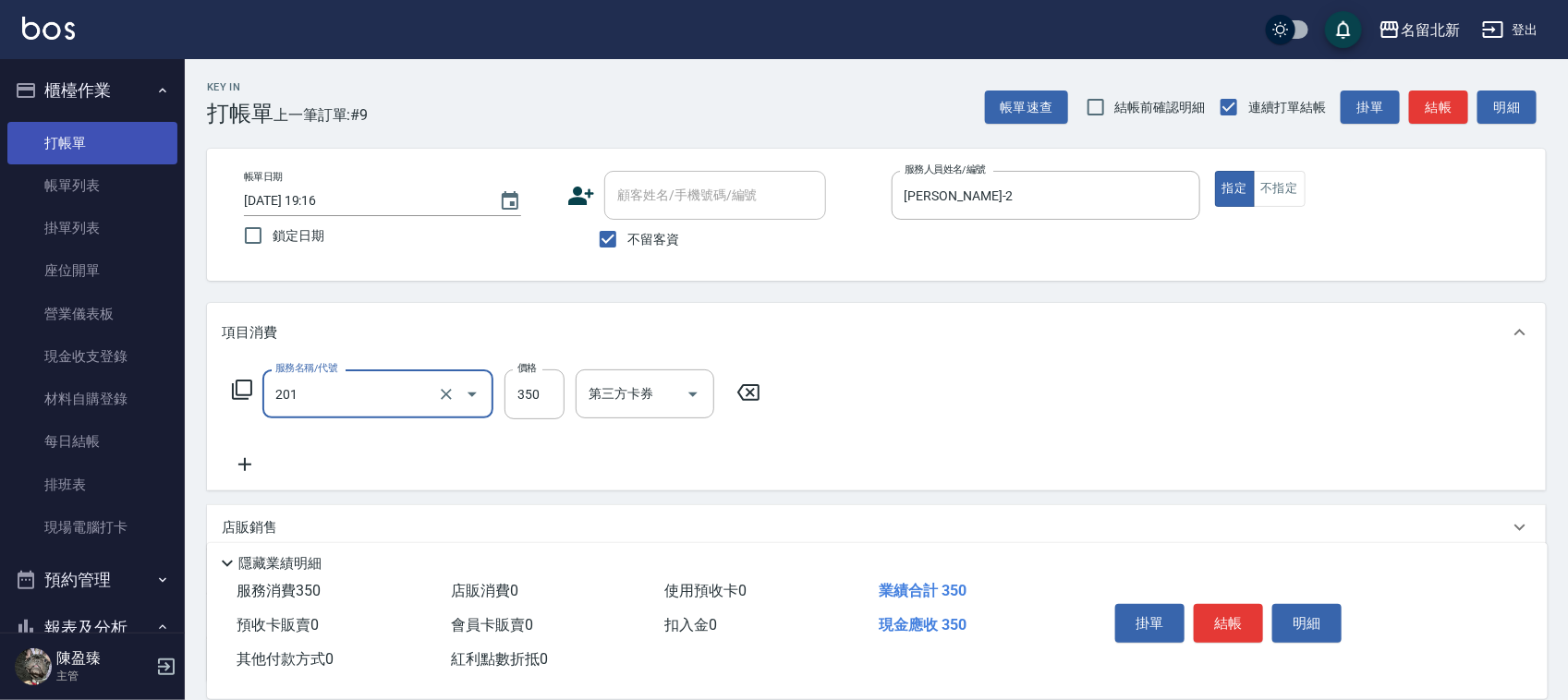
type input "一般洗髮(201)"
type input "200"
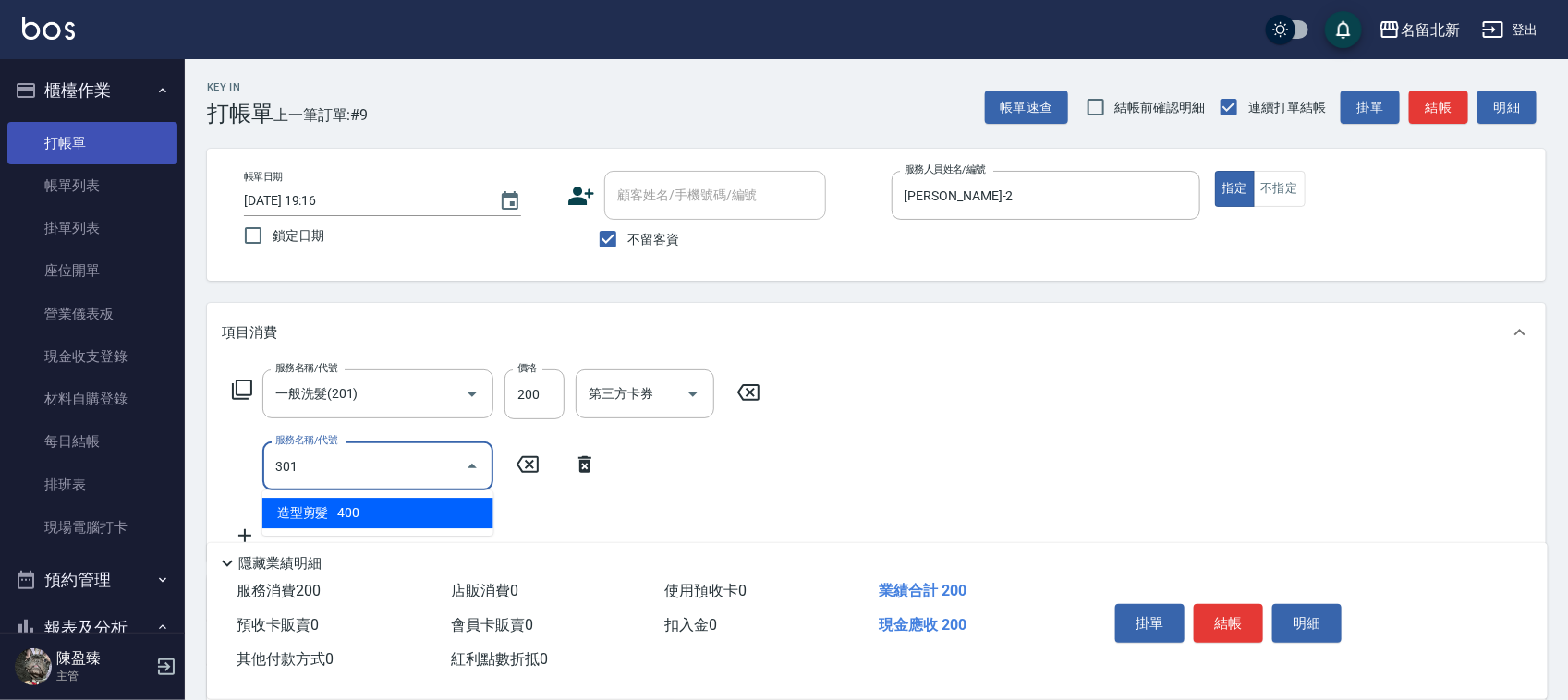
type input "造型剪髮(301)"
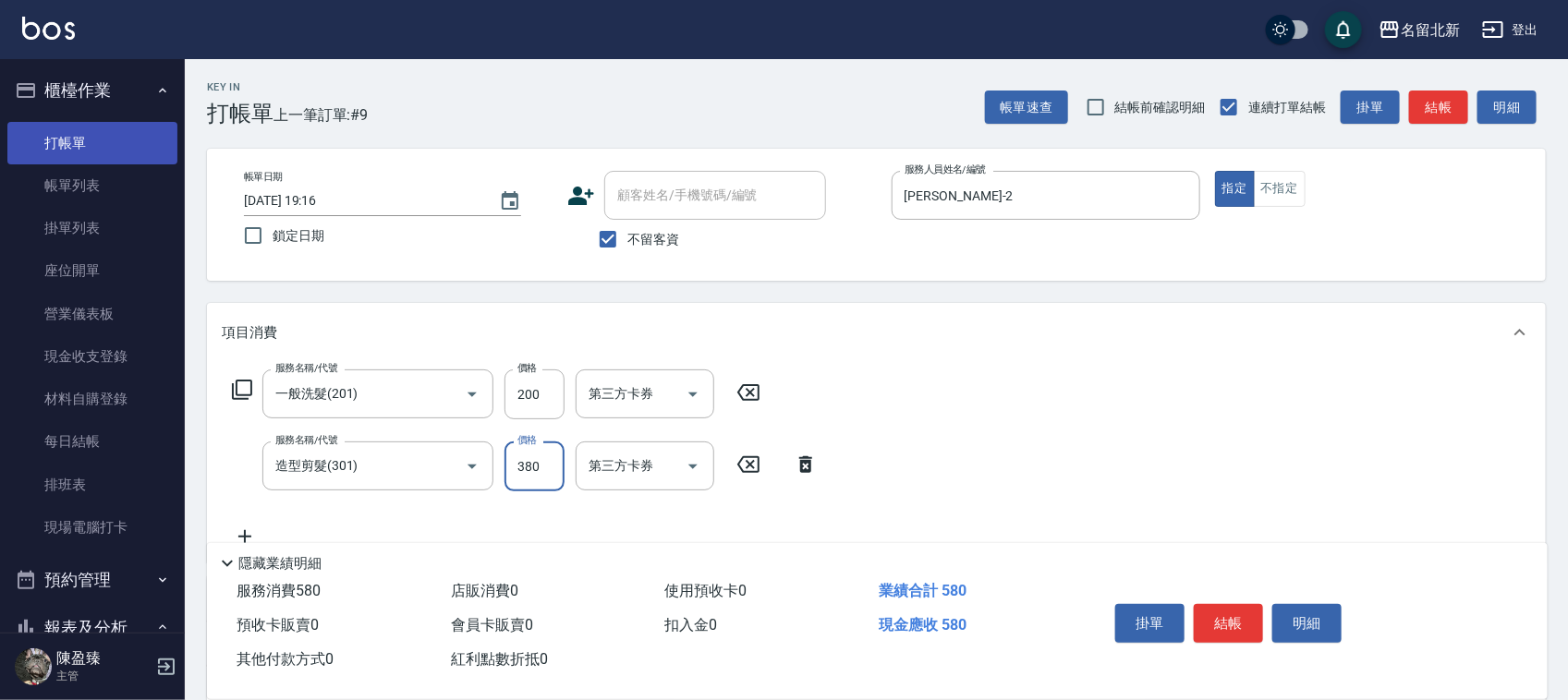
type input "380"
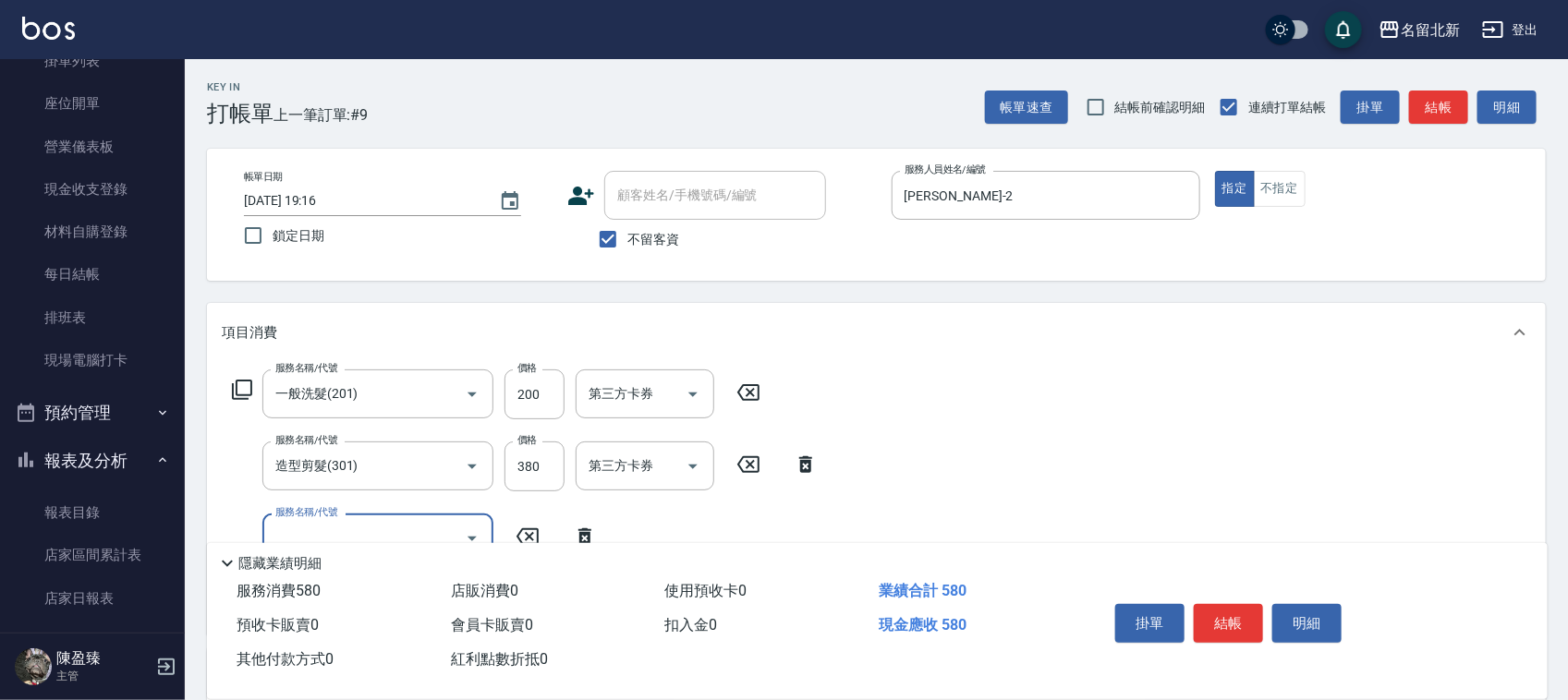
scroll to position [346, 0]
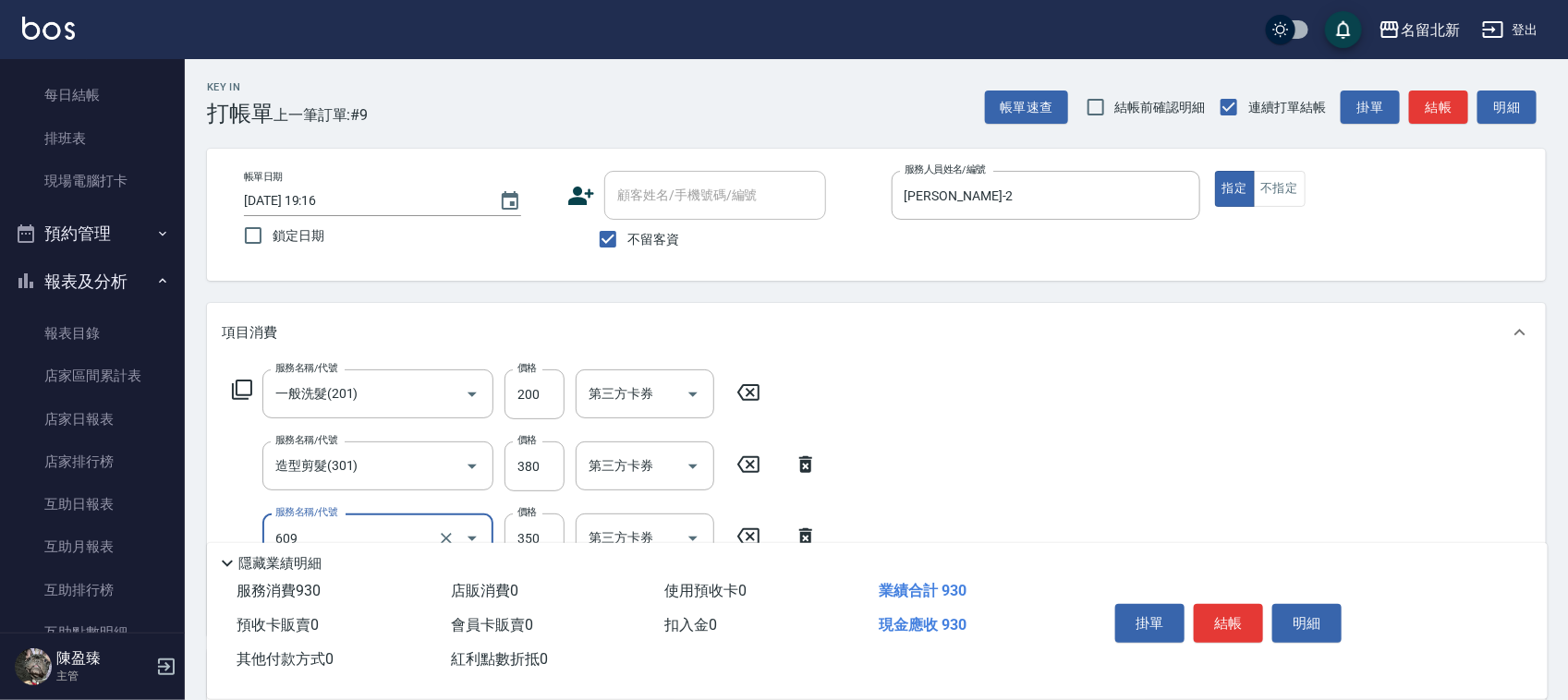
type input "頭皮隔離(609)"
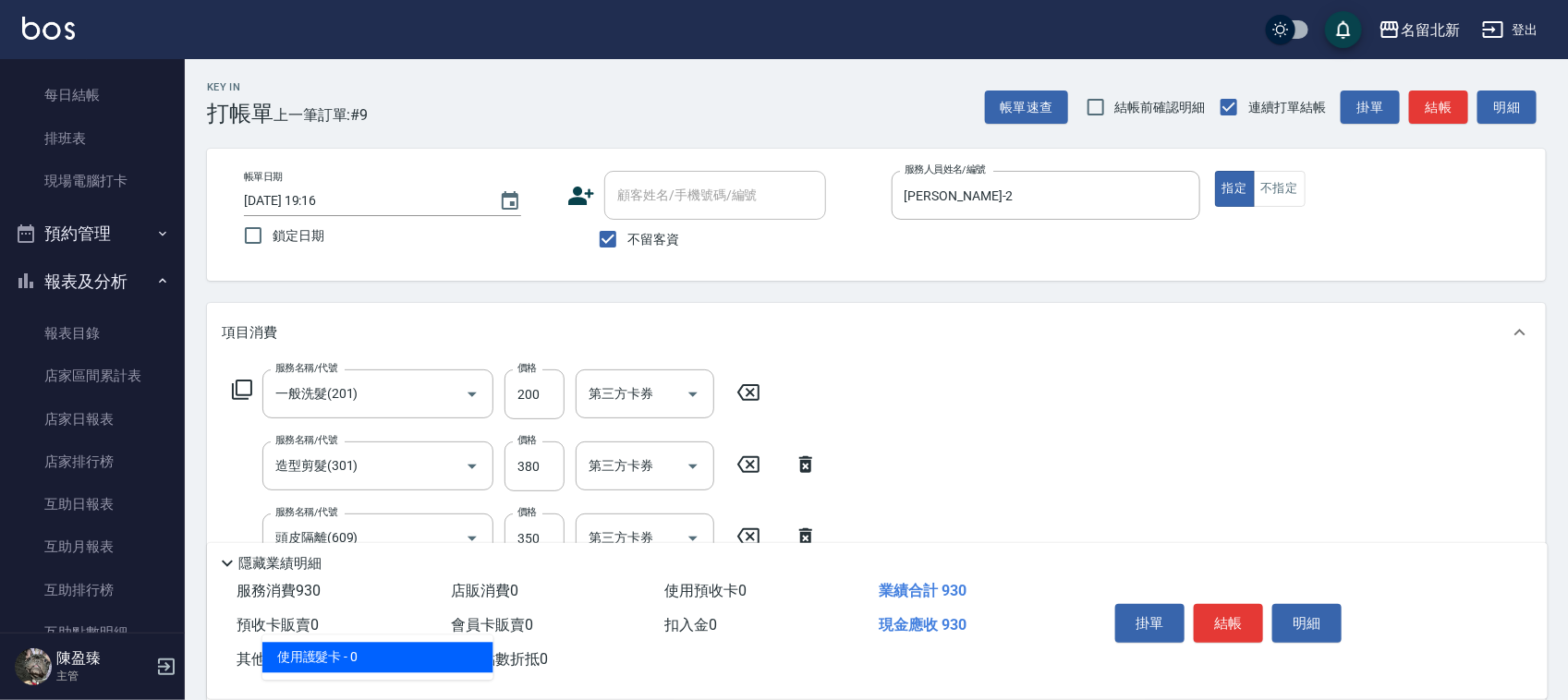
type input "使用護髮卡(601)"
type input "630"
type input "入公司(p01)"
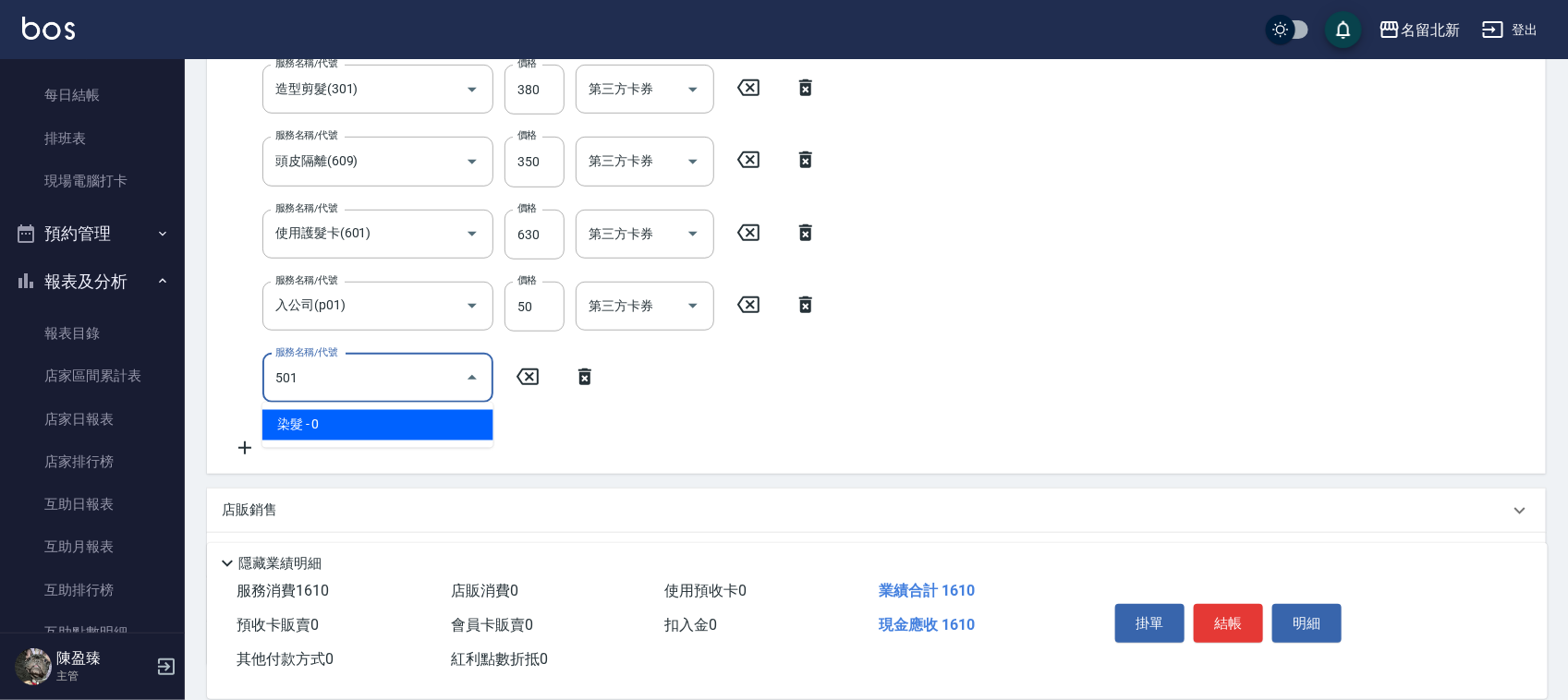
type input "染髮(501)"
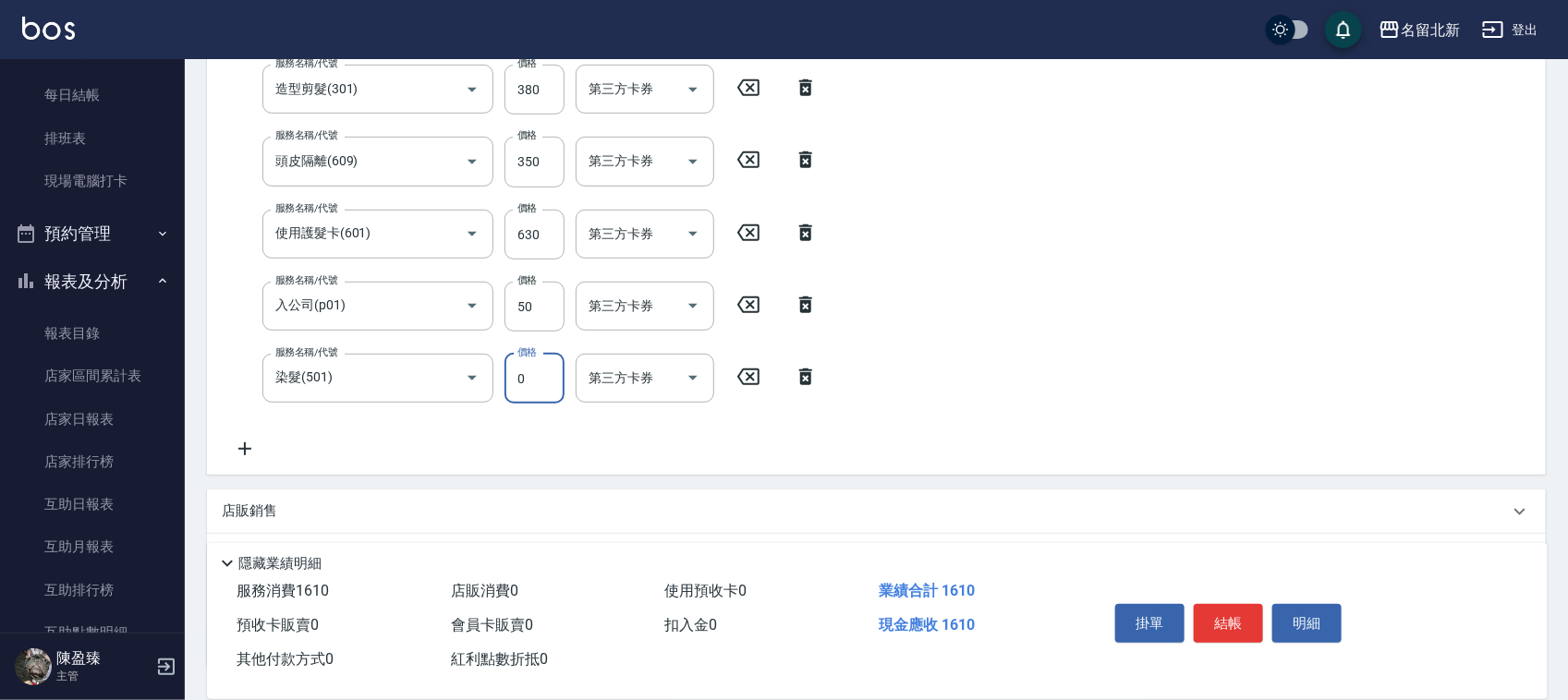
scroll to position [369, 0]
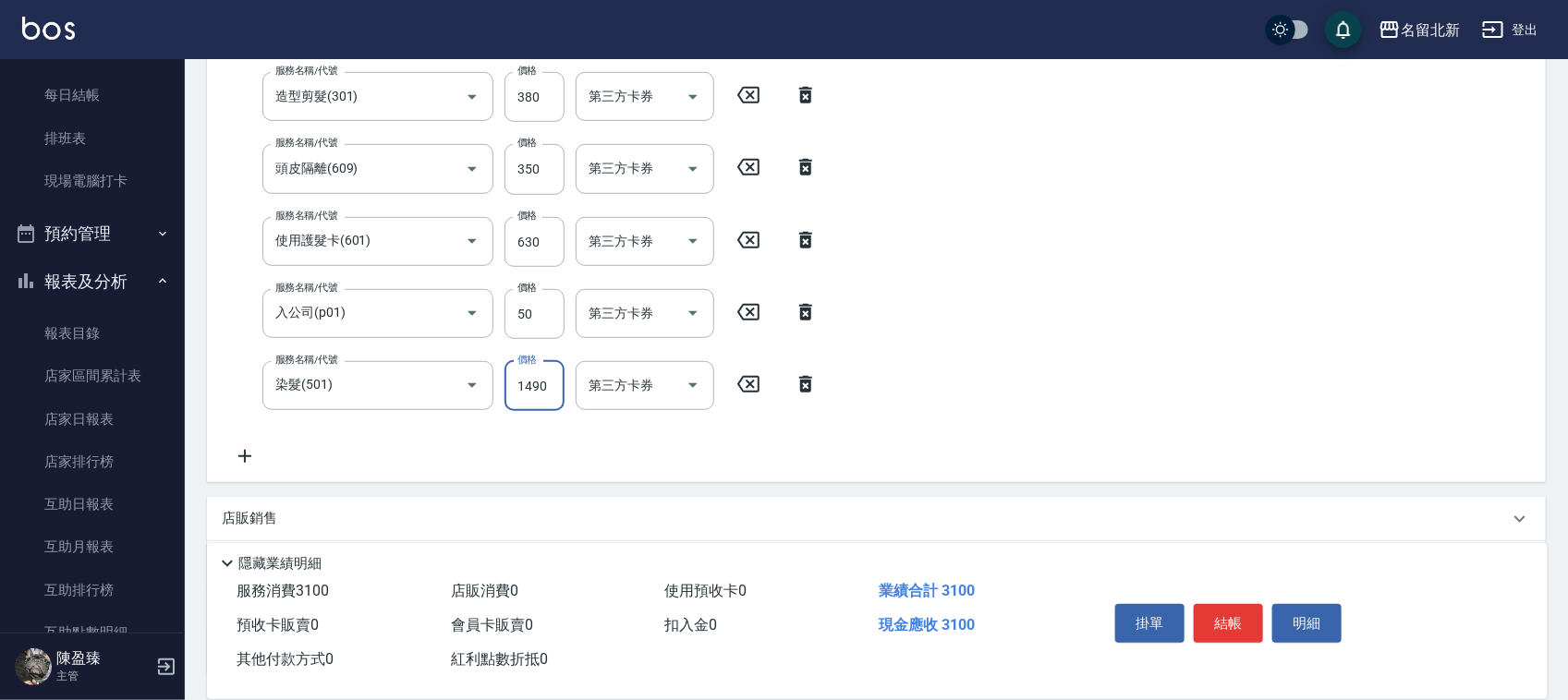
type input "1490"
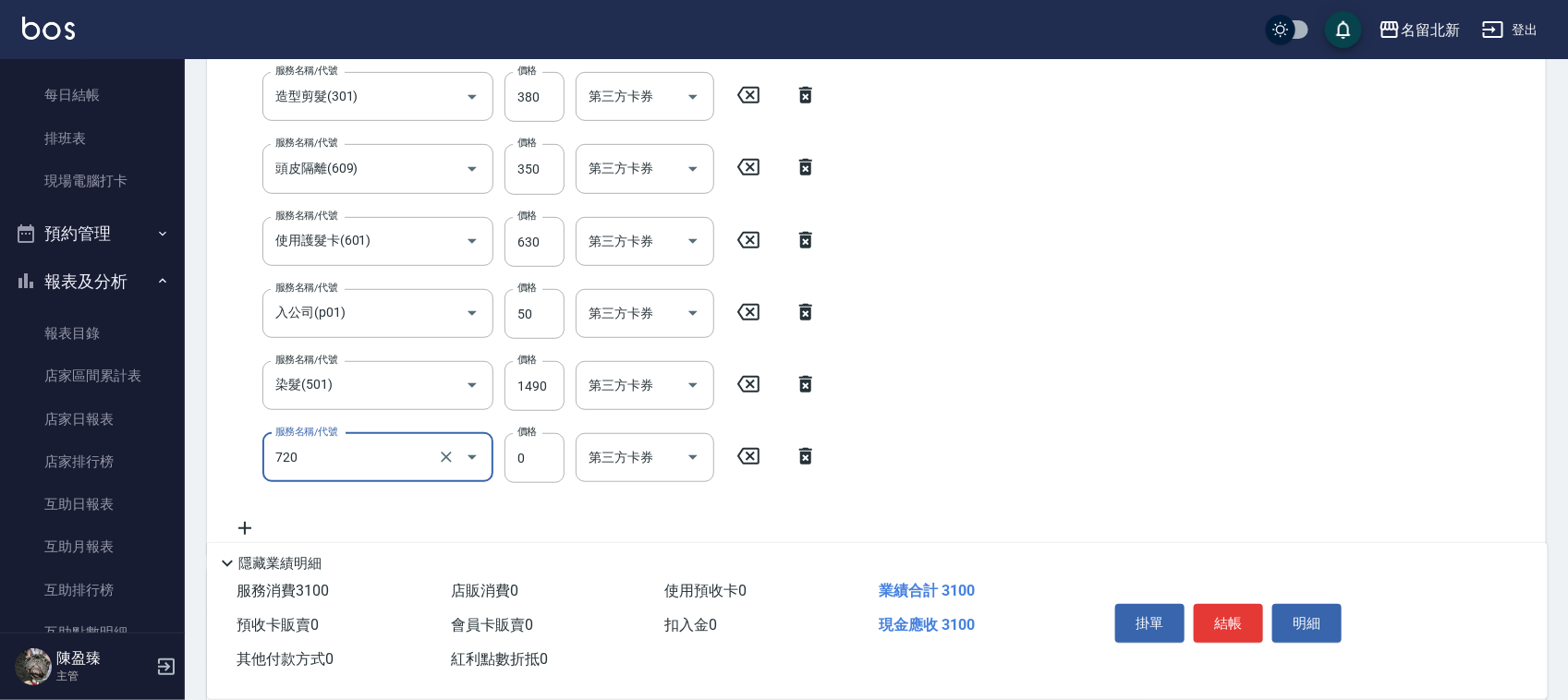
type input "互助200(720)"
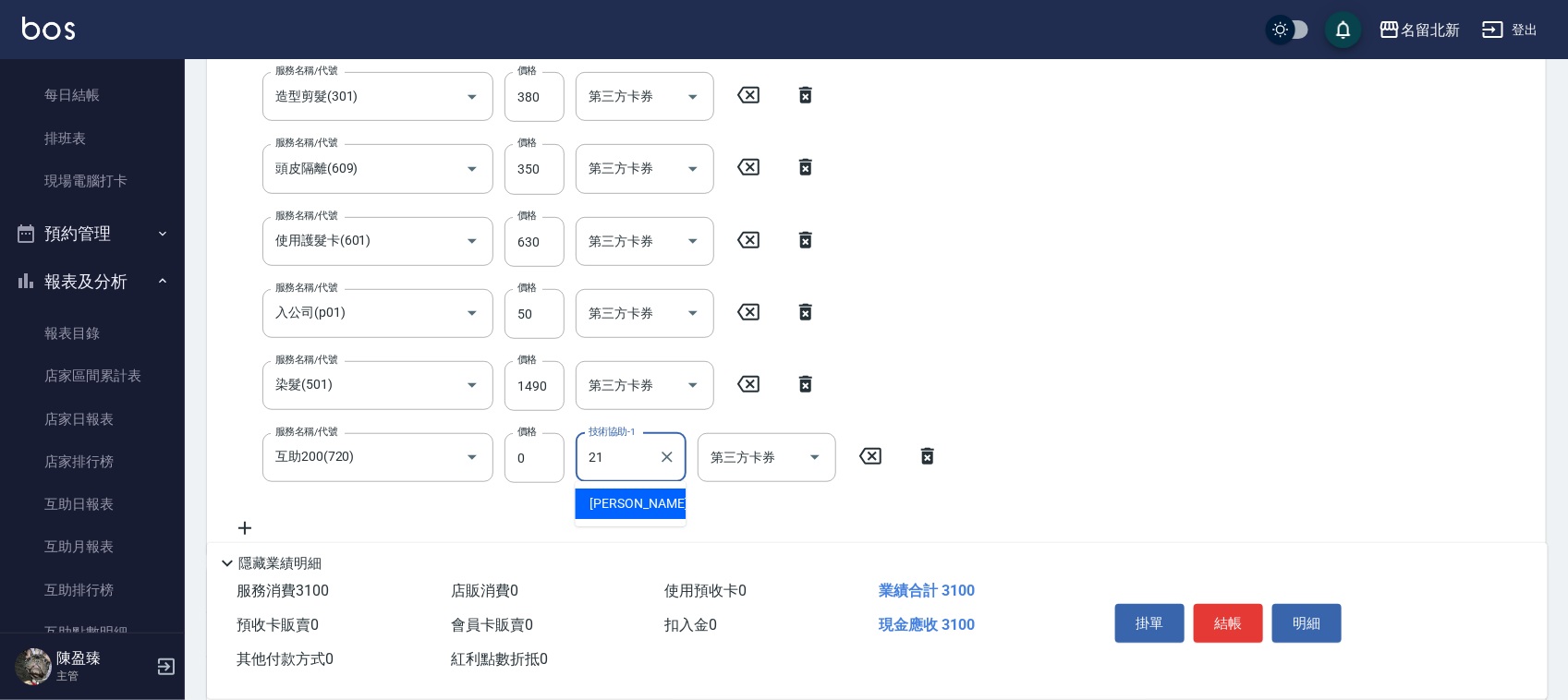
type input "[PERSON_NAME]-21"
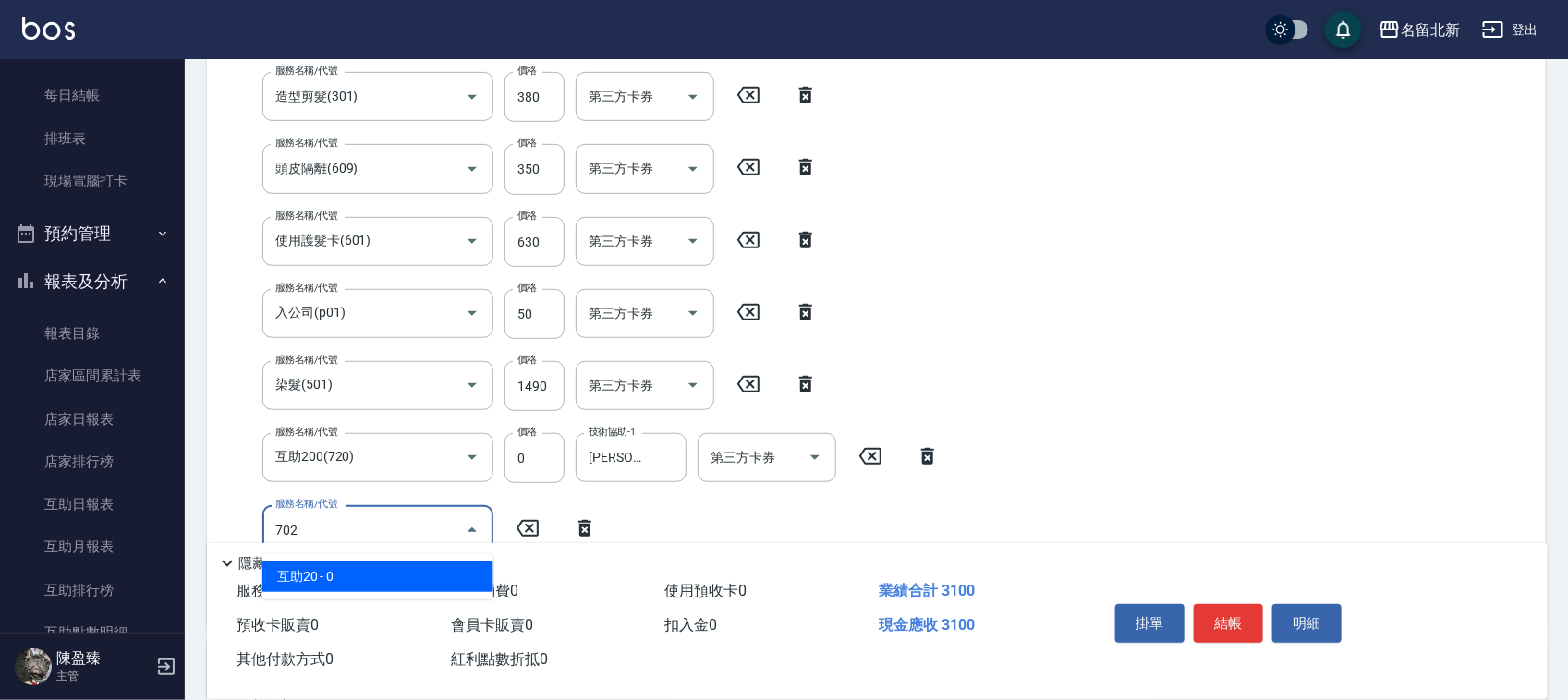
type input "互助20(702)"
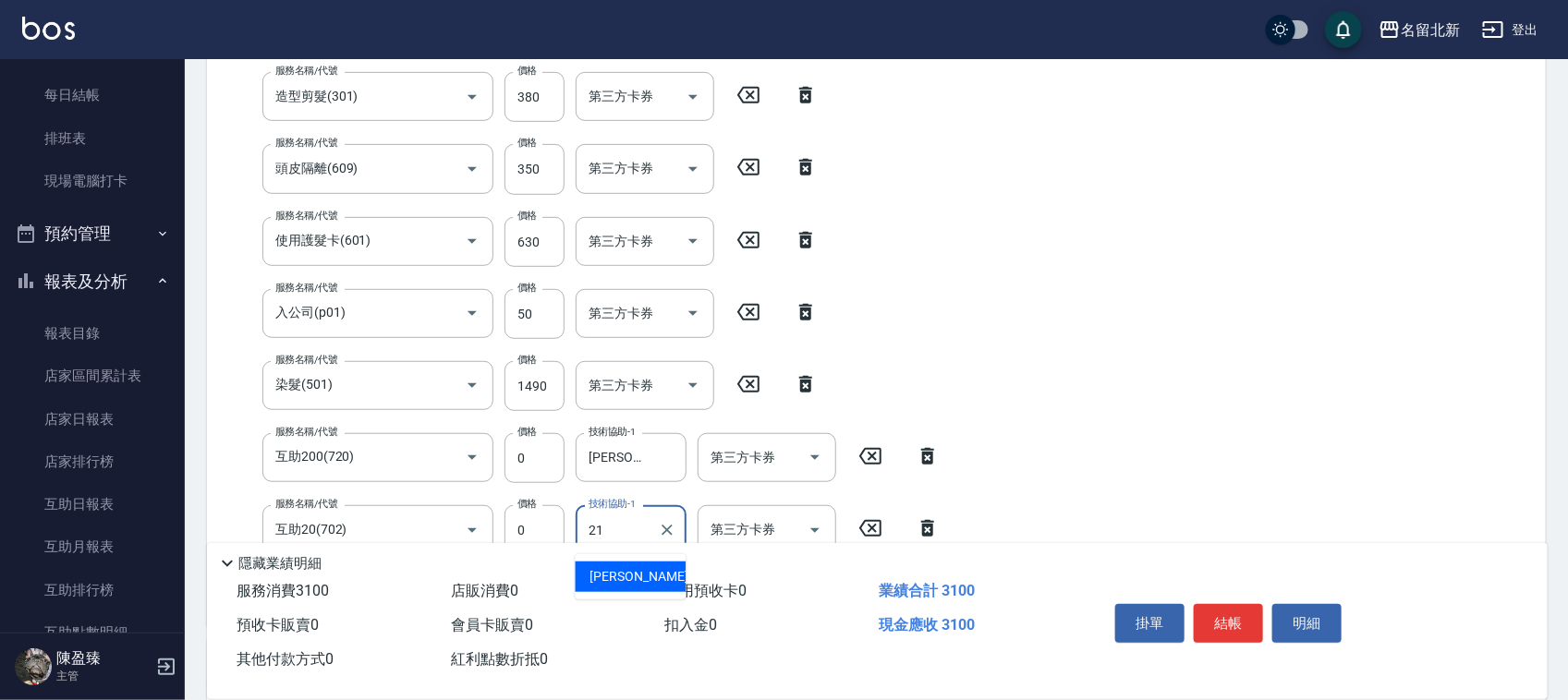
type input "[PERSON_NAME]-21"
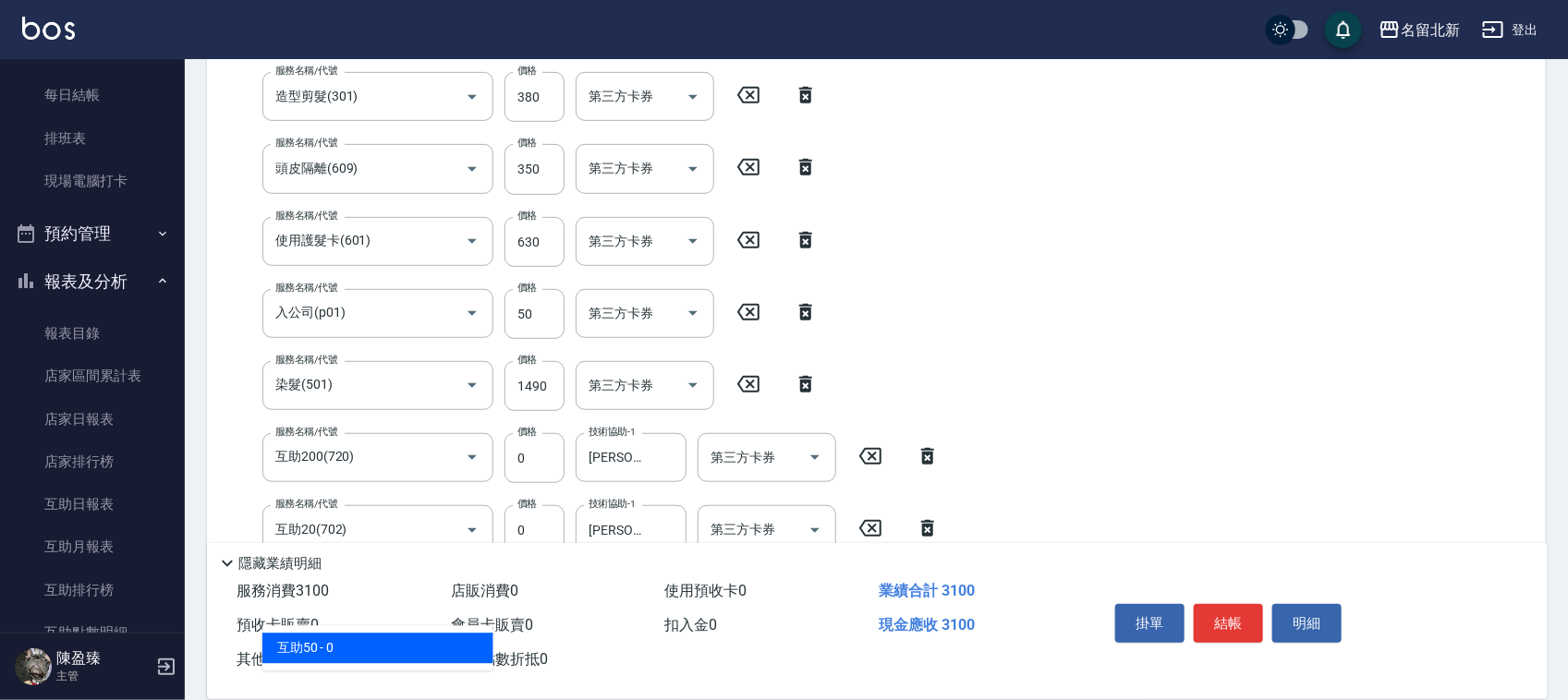
type input "互助50(705)"
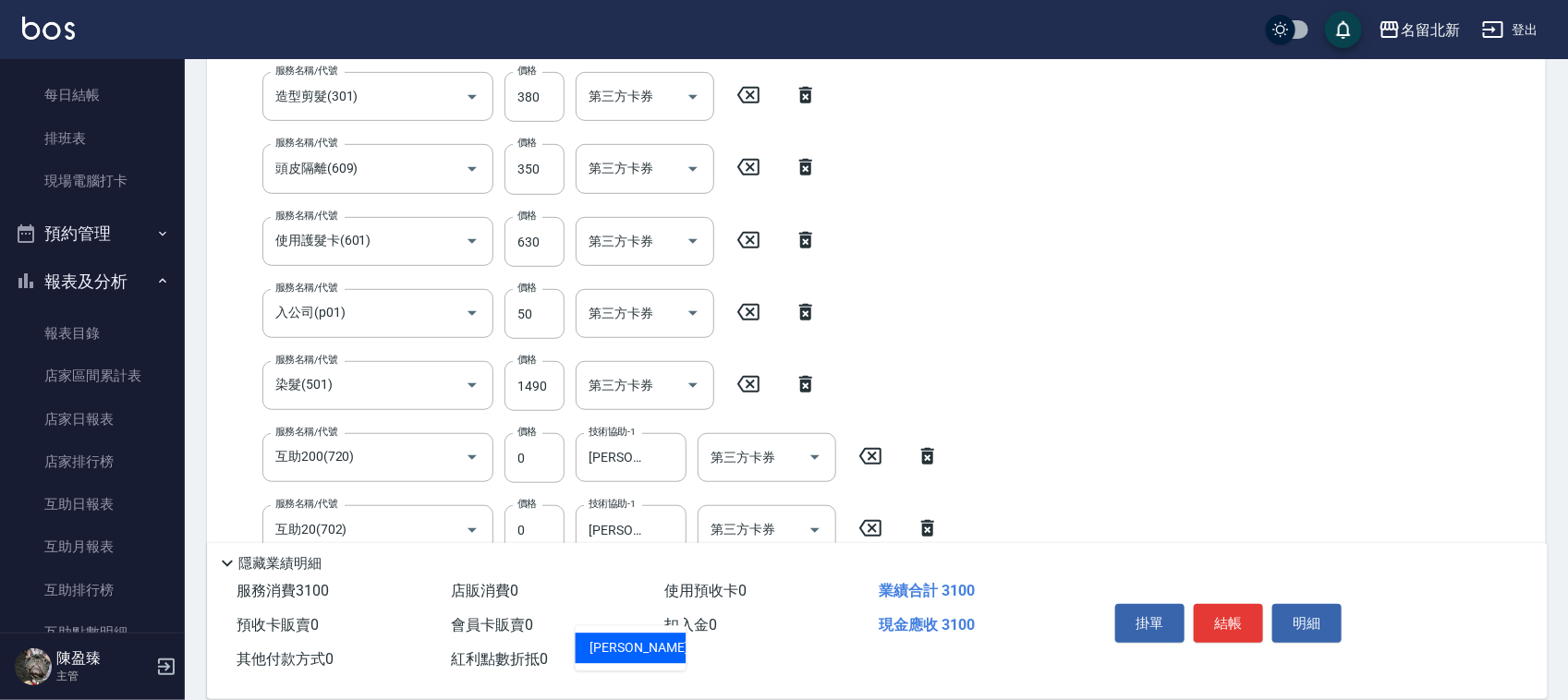
type input "[PERSON_NAME]-21"
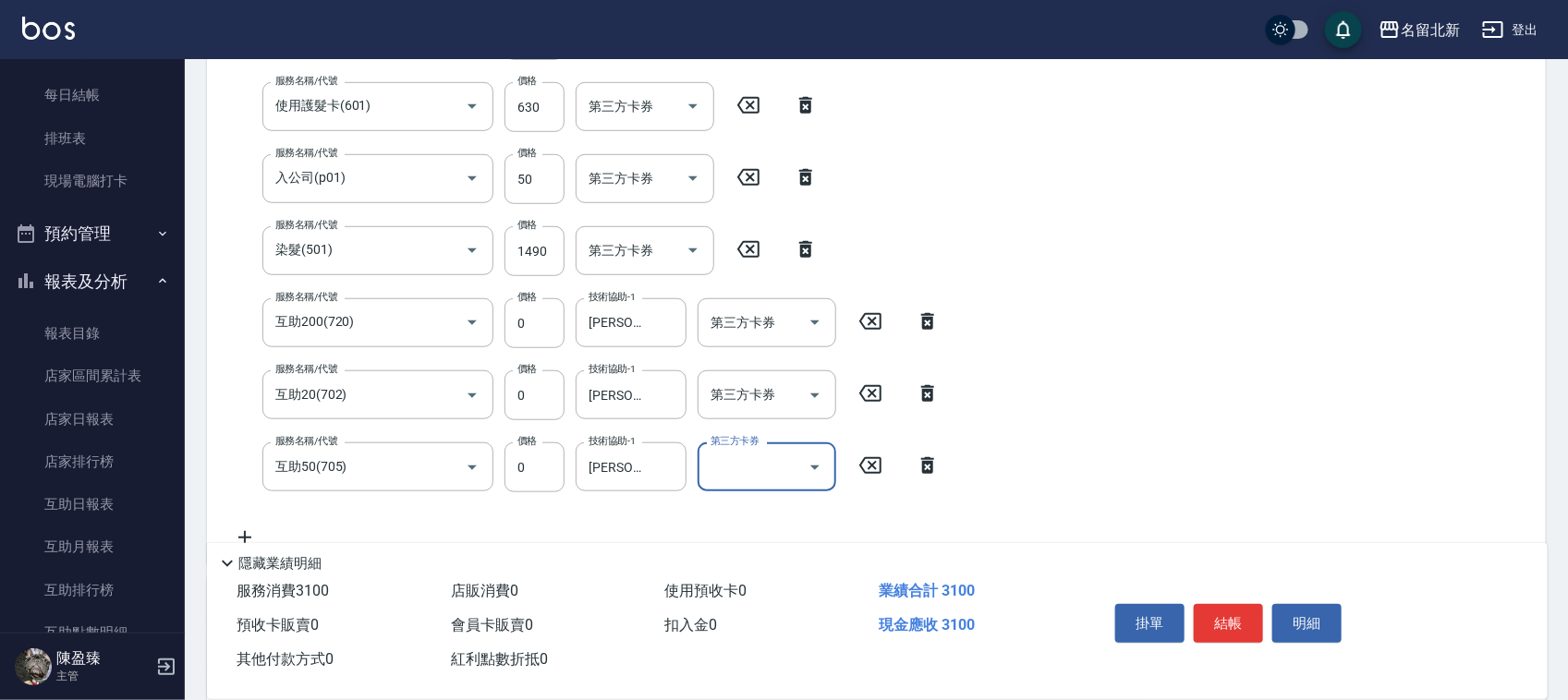
scroll to position [716, 0]
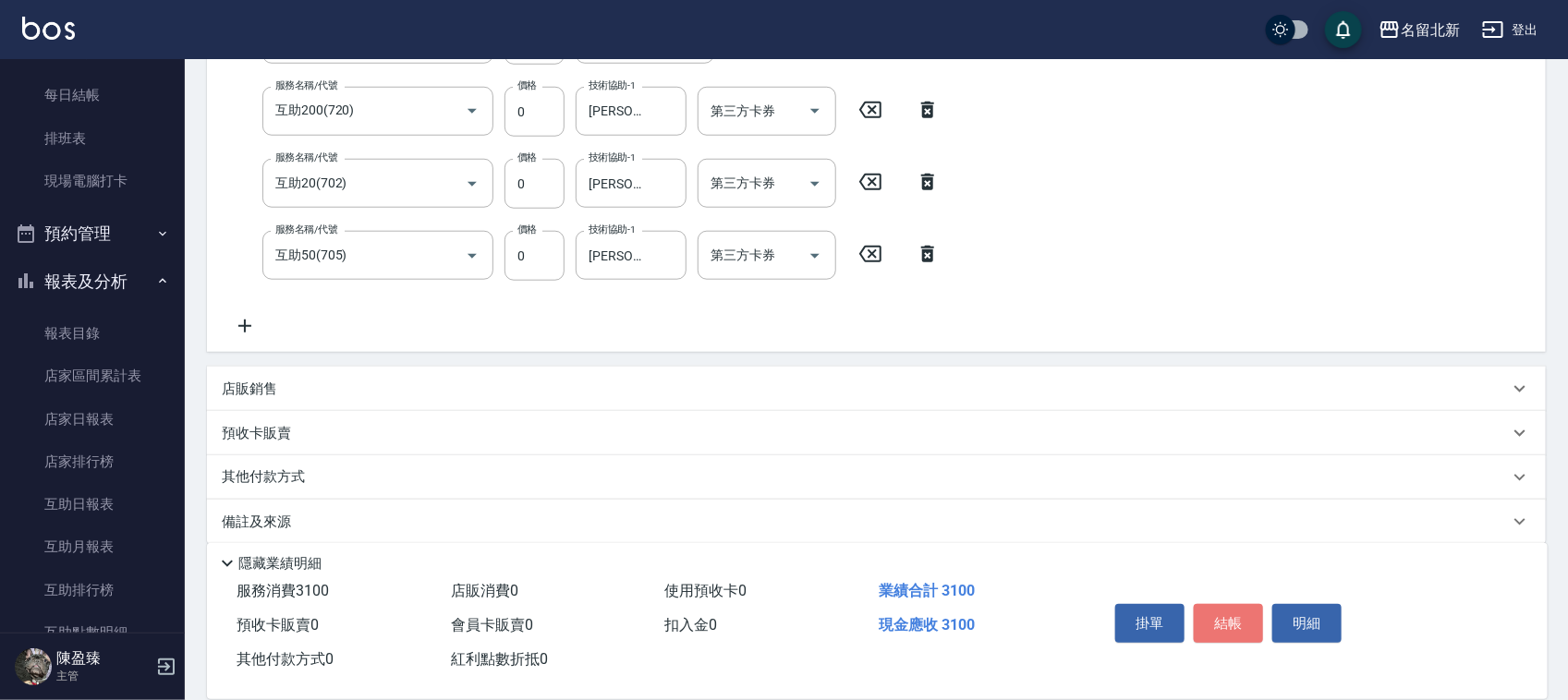
click at [1234, 638] on div "掛單 結帳 明細" at bounding box center [1229, 626] width 241 height 58
click at [1240, 611] on button "結帳" at bounding box center [1229, 624] width 69 height 39
type input "[DATE] 19:17"
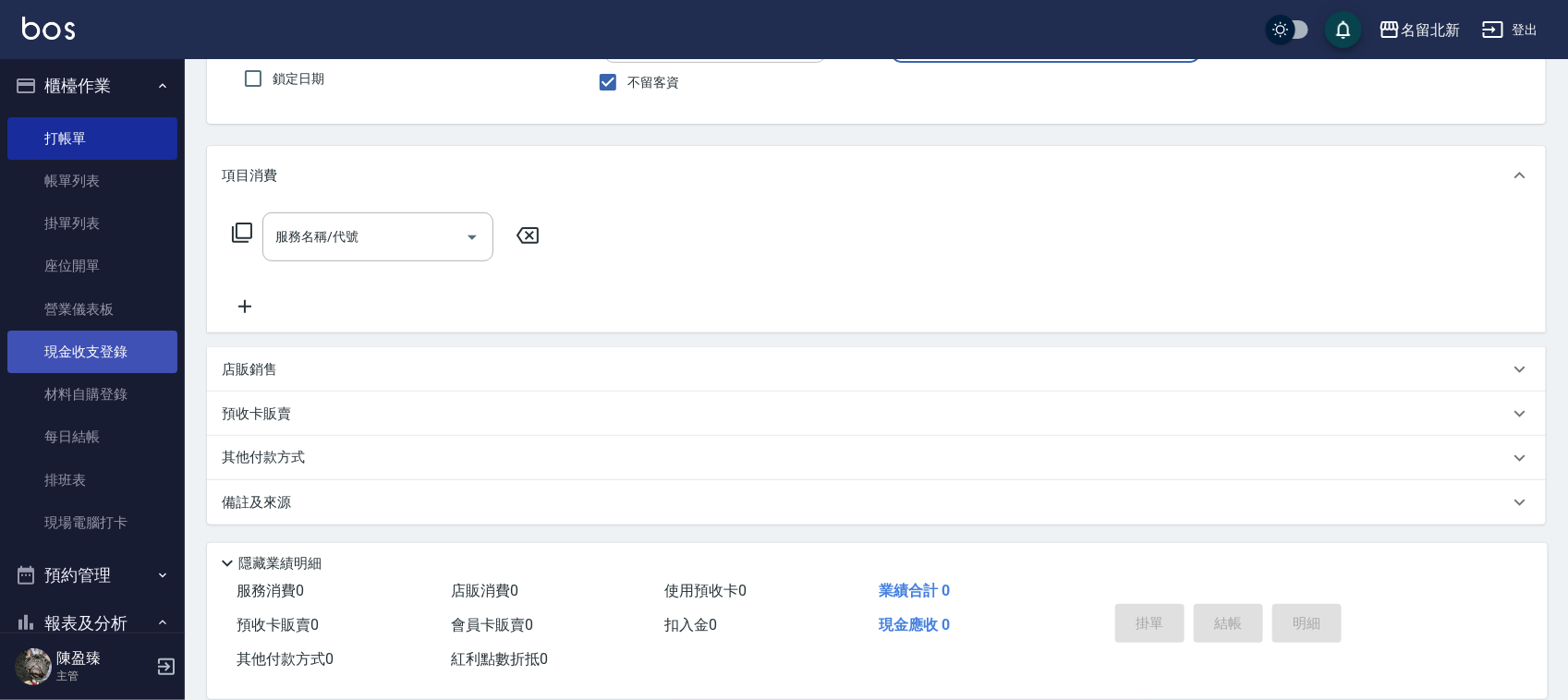
scroll to position [0, 0]
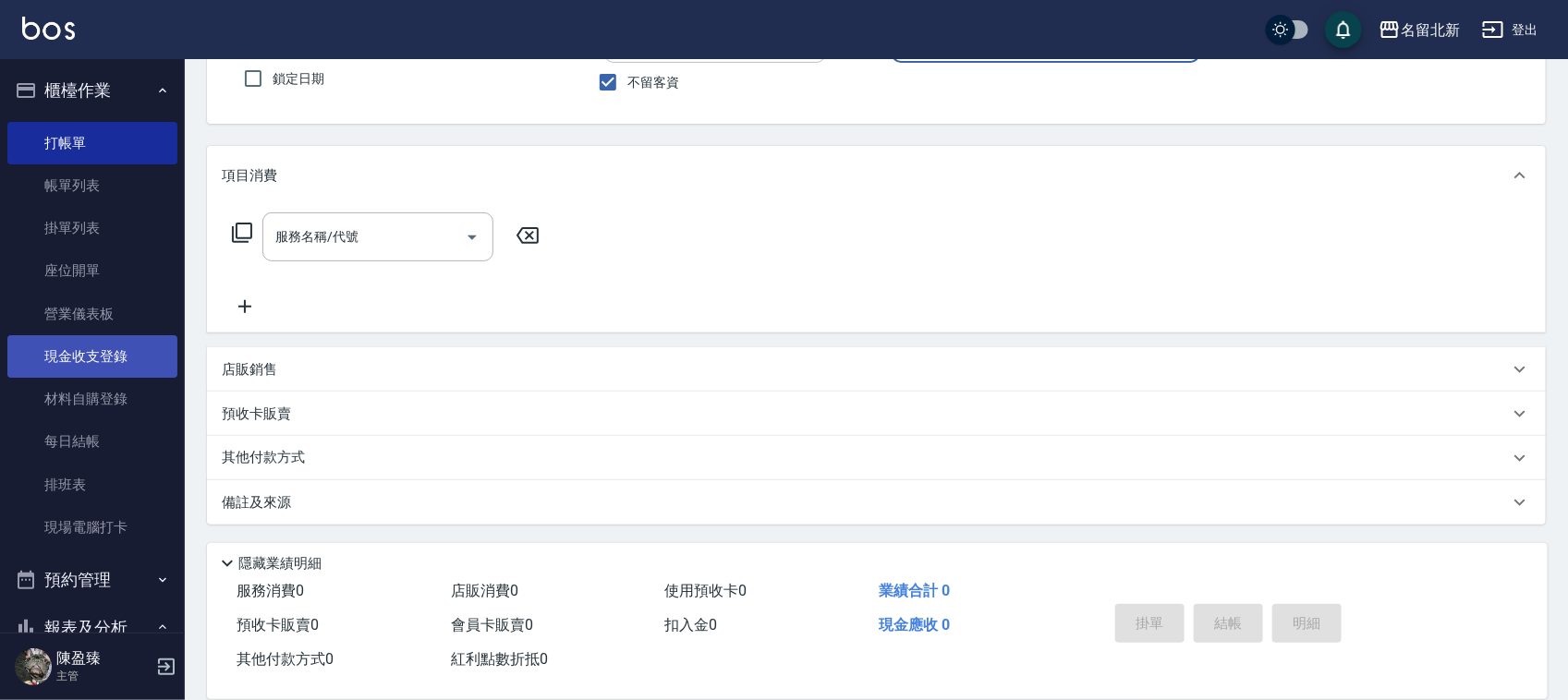
click at [121, 362] on link "現金收支登錄" at bounding box center [93, 357] width 170 height 42
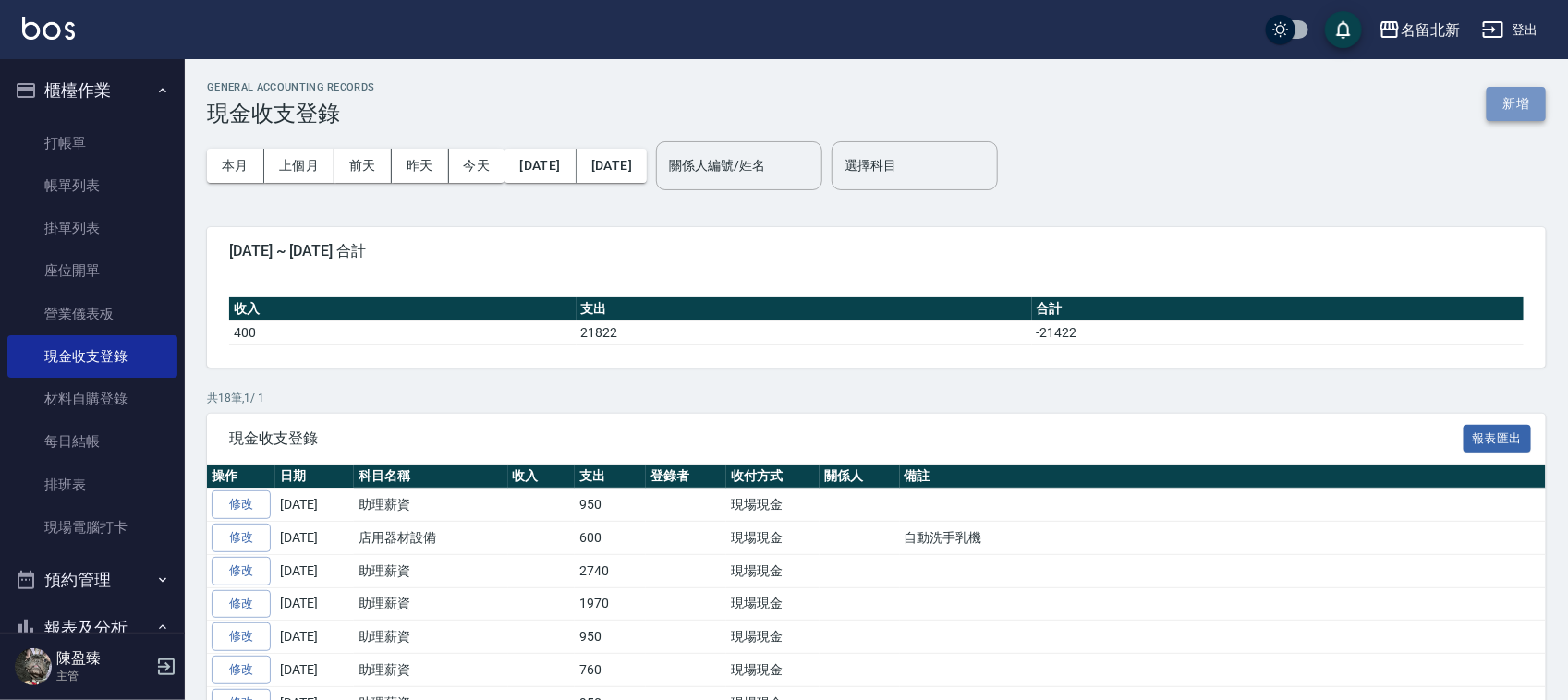
click at [1502, 100] on button "新增" at bounding box center [1516, 103] width 59 height 34
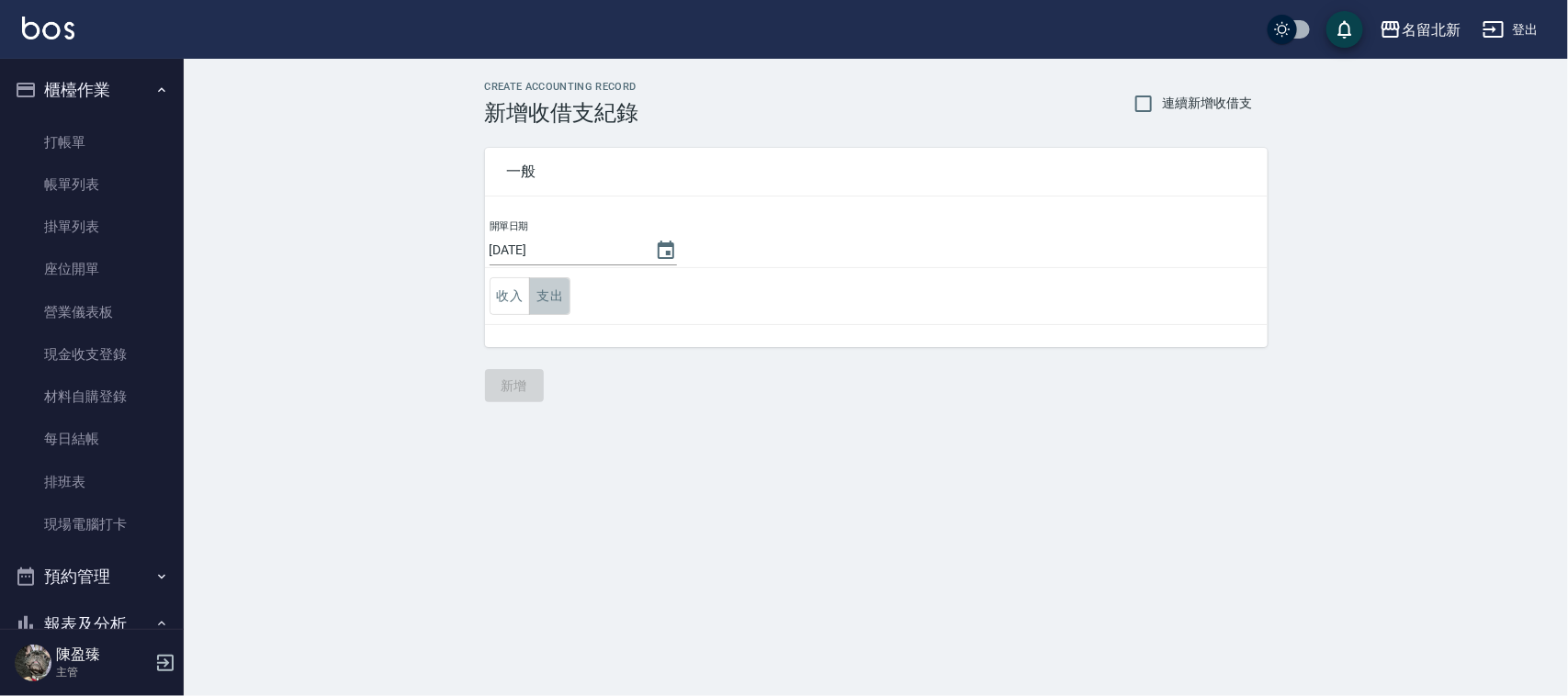
click at [548, 314] on button "支出" at bounding box center [549, 295] width 41 height 37
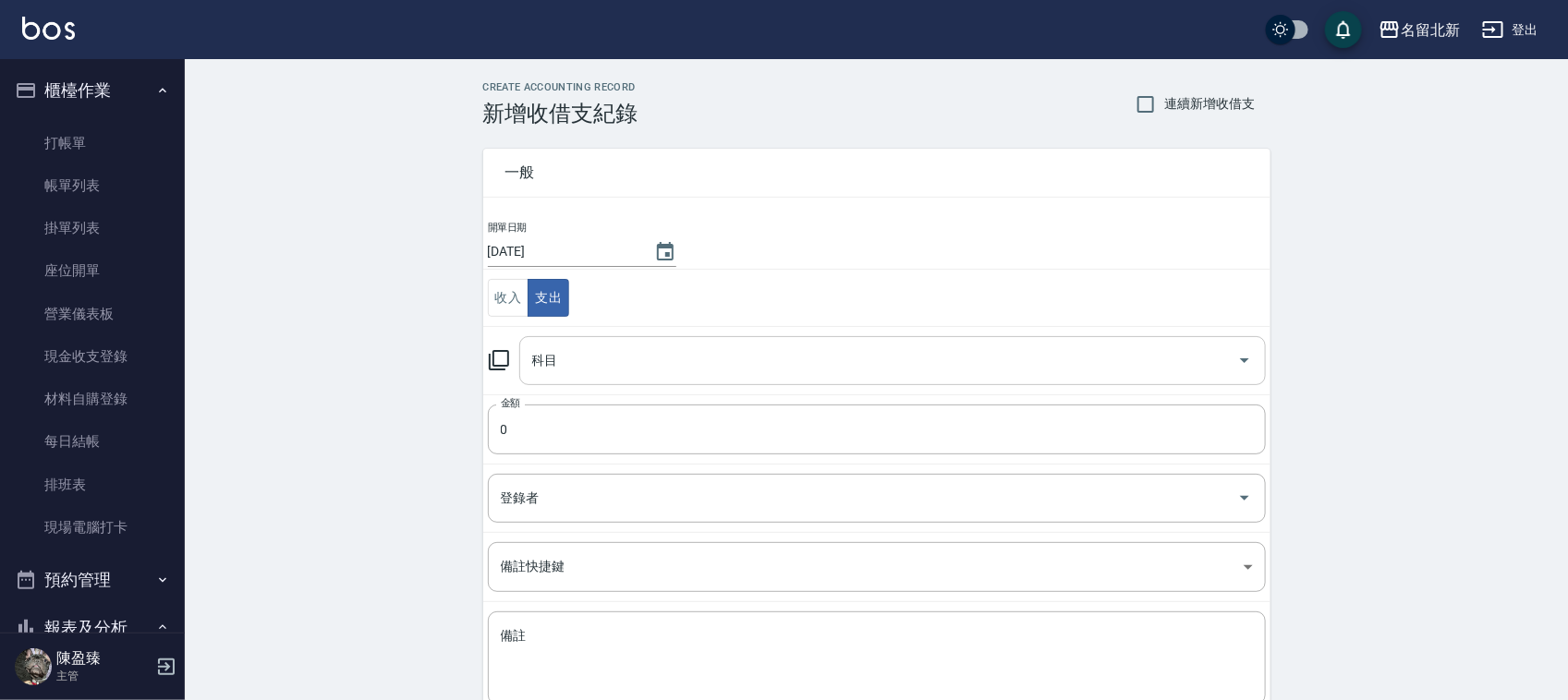
drag, startPoint x: 561, startPoint y: 342, endPoint x: 562, endPoint y: 356, distance: 14.0
click at [562, 342] on div "科目" at bounding box center [893, 361] width 746 height 49
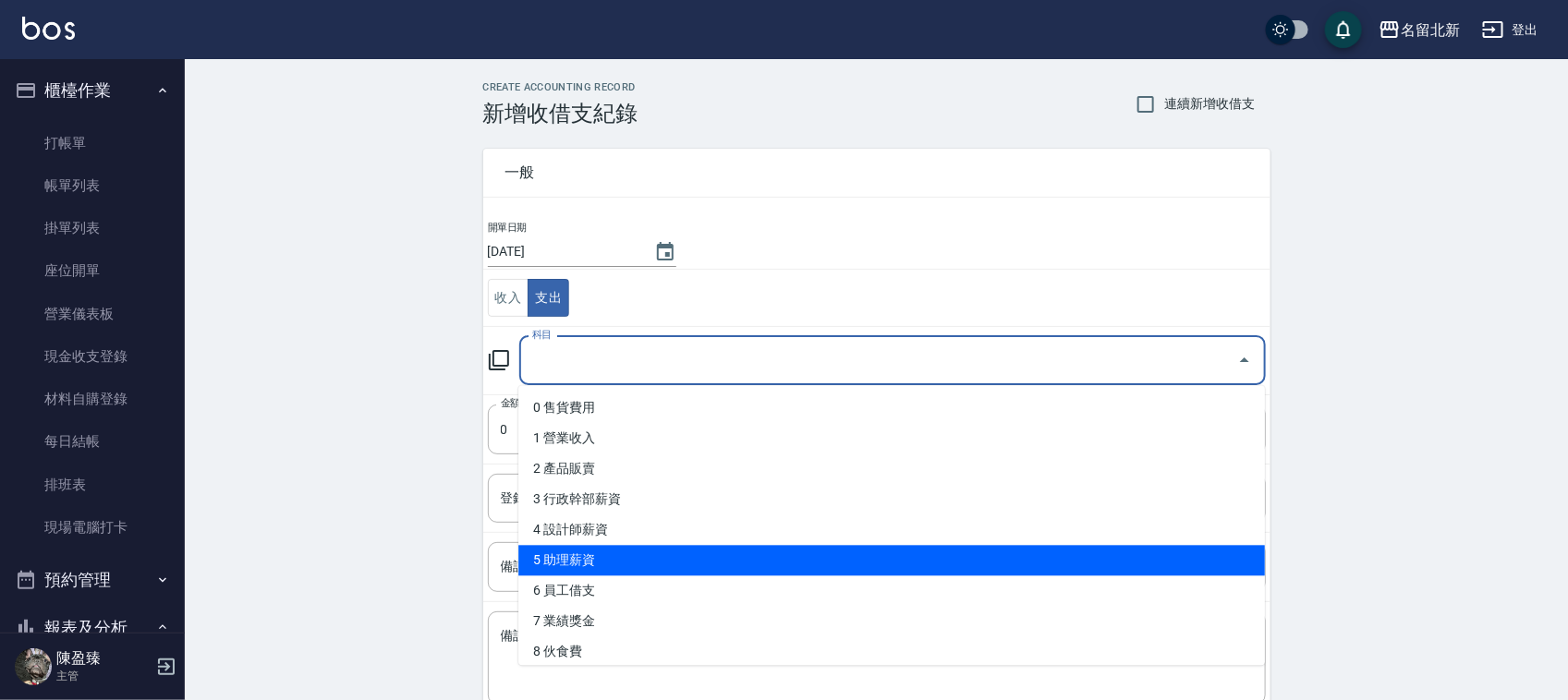
click at [598, 560] on li "5 助理薪資" at bounding box center [892, 561] width 746 height 31
type input "5 助理薪資"
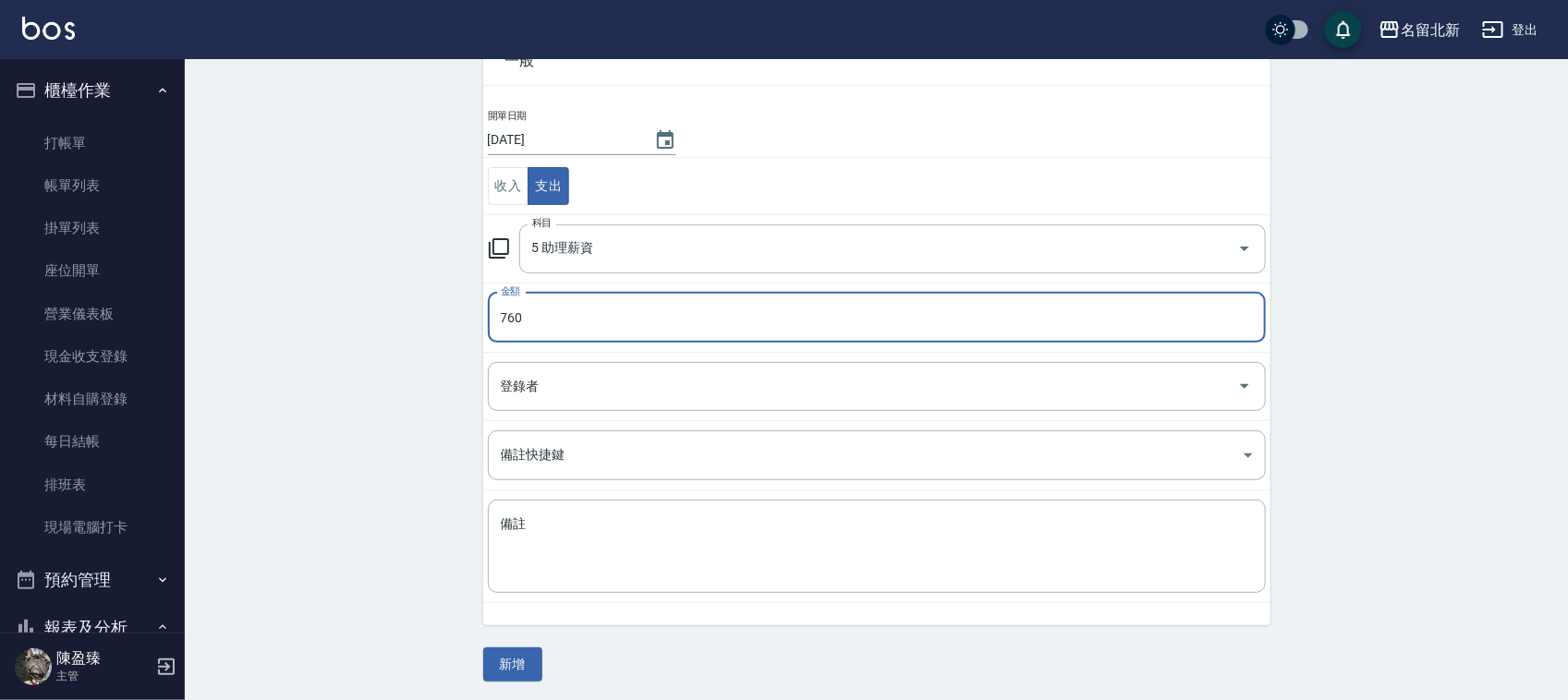
scroll to position [117, 0]
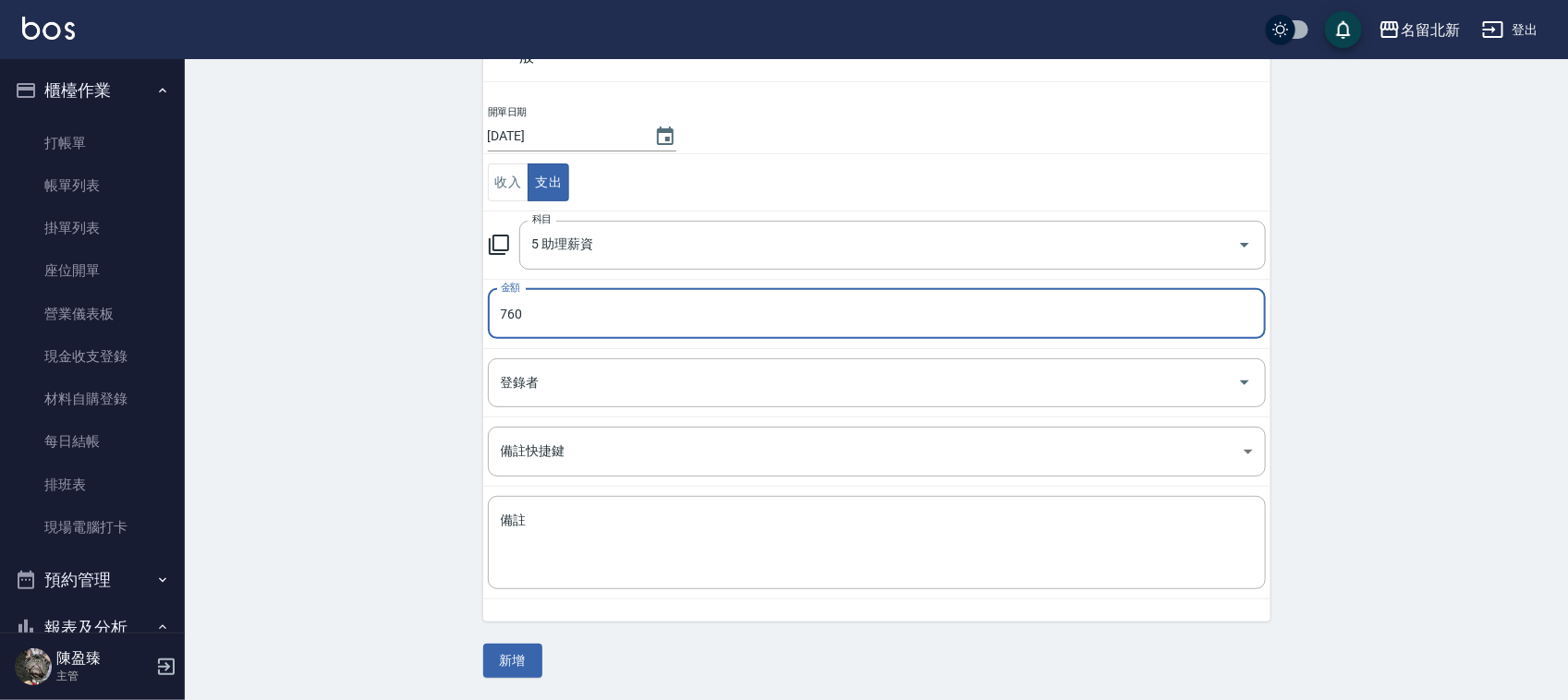
type input "760"
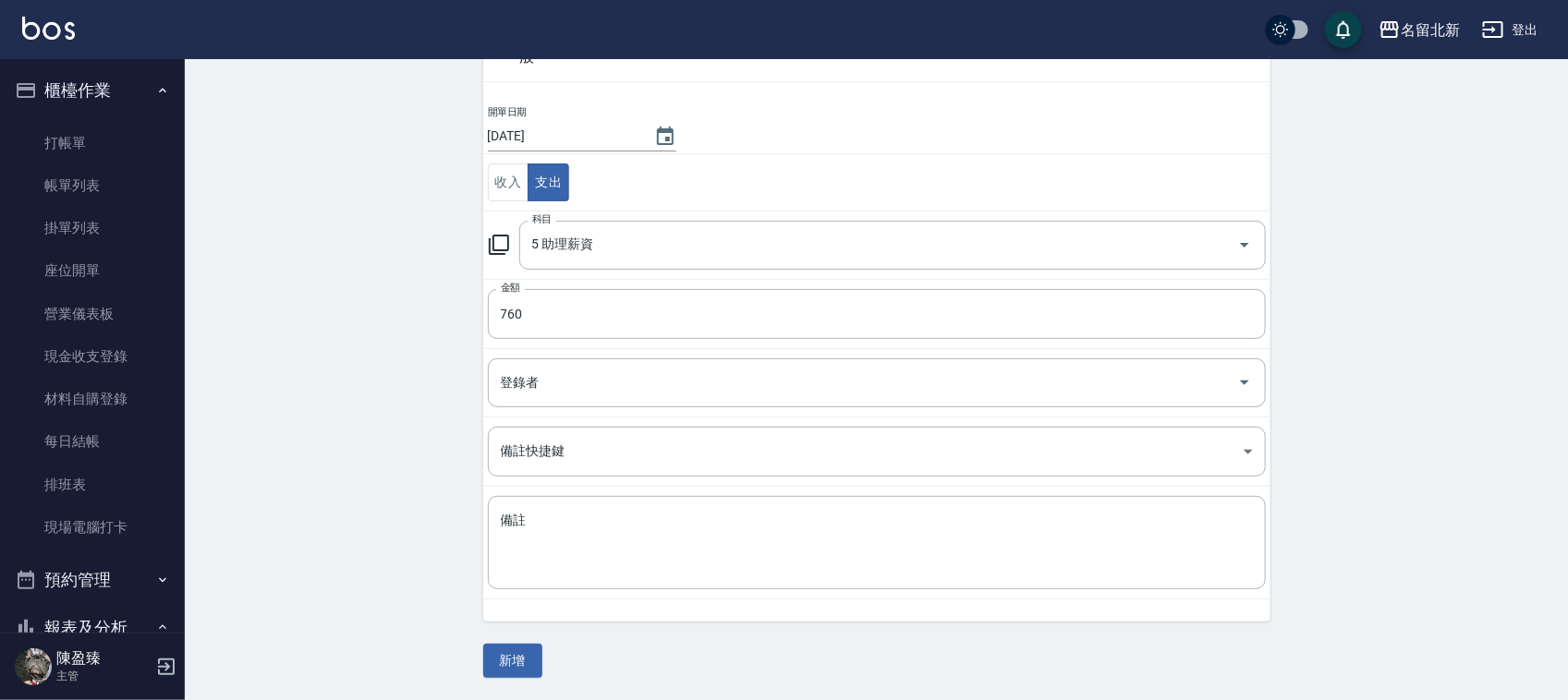
click at [504, 682] on div "CREATE ACCOUNTING RECORD 新增收借支紀錄 連續新增收借支 一般 開單日期 [DATE] 收入 支出 科目 5 助理薪資 科目 金額 7…" at bounding box center [877, 322] width 1384 height 757
click at [509, 632] on div "一般 開單日期 [DATE] 收入 支出 科目 5 助理薪資 科目 金額 760 金額 登錄者 登錄者 備註快捷鍵 ​ 備註快捷鍵 備註 x 備註 新增" at bounding box center [877, 345] width 788 height 667
click at [521, 648] on button "新增" at bounding box center [512, 660] width 59 height 34
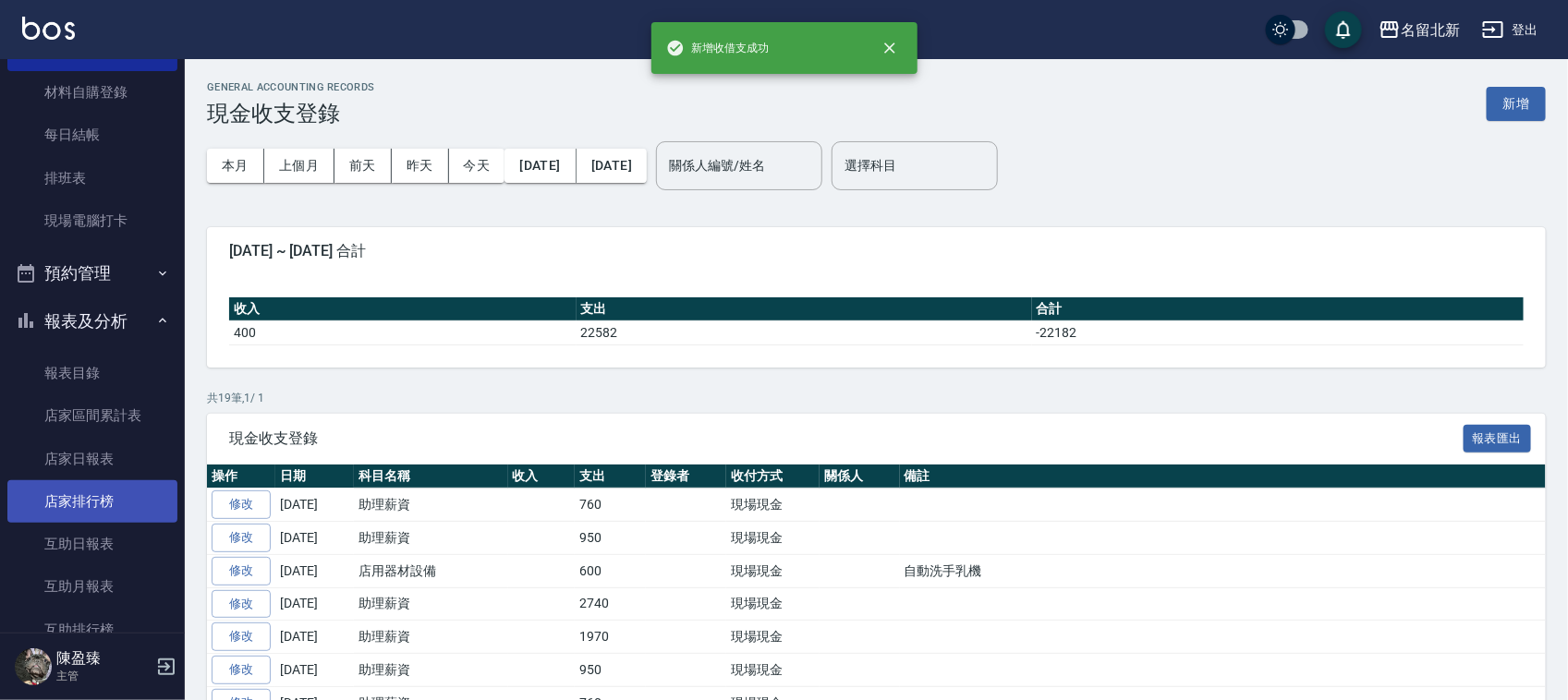
scroll to position [346, 0]
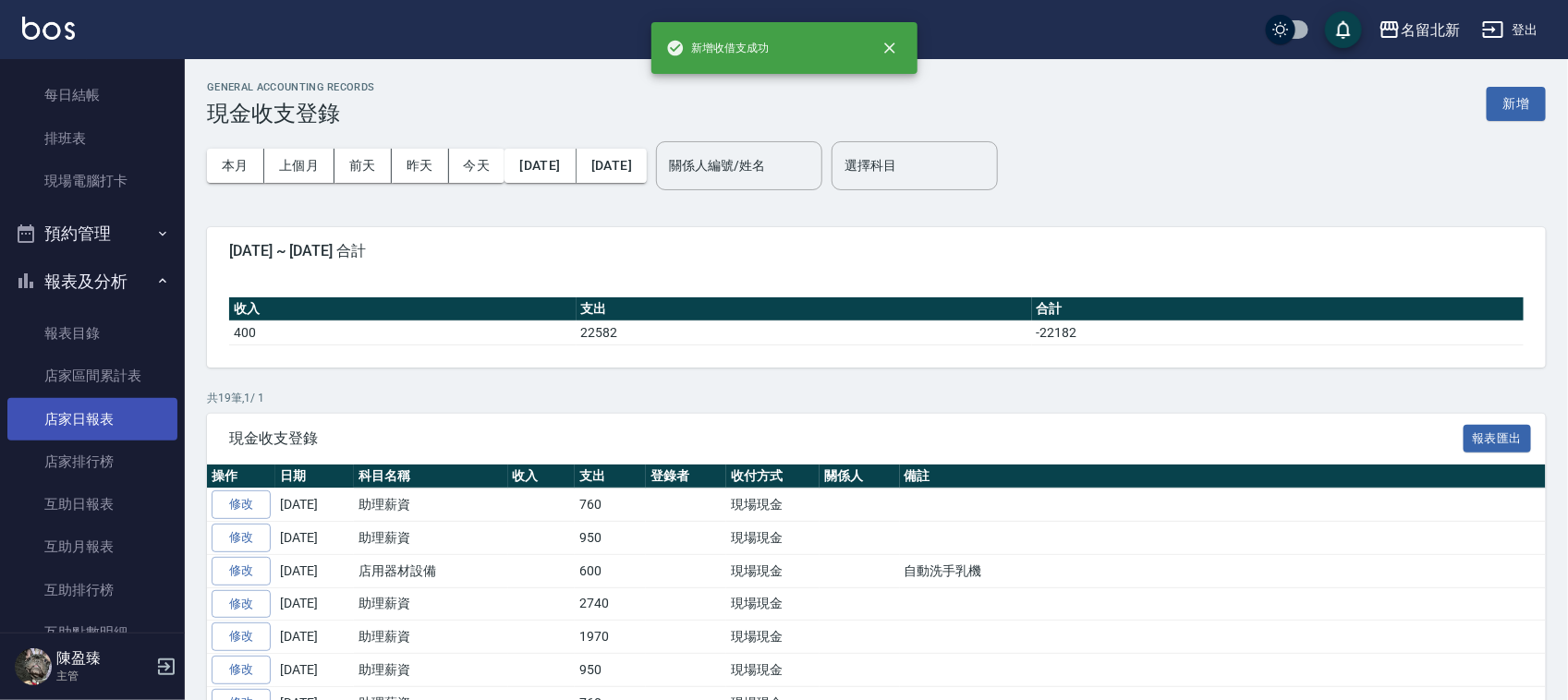
click at [122, 427] on link "店家日報表" at bounding box center [93, 419] width 170 height 42
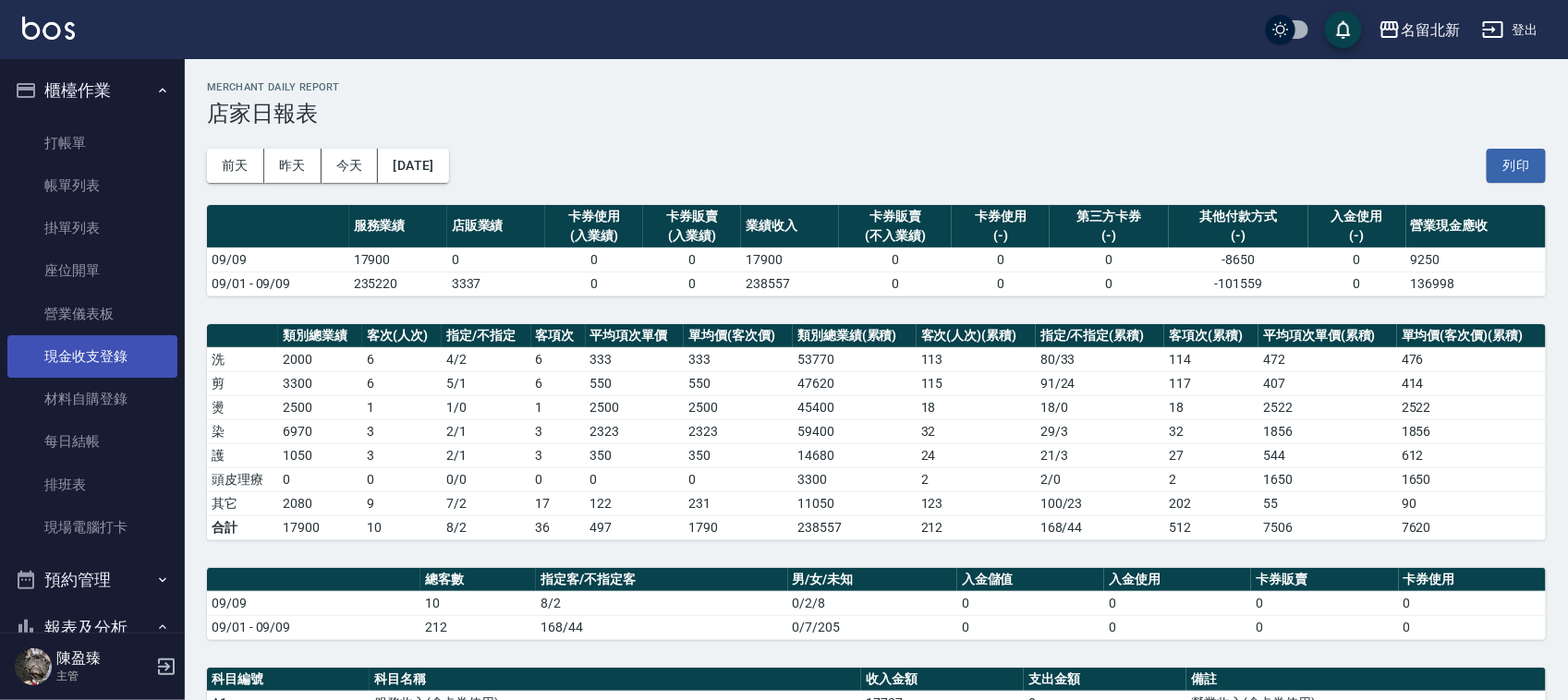
click at [100, 347] on link "現金收支登錄" at bounding box center [93, 357] width 170 height 42
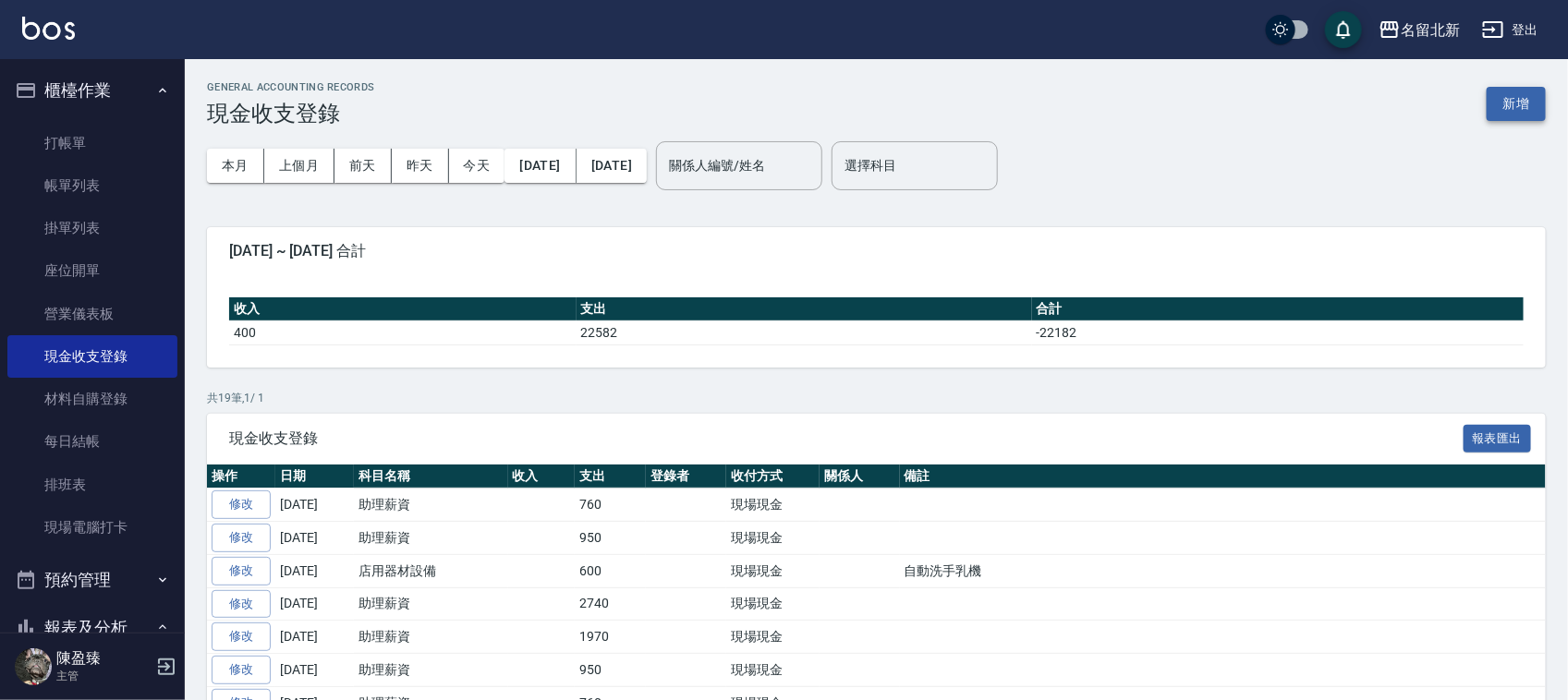
click at [1521, 118] on button "新增" at bounding box center [1516, 103] width 59 height 34
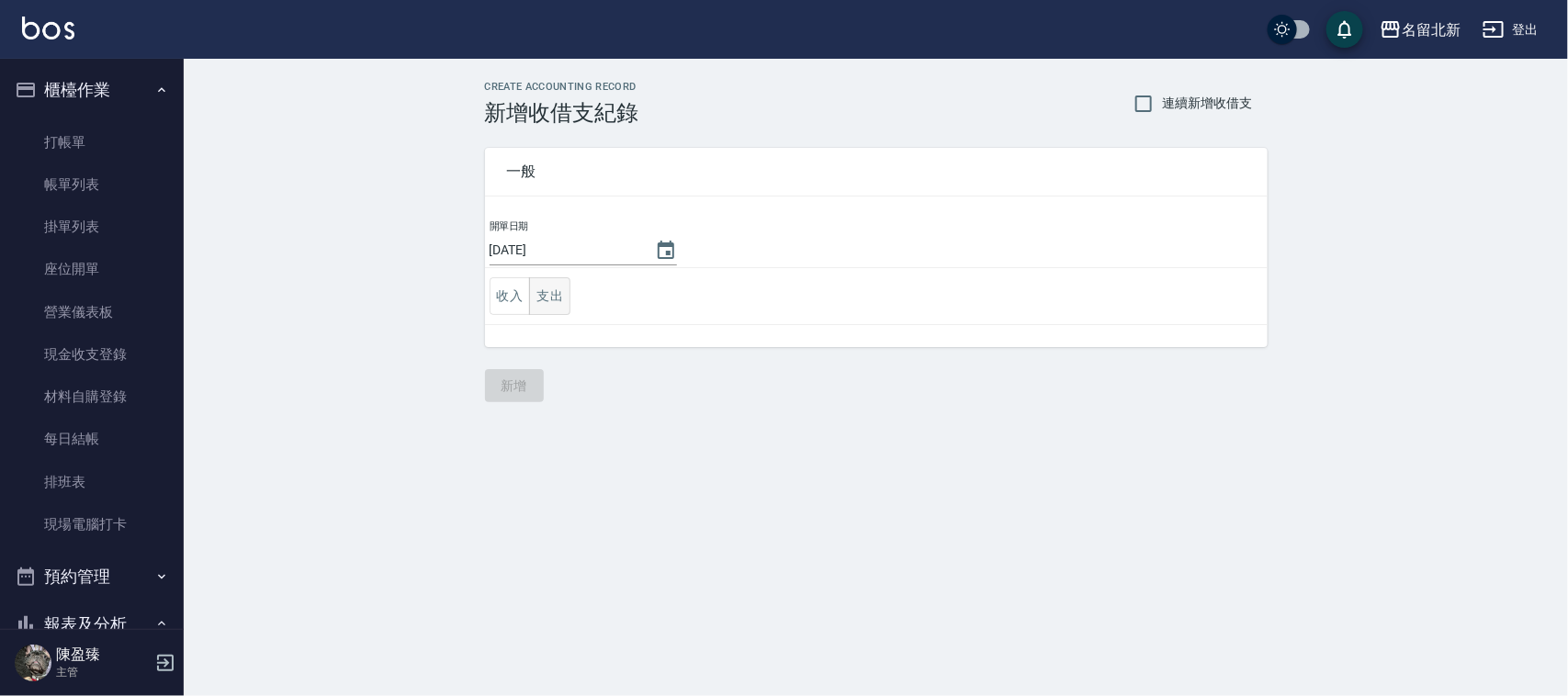
click at [536, 305] on button "支出" at bounding box center [549, 295] width 41 height 37
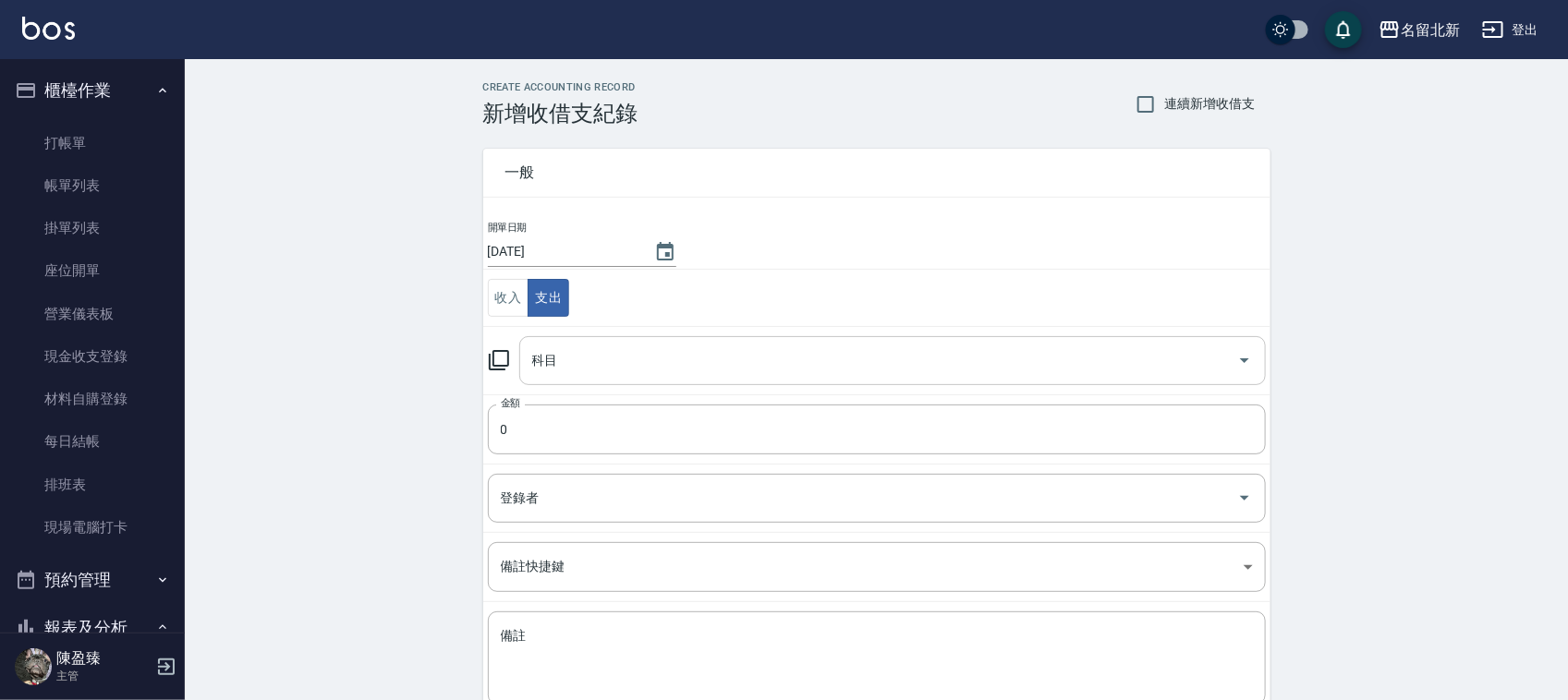
click at [620, 356] on input "科目" at bounding box center [879, 361] width 702 height 33
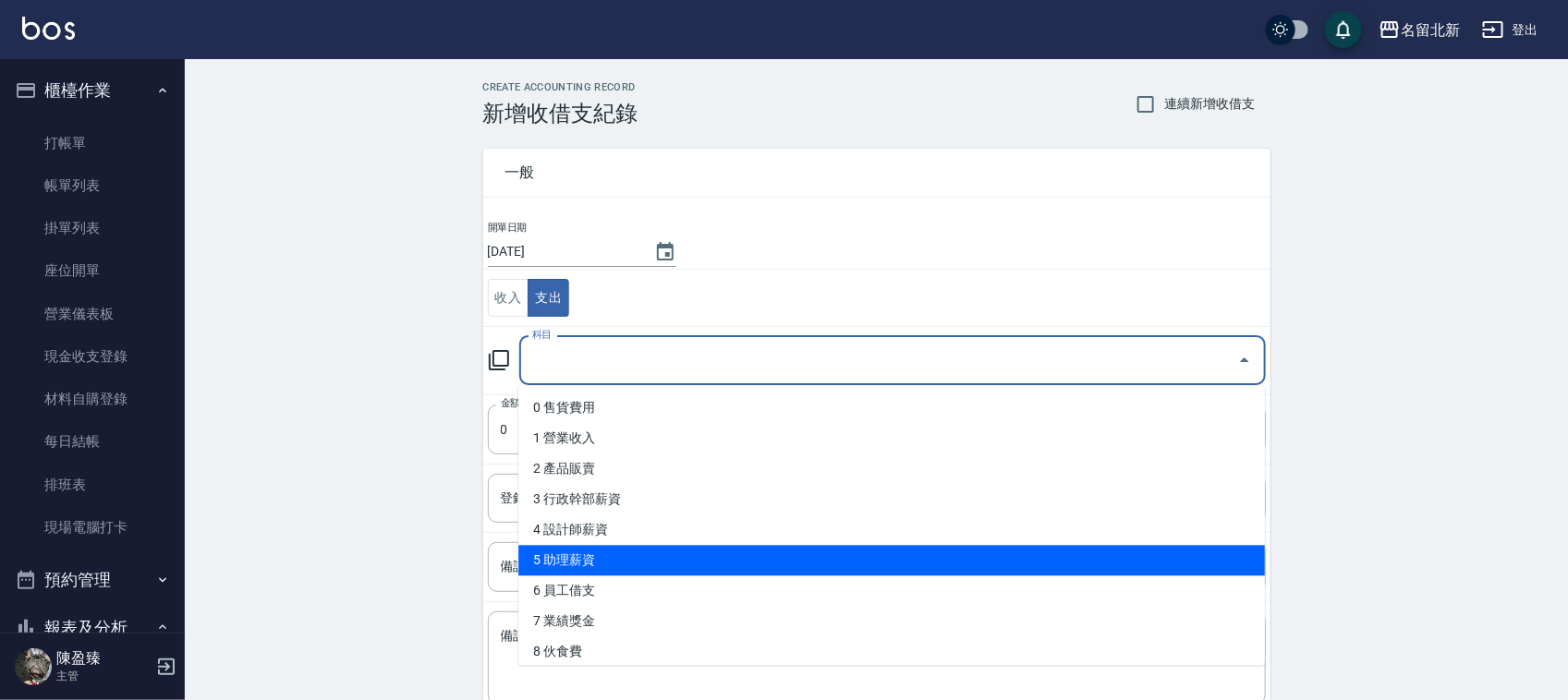
click at [640, 557] on li "5 助理薪資" at bounding box center [892, 561] width 746 height 31
type input "5 助理薪資"
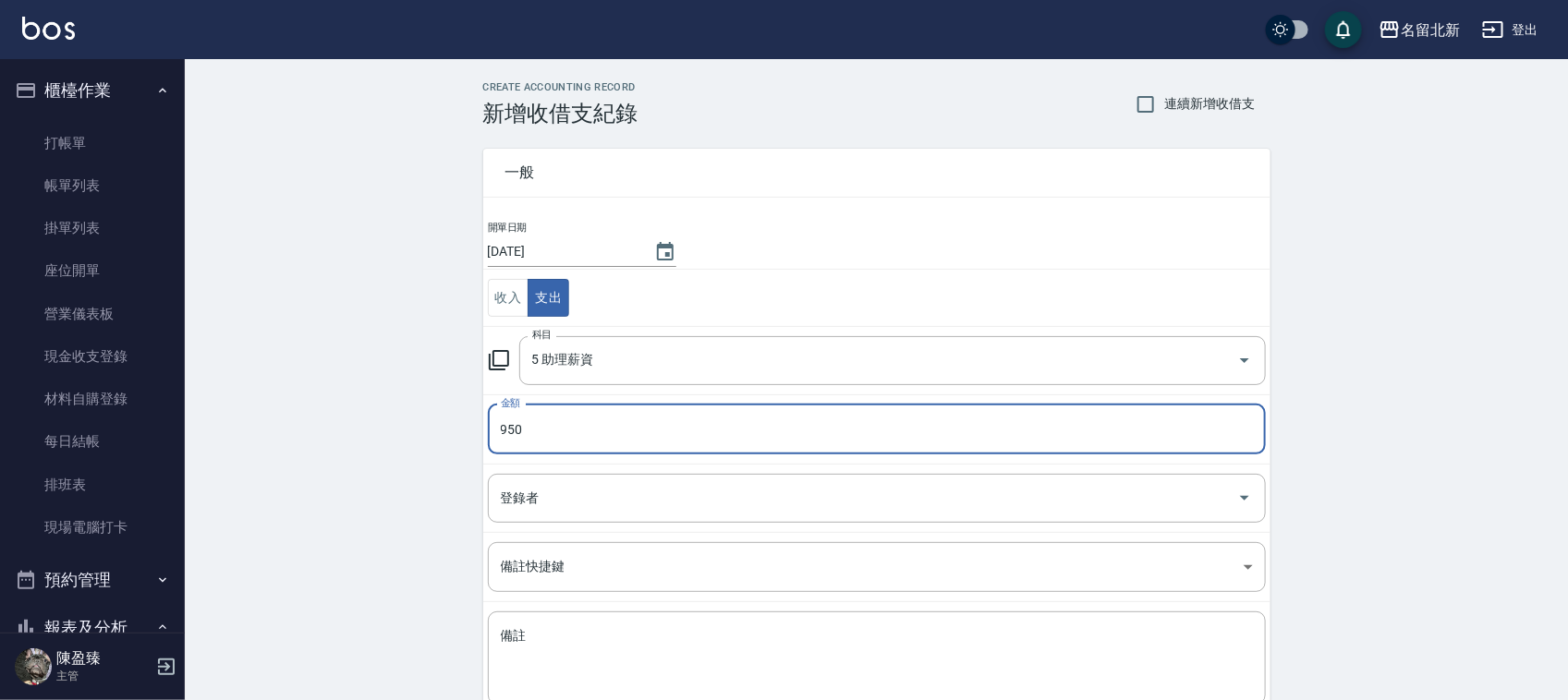
scroll to position [117, 0]
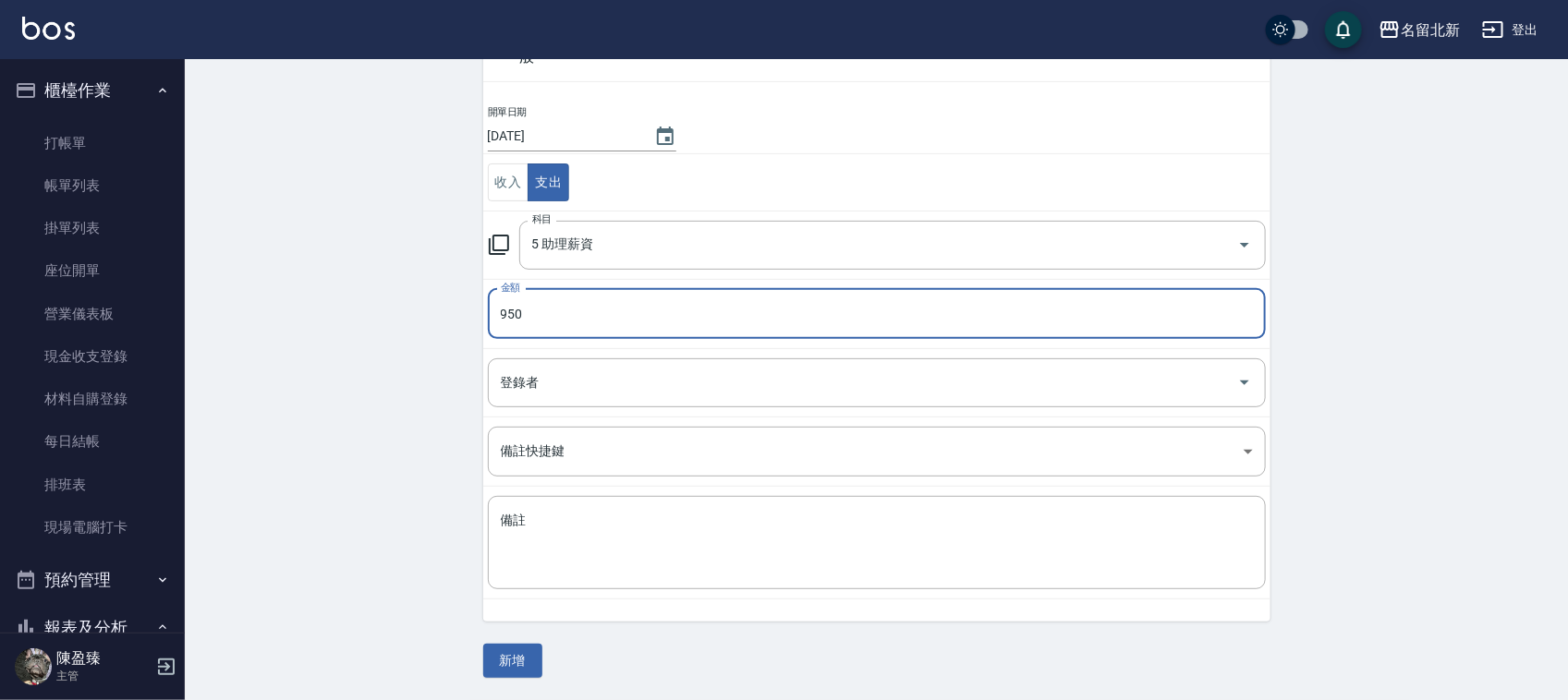
type input "950"
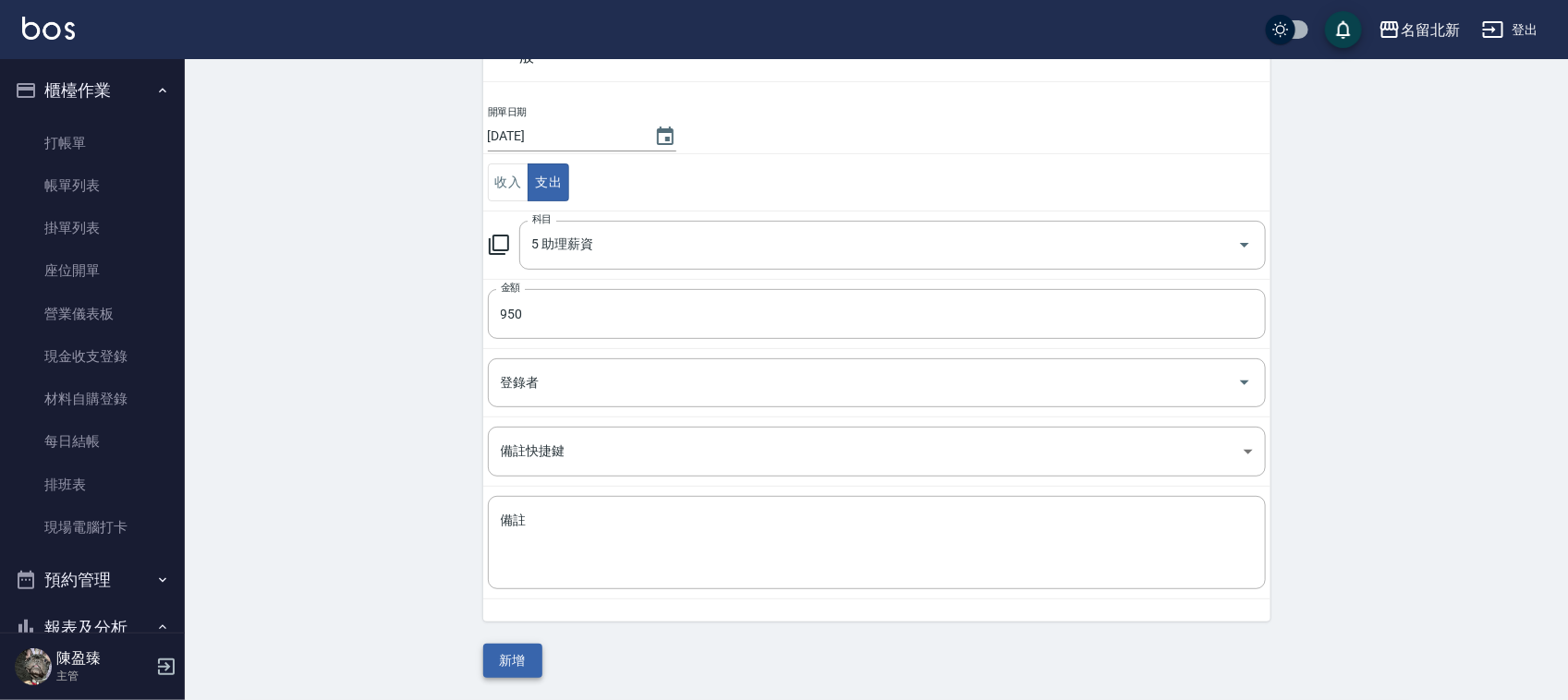
drag, startPoint x: 478, startPoint y: 637, endPoint x: 490, endPoint y: 645, distance: 14.4
click at [482, 638] on div "CREATE ACCOUNTING RECORD 新增收借支紀錄 連續新增收借支 一般 開單日期 [DATE] 收入 支出 科目 5 助理薪資 科目 金額 9…" at bounding box center [877, 322] width 832 height 713
click at [508, 659] on button "新增" at bounding box center [512, 660] width 59 height 34
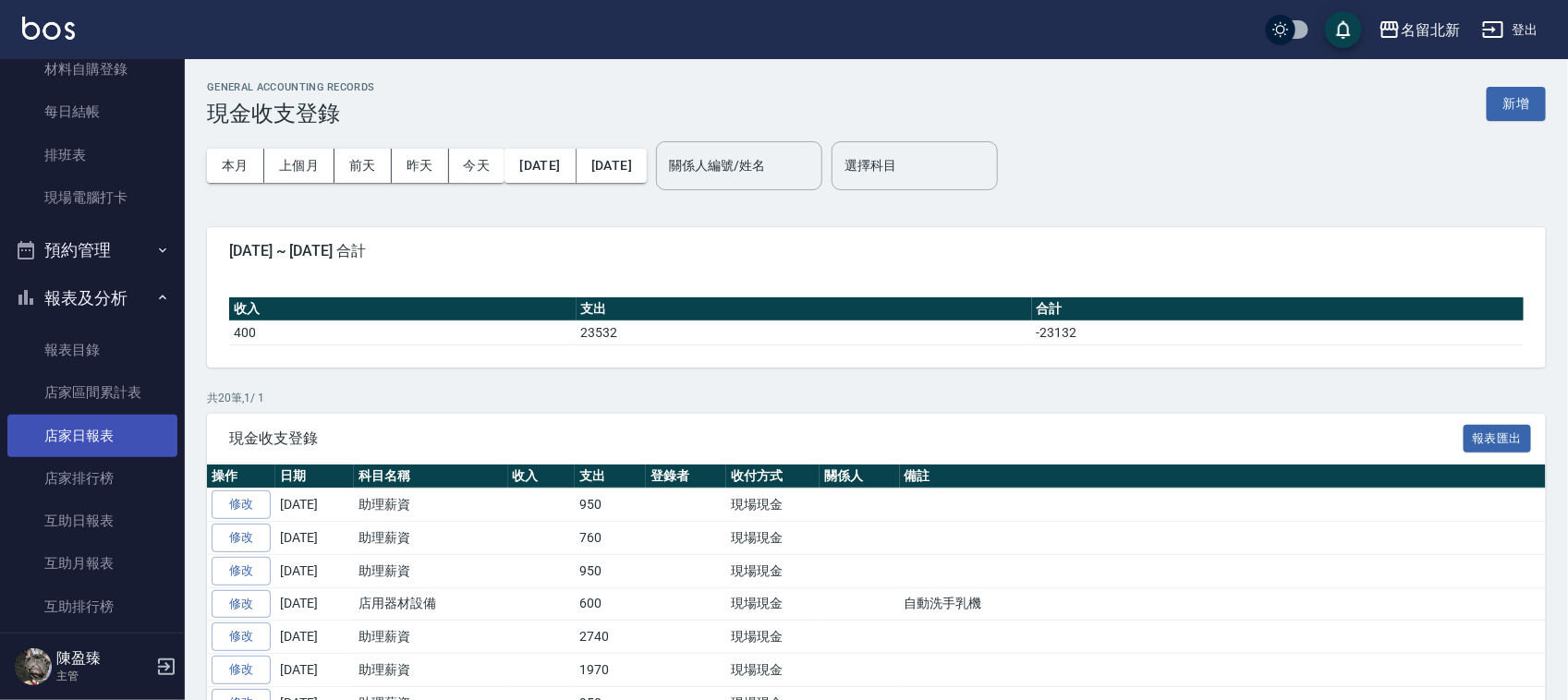
scroll to position [462, 0]
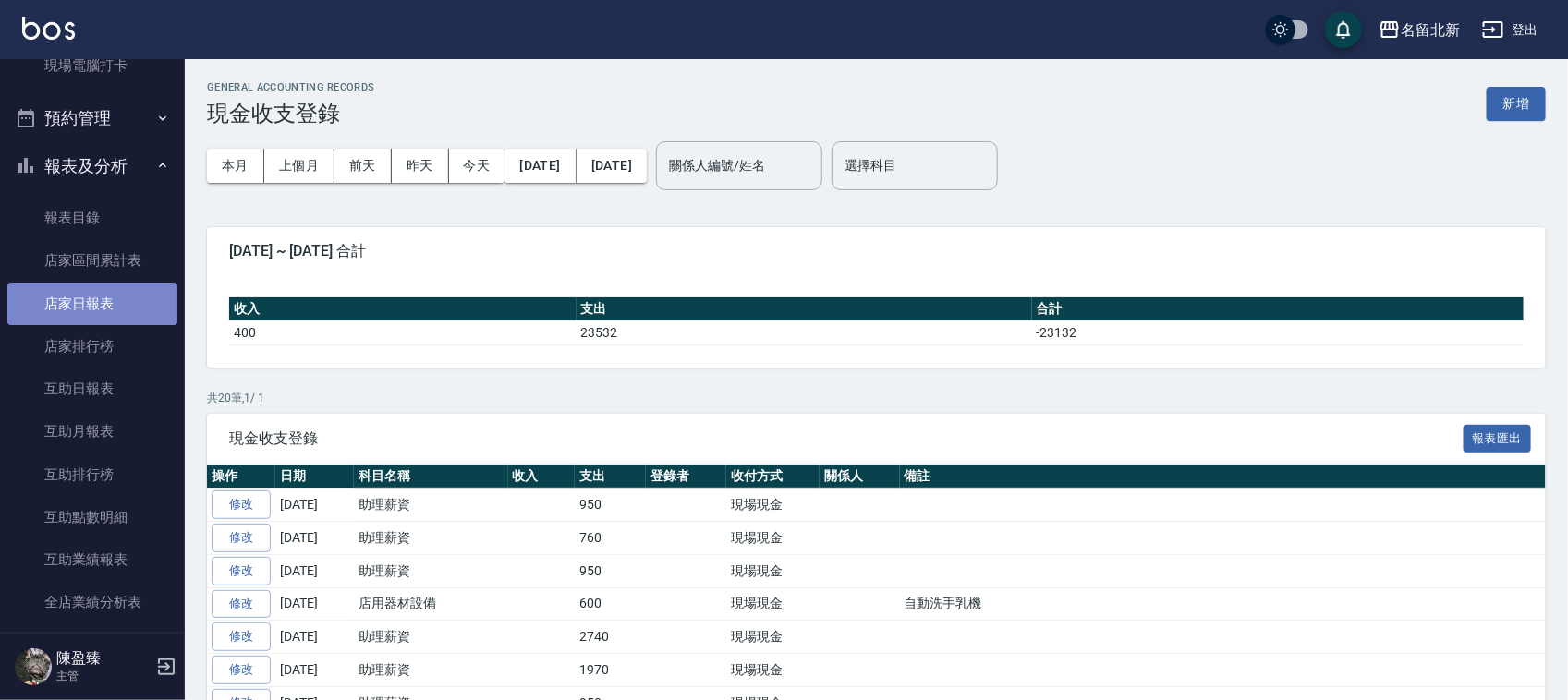
click at [106, 300] on link "店家日報表" at bounding box center [93, 304] width 170 height 42
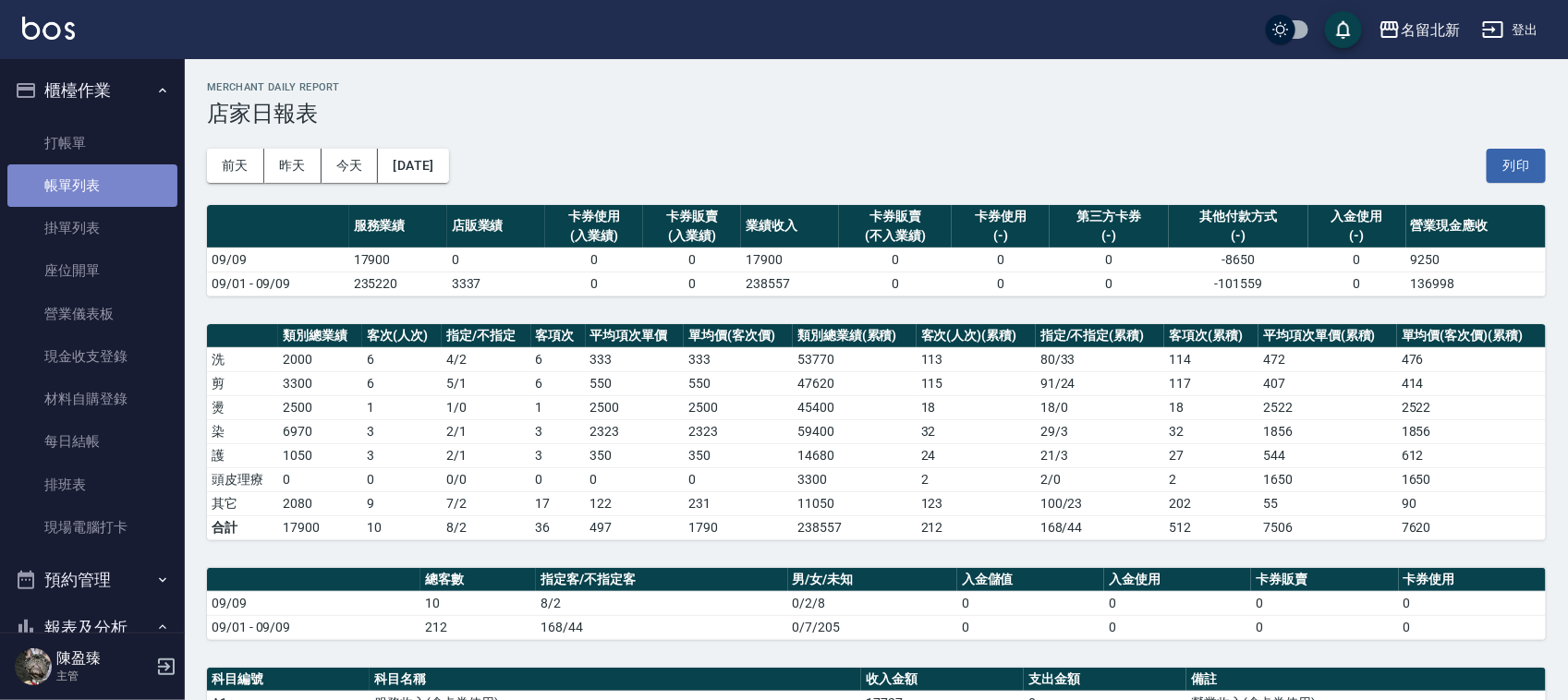
click at [97, 189] on link "帳單列表" at bounding box center [93, 186] width 170 height 42
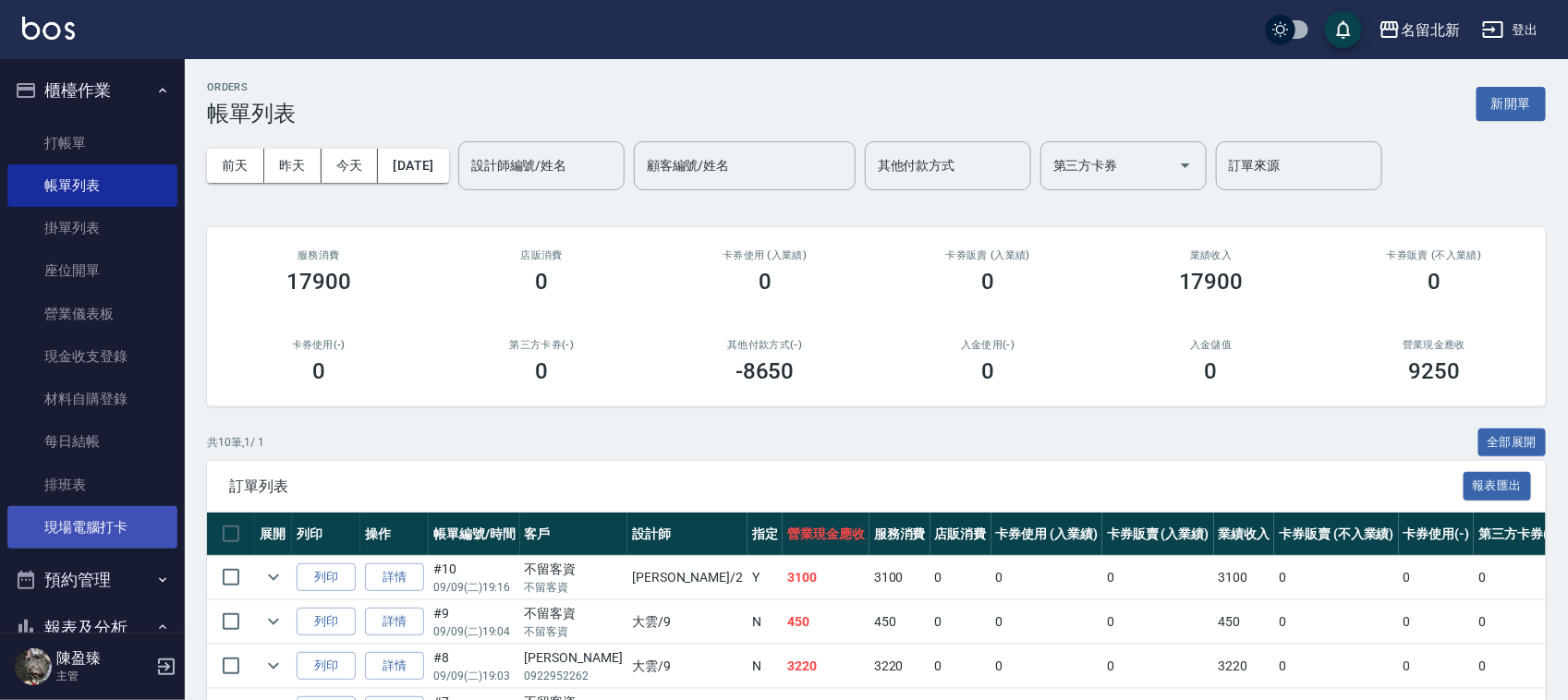
scroll to position [462, 0]
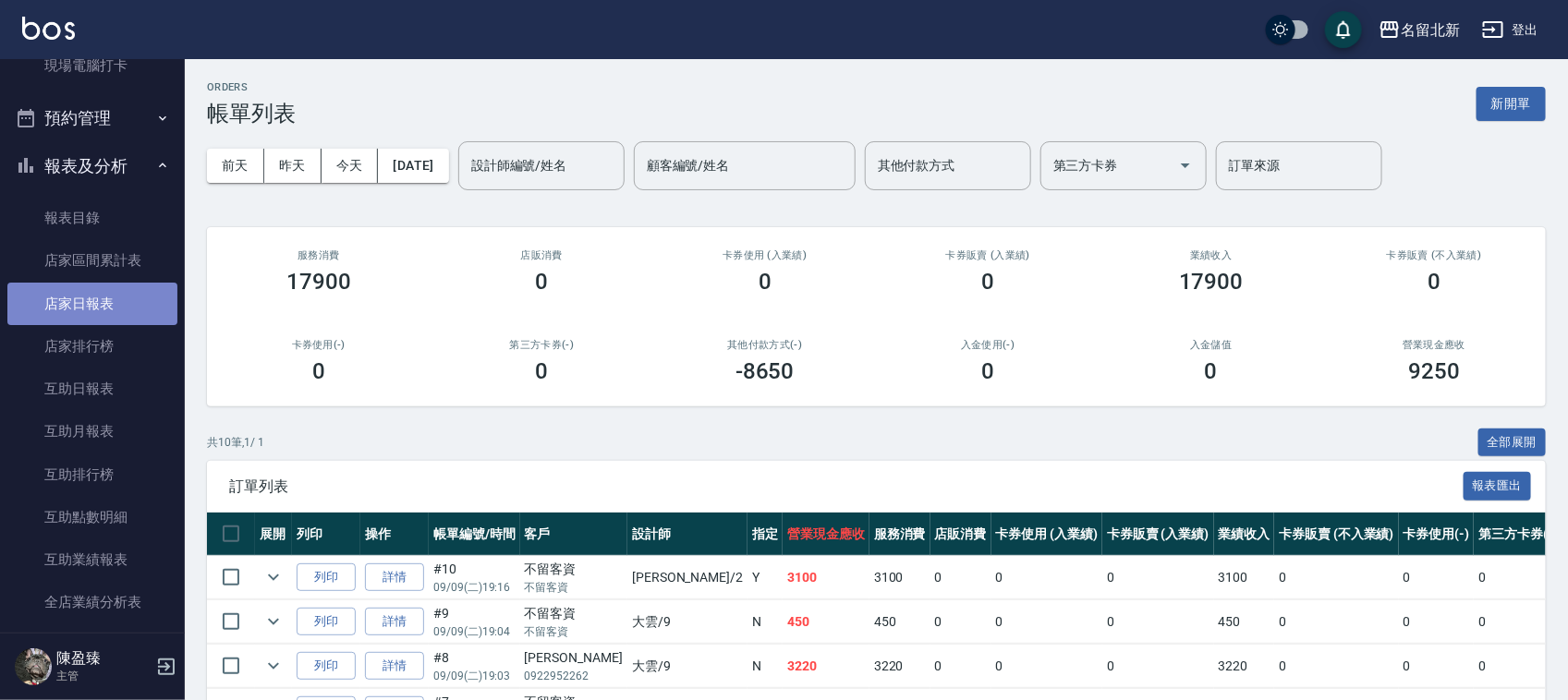
click at [106, 316] on link "店家日報表" at bounding box center [93, 304] width 170 height 42
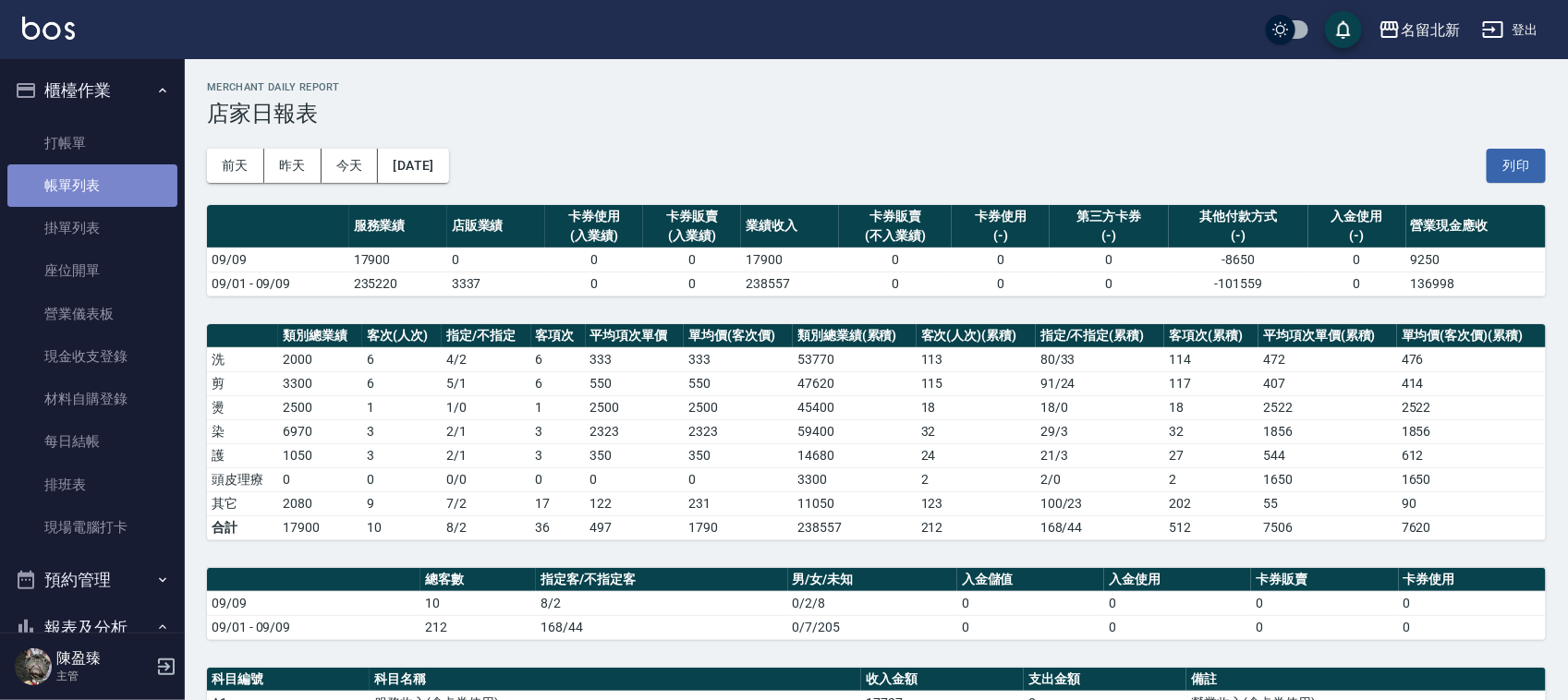
drag, startPoint x: 113, startPoint y: 201, endPoint x: 98, endPoint y: 200, distance: 15.0
click at [113, 199] on link "帳單列表" at bounding box center [93, 186] width 170 height 42
click at [112, 196] on link "帳單列表" at bounding box center [93, 186] width 170 height 42
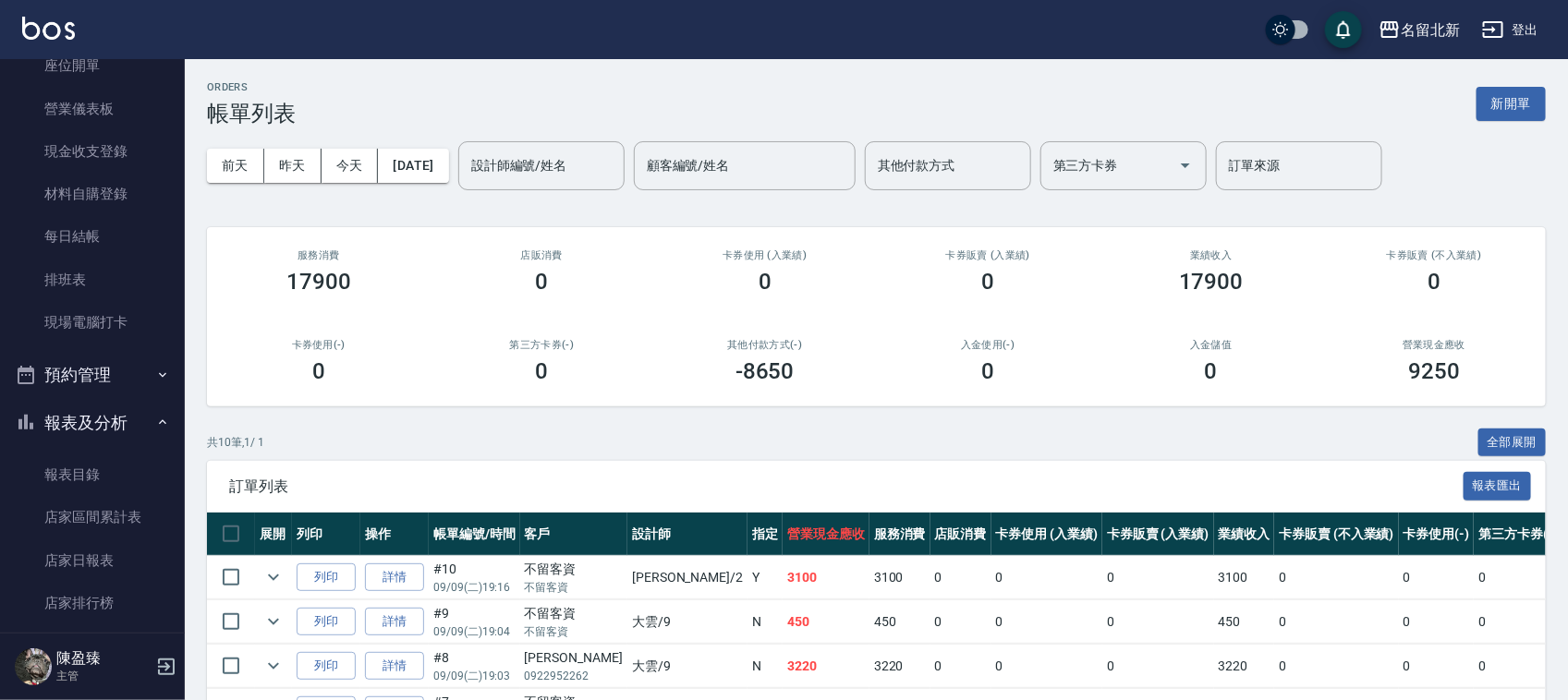
scroll to position [462, 0]
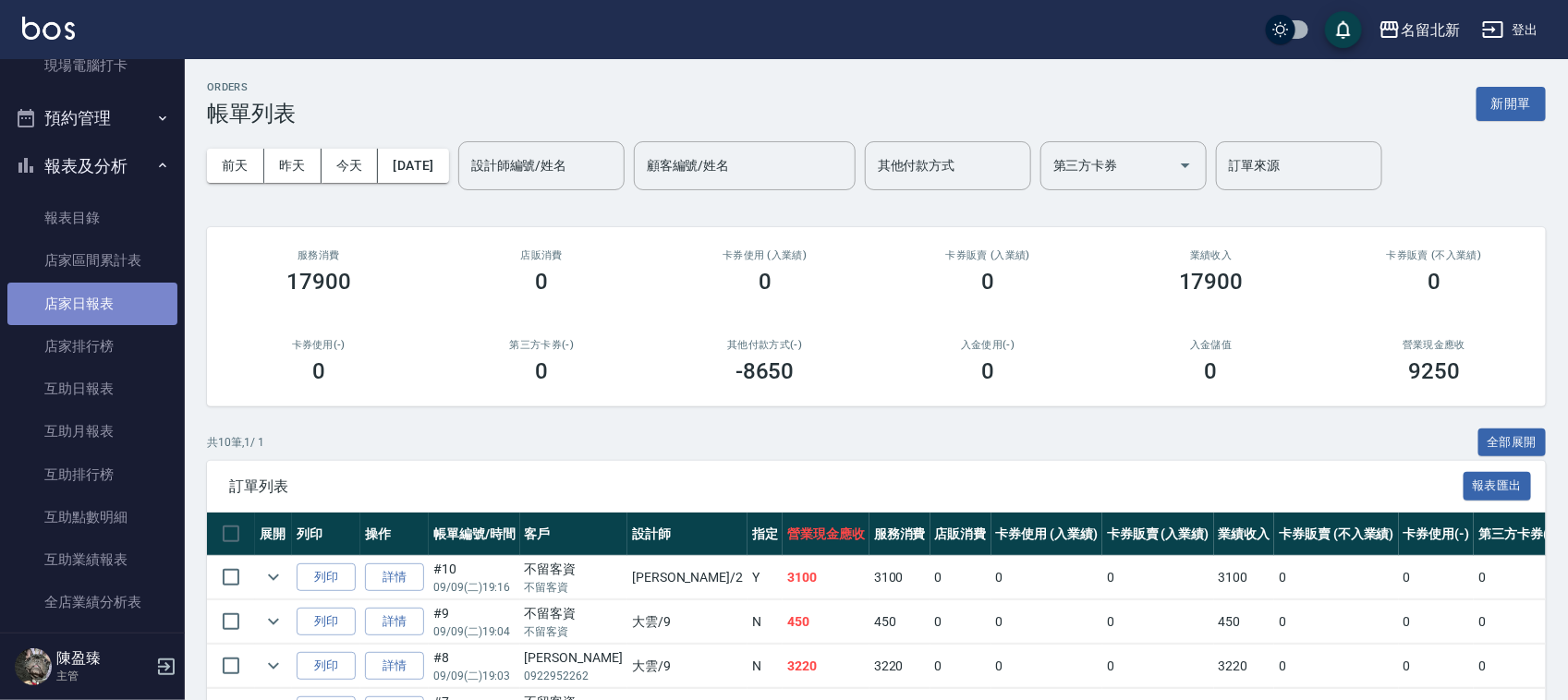
click at [102, 310] on link "店家日報表" at bounding box center [93, 304] width 170 height 42
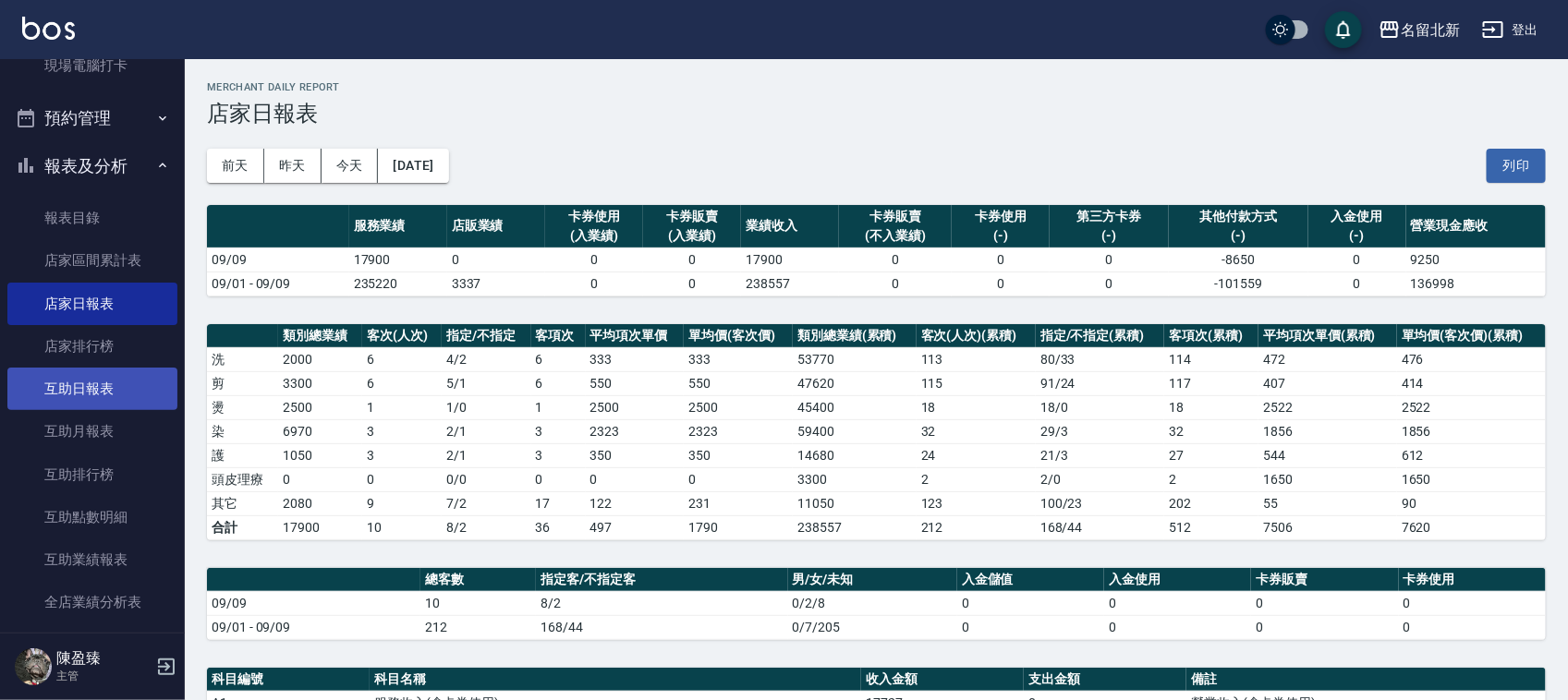
click at [114, 392] on link "互助日報表" at bounding box center [93, 389] width 170 height 42
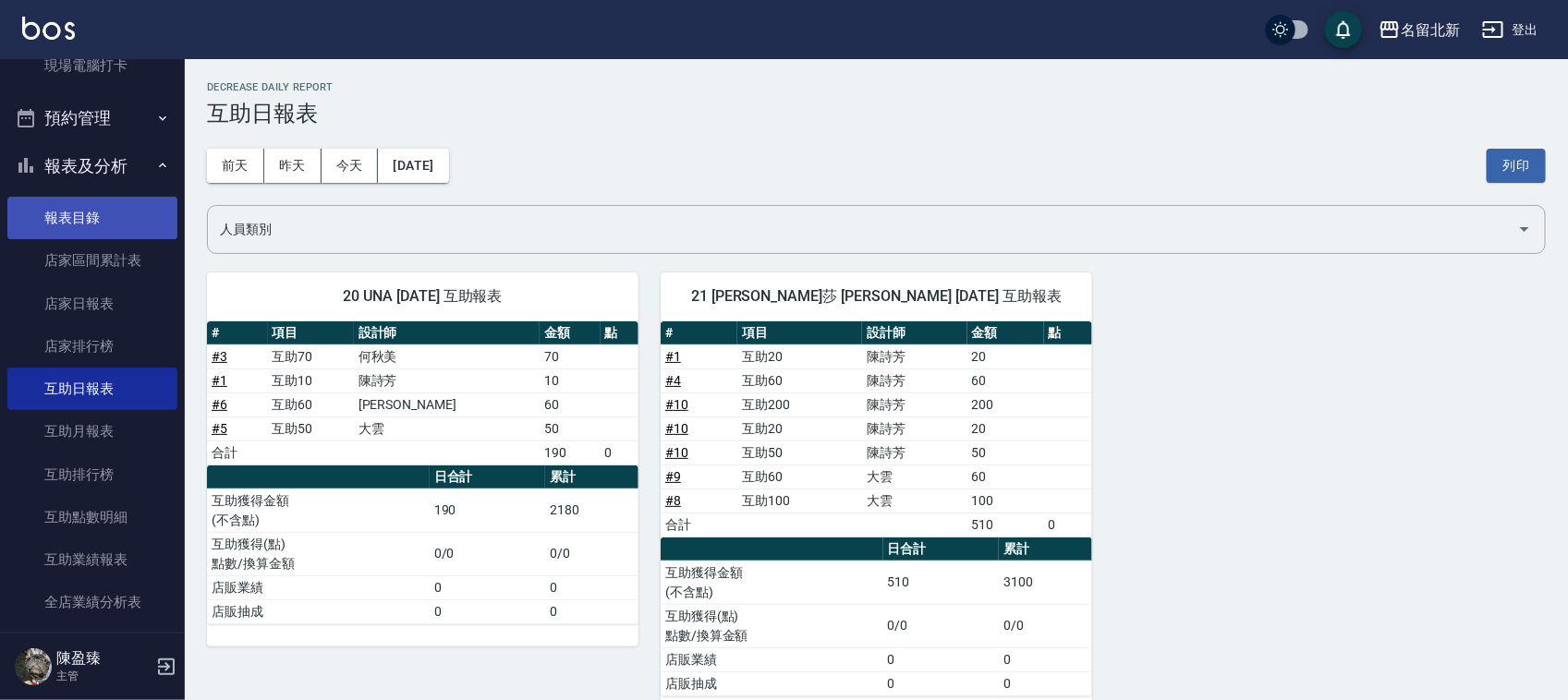
click at [144, 209] on link "報表目錄" at bounding box center [93, 218] width 170 height 42
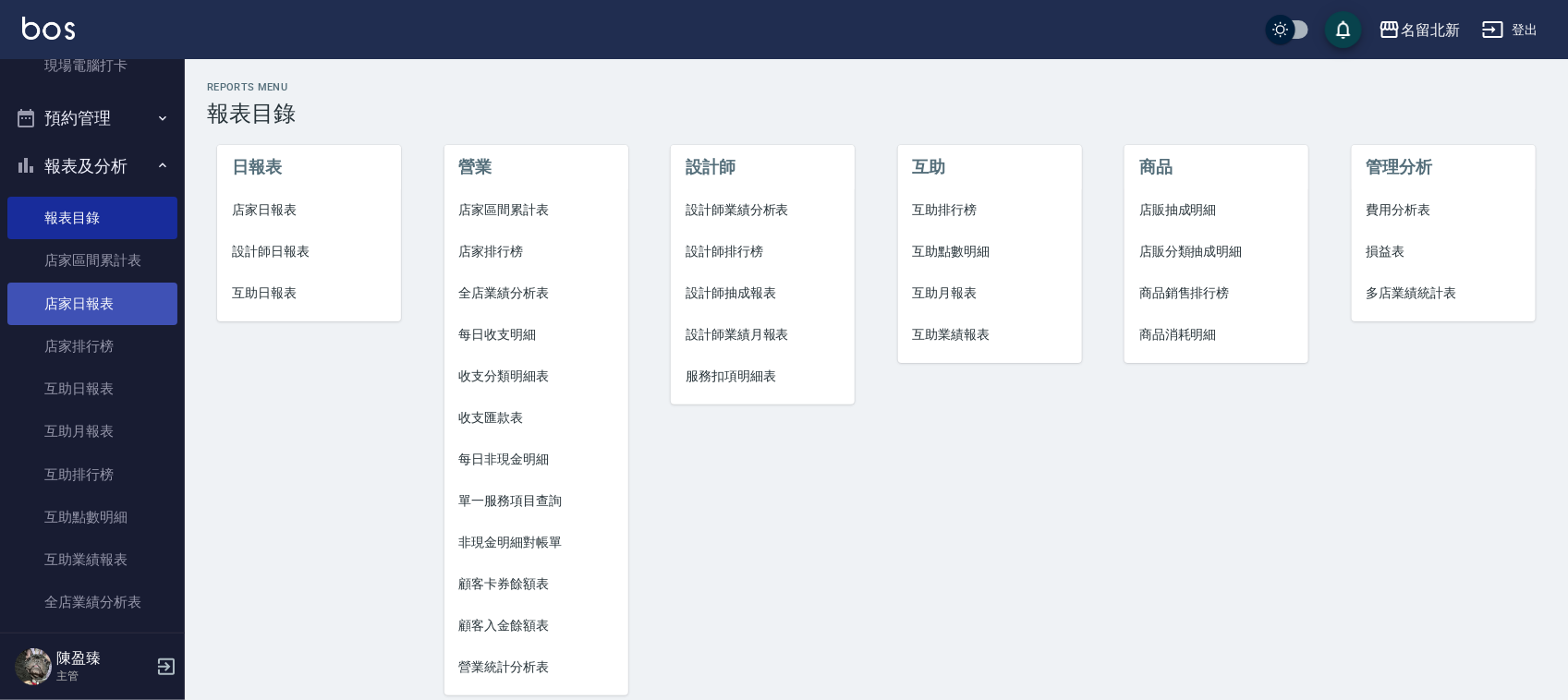
click at [124, 293] on link "店家日報表" at bounding box center [93, 304] width 170 height 42
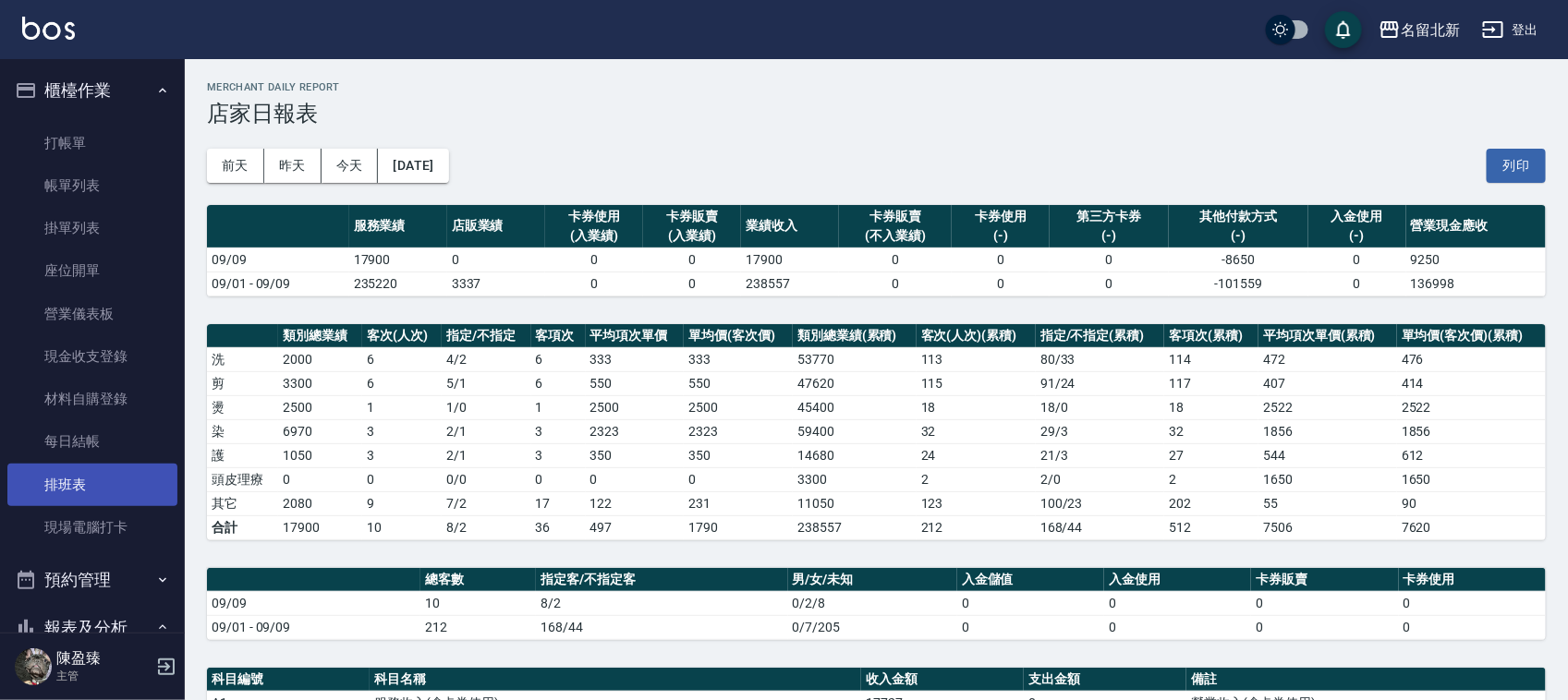
drag, startPoint x: 67, startPoint y: 458, endPoint x: 75, endPoint y: 467, distance: 12.0
click at [68, 458] on link "每日結帳" at bounding box center [93, 442] width 170 height 42
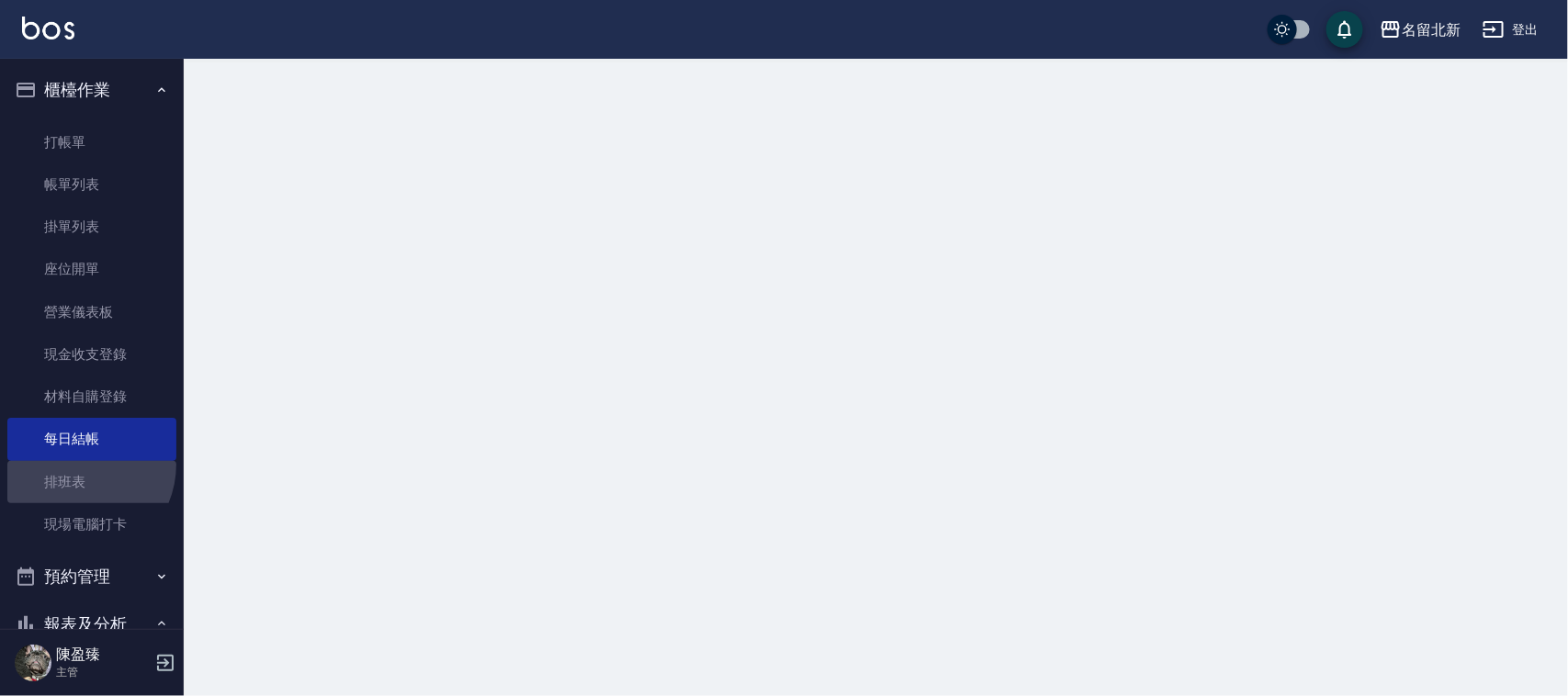
drag, startPoint x: 75, startPoint y: 464, endPoint x: 1567, endPoint y: 34, distance: 1552.7
click at [76, 464] on link "排班表" at bounding box center [92, 482] width 169 height 42
click at [76, 470] on link "排班表" at bounding box center [92, 482] width 169 height 42
click at [77, 478] on link "排班表" at bounding box center [92, 482] width 169 height 42
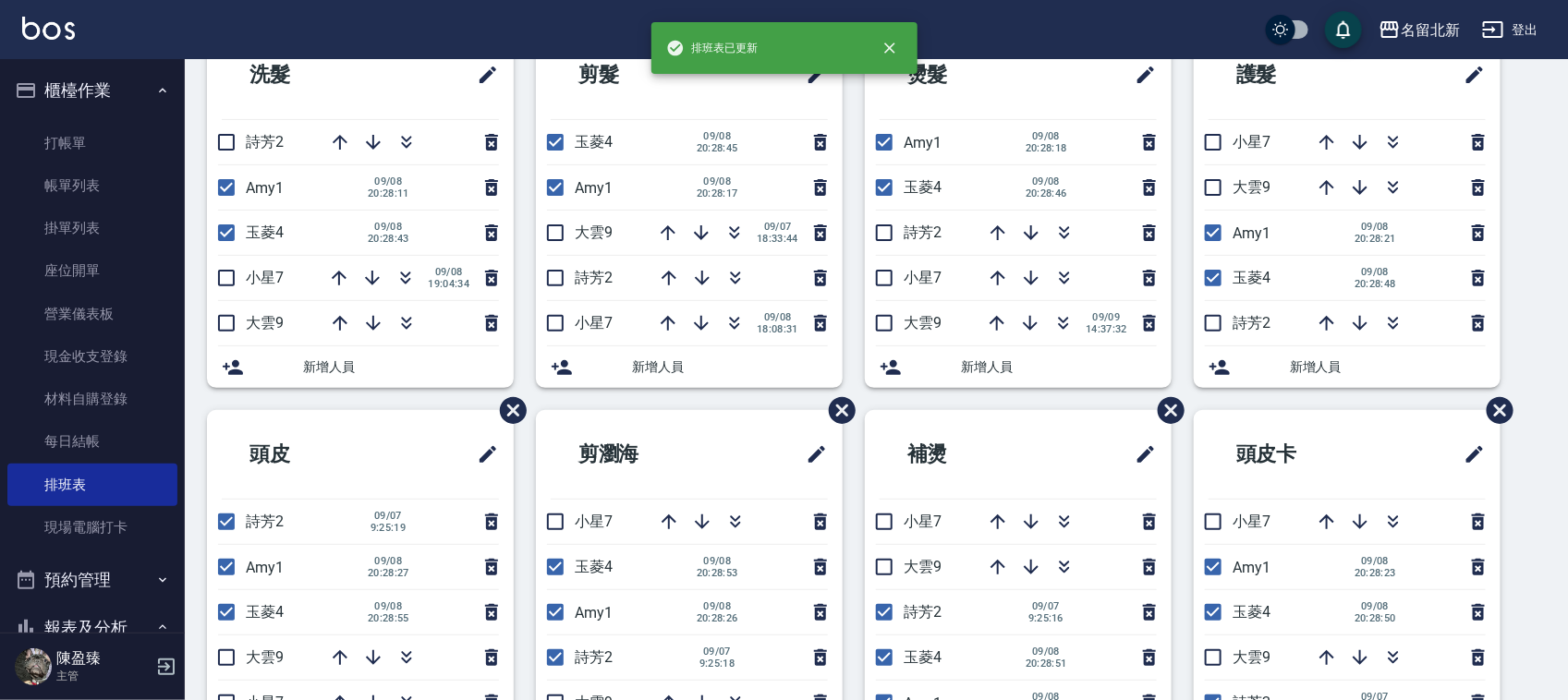
scroll to position [167, 0]
